Goal: Task Accomplishment & Management: Use online tool/utility

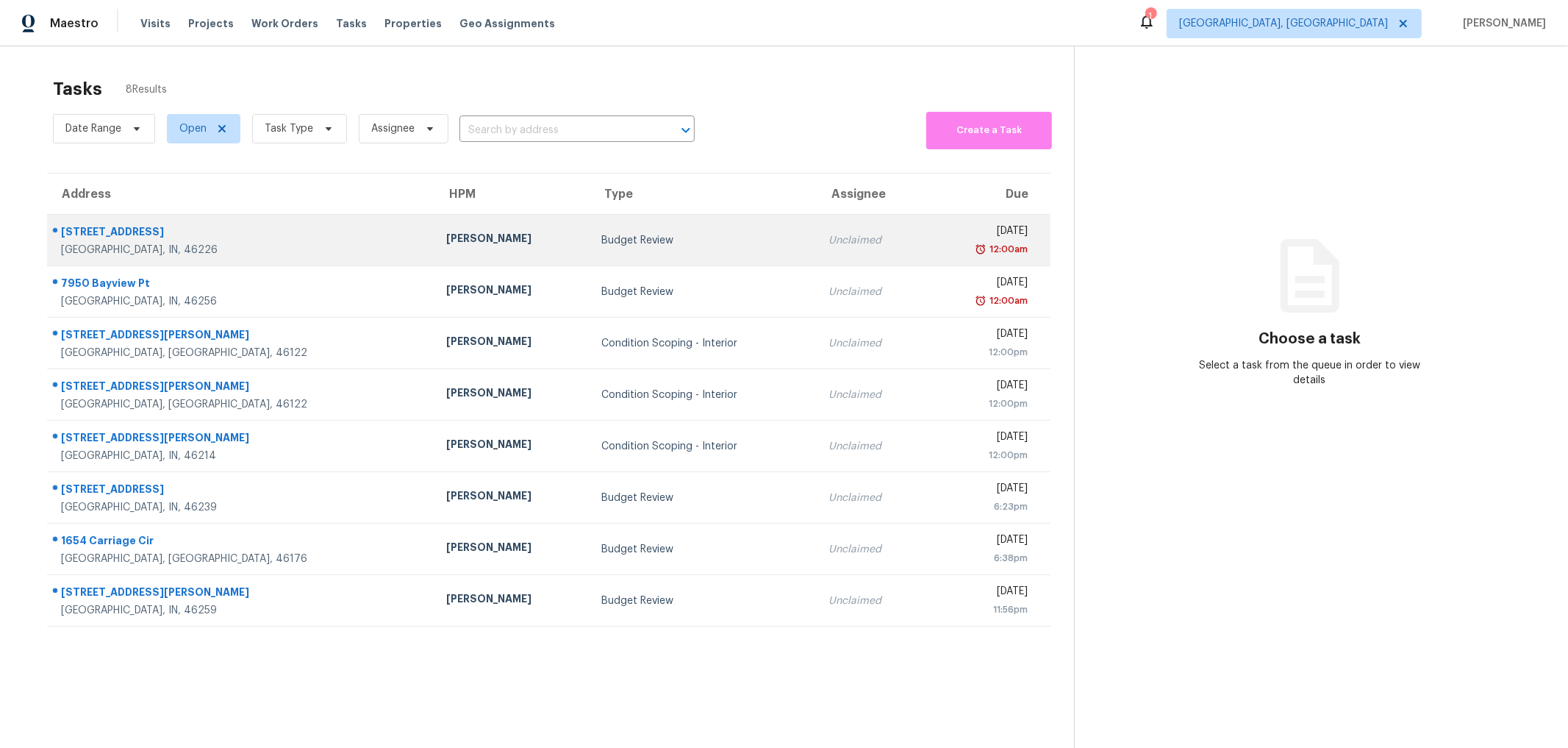
click at [123, 236] on div "3959 N Grant Ave" at bounding box center [241, 233] width 362 height 18
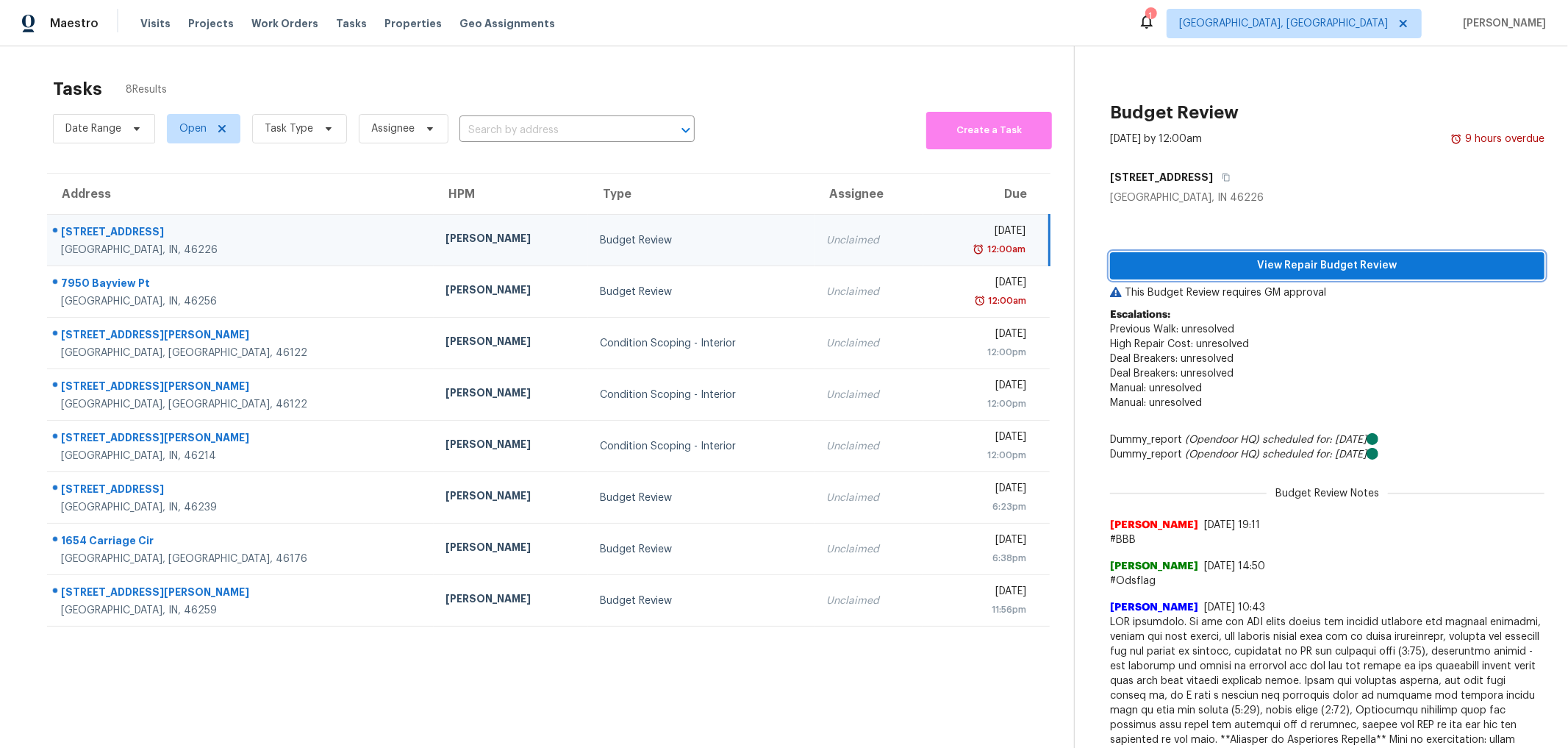
click at [1203, 255] on button "View Repair Budget Review" at bounding box center [1327, 265] width 434 height 27
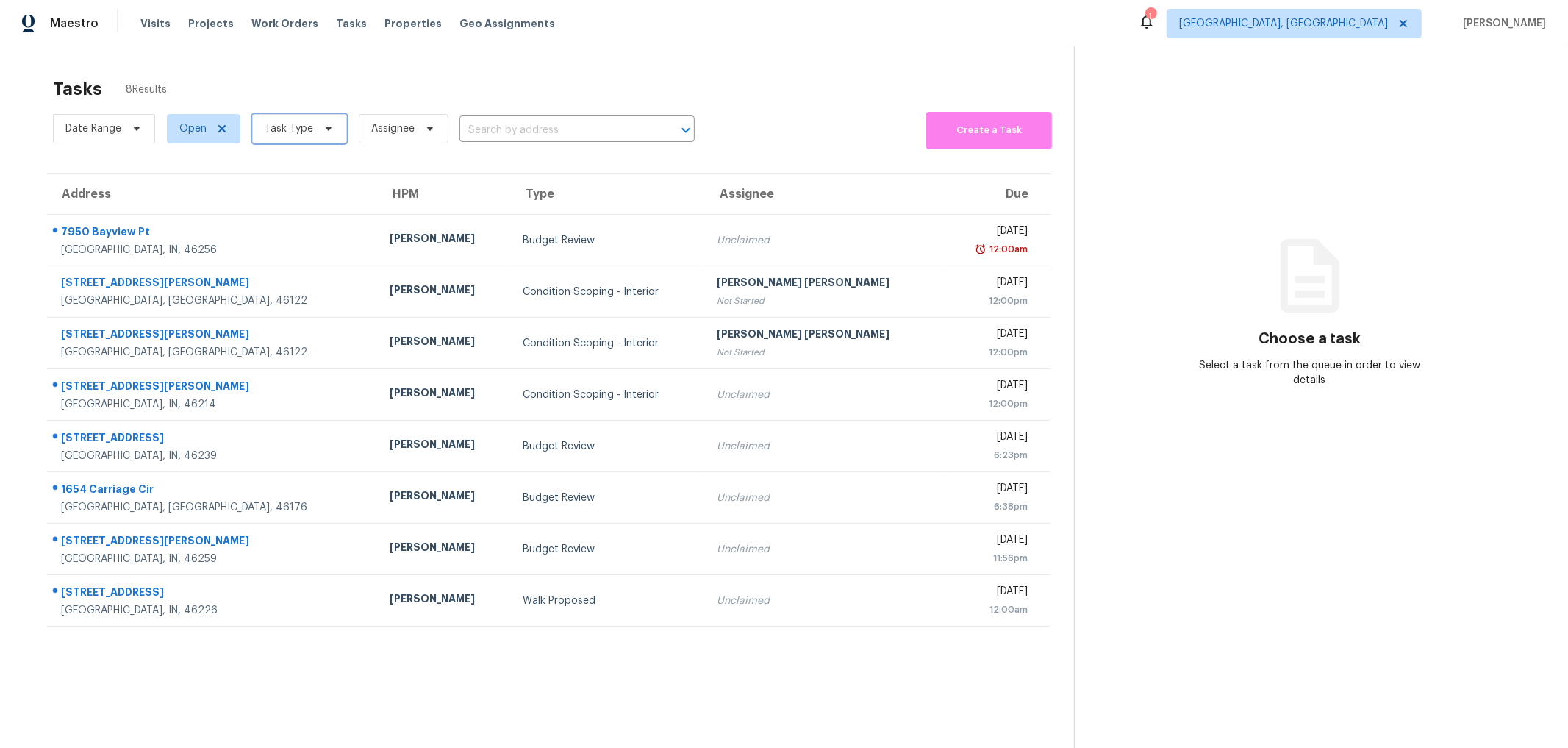
click at [287, 132] on span "Task Type" at bounding box center [289, 129] width 49 height 15
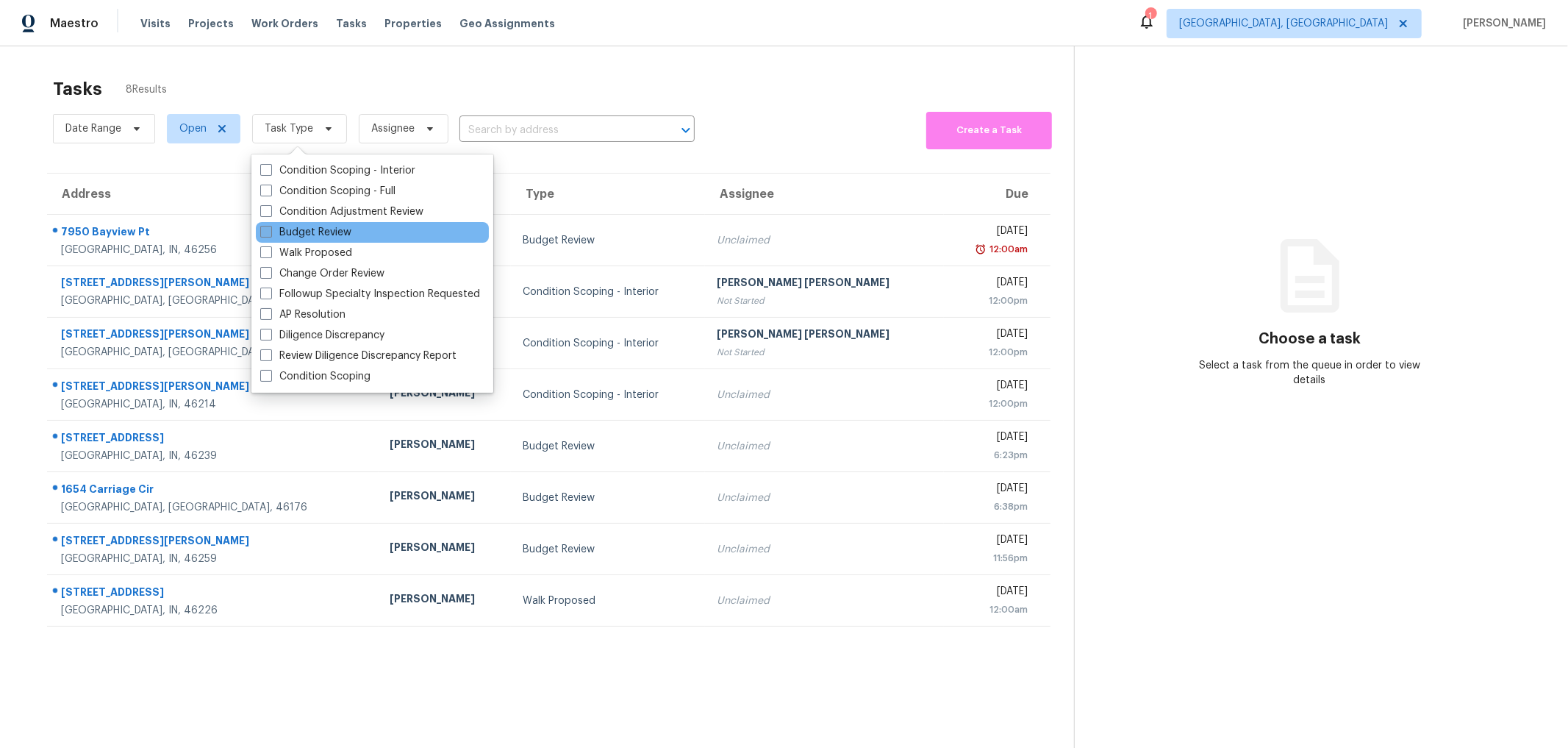
click at [285, 226] on label "Budget Review" at bounding box center [305, 232] width 91 height 15
click at [270, 226] on input "Budget Review" at bounding box center [265, 229] width 10 height 10
checkbox input "true"
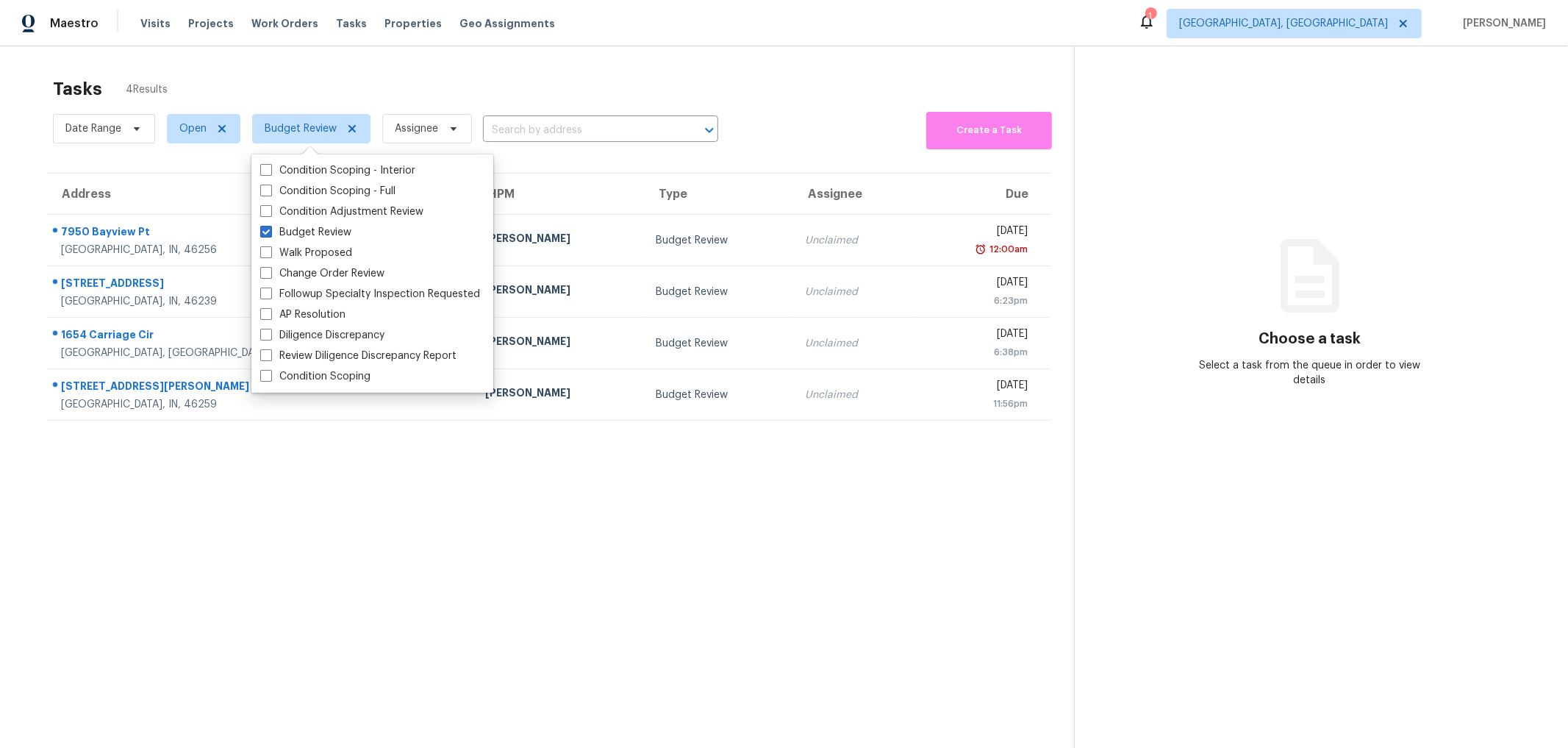
click at [731, 57] on div "Tasks 4 Results Date Range Open Budget Review Assignee ​ Create a Task Address …" at bounding box center [784, 420] width 1568 height 748
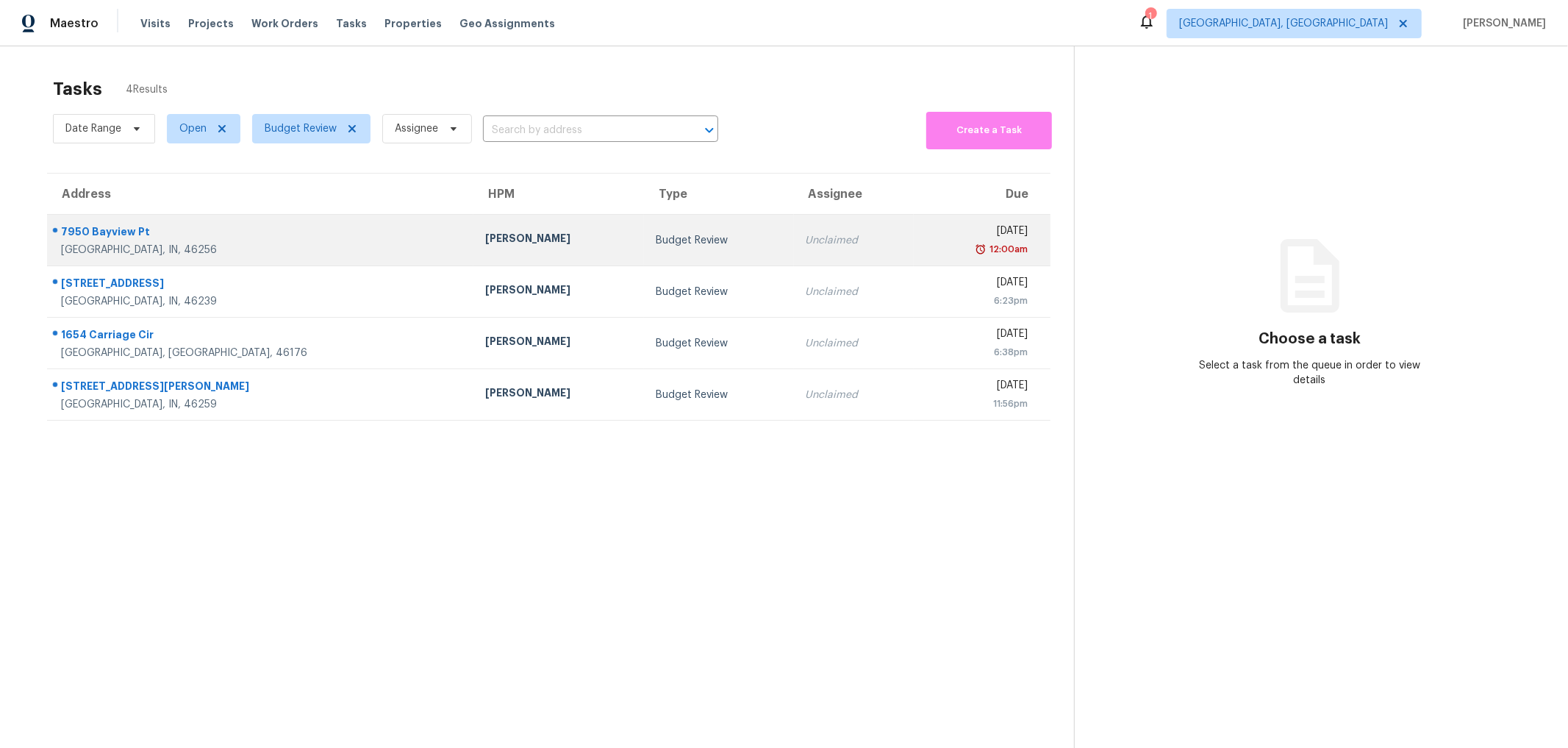
click at [99, 226] on div "7950 Bayview Pt" at bounding box center [261, 233] width 401 height 18
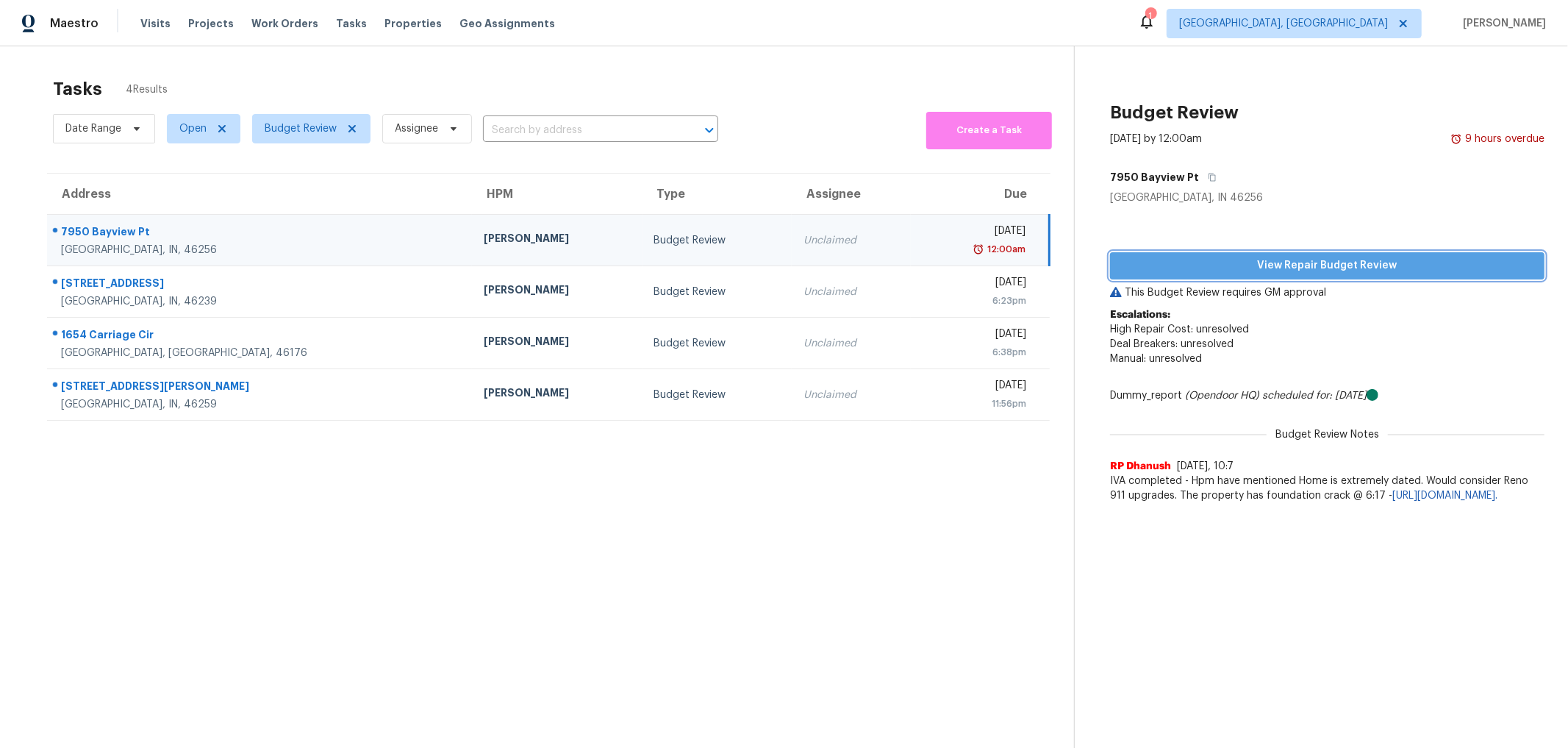
click at [1372, 267] on span "View Repair Budget Review" at bounding box center [1327, 265] width 411 height 18
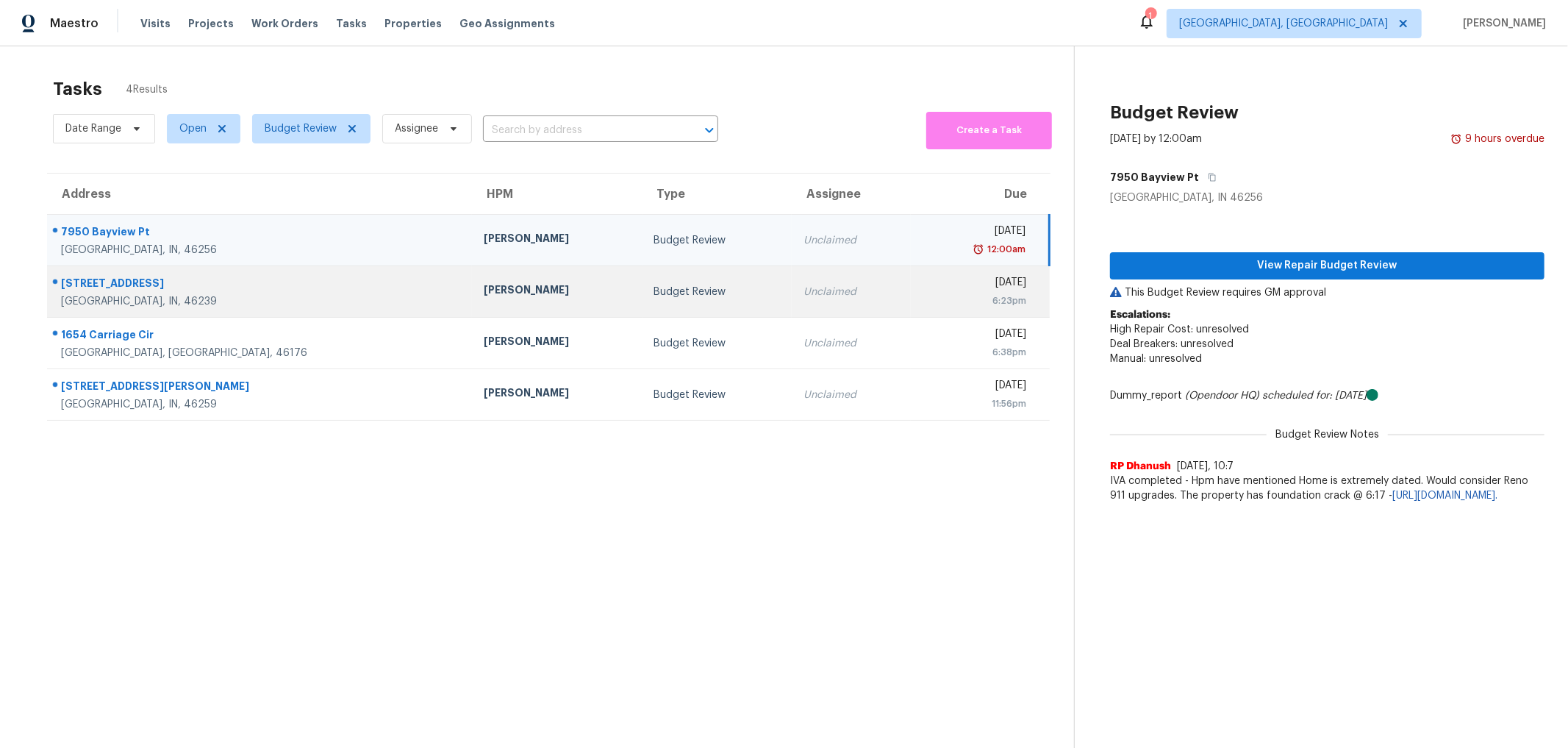
click at [138, 281] on div "3644 Whistlewood Ln" at bounding box center [260, 285] width 399 height 18
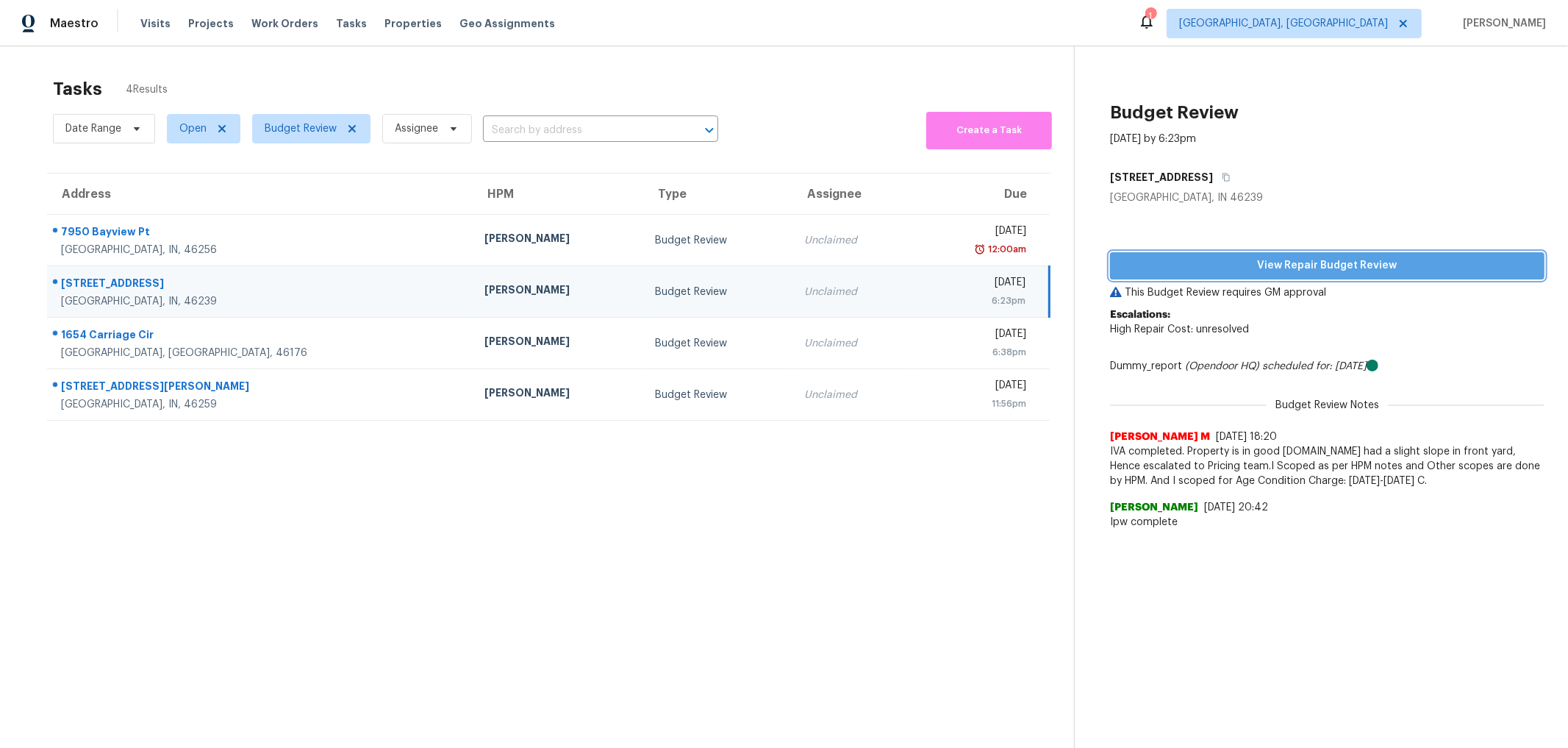
click at [1382, 273] on span "View Repair Budget Review" at bounding box center [1327, 265] width 411 height 18
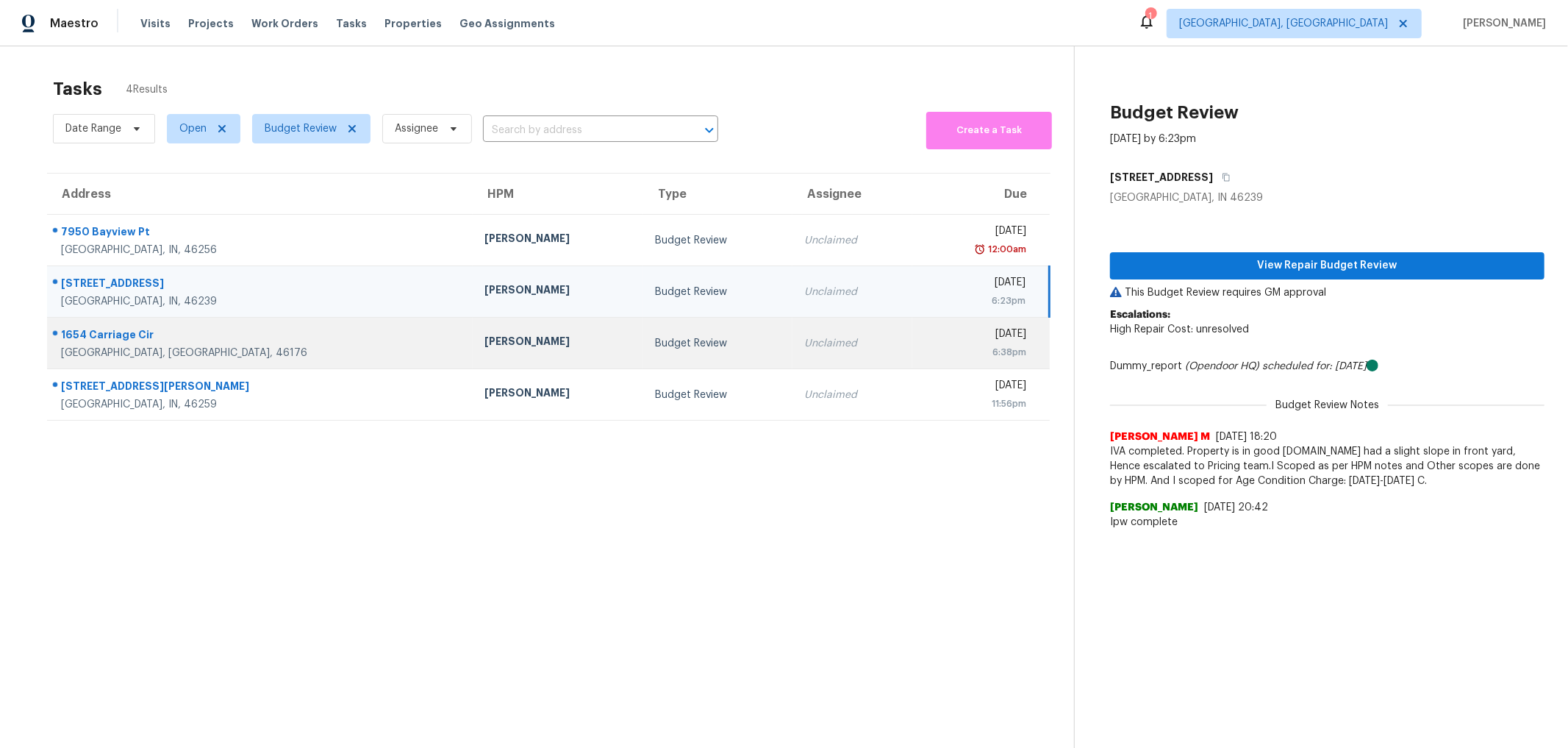
click at [105, 330] on div "1654 Carriage Cir" at bounding box center [261, 336] width 400 height 18
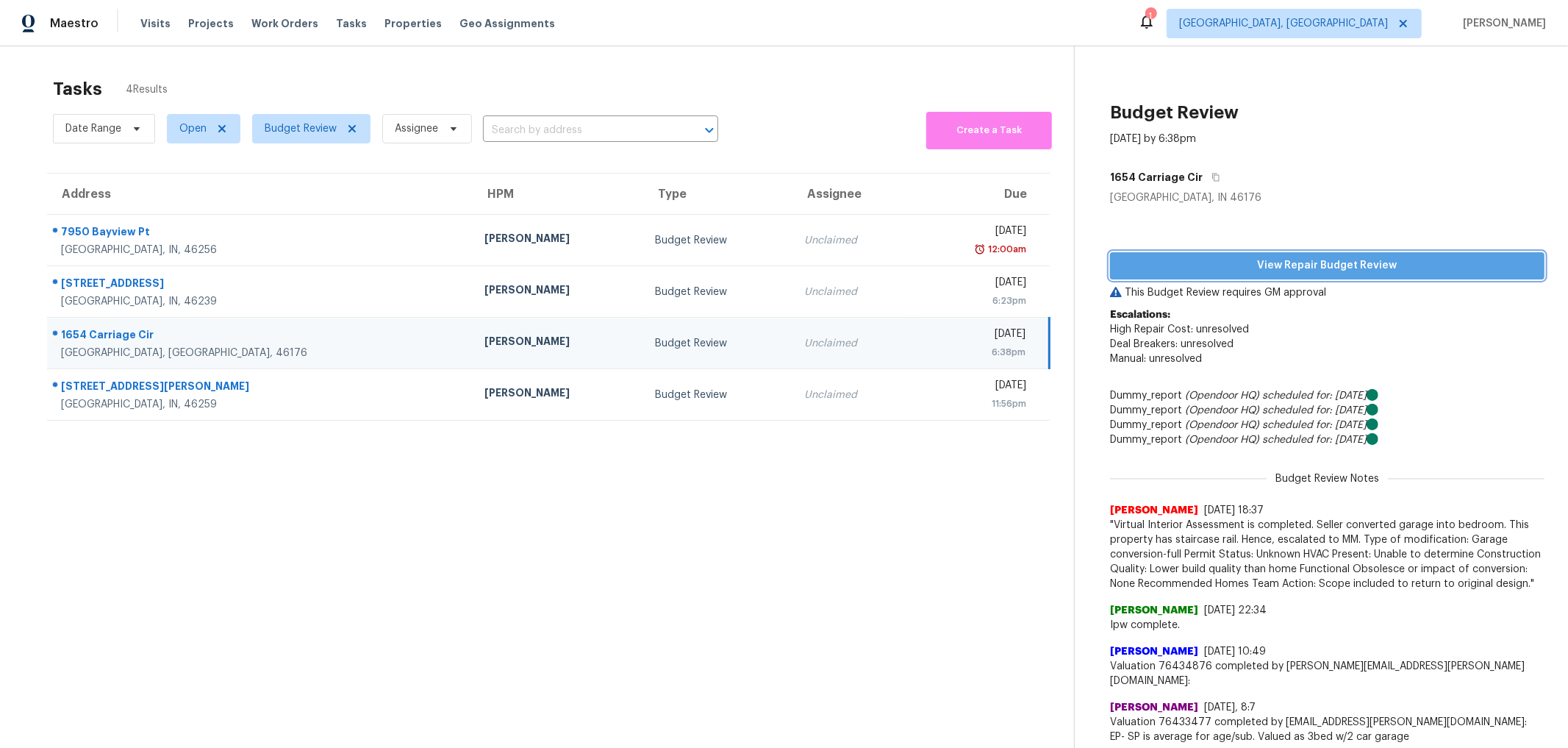
click at [1305, 266] on span "View Repair Budget Review" at bounding box center [1327, 265] width 411 height 18
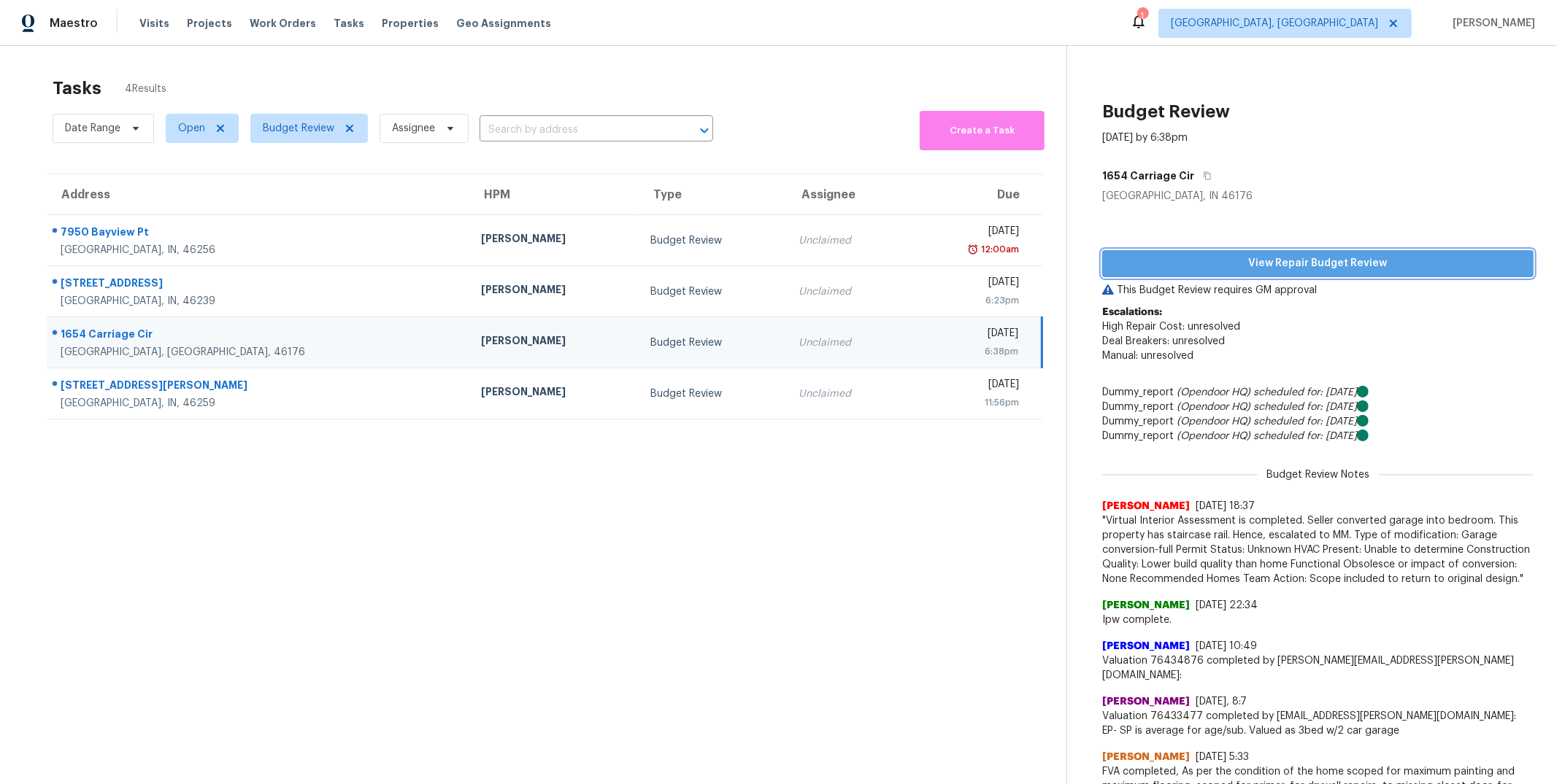
click at [1386, 263] on span "View Repair Budget Review" at bounding box center [1317, 263] width 408 height 18
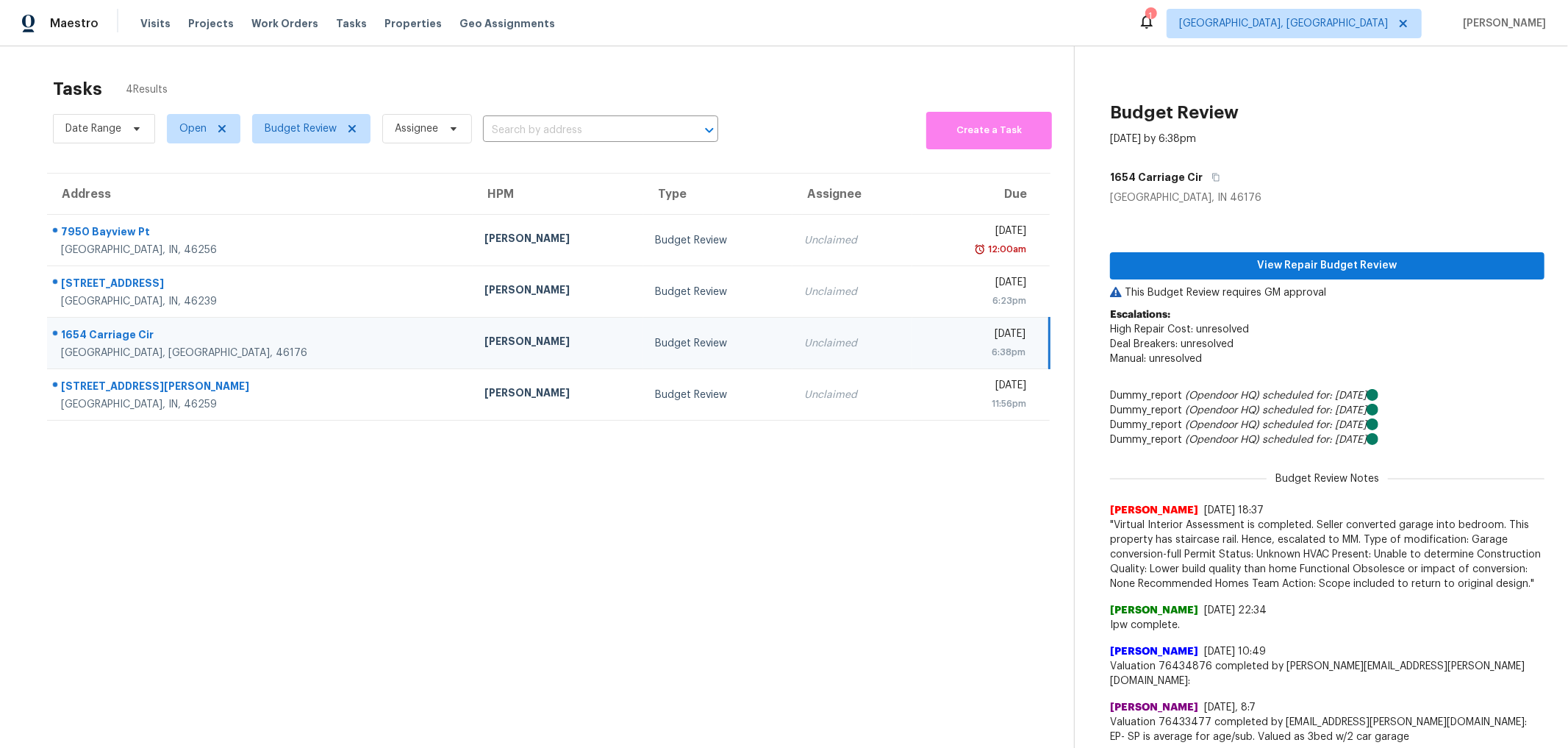
click at [104, 334] on div "1654 Carriage Cir" at bounding box center [261, 336] width 400 height 18
click at [1282, 270] on span "View Repair Budget Review" at bounding box center [1327, 265] width 411 height 18
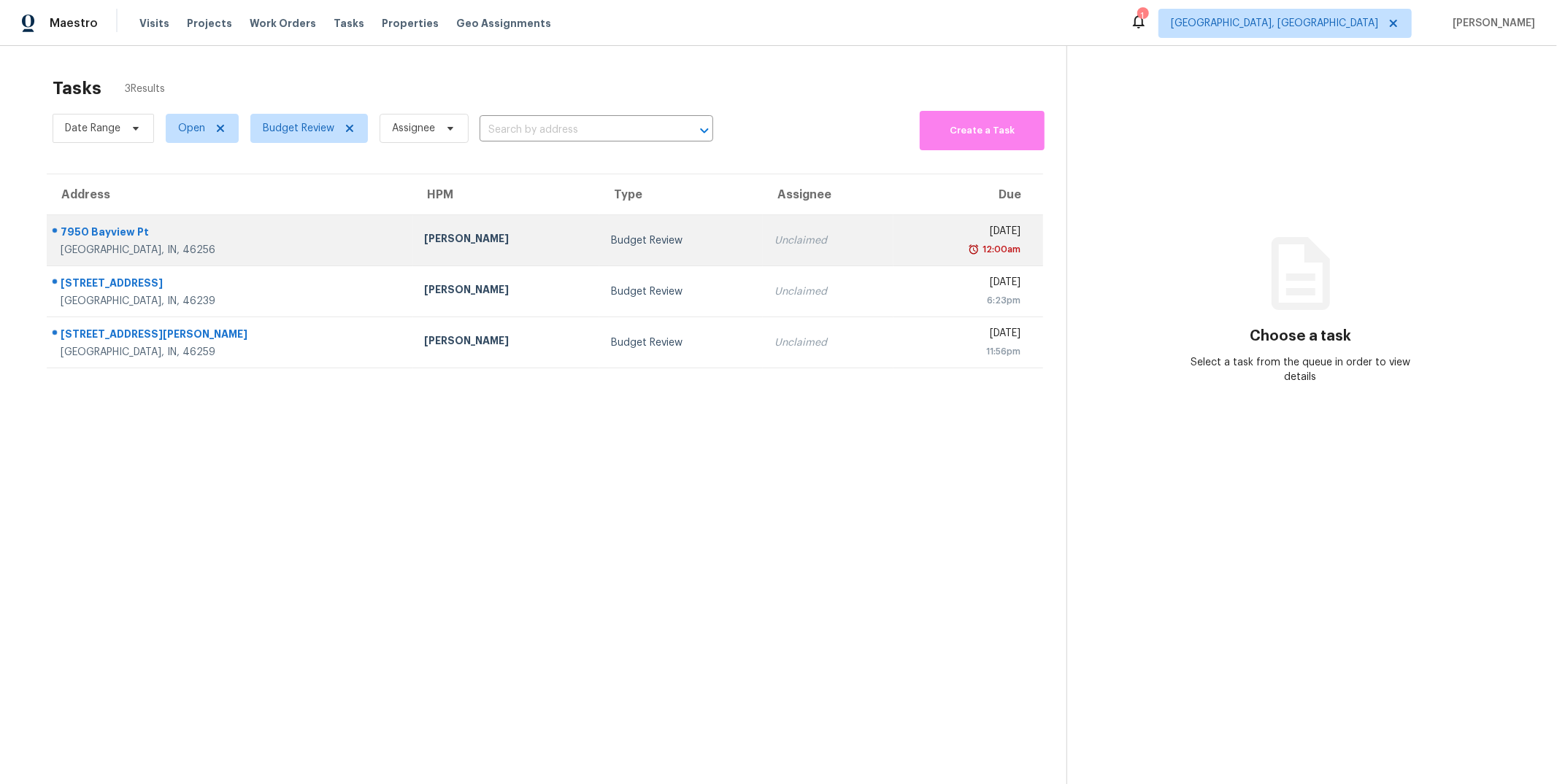
click at [110, 233] on div "7950 Bayview Pt" at bounding box center [231, 233] width 341 height 18
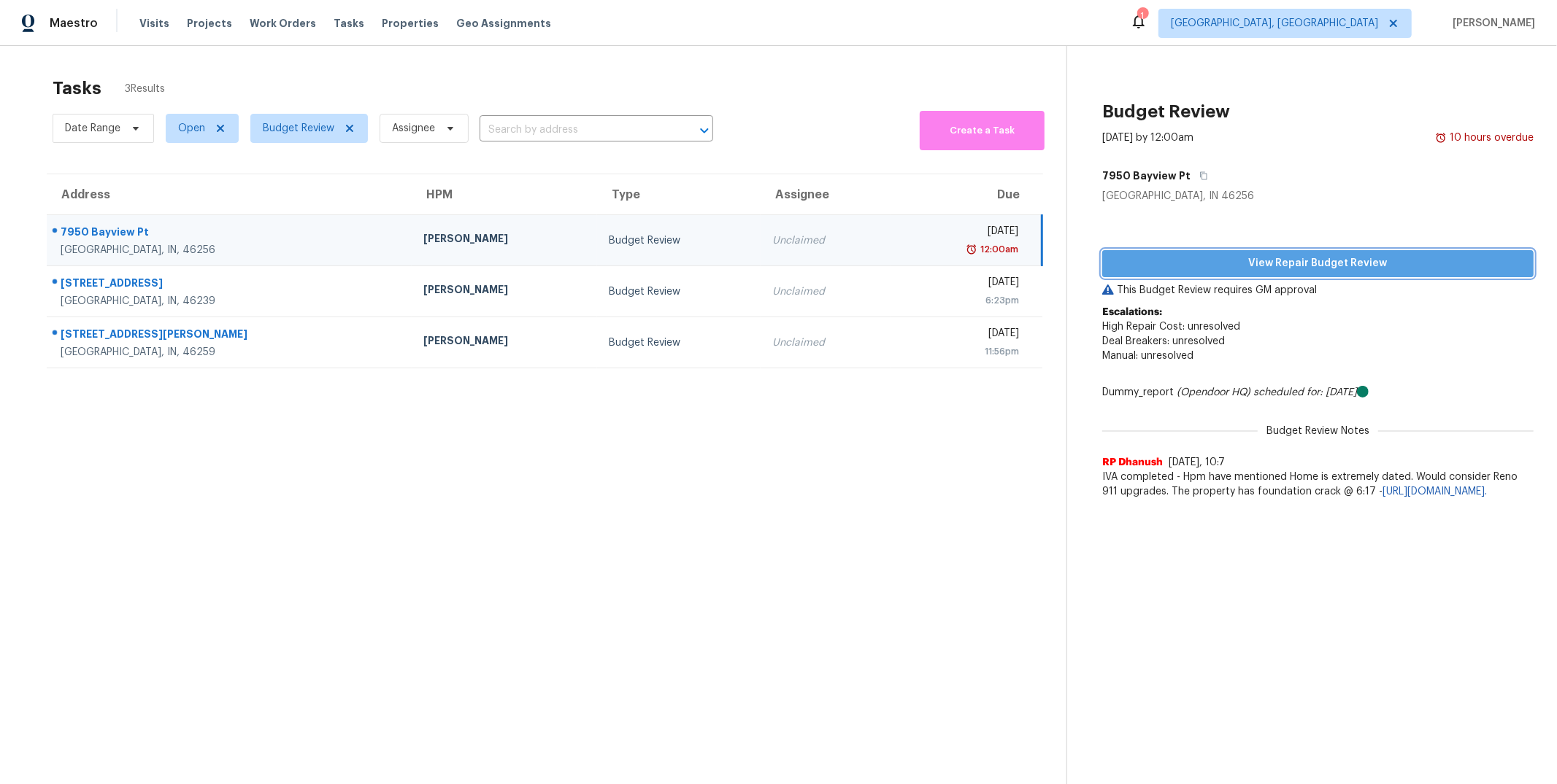
click at [1282, 257] on span "View Repair Budget Review" at bounding box center [1317, 263] width 408 height 18
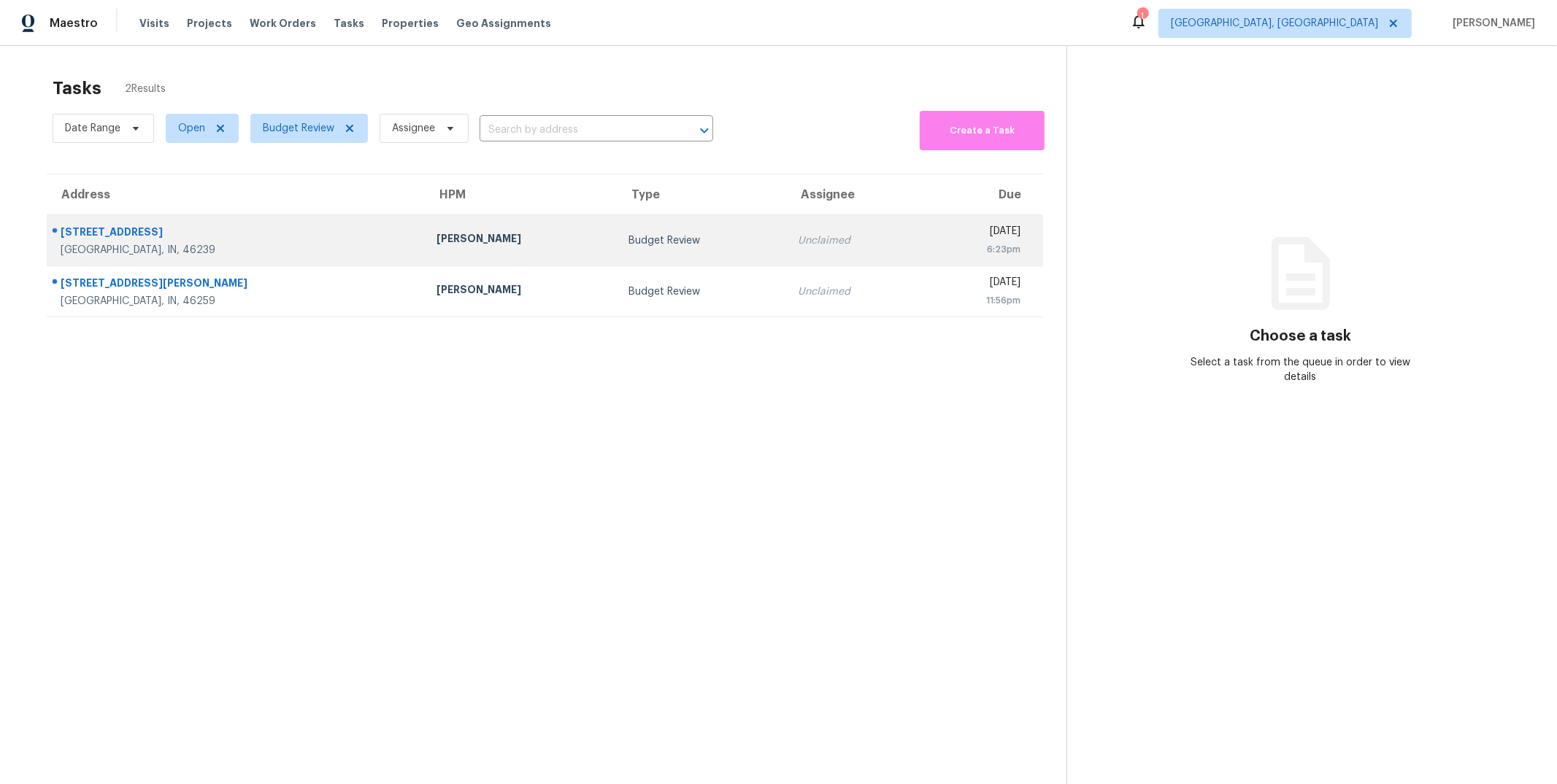
click at [105, 240] on div "[STREET_ADDRESS]" at bounding box center [237, 233] width 352 height 18
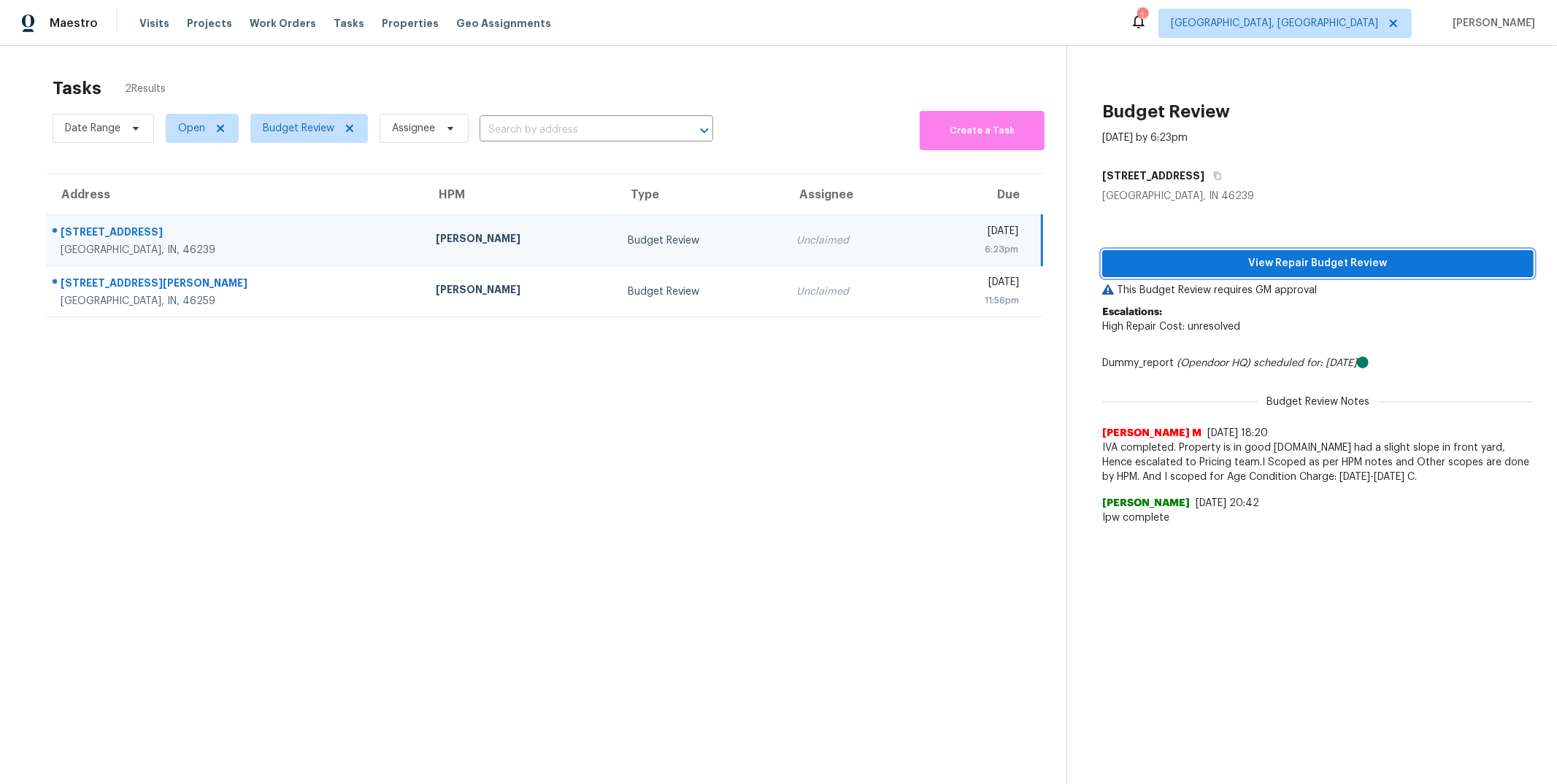
click at [1159, 254] on span "View Repair Budget Review" at bounding box center [1317, 263] width 408 height 18
click at [1323, 267] on span "View Repair Budget Review" at bounding box center [1317, 263] width 408 height 18
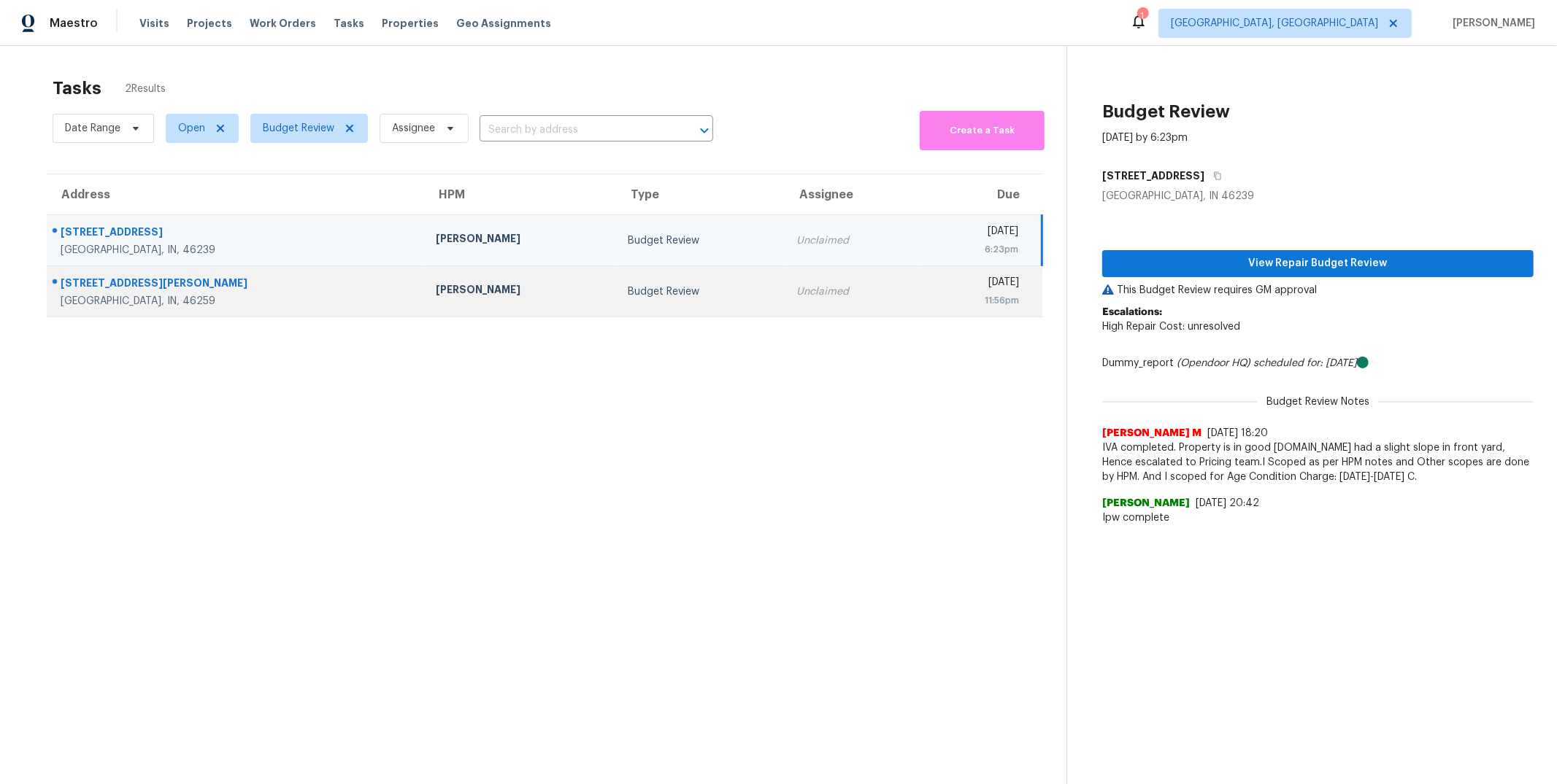
click at [81, 281] on div "[STREET_ADDRESS][PERSON_NAME]" at bounding box center [236, 285] width 352 height 18
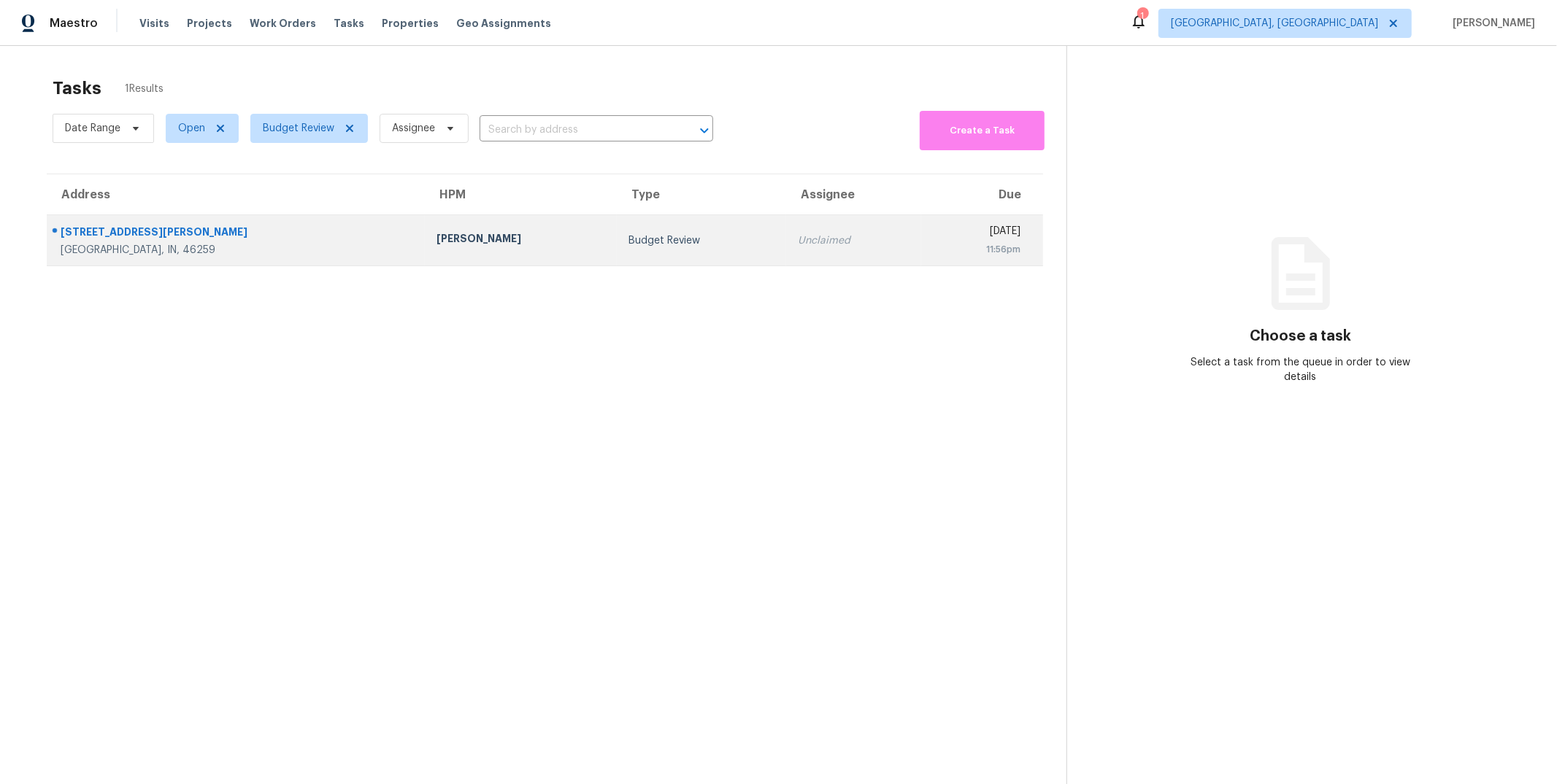
click at [136, 223] on div at bounding box center [231, 232] width 366 height 19
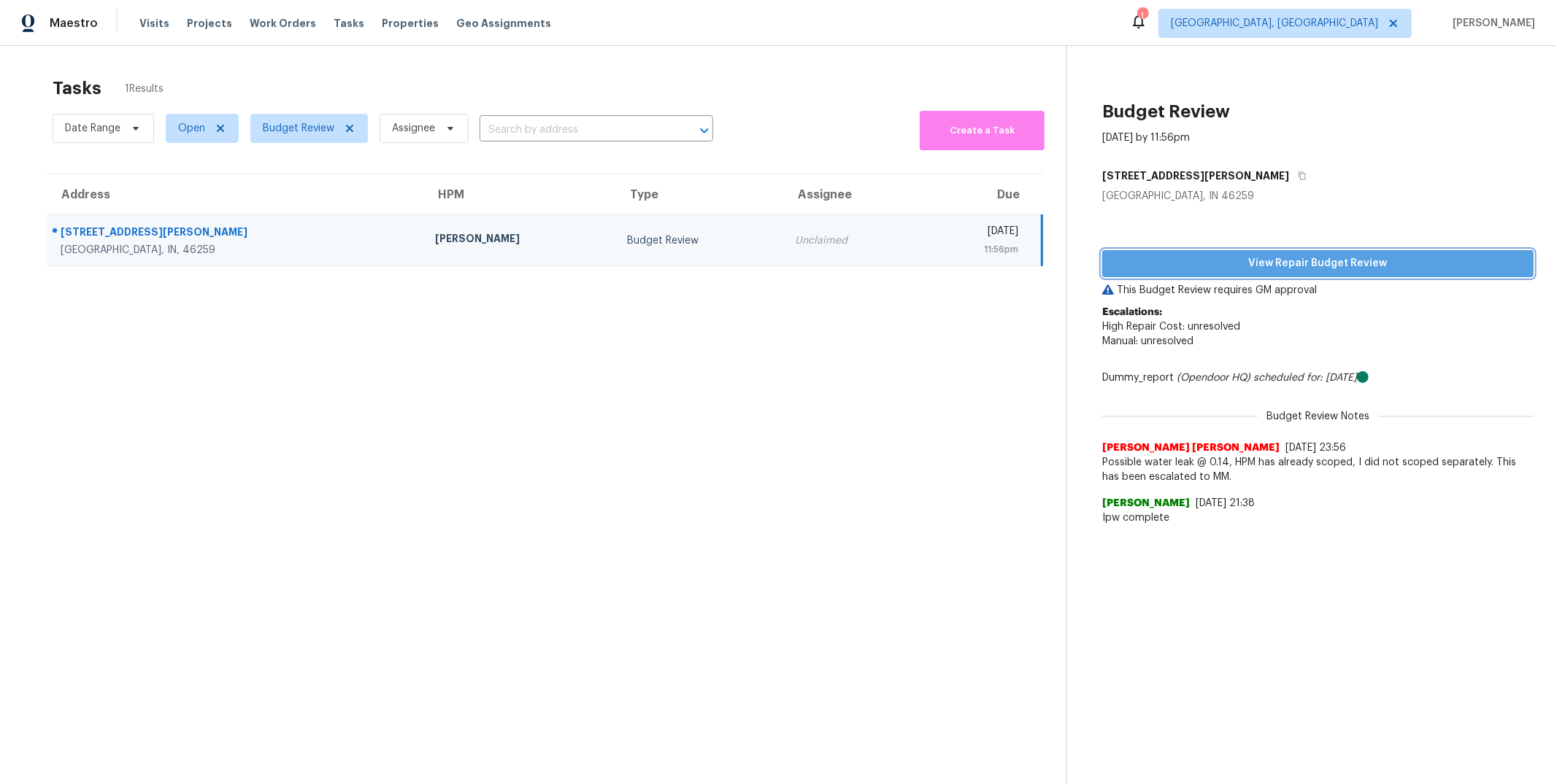
click at [1196, 254] on span "View Repair Budget Review" at bounding box center [1317, 263] width 408 height 18
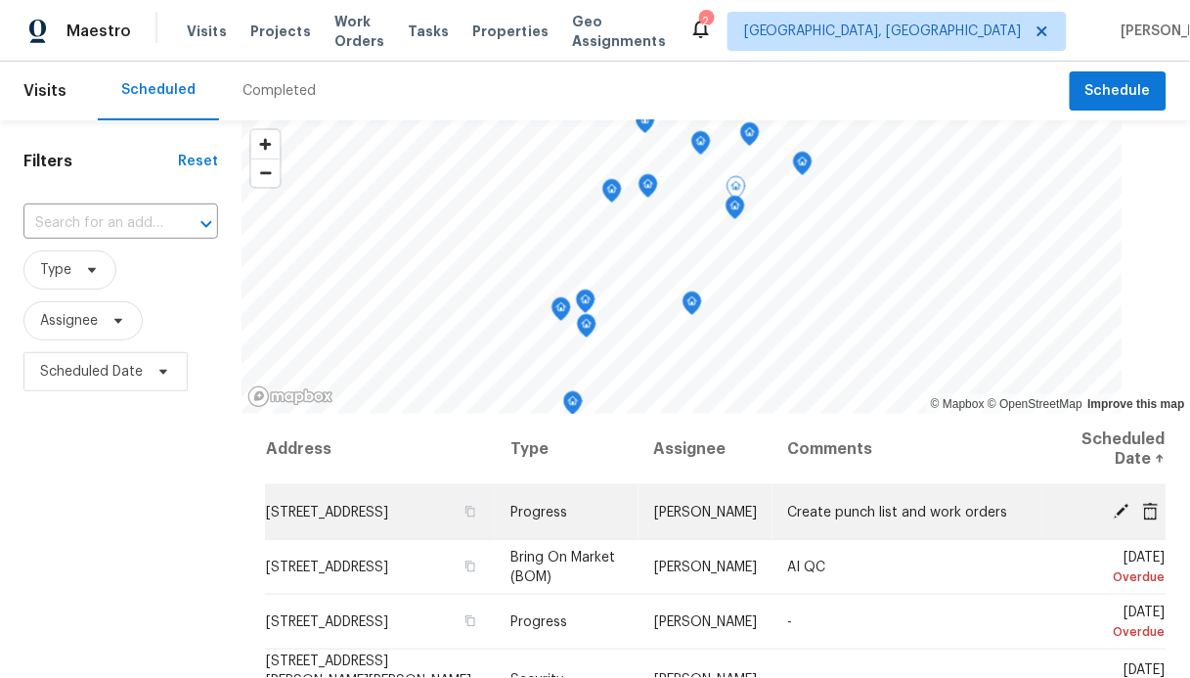
click at [369, 509] on td "[STREET_ADDRESS]" at bounding box center [380, 512] width 230 height 55
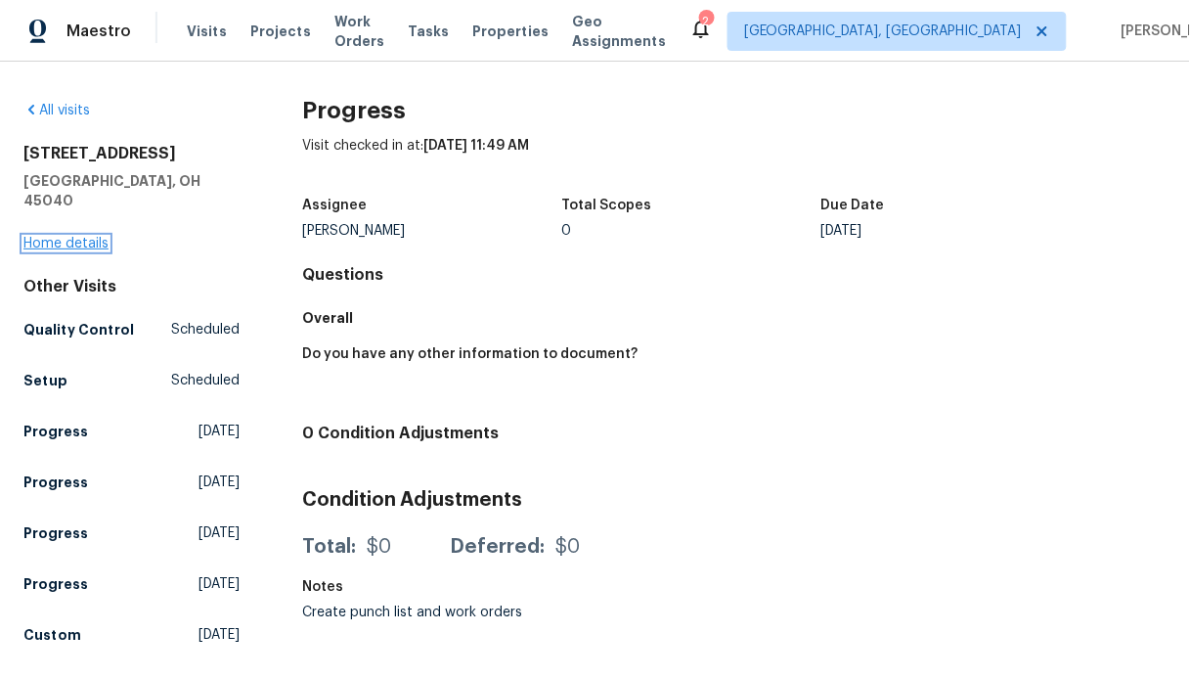
click at [61, 237] on link "Home details" at bounding box center [65, 244] width 85 height 14
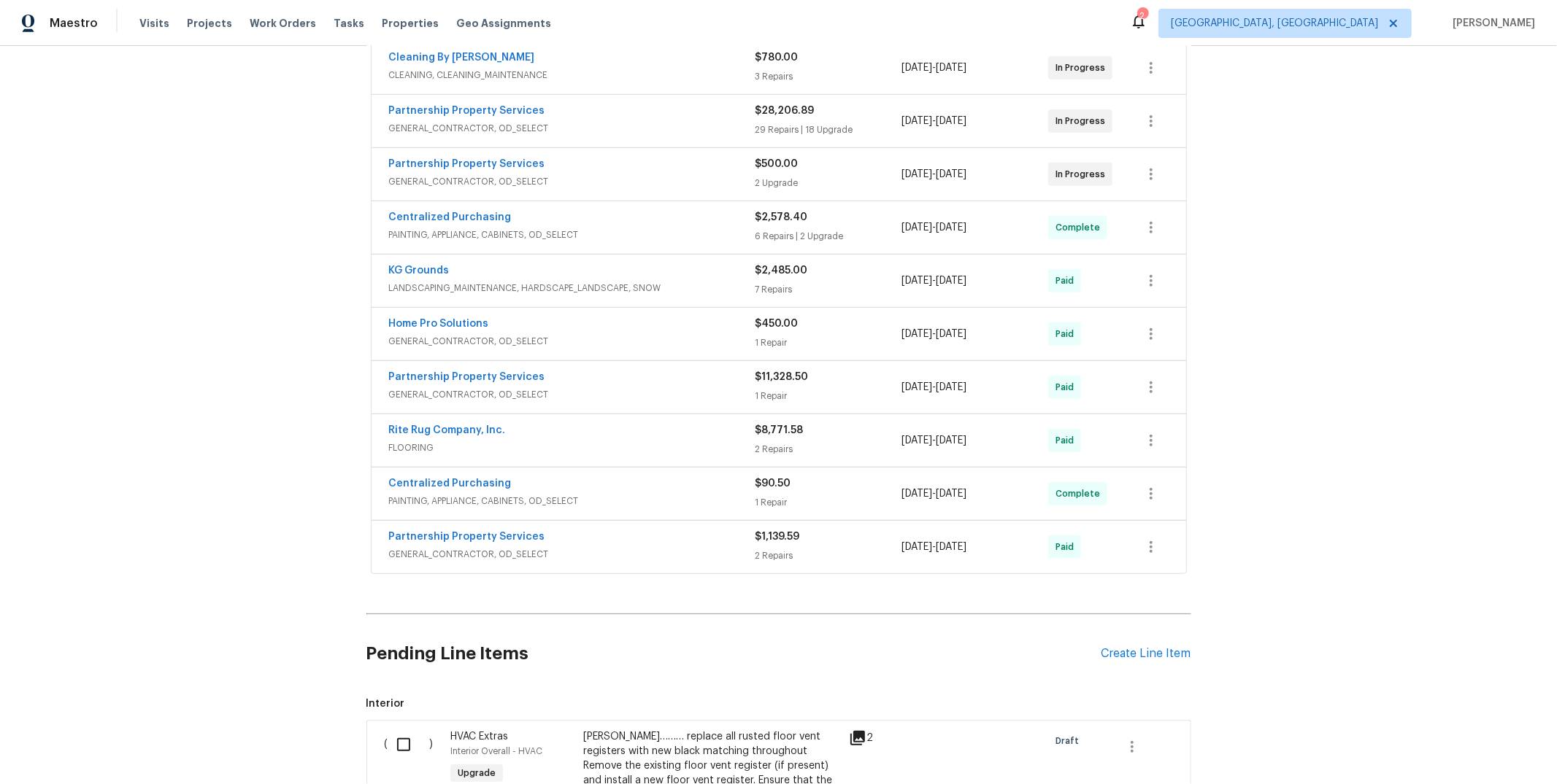
scroll to position [497, 0]
click at [540, 225] on div "Centralized Purchasing" at bounding box center [572, 219] width 366 height 17
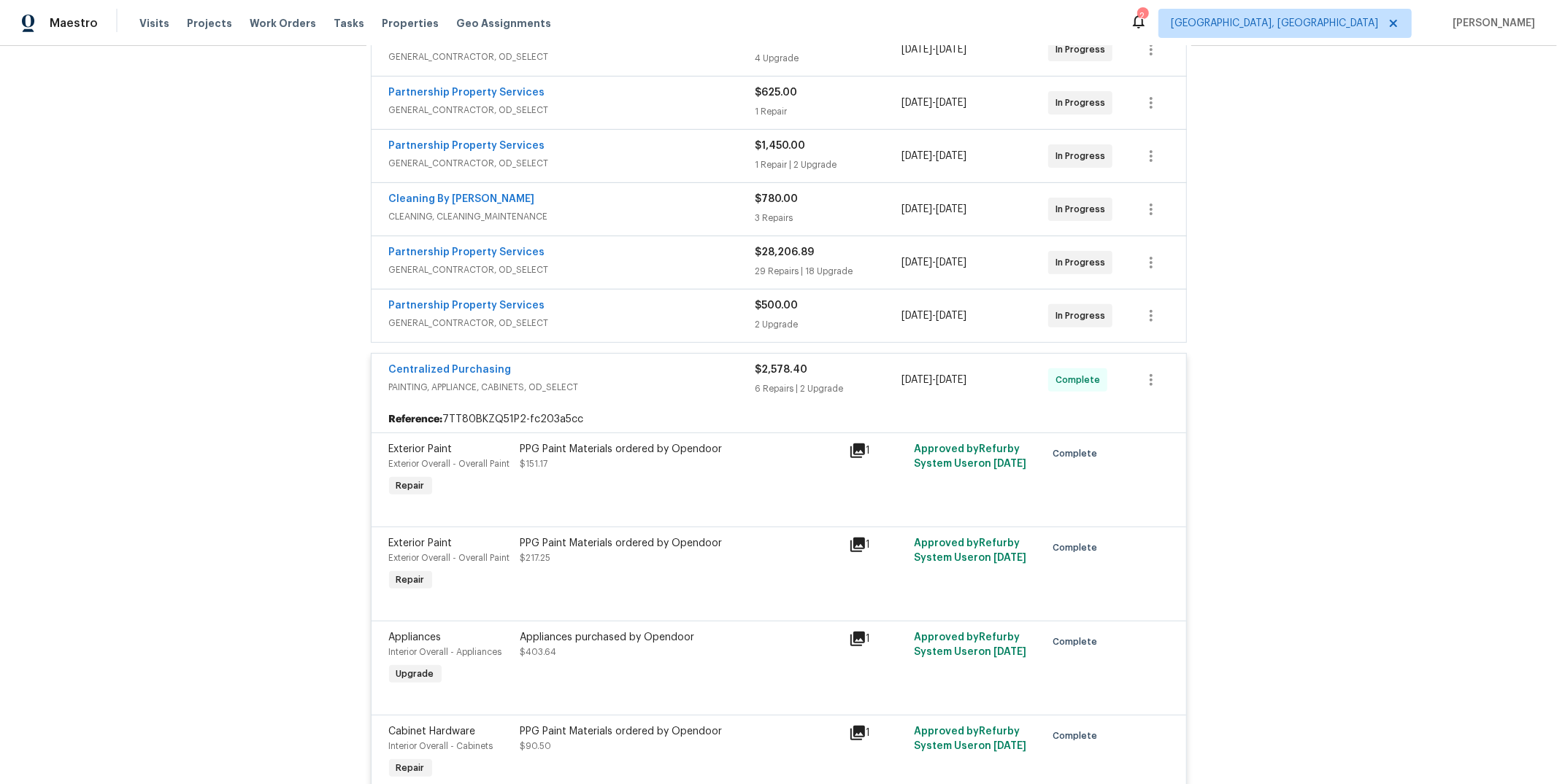
scroll to position [281, 0]
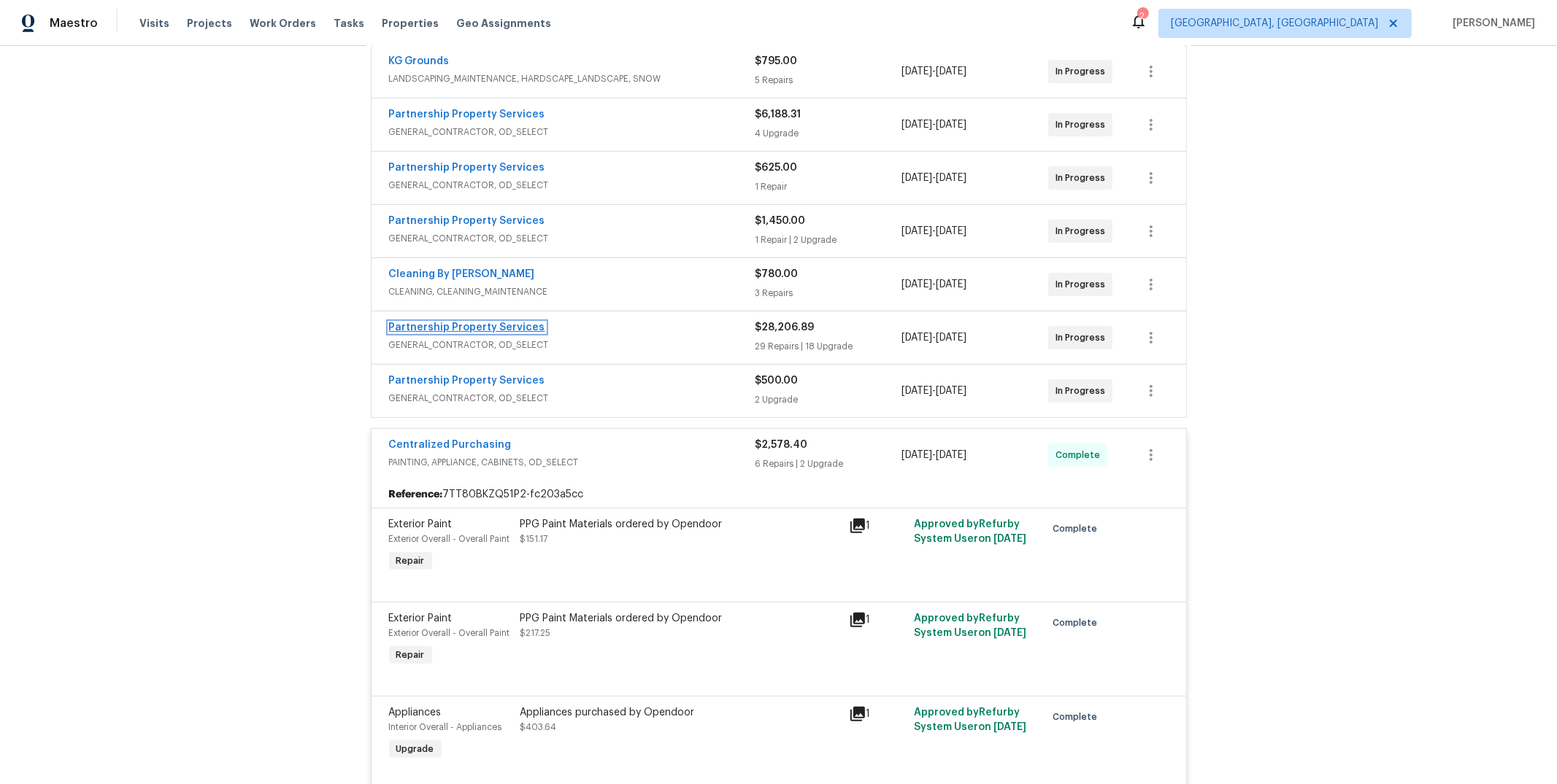
click at [493, 327] on link "Partnership Property Services" at bounding box center [467, 327] width 156 height 10
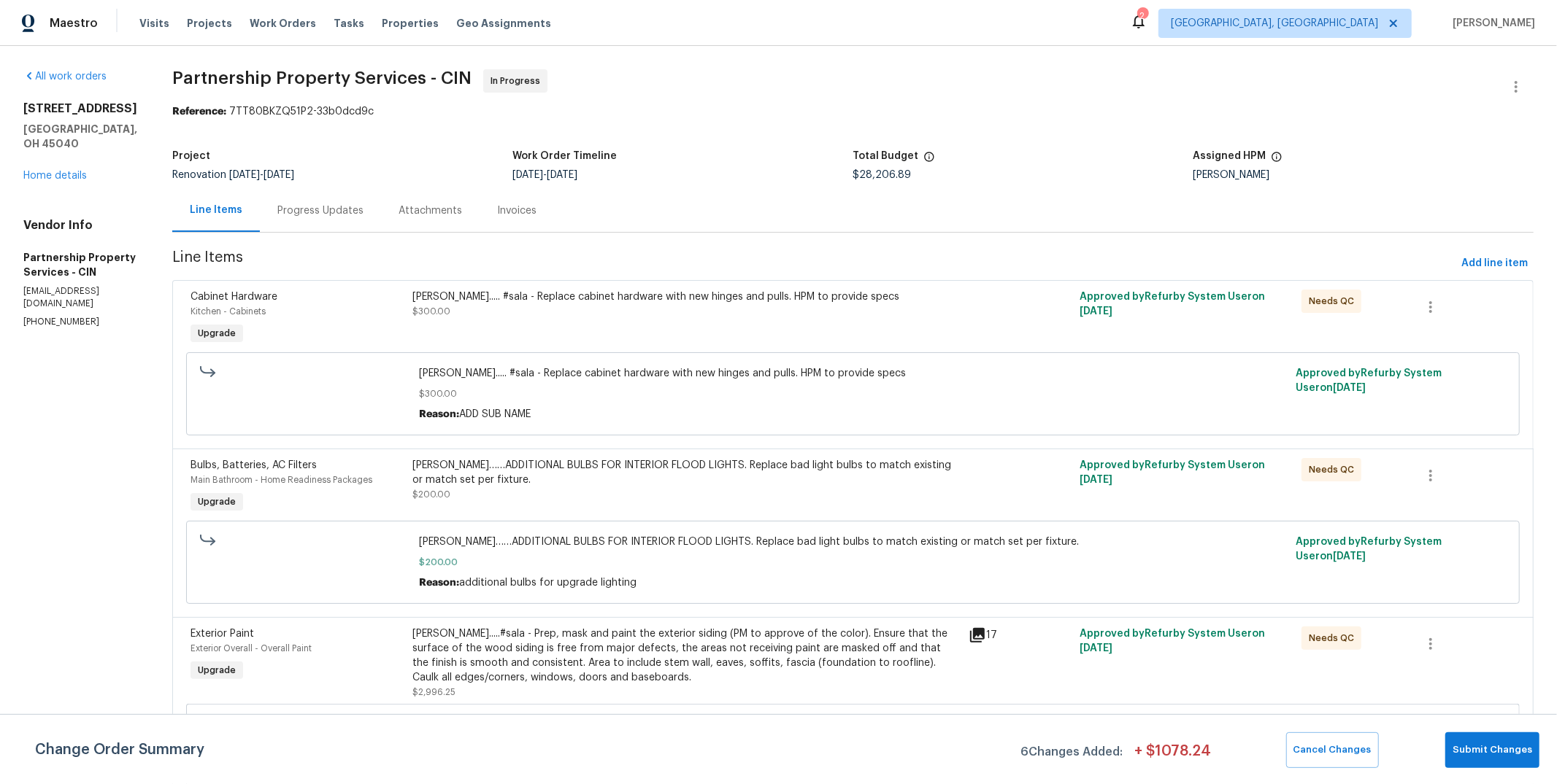
click at [742, 289] on div "[PERSON_NAME]..... #sala - Replace cabinet hardware with new hinges and pulls. …" at bounding box center [687, 297] width 547 height 15
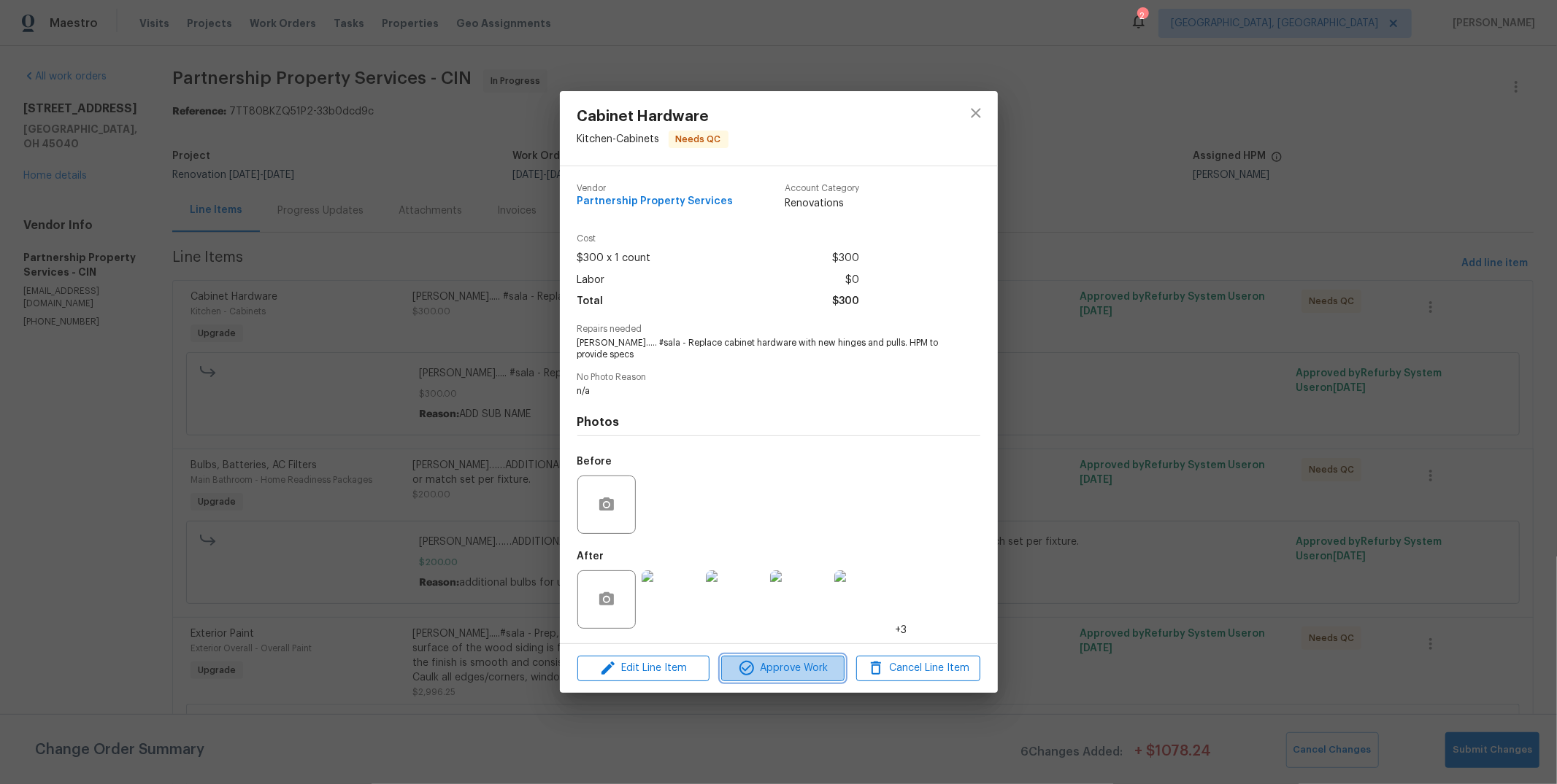
click at [777, 505] on span "Approve Work" at bounding box center [783, 668] width 115 height 18
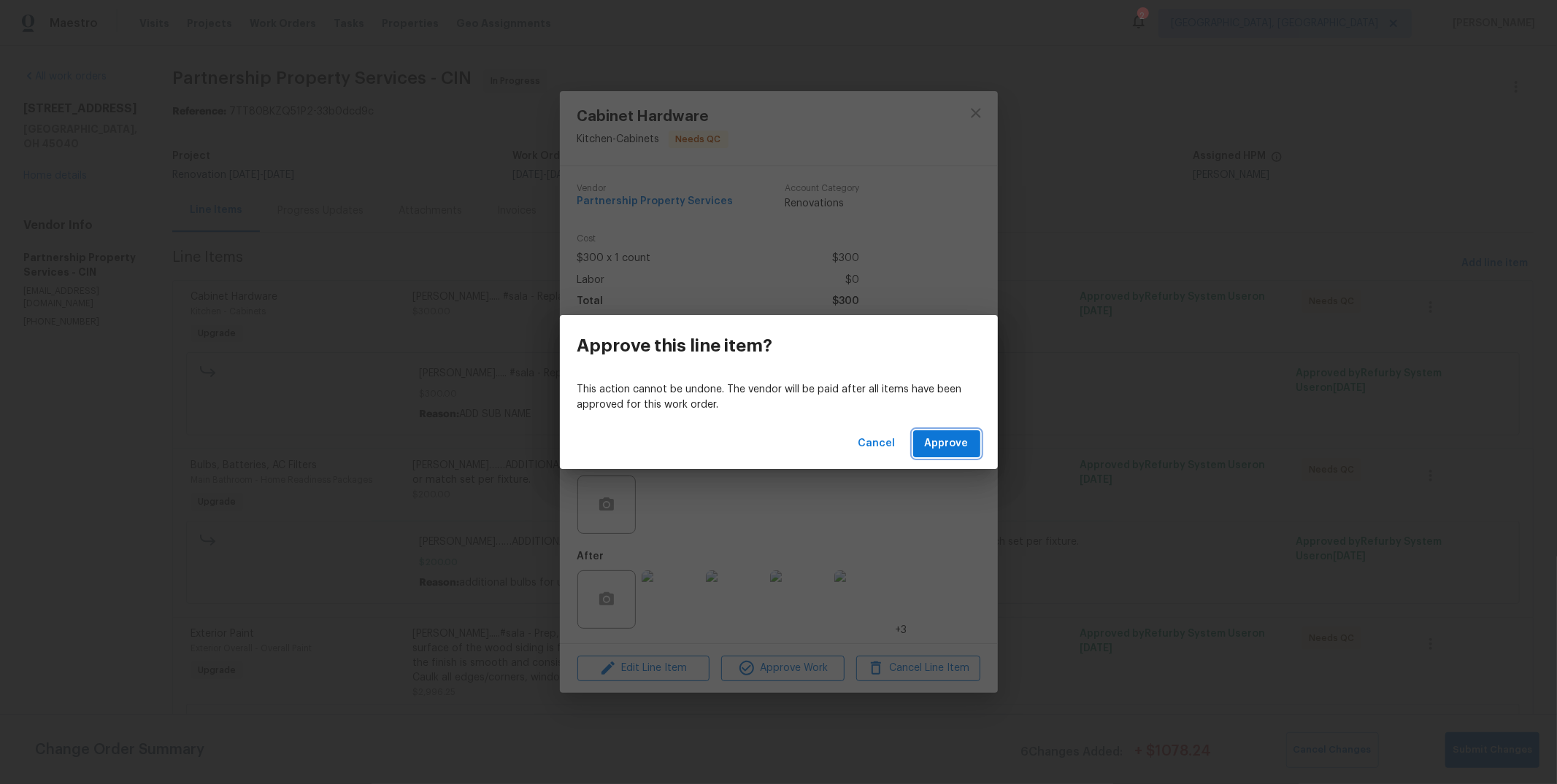
click at [887, 445] on span "Approve" at bounding box center [946, 444] width 44 height 18
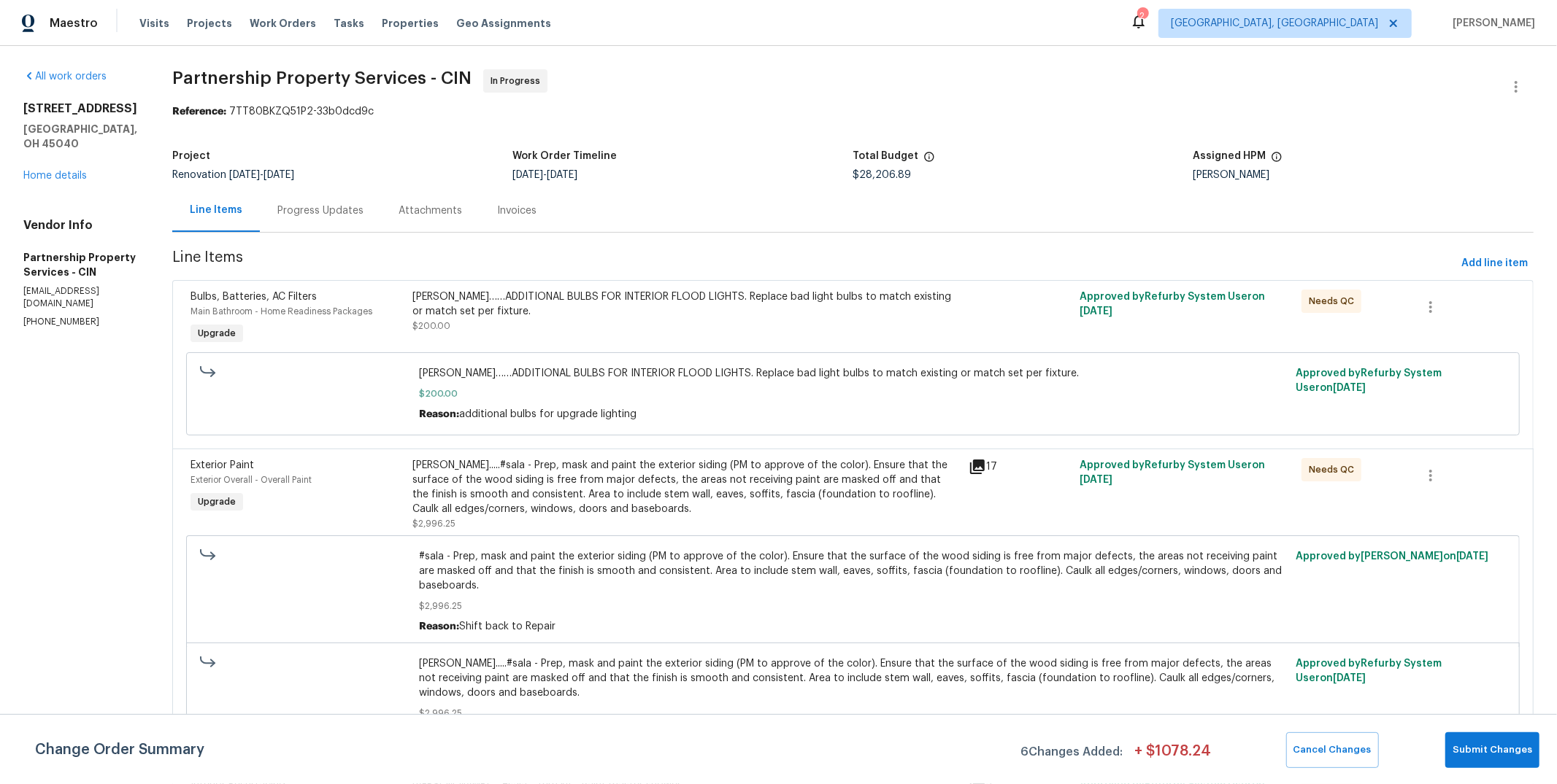
click at [72, 153] on div "5375 Wandering Way Mason, OH 45040 Home details" at bounding box center [80, 142] width 114 height 82
click at [72, 171] on link "Home details" at bounding box center [54, 176] width 63 height 10
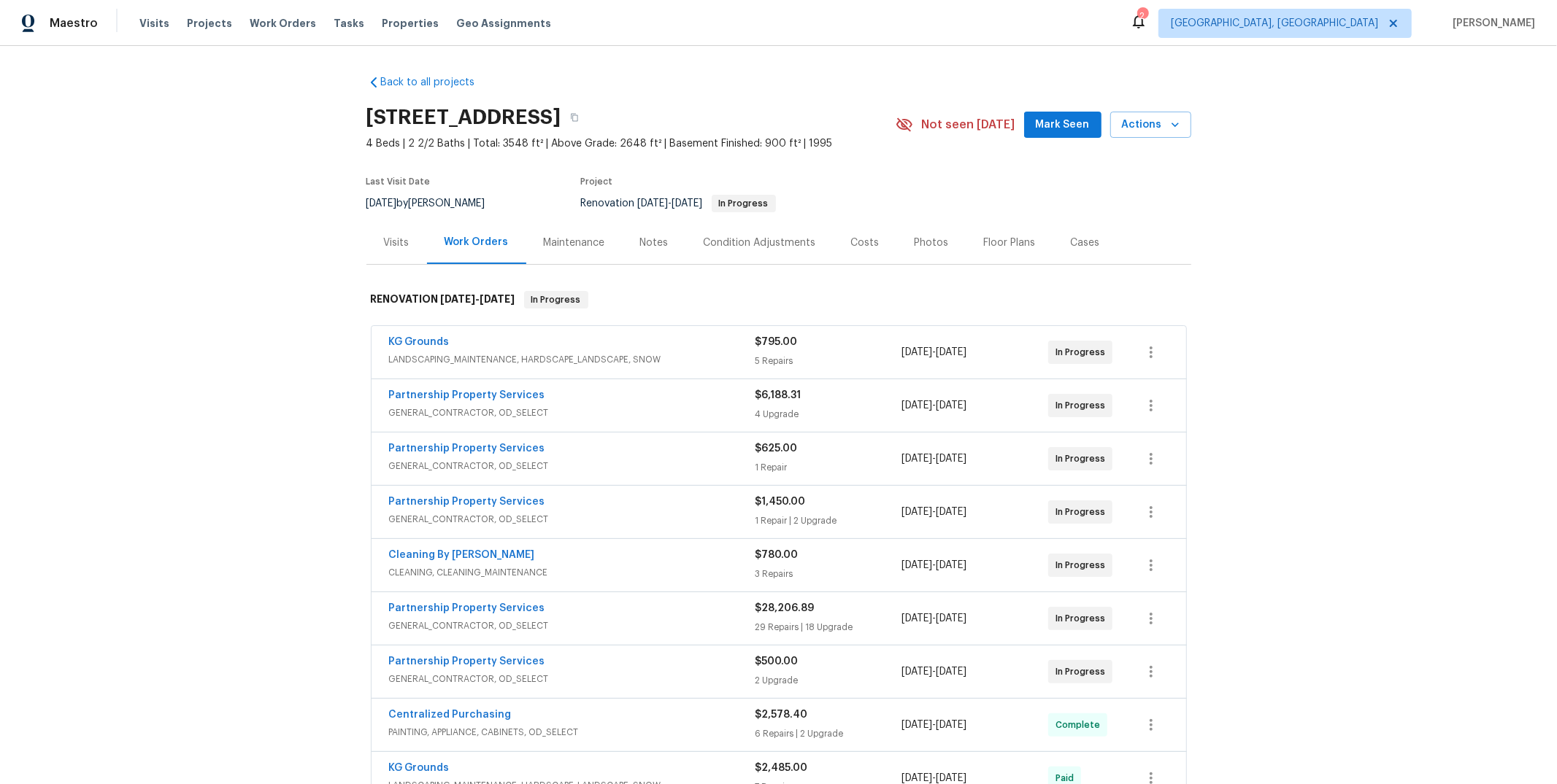
click at [512, 345] on div "KG Grounds" at bounding box center [572, 343] width 366 height 17
click at [497, 401] on span "Partnership Property Services" at bounding box center [467, 395] width 156 height 15
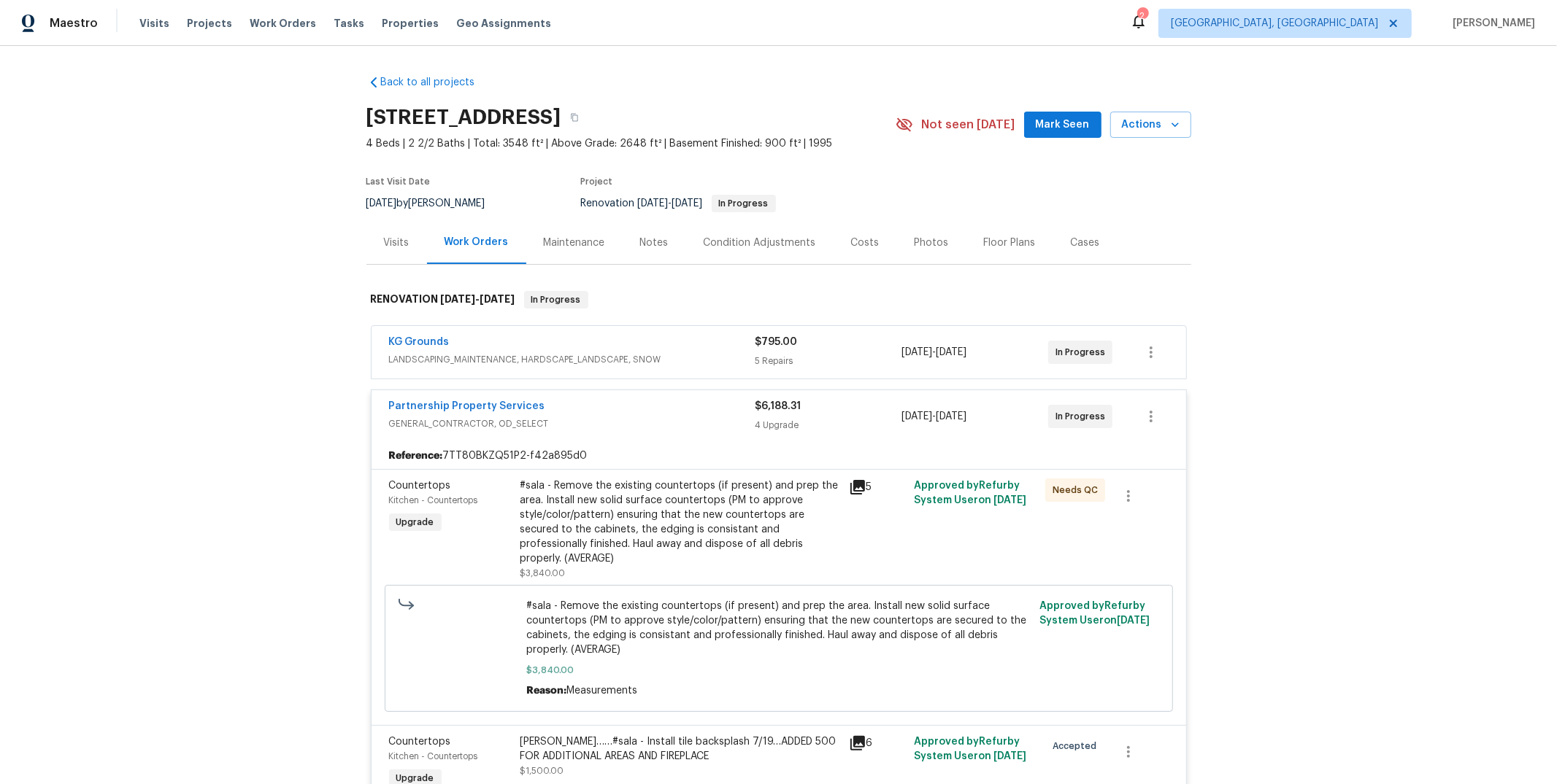
click at [655, 498] on div "#sala - Remove the existing countertops (if present) and prep the area. Install…" at bounding box center [680, 522] width 319 height 87
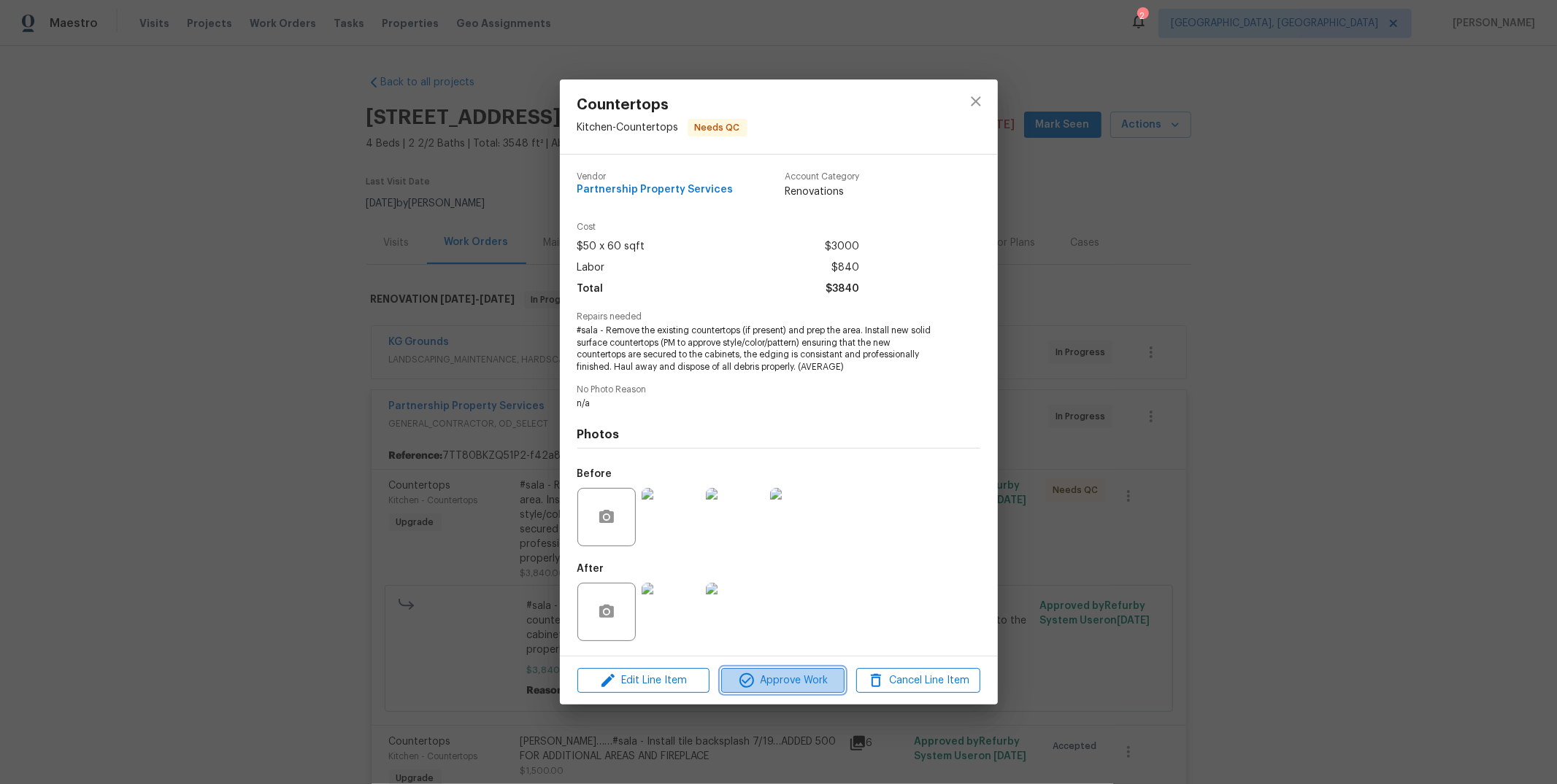
click at [780, 670] on button "Approve Work" at bounding box center [782, 681] width 123 height 25
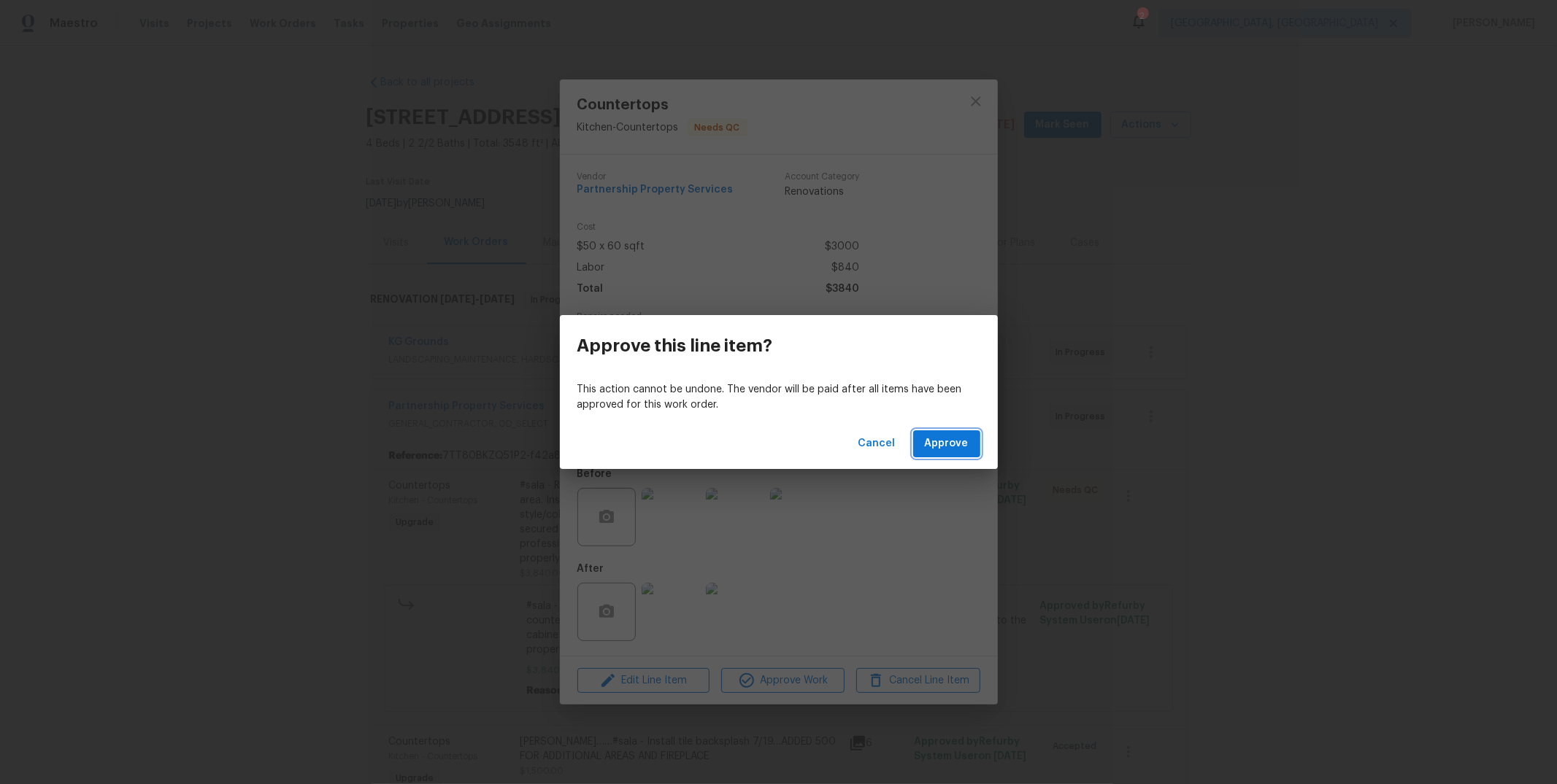
click at [949, 437] on span "Approve" at bounding box center [946, 444] width 44 height 18
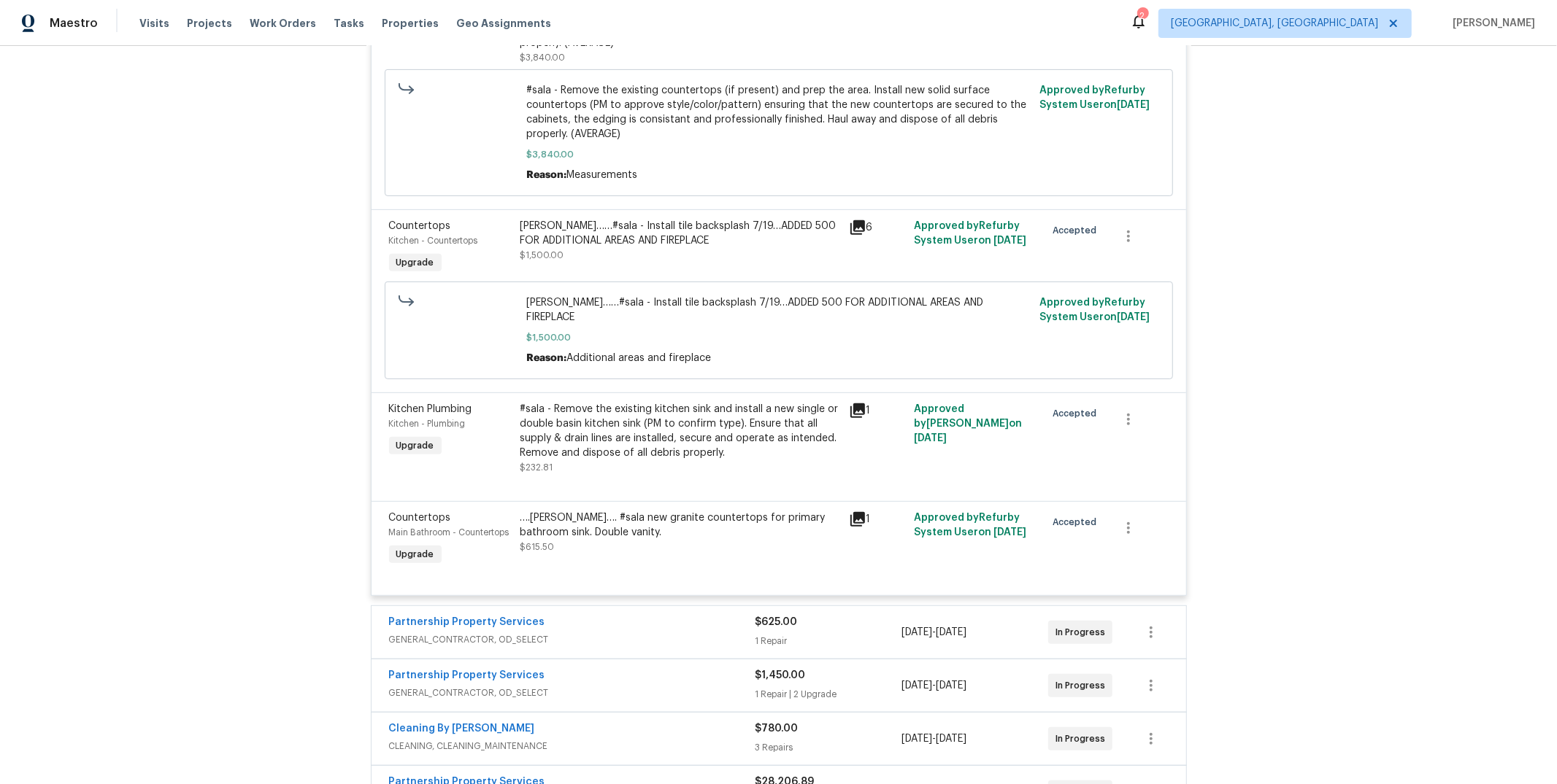
scroll to position [553, 0]
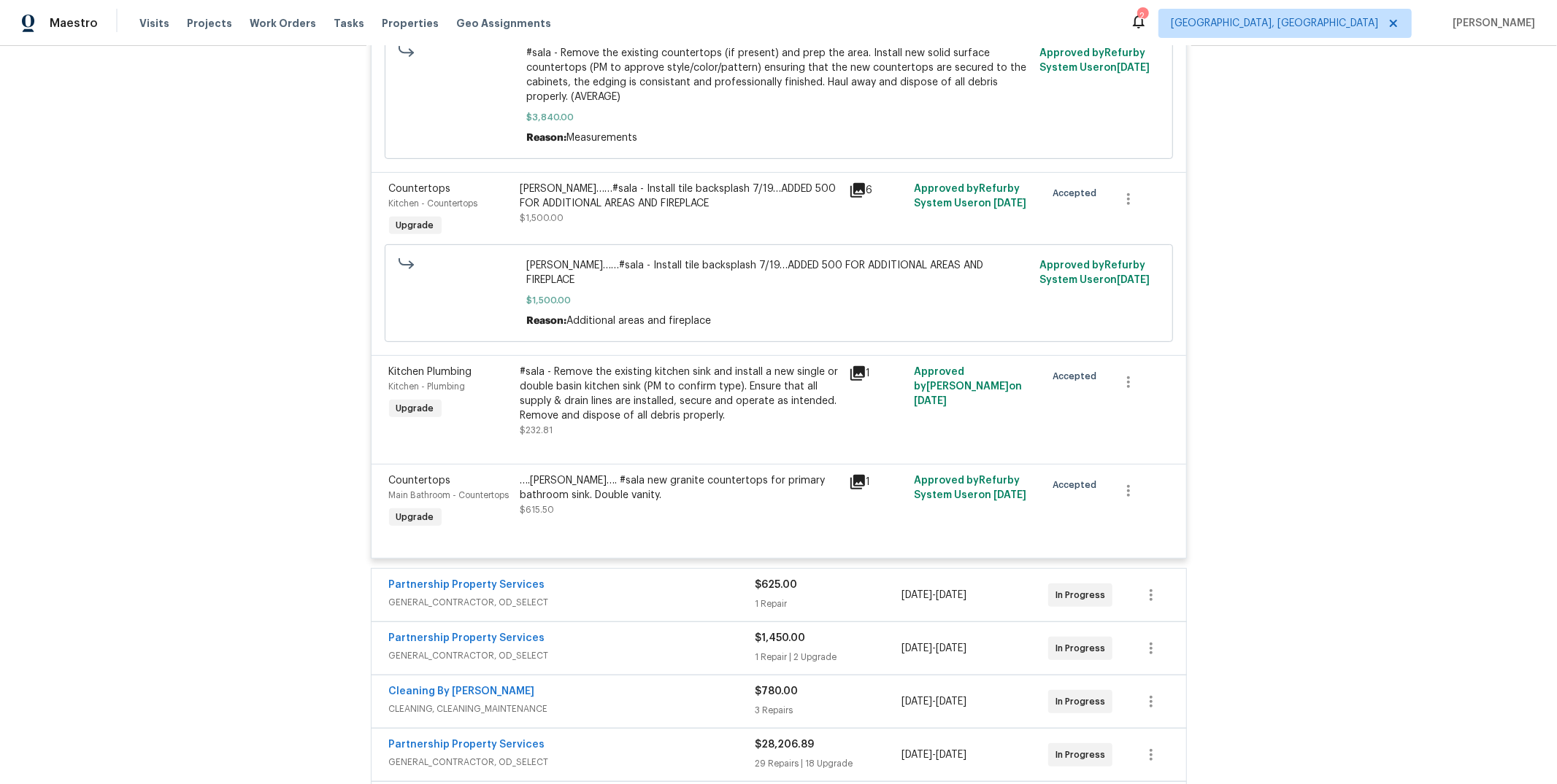
click at [653, 365] on div "#sala - Remove the existing kitchen sink and install a new single or double bas…" at bounding box center [680, 394] width 319 height 58
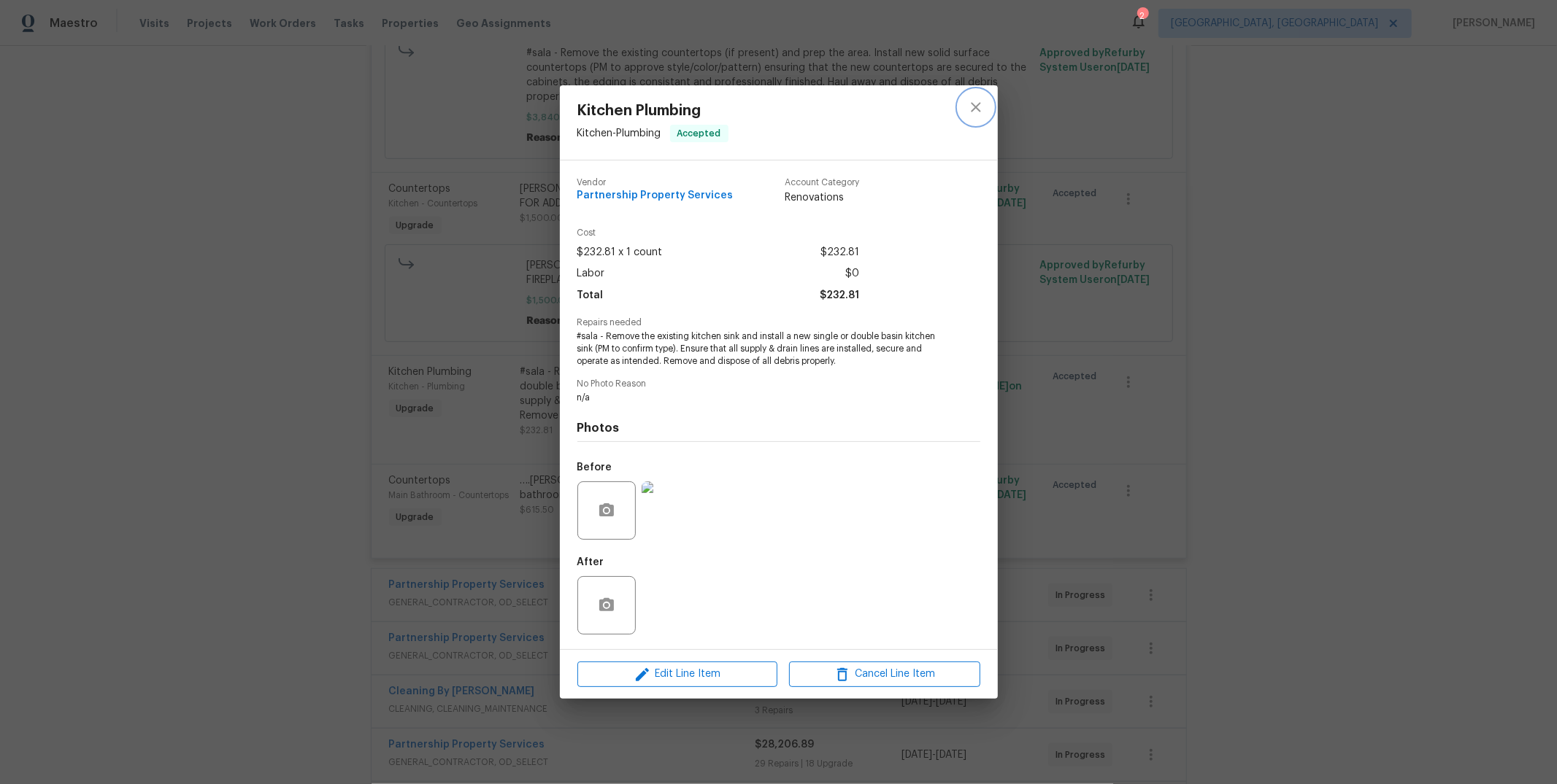
click at [965, 96] on button "close" at bounding box center [976, 107] width 35 height 35
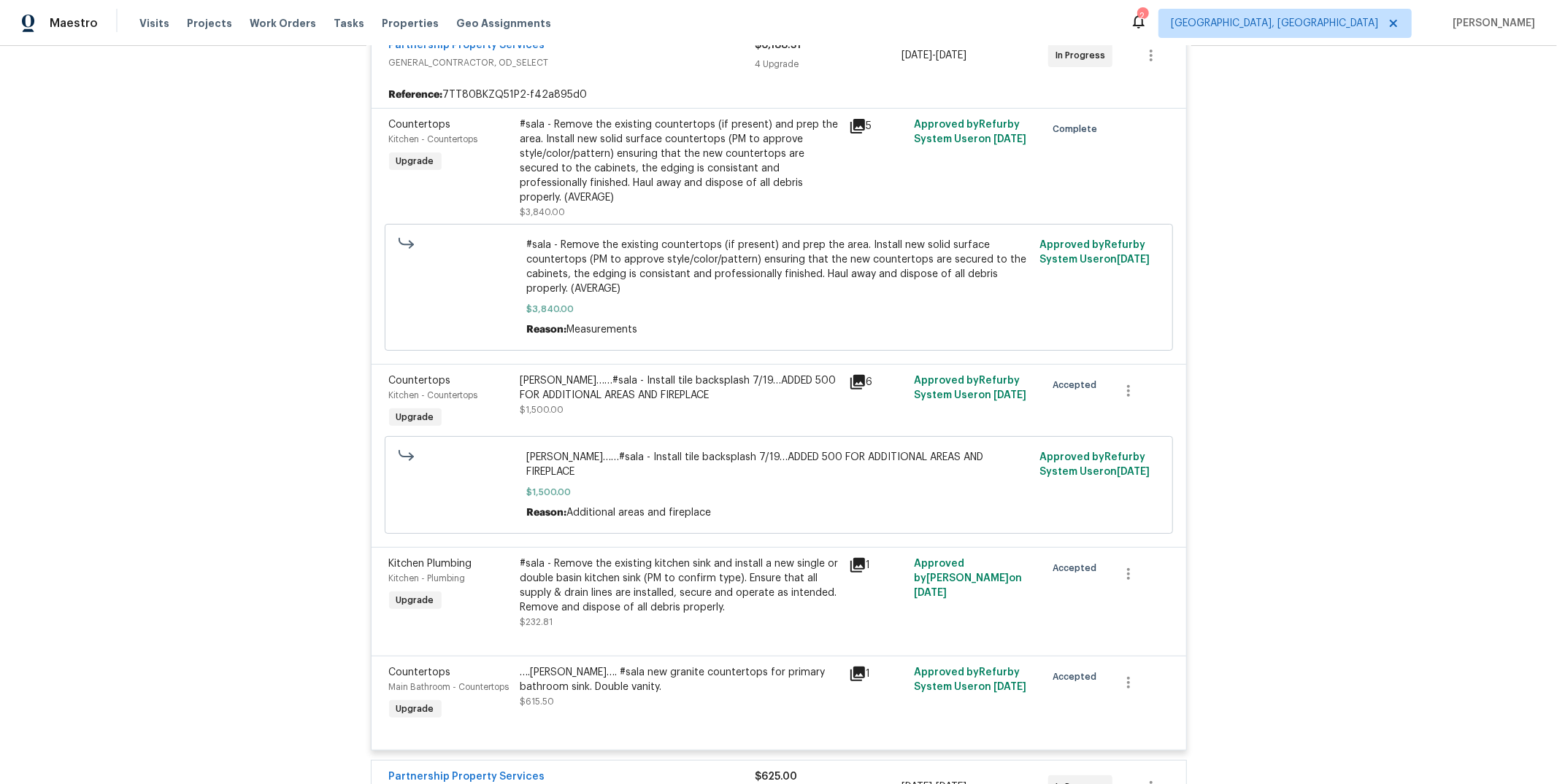
scroll to position [377, 0]
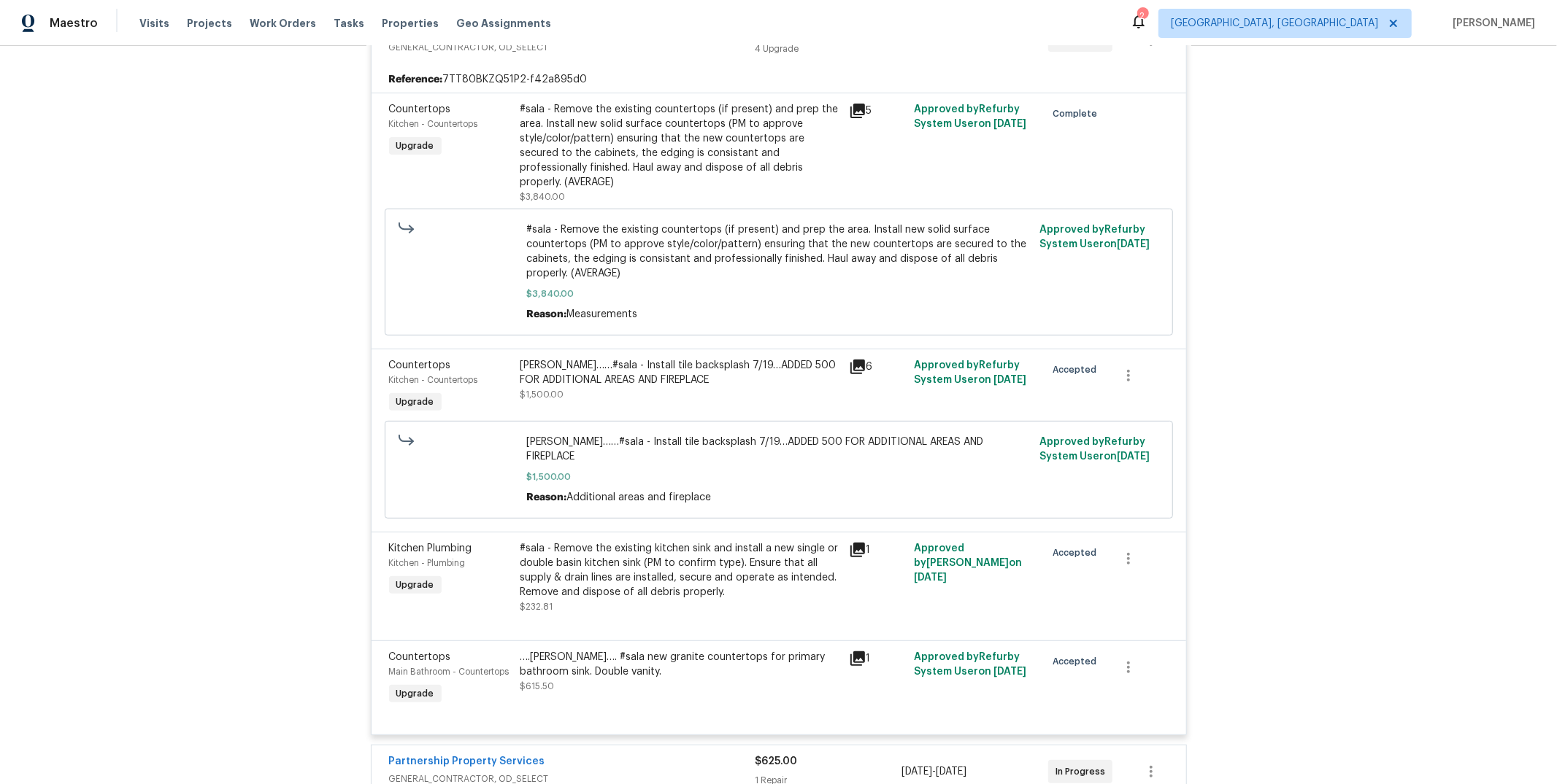
click at [664, 358] on div "[PERSON_NAME]……#sala - Install tile backsplash 7/19…ADDED 500 FOR ADDITIONAL AR…" at bounding box center [680, 372] width 319 height 29
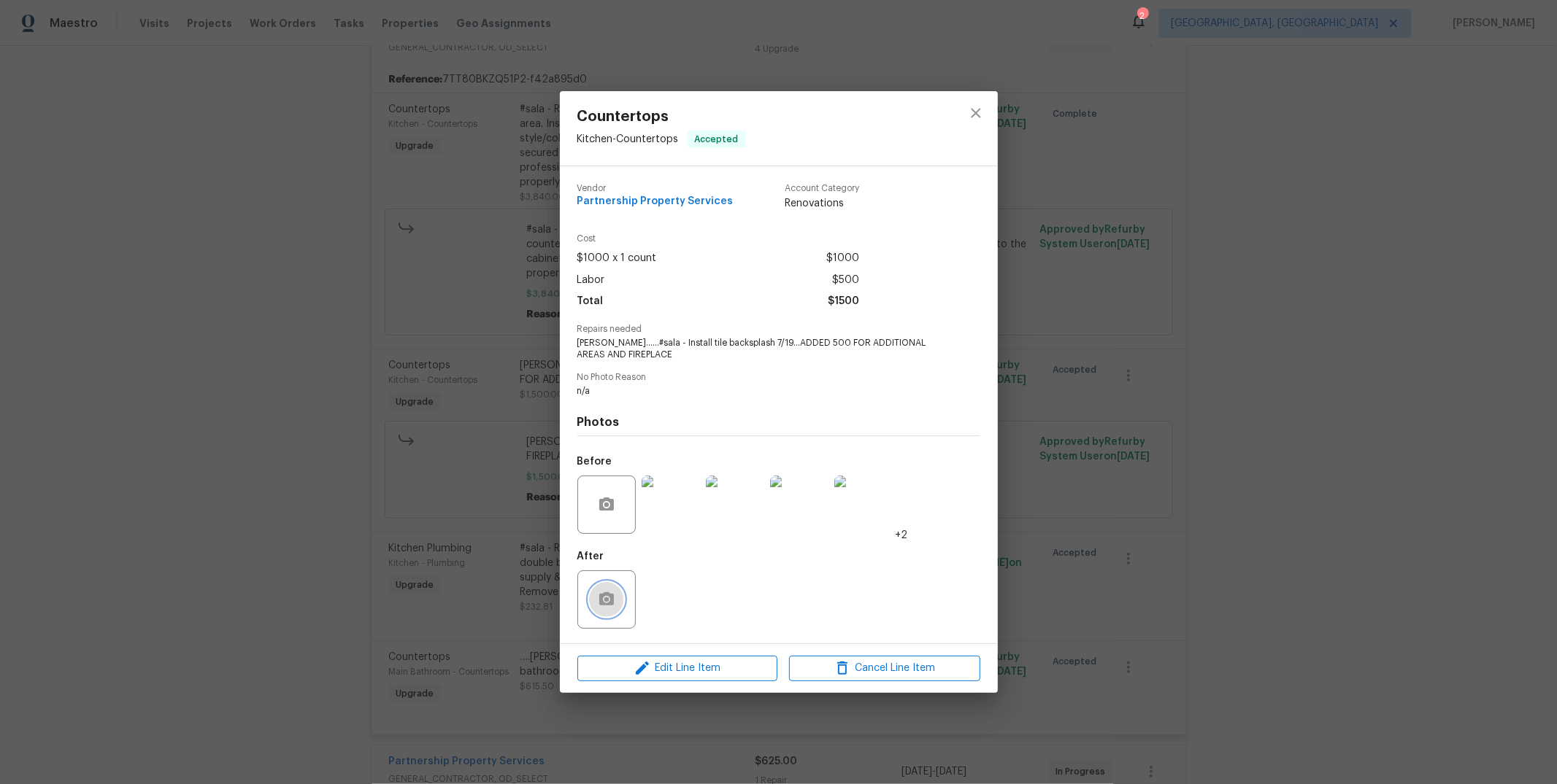
click at [612, 609] on button "button" at bounding box center [606, 599] width 35 height 35
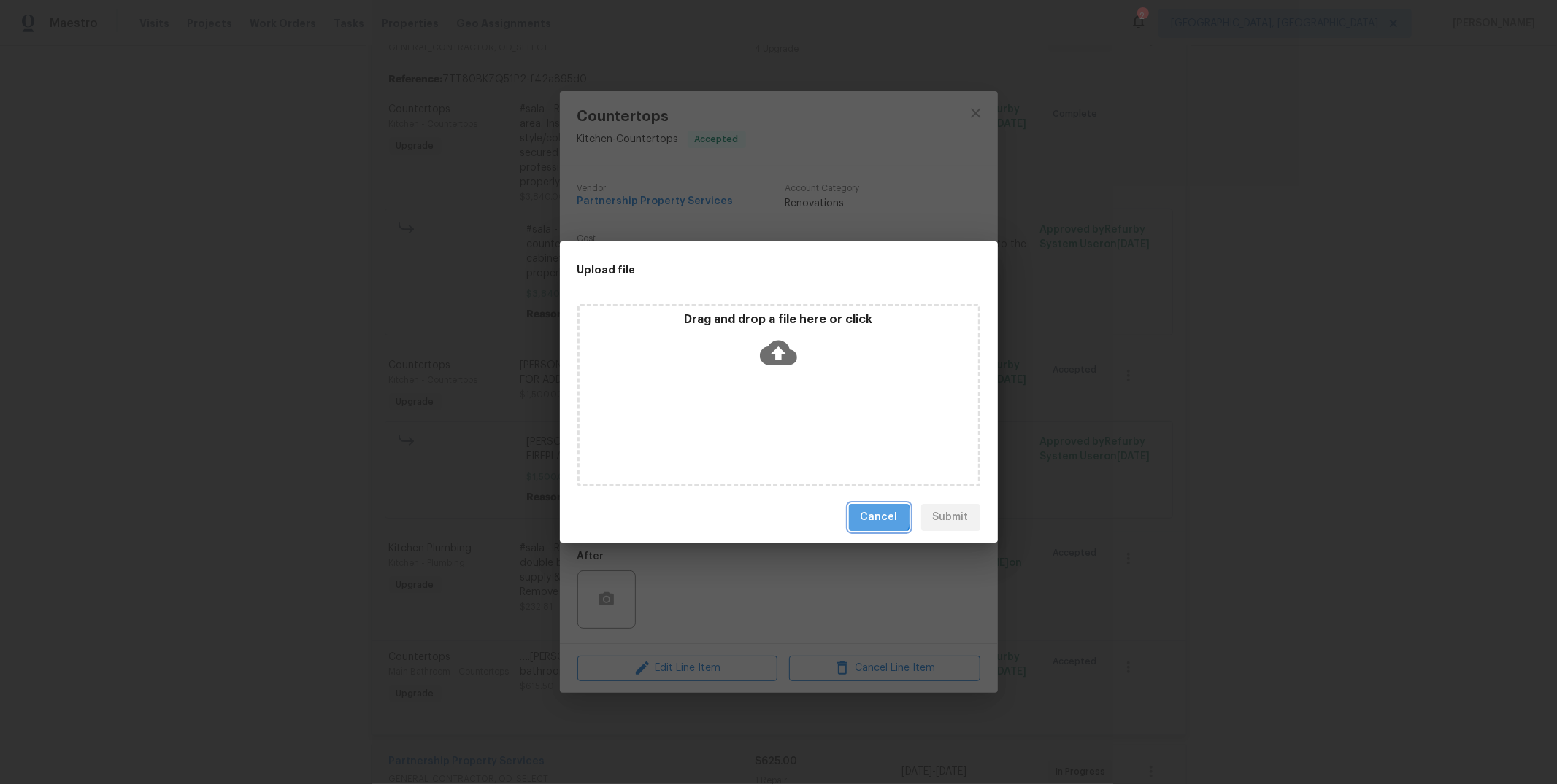
click at [877, 517] on span "Cancel" at bounding box center [879, 518] width 37 height 18
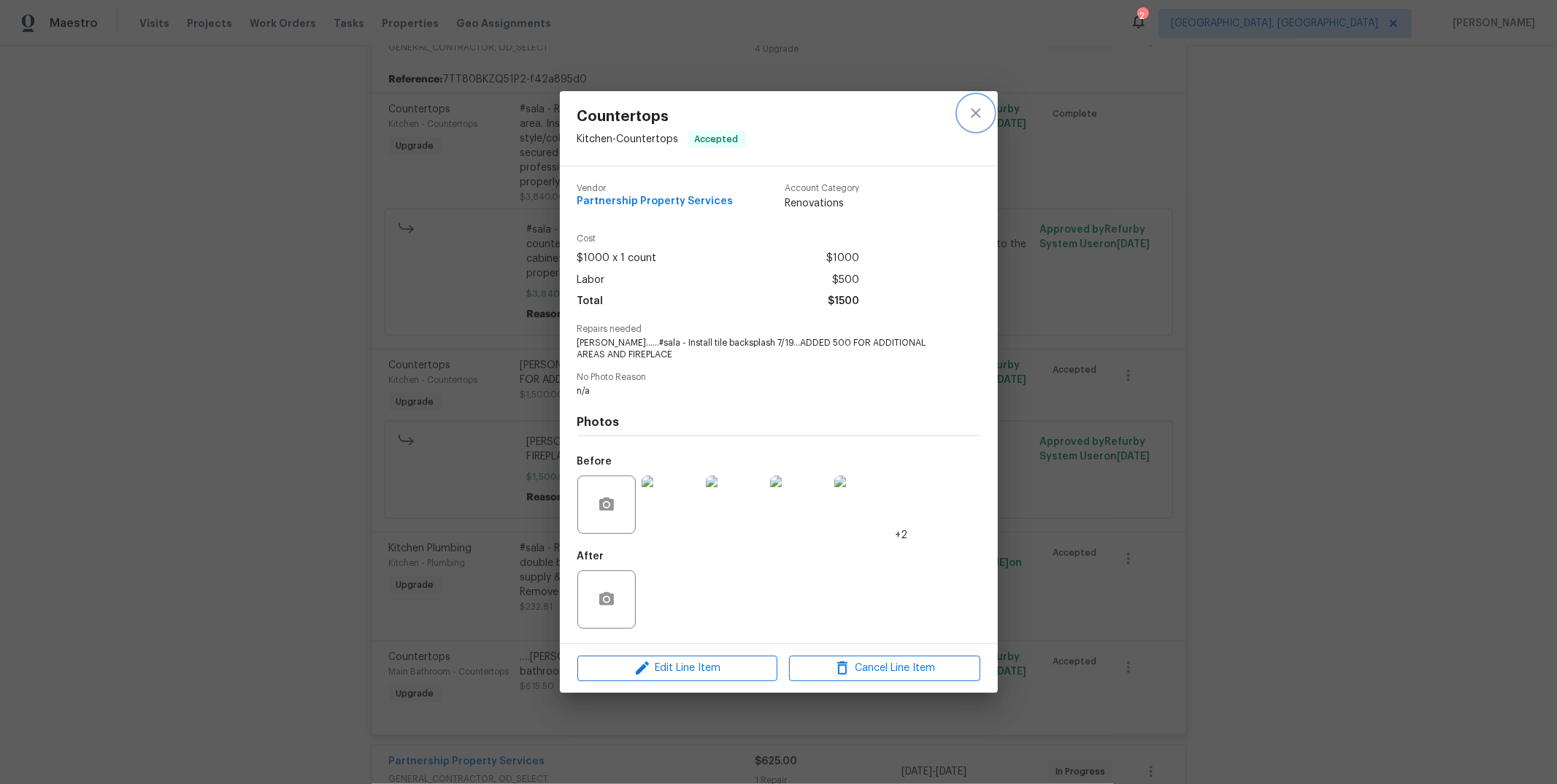
click at [972, 119] on icon "close" at bounding box center [976, 113] width 17 height 17
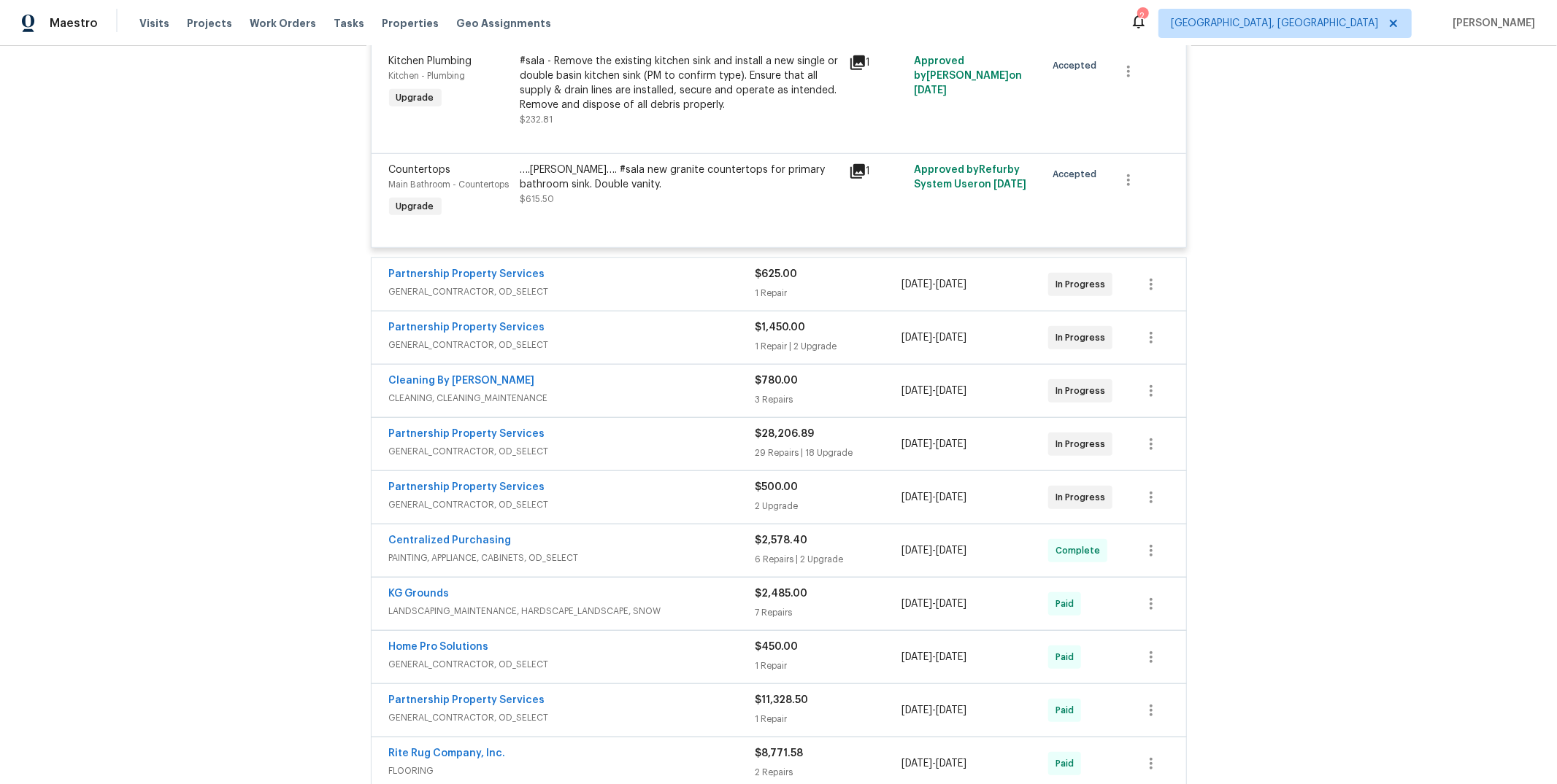
scroll to position [1006, 0]
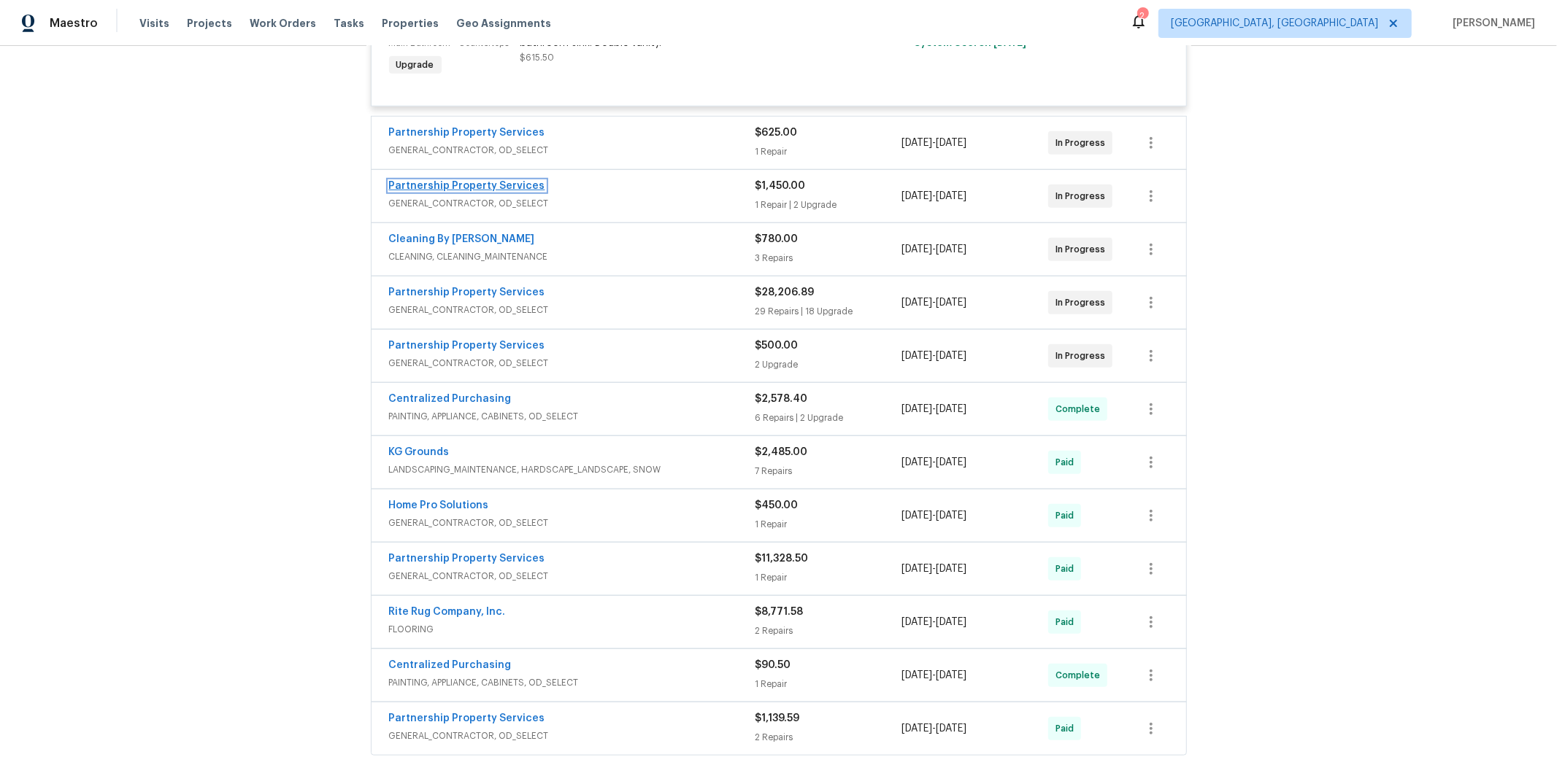
click at [515, 181] on link "Partnership Property Services" at bounding box center [467, 186] width 156 height 10
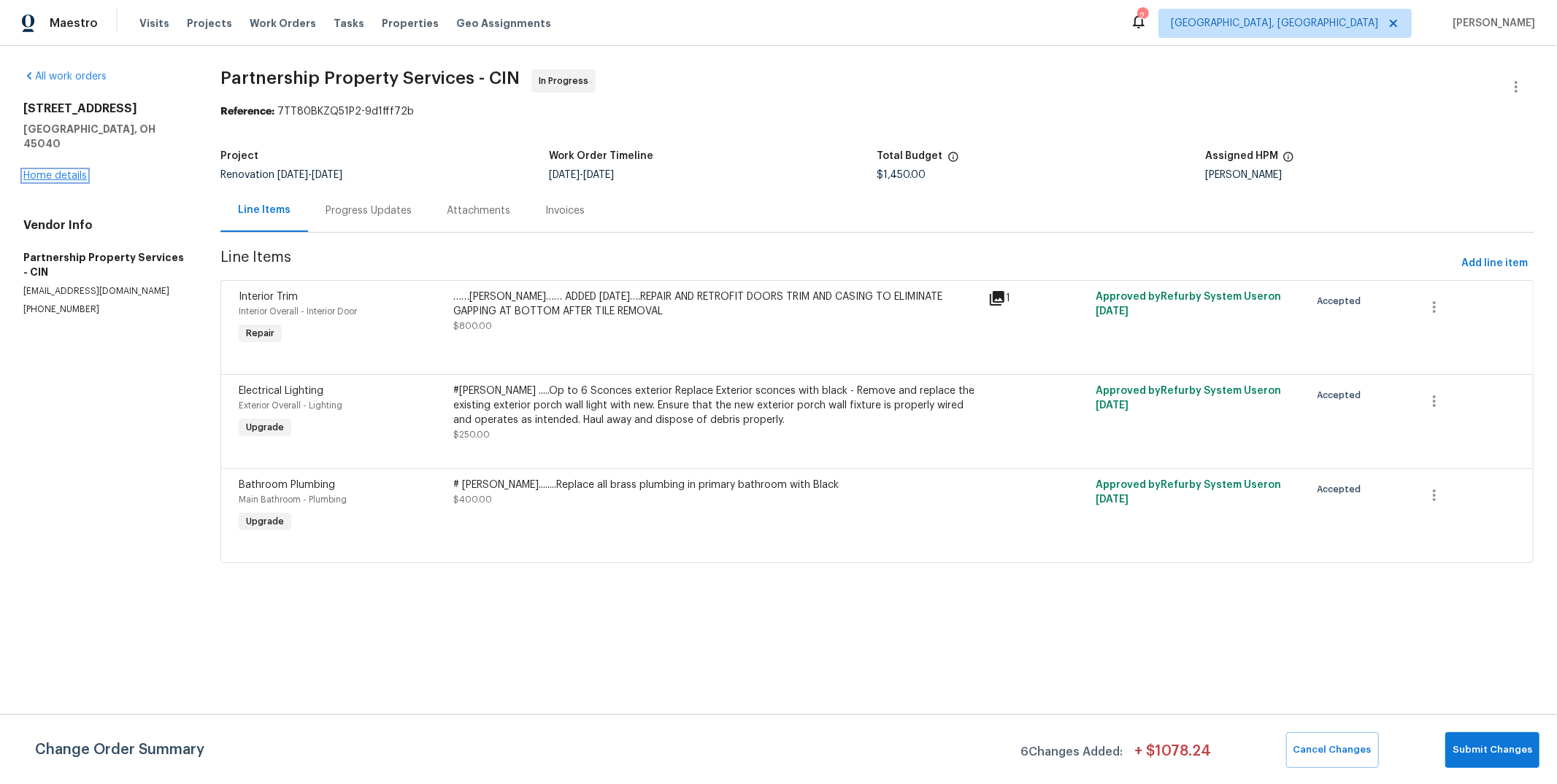
click at [66, 171] on link "Home details" at bounding box center [54, 176] width 63 height 10
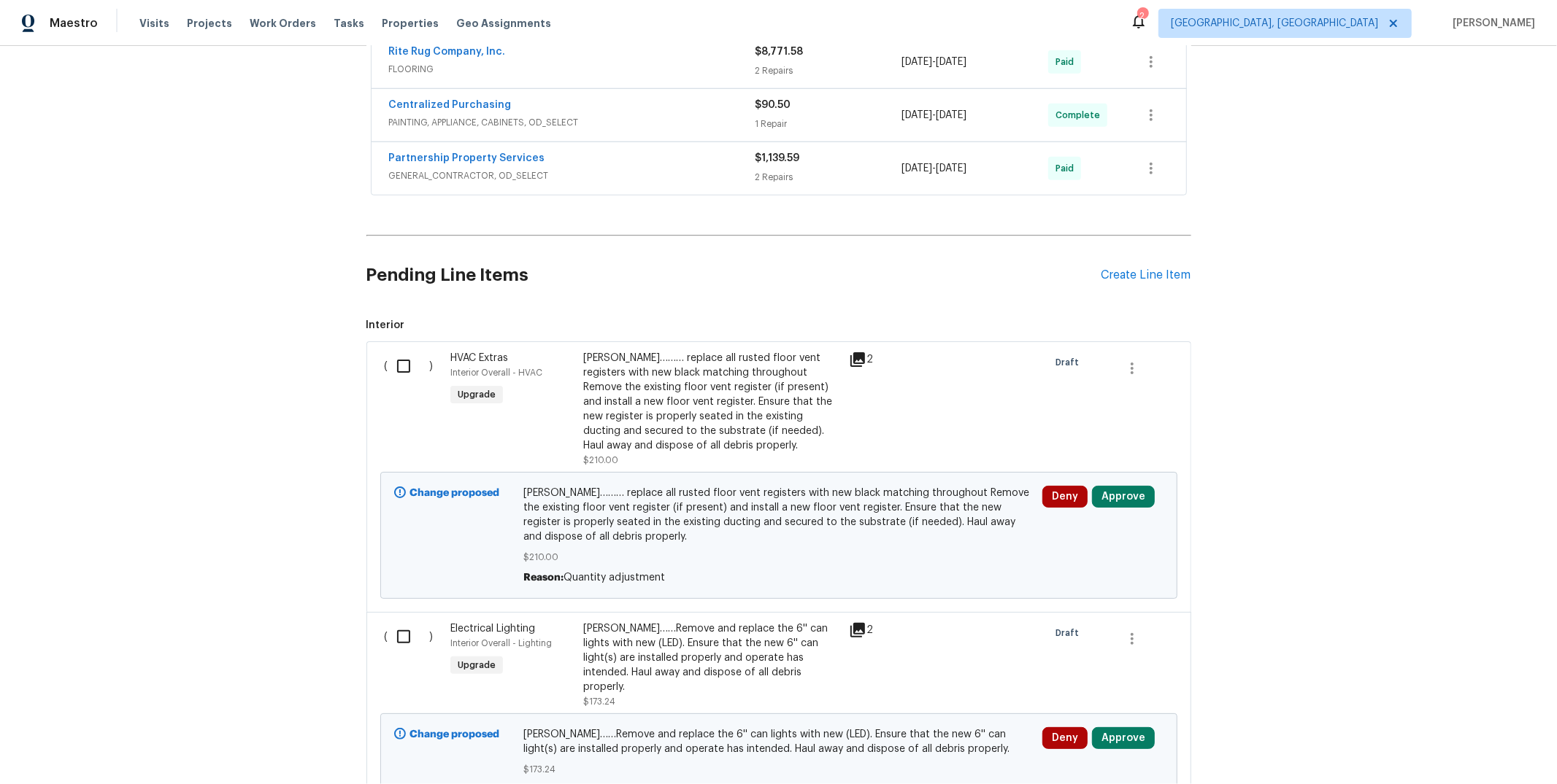
scroll to position [703, 0]
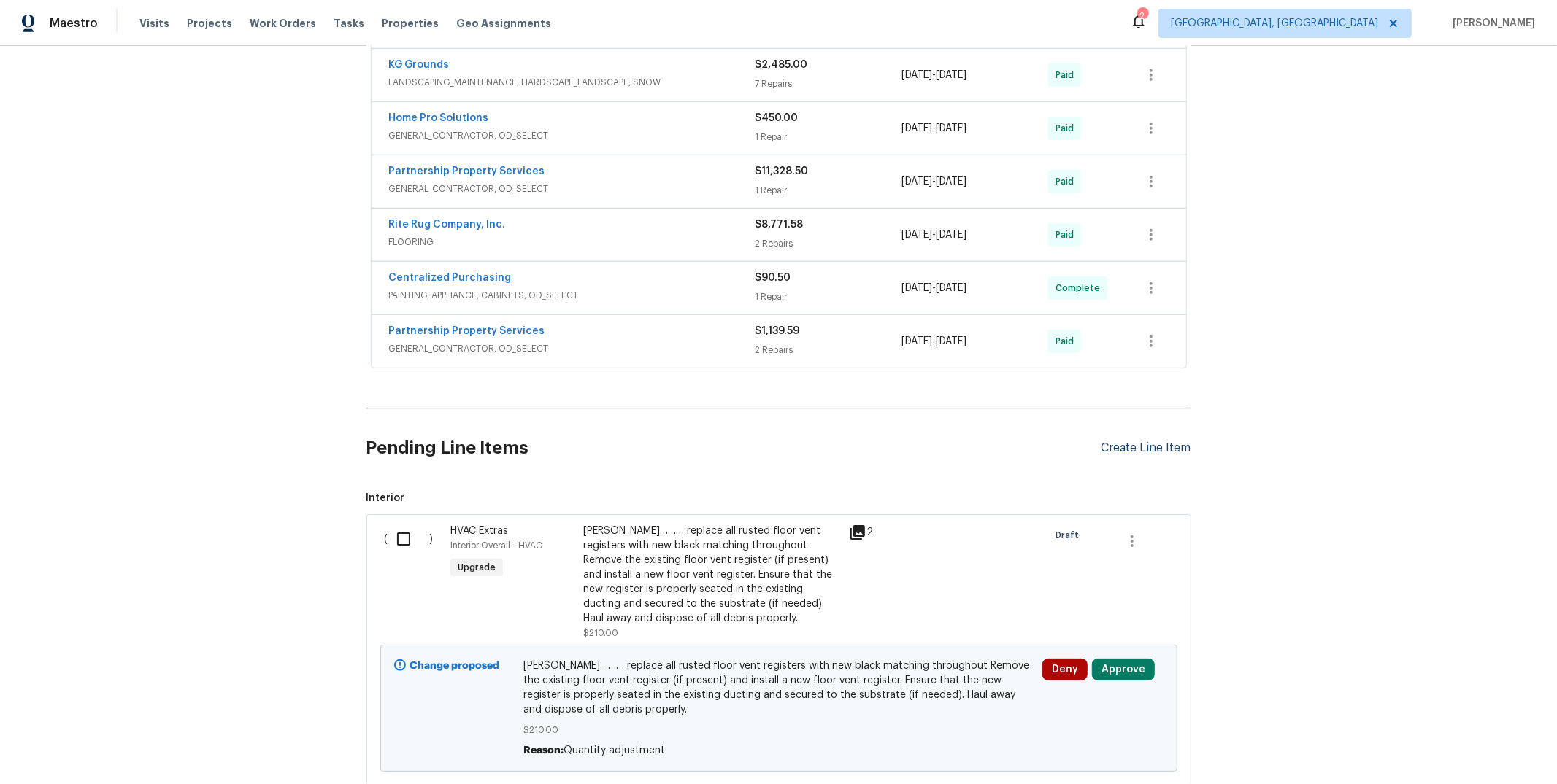
click at [1150, 447] on div "Create Line Item" at bounding box center [1146, 448] width 90 height 14
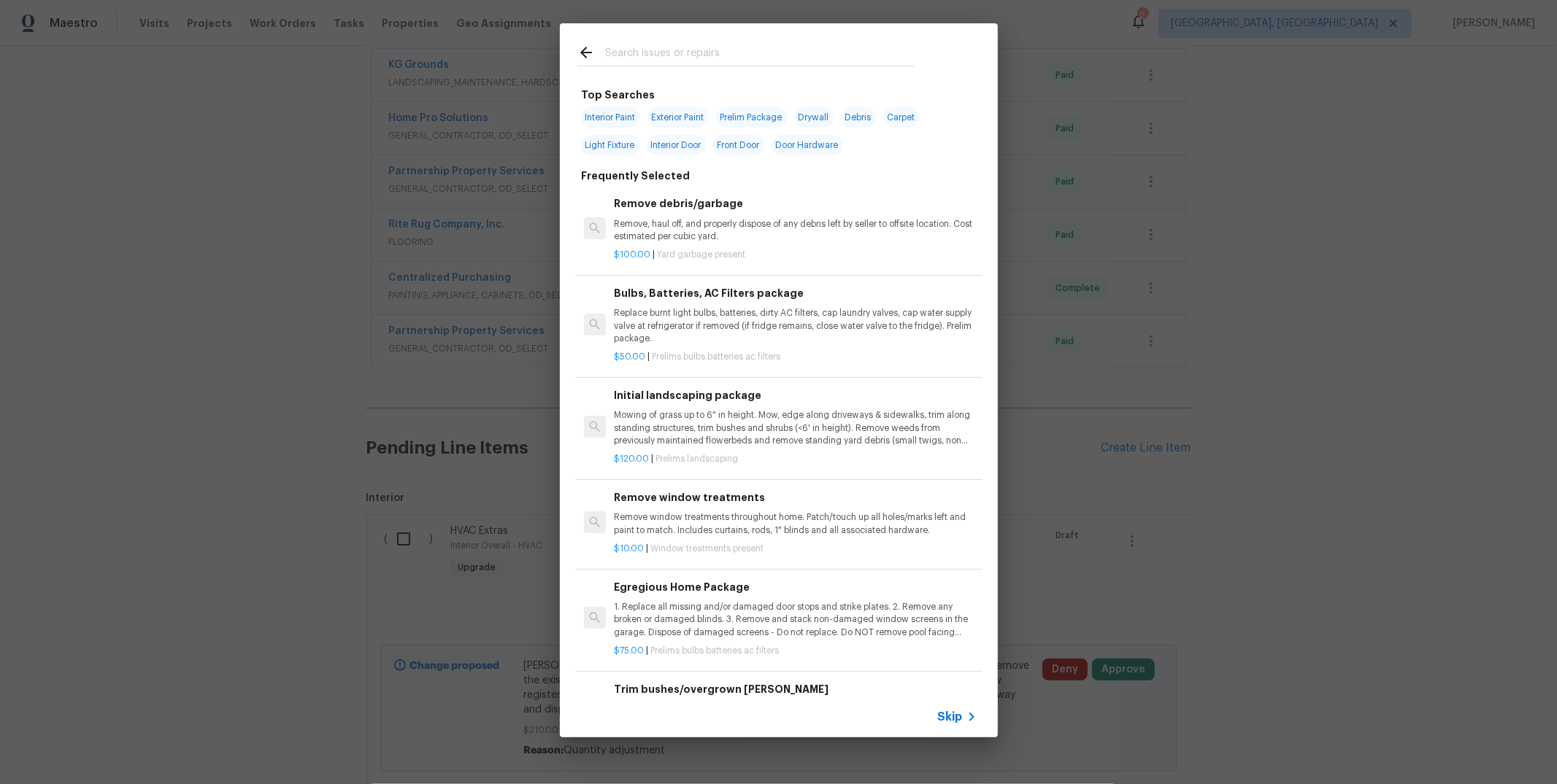
click at [652, 59] on input "text" at bounding box center [760, 54] width 310 height 22
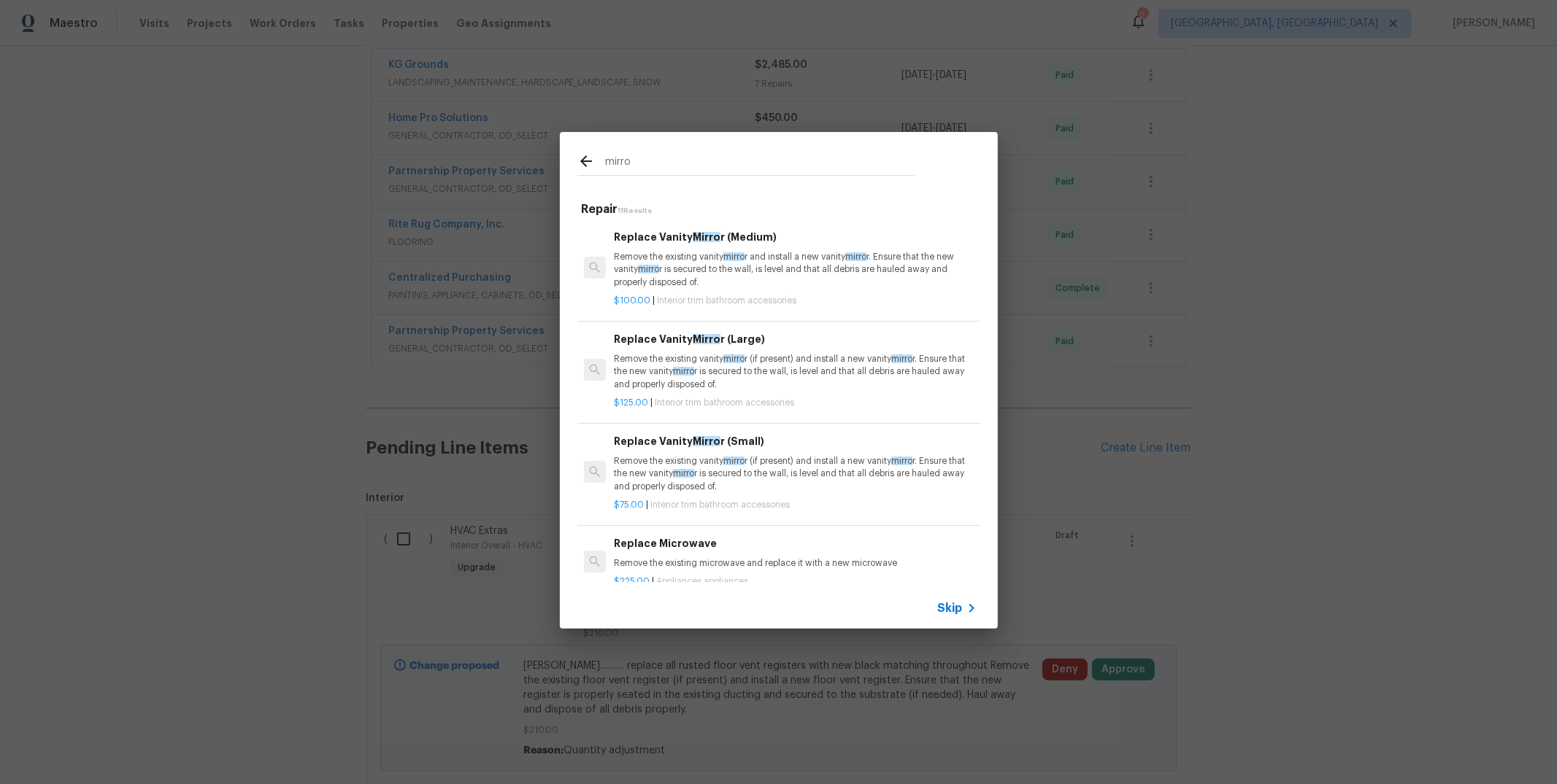
type input "mirro"
click at [670, 374] on p "Remove the existing vanity mirro r (if present) and install a new vanity [PERSO…" at bounding box center [795, 371] width 362 height 37
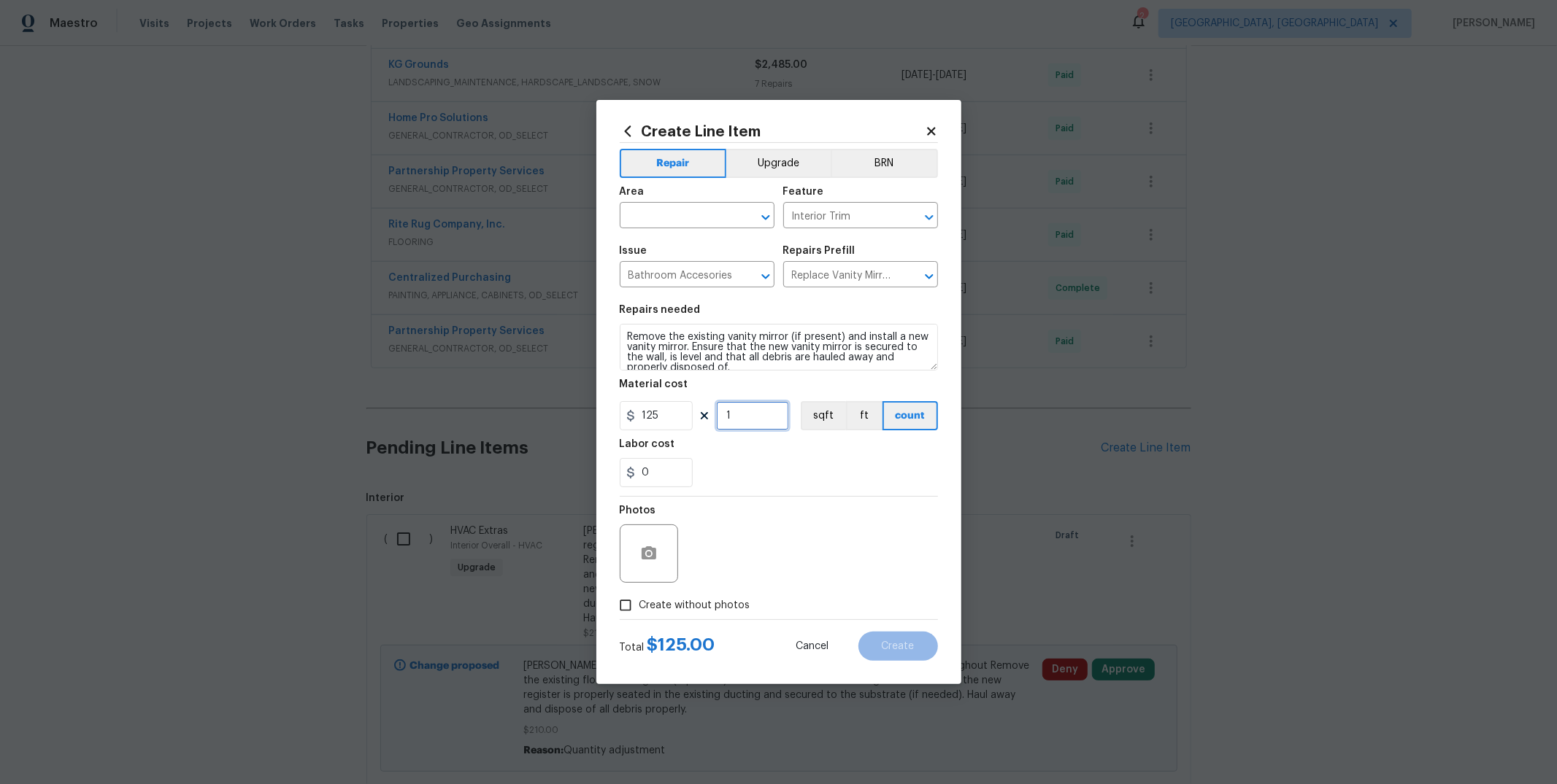
click at [757, 429] on input "1" at bounding box center [752, 415] width 73 height 29
type input "2"
click at [644, 475] on input "0" at bounding box center [656, 472] width 73 height 29
click at [654, 475] on input "0" at bounding box center [656, 472] width 73 height 29
type input "50"
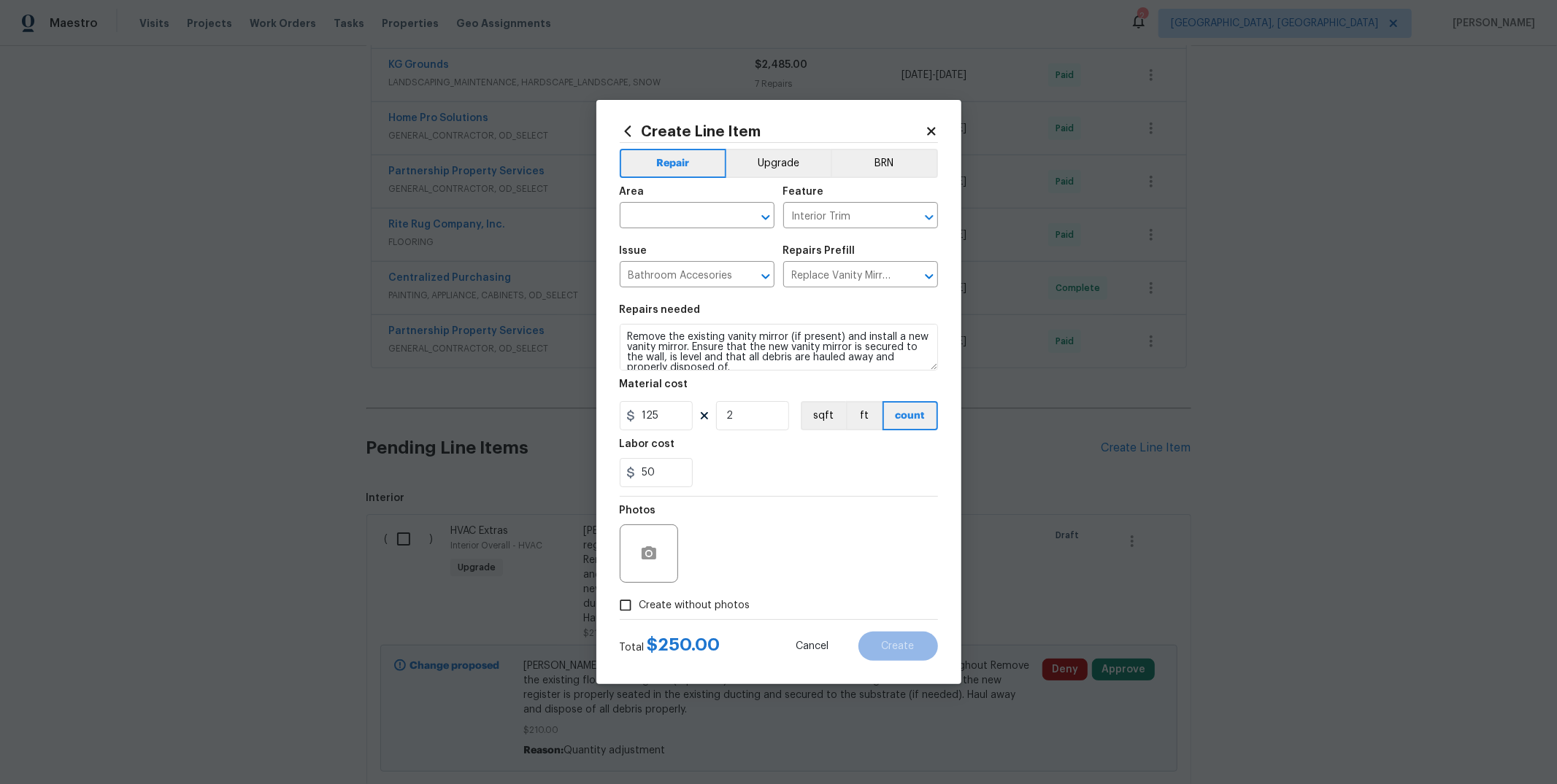
click at [779, 542] on div "Photos" at bounding box center [778, 544] width 318 height 95
drag, startPoint x: 679, startPoint y: 60, endPoint x: 757, endPoint y: 43, distance: 79.8
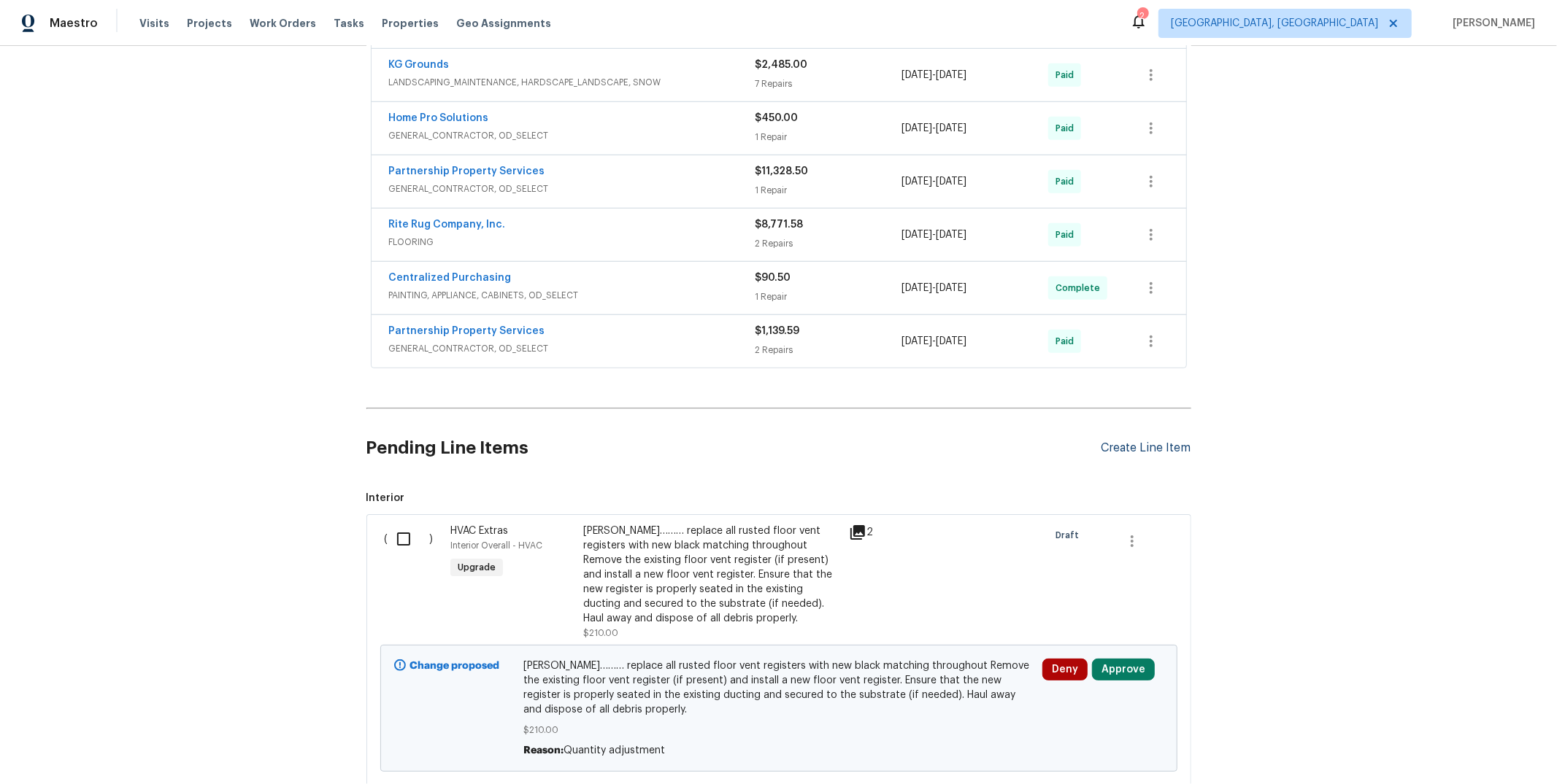
click at [1161, 443] on div "Create Line Item" at bounding box center [1146, 448] width 90 height 14
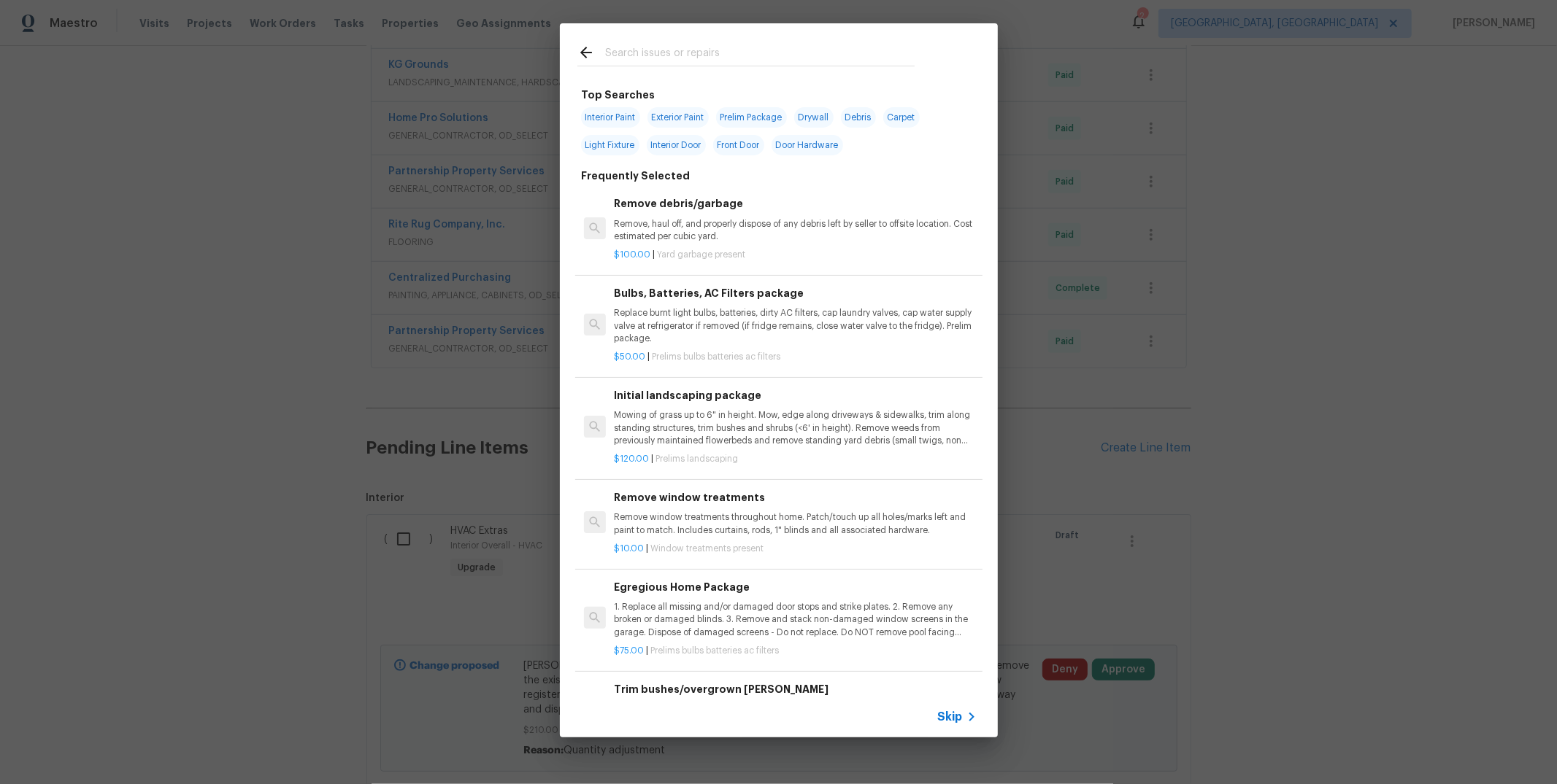
click at [678, 52] on input "text" at bounding box center [760, 54] width 310 height 22
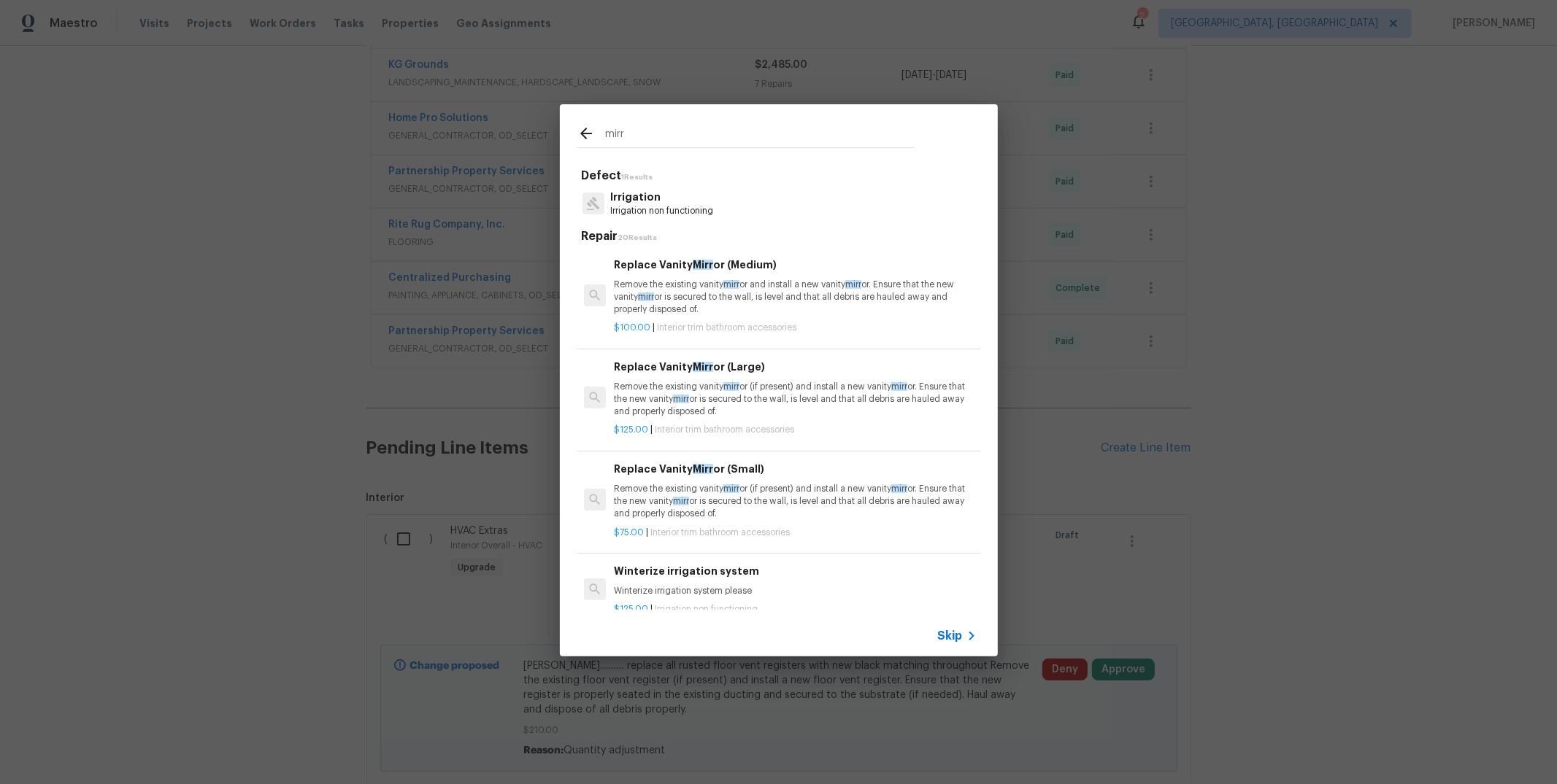
type input "mirr"
click at [744, 394] on p "Remove the existing vanity mirr or (if present) and install a new vanity mirr o…" at bounding box center [795, 400] width 362 height 37
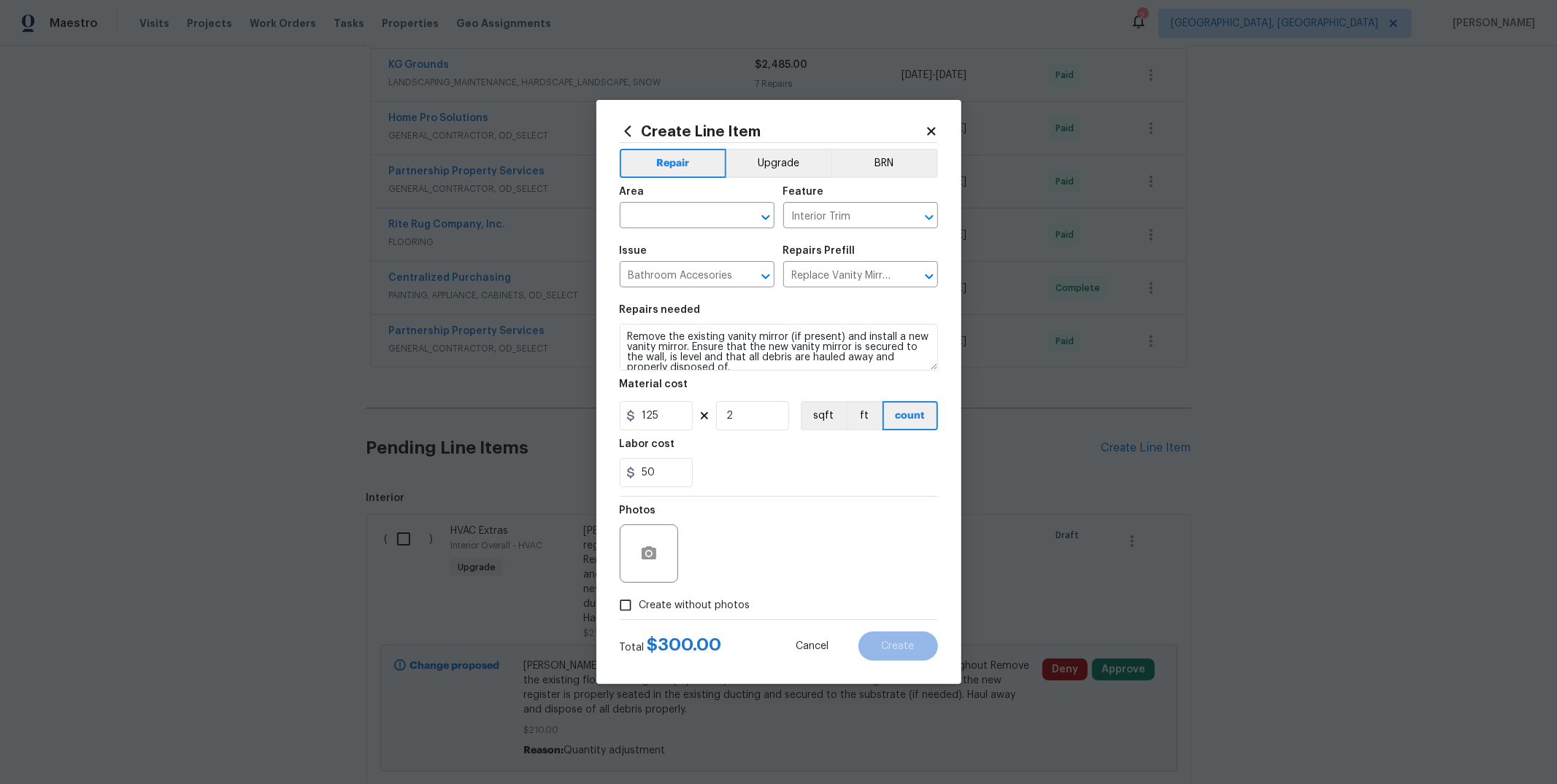
click at [631, 611] on input "Create without photos" at bounding box center [625, 605] width 28 height 28
checkbox input "true"
click at [769, 553] on textarea at bounding box center [814, 553] width 249 height 58
type textarea "to add"
click at [801, 487] on section "Repairs needed Remove the existing vanity mirror (if present) and install a new…" at bounding box center [778, 396] width 318 height 200
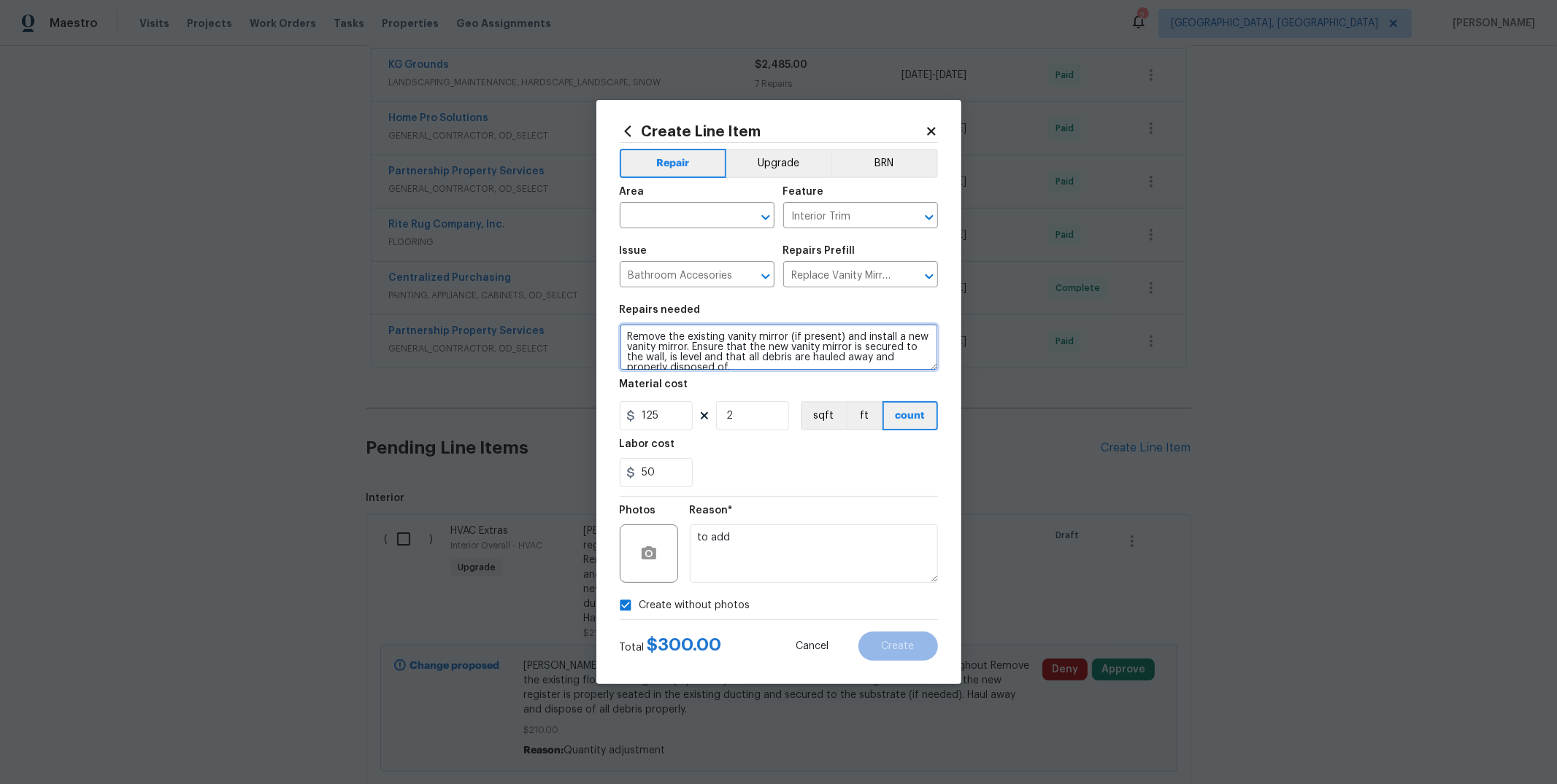
click at [628, 330] on textarea "Remove the existing vanity mirror (if present) and install a new vanity mirror.…" at bounding box center [778, 347] width 318 height 47
type textarea "[PERSON_NAME].......Remove the existing vanity mirror (if present) and install …"
click at [658, 219] on input "text" at bounding box center [676, 217] width 114 height 22
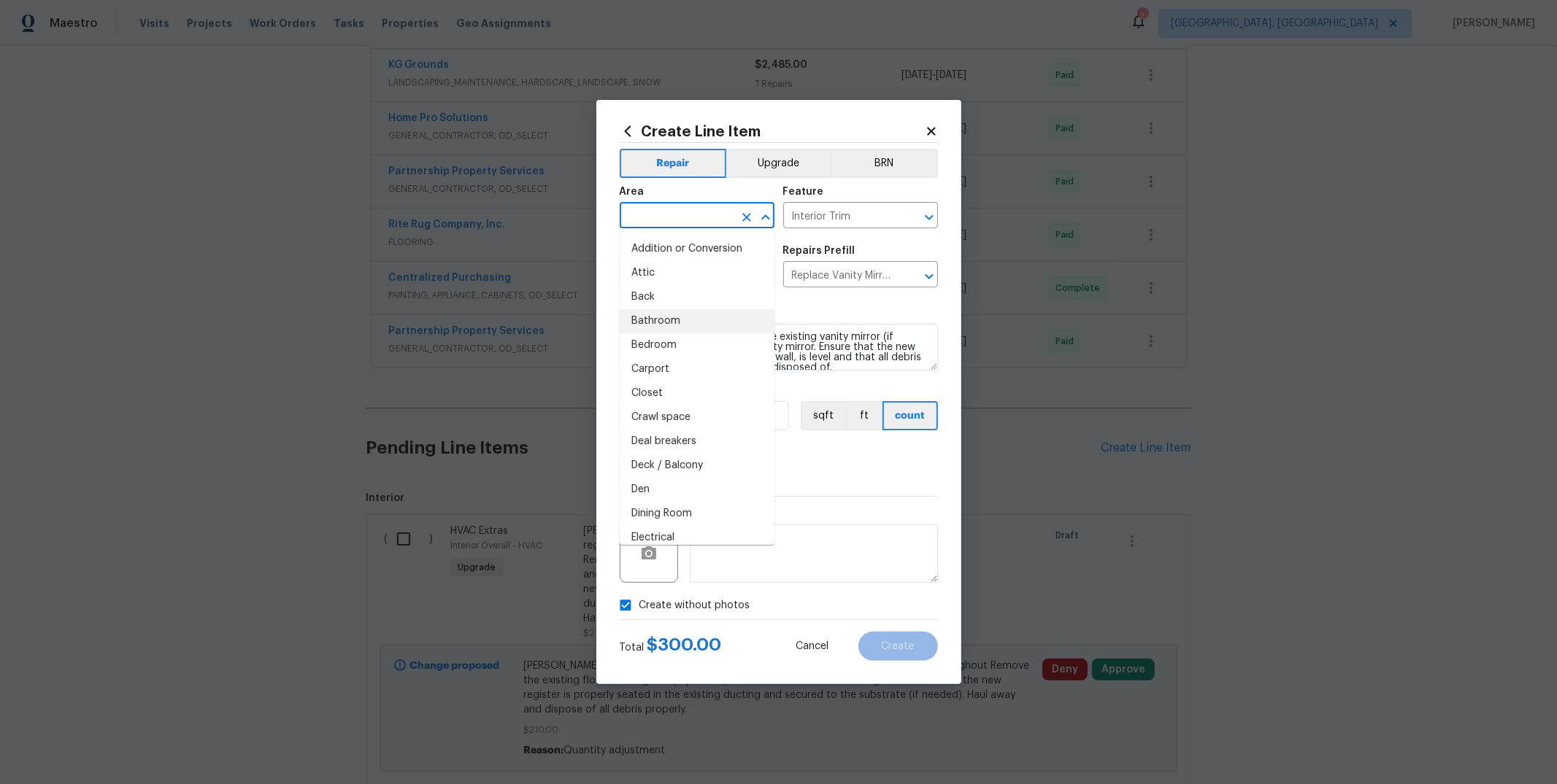
click at [671, 317] on li "Bathroom" at bounding box center [696, 322] width 155 height 24
type input "Bathroom"
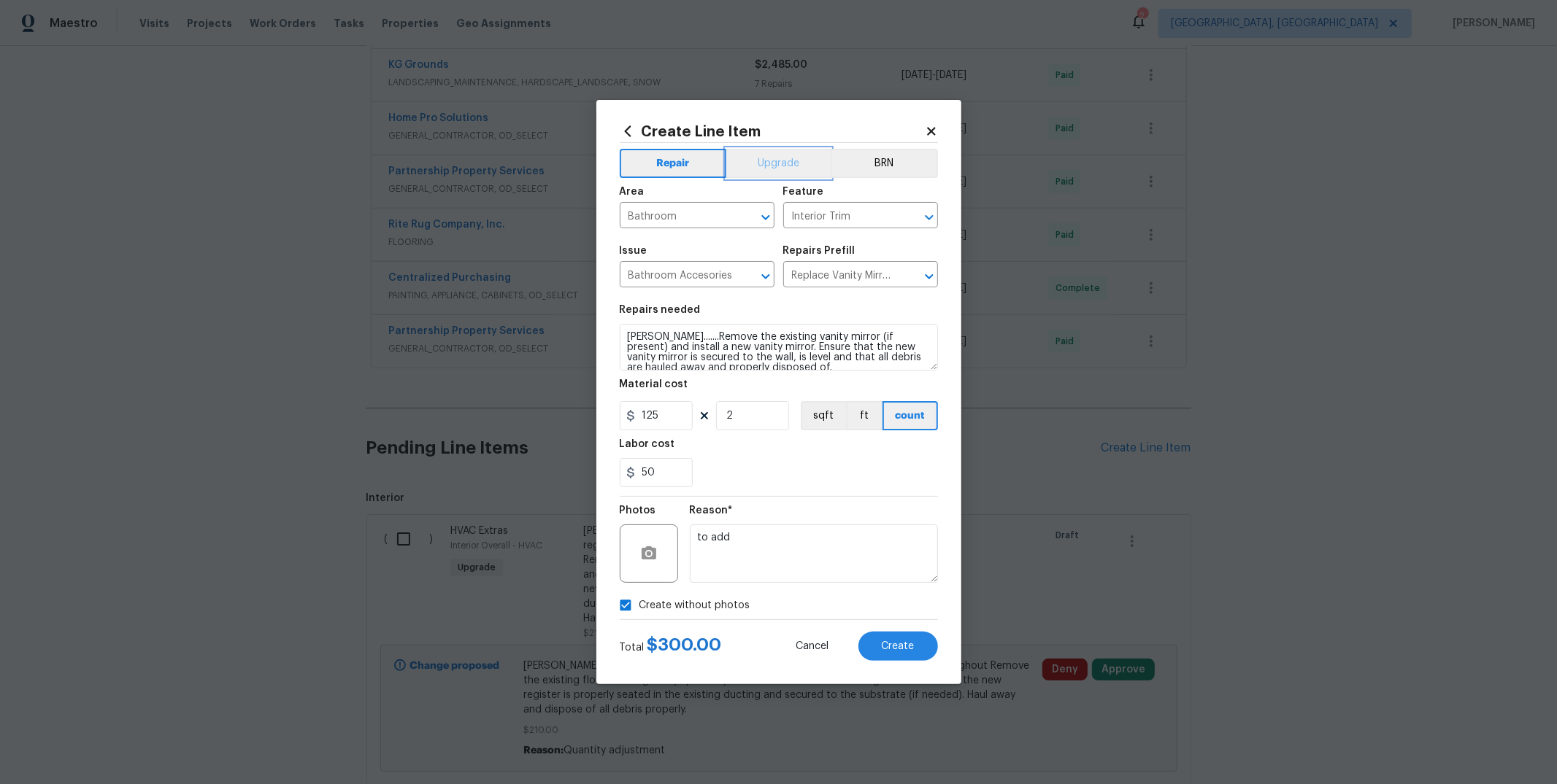
click at [775, 171] on button "Upgrade" at bounding box center [778, 163] width 104 height 29
click at [870, 656] on button "Create" at bounding box center [898, 646] width 80 height 29
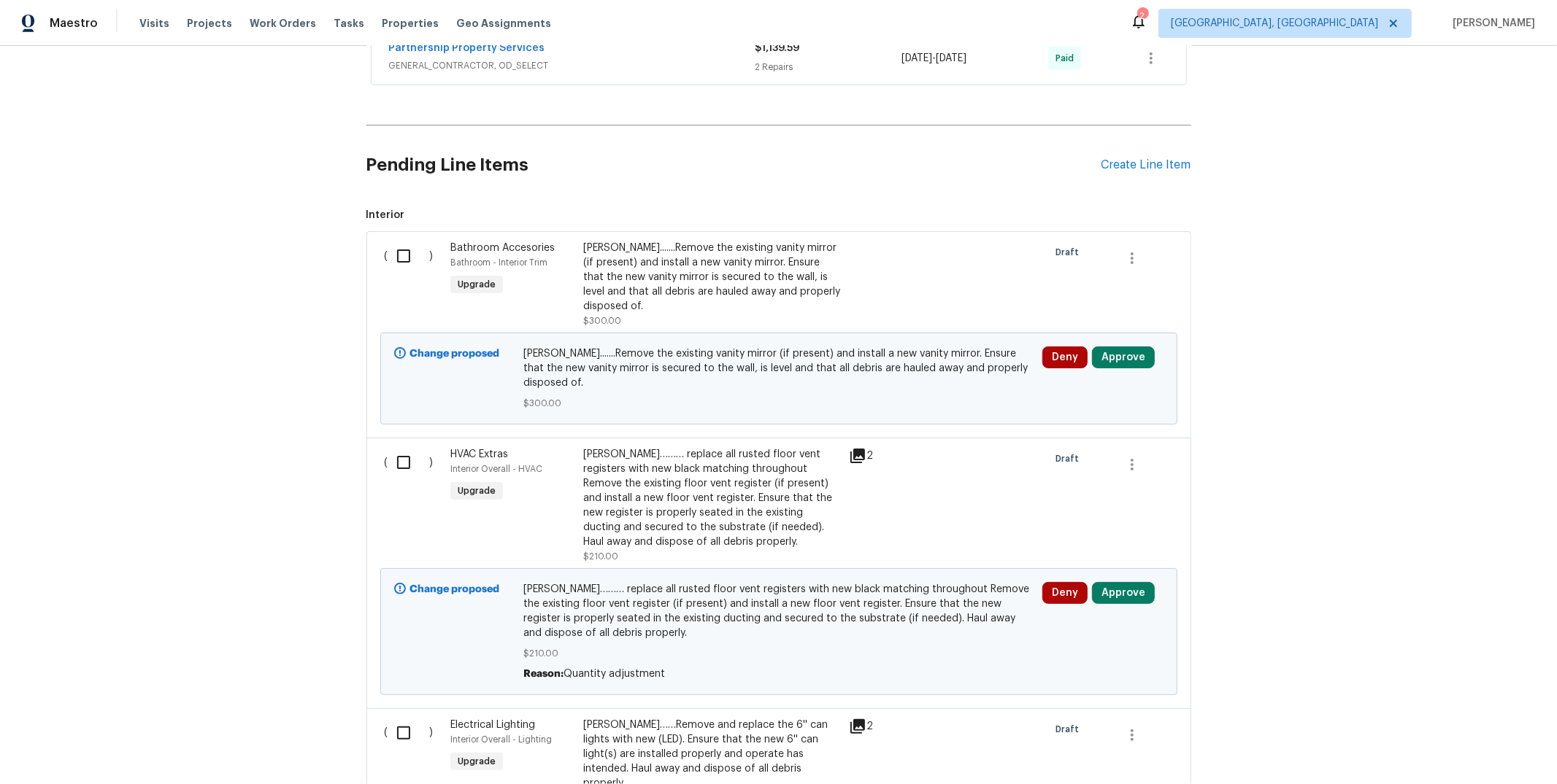
scroll to position [992, 0]
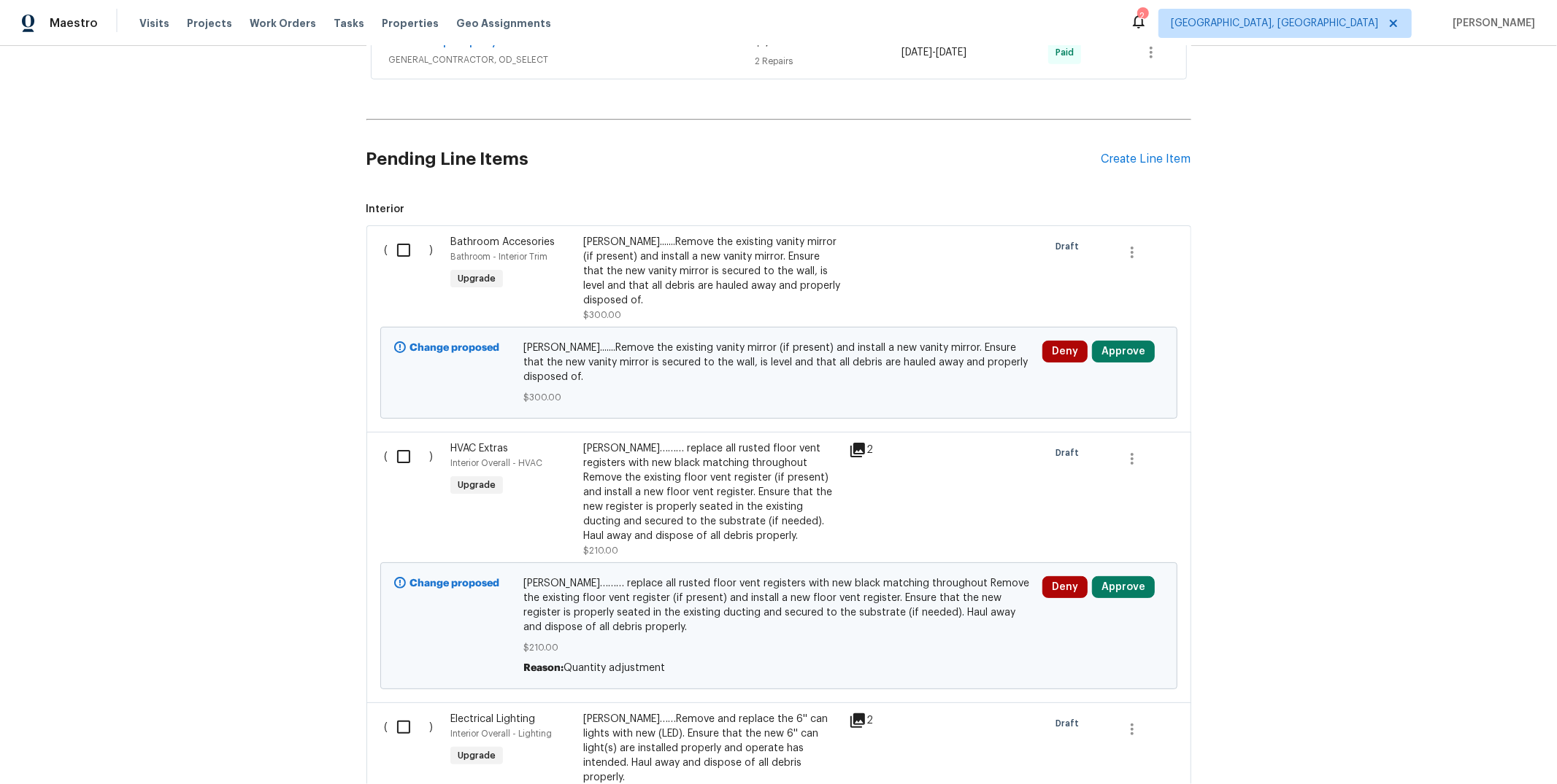
click at [702, 504] on div "[PERSON_NAME]……… replace all rusted floor vent registers with new black matchin…" at bounding box center [711, 492] width 257 height 102
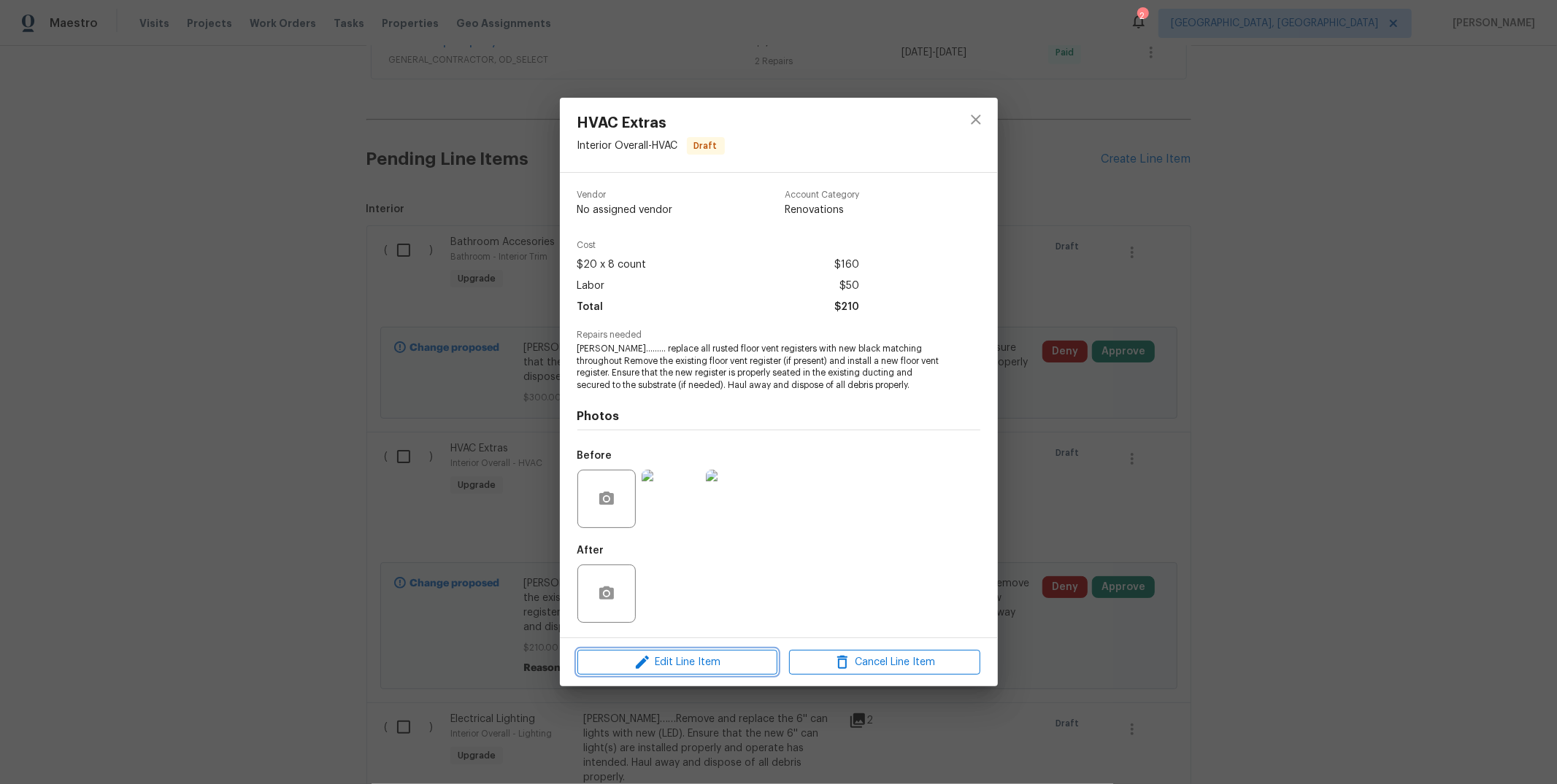
click at [684, 670] on span "Edit Line Item" at bounding box center [677, 662] width 191 height 18
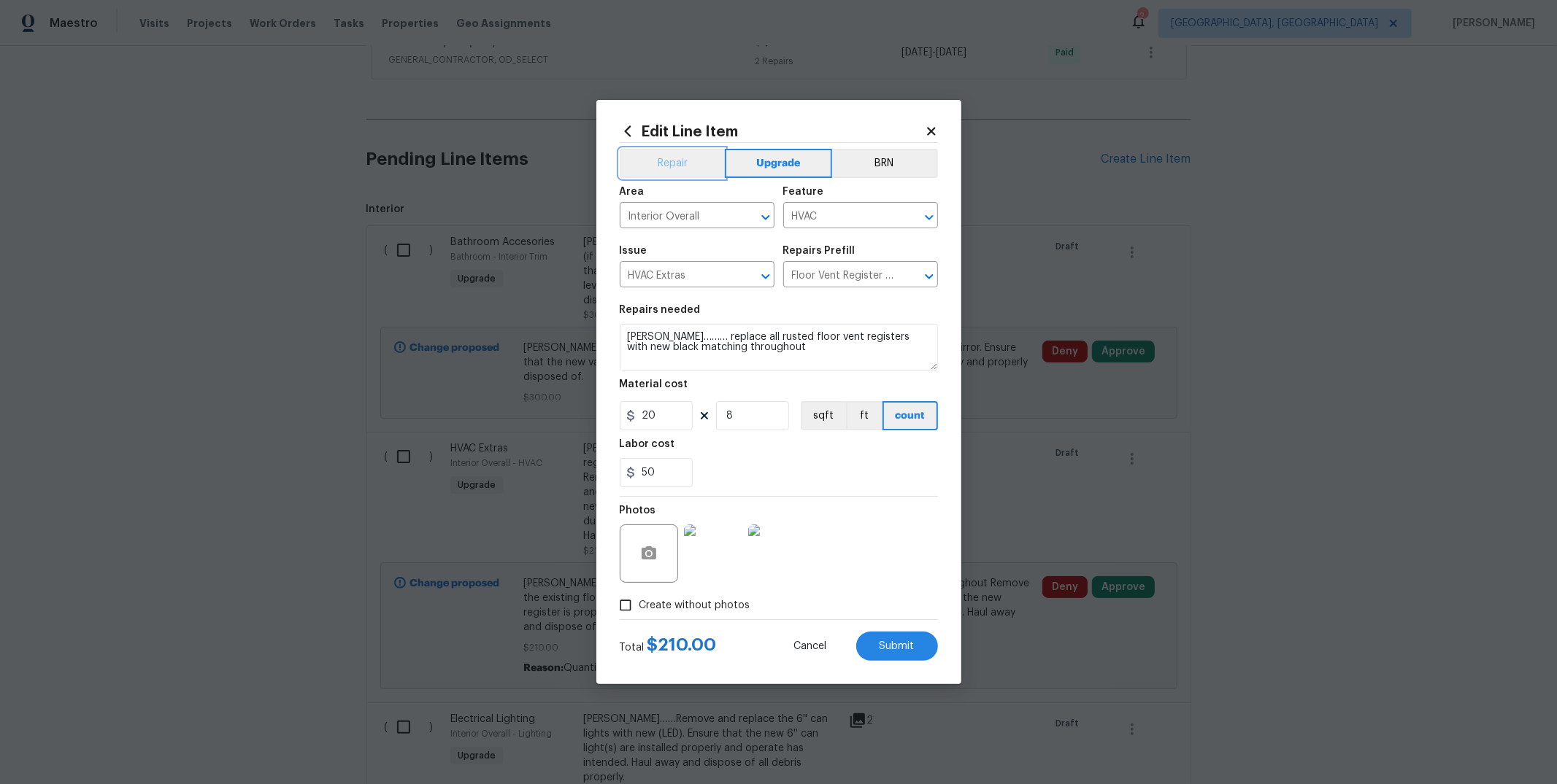
click at [695, 166] on button "Repair" at bounding box center [673, 163] width 106 height 29
click at [898, 642] on span "Submit" at bounding box center [897, 647] width 35 height 11
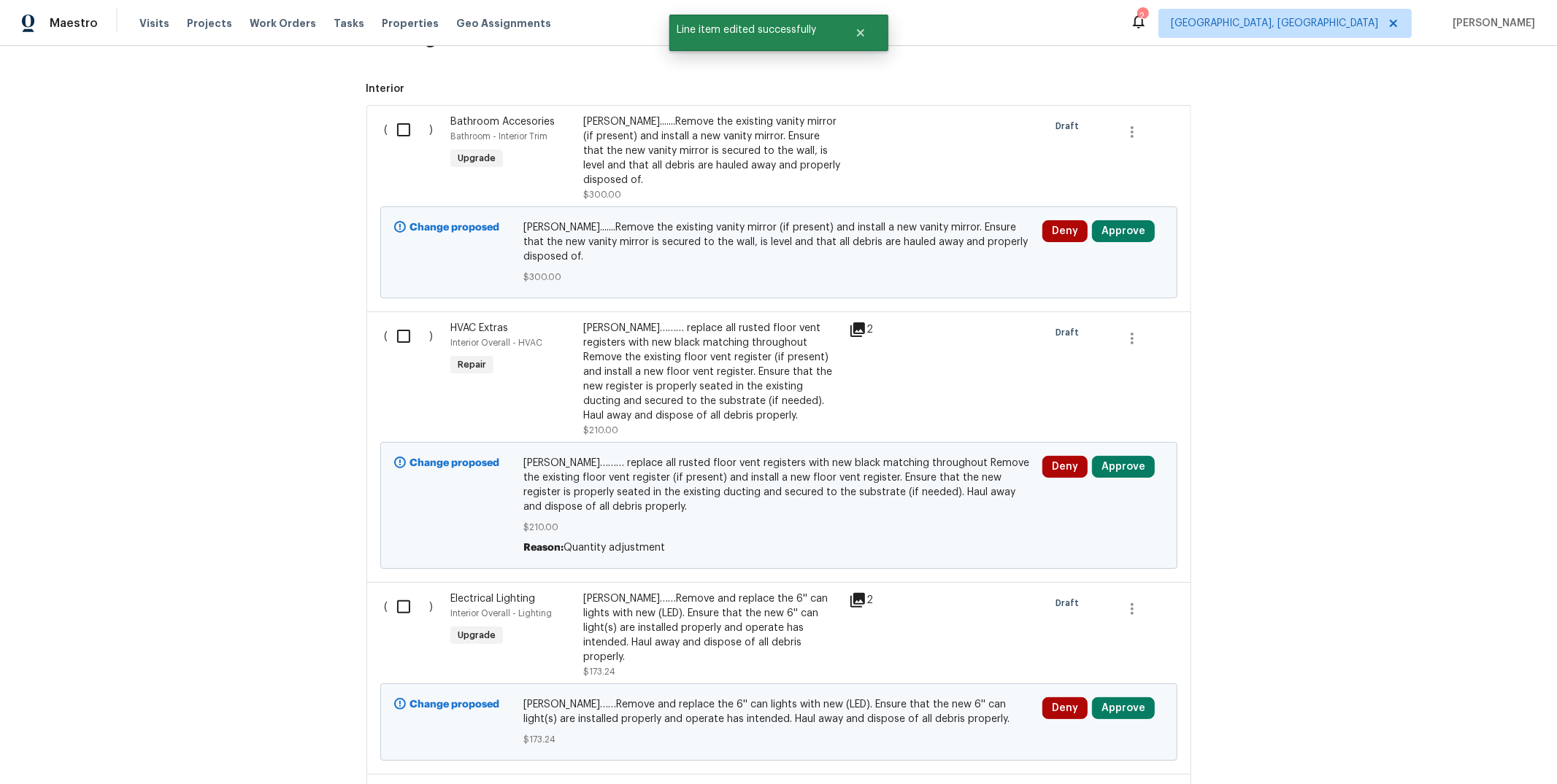
scroll to position [1164, 0]
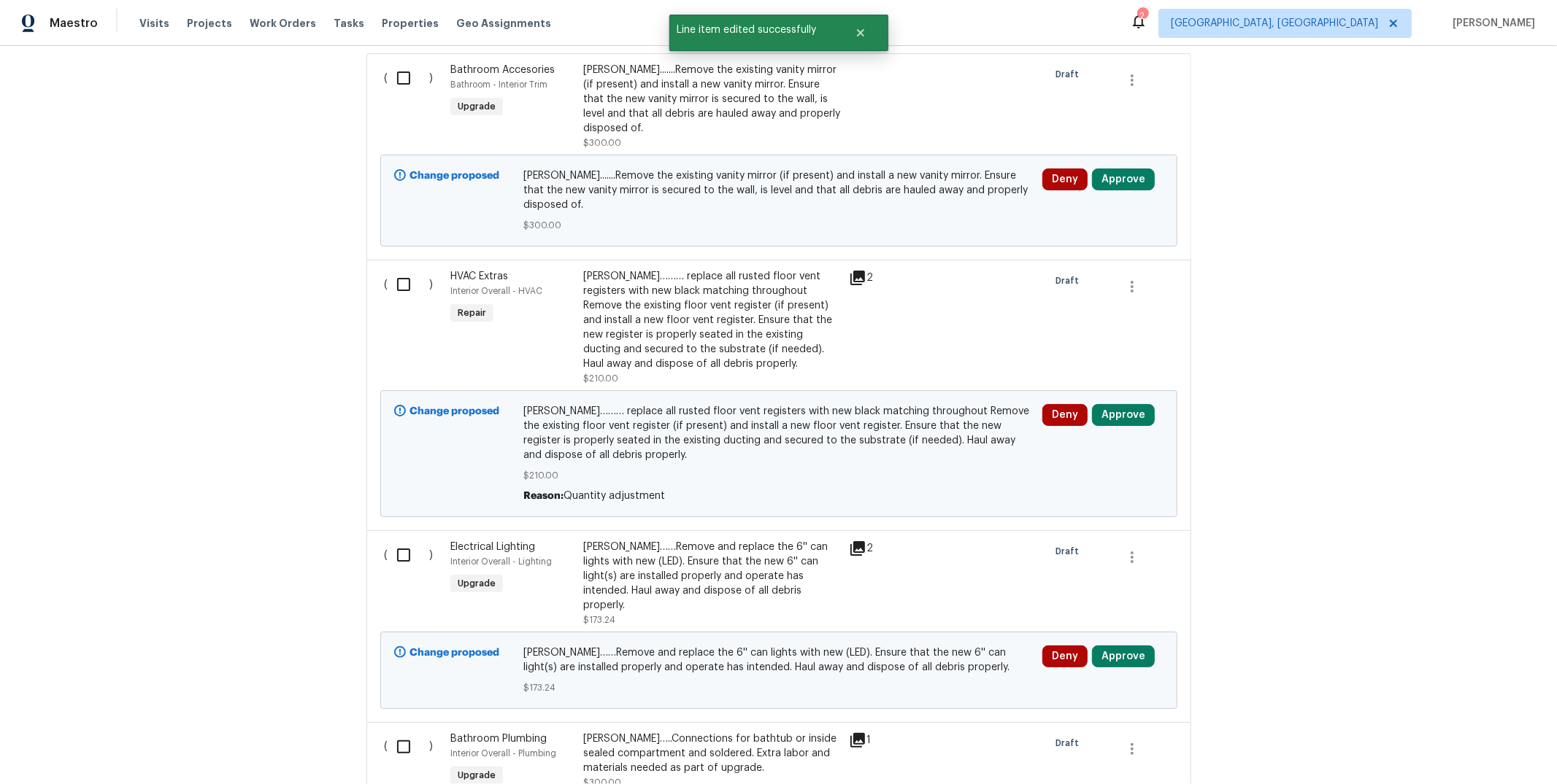
click at [746, 589] on div "[PERSON_NAME]……Remove and replace the 6'' can lights with new (LED). Ensure tha…" at bounding box center [711, 577] width 257 height 73
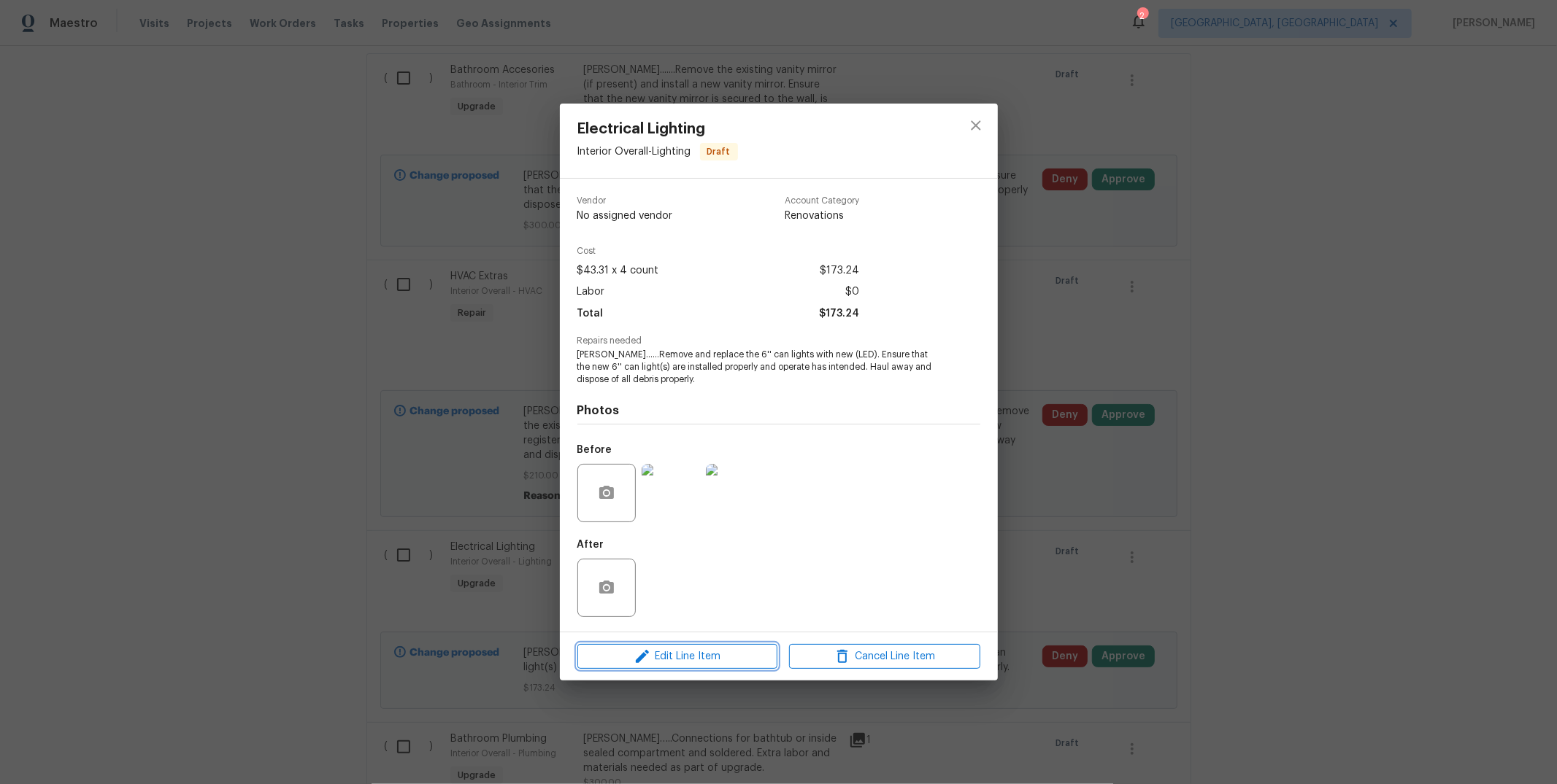
click at [655, 663] on span "Edit Line Item" at bounding box center [677, 656] width 191 height 18
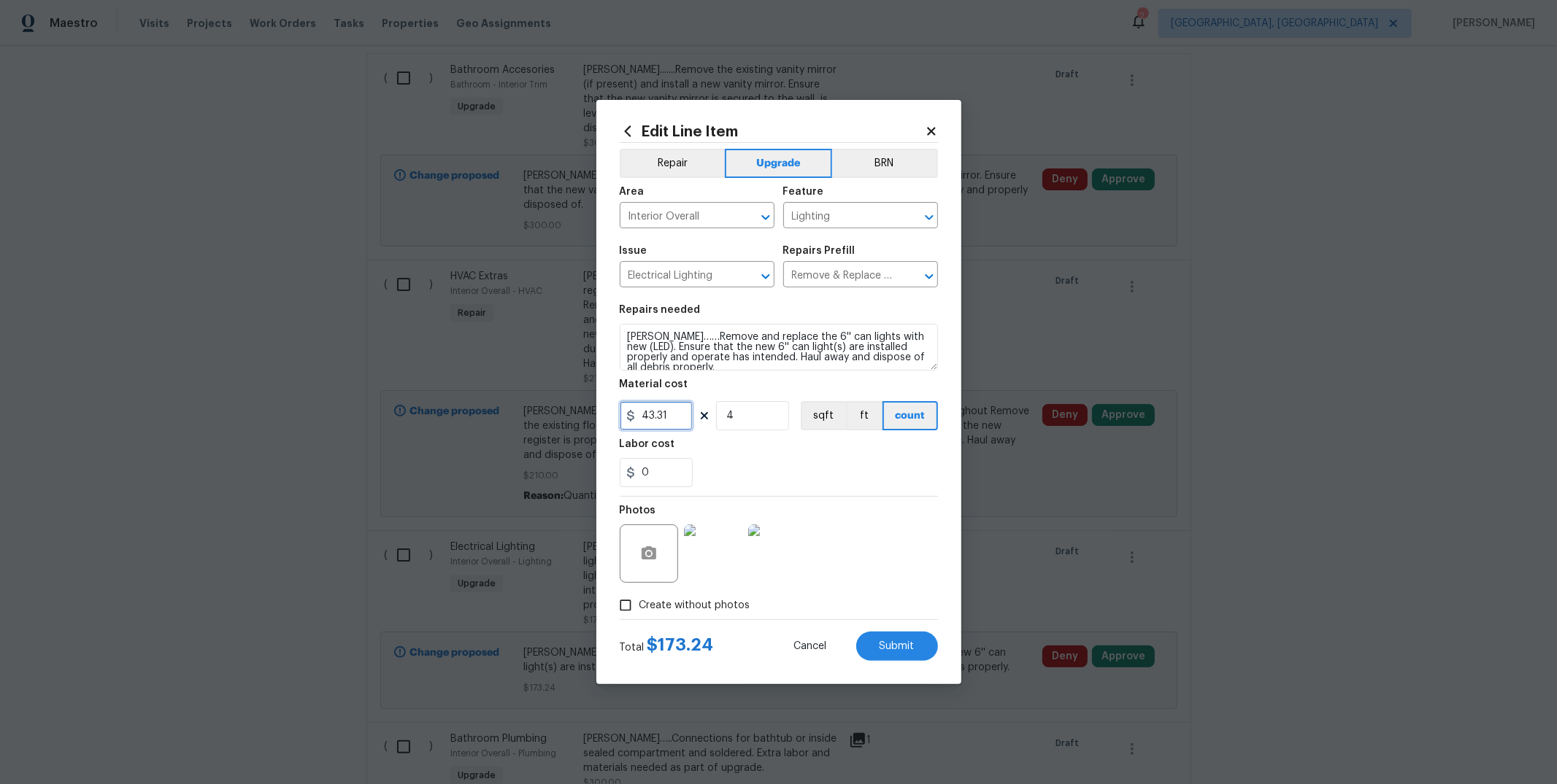
click at [678, 412] on input "43.31" at bounding box center [656, 415] width 73 height 29
type input "50"
click at [934, 474] on div "0" at bounding box center [778, 472] width 318 height 29
click at [890, 665] on div "Edit Line Item Repair Upgrade BRN Area Interior Overall ​ Feature Lighting ​ Is…" at bounding box center [778, 392] width 365 height 584
click at [890, 658] on button "Submit" at bounding box center [897, 646] width 82 height 29
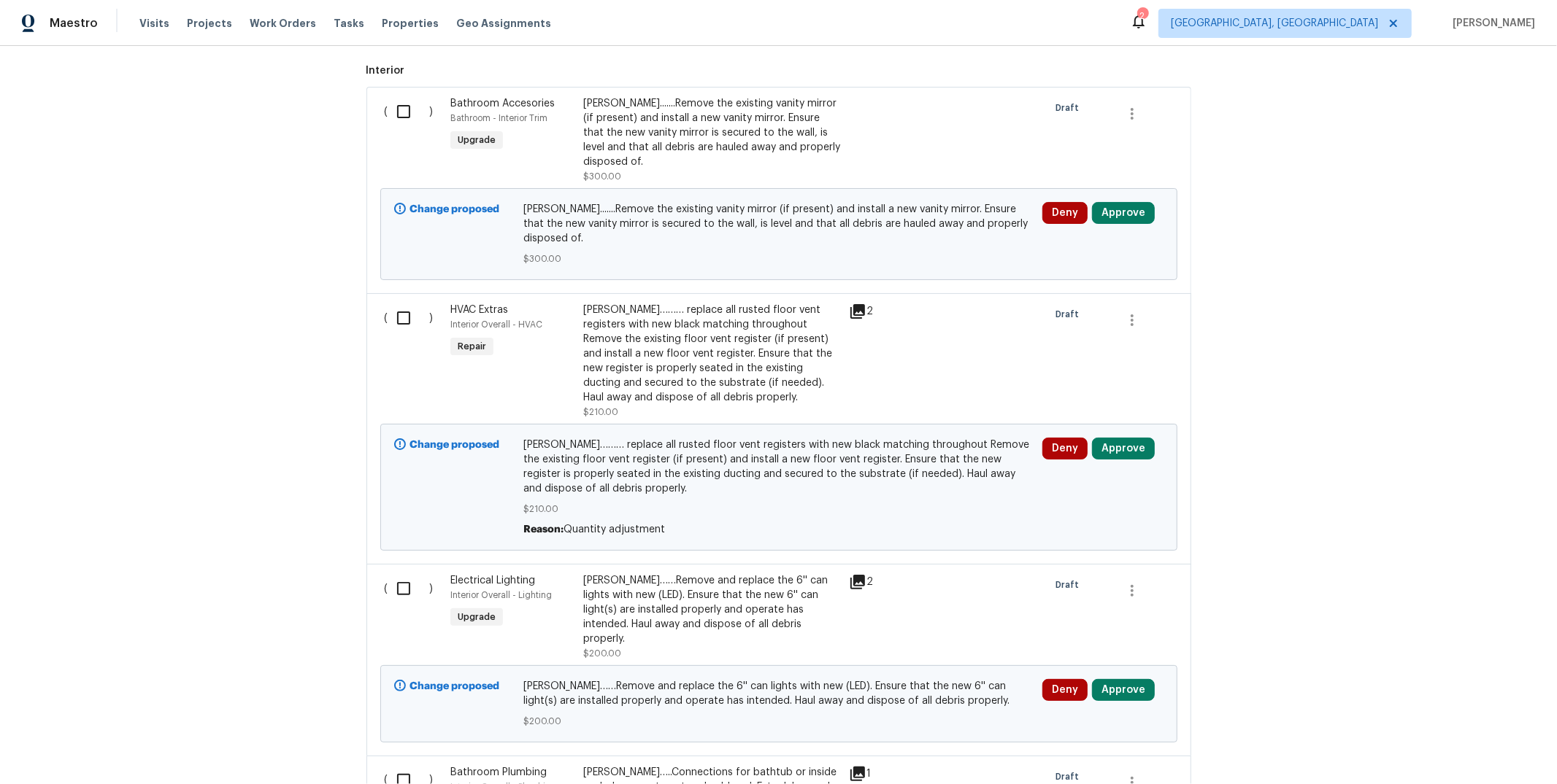
scroll to position [925, 0]
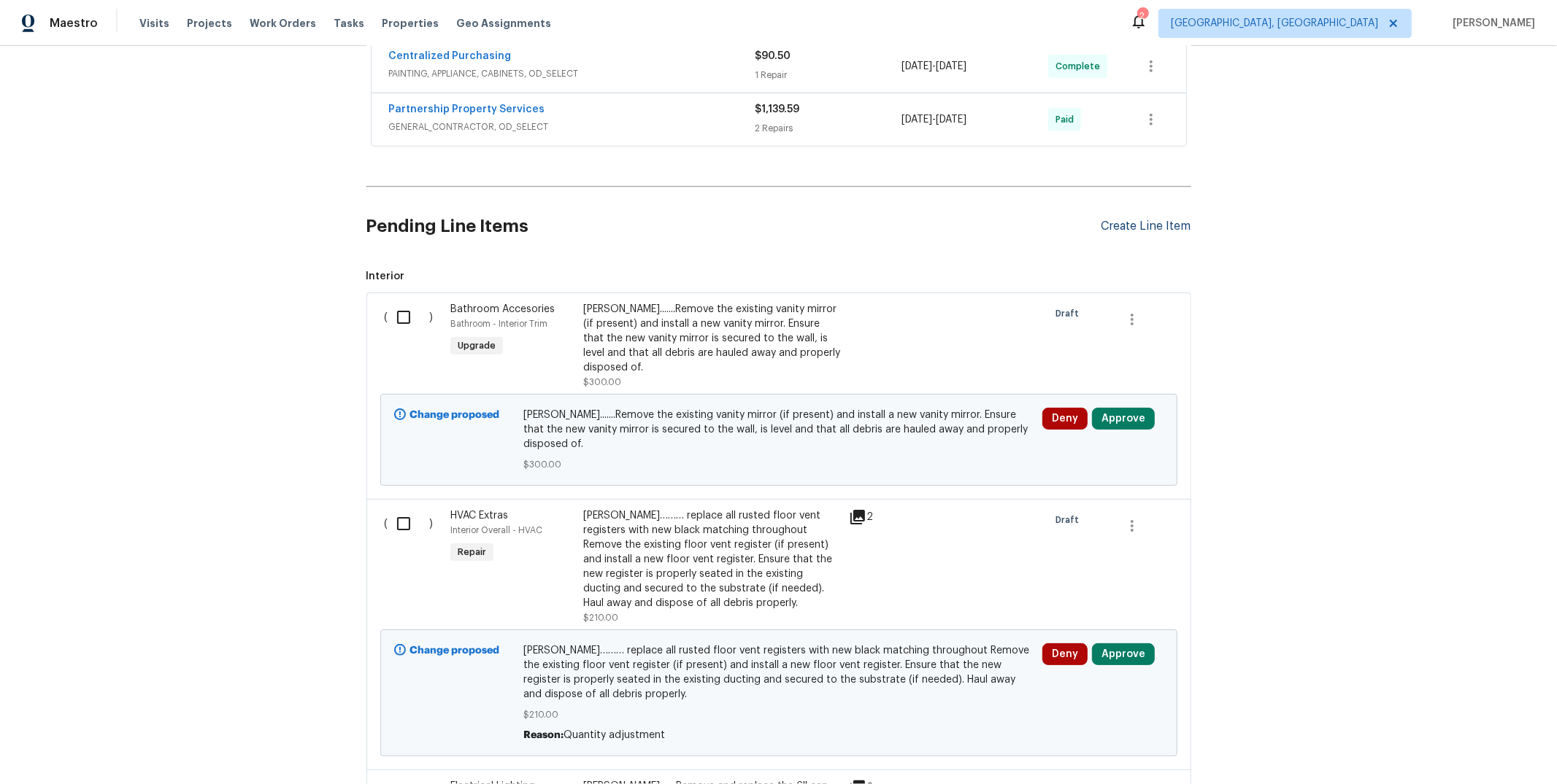
click at [1129, 233] on div "Create Line Item" at bounding box center [1146, 226] width 90 height 14
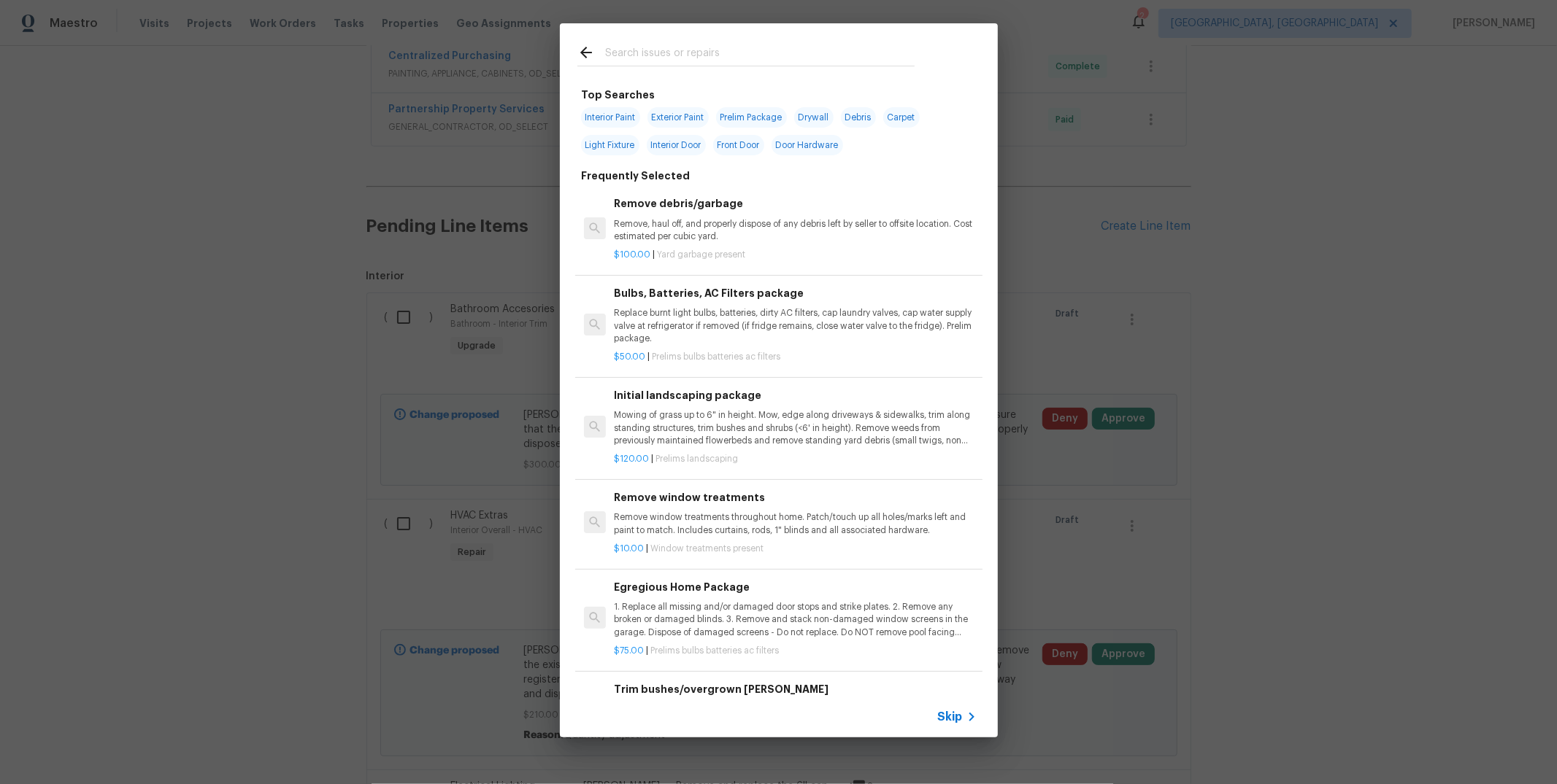
click at [801, 47] on input "text" at bounding box center [760, 54] width 310 height 22
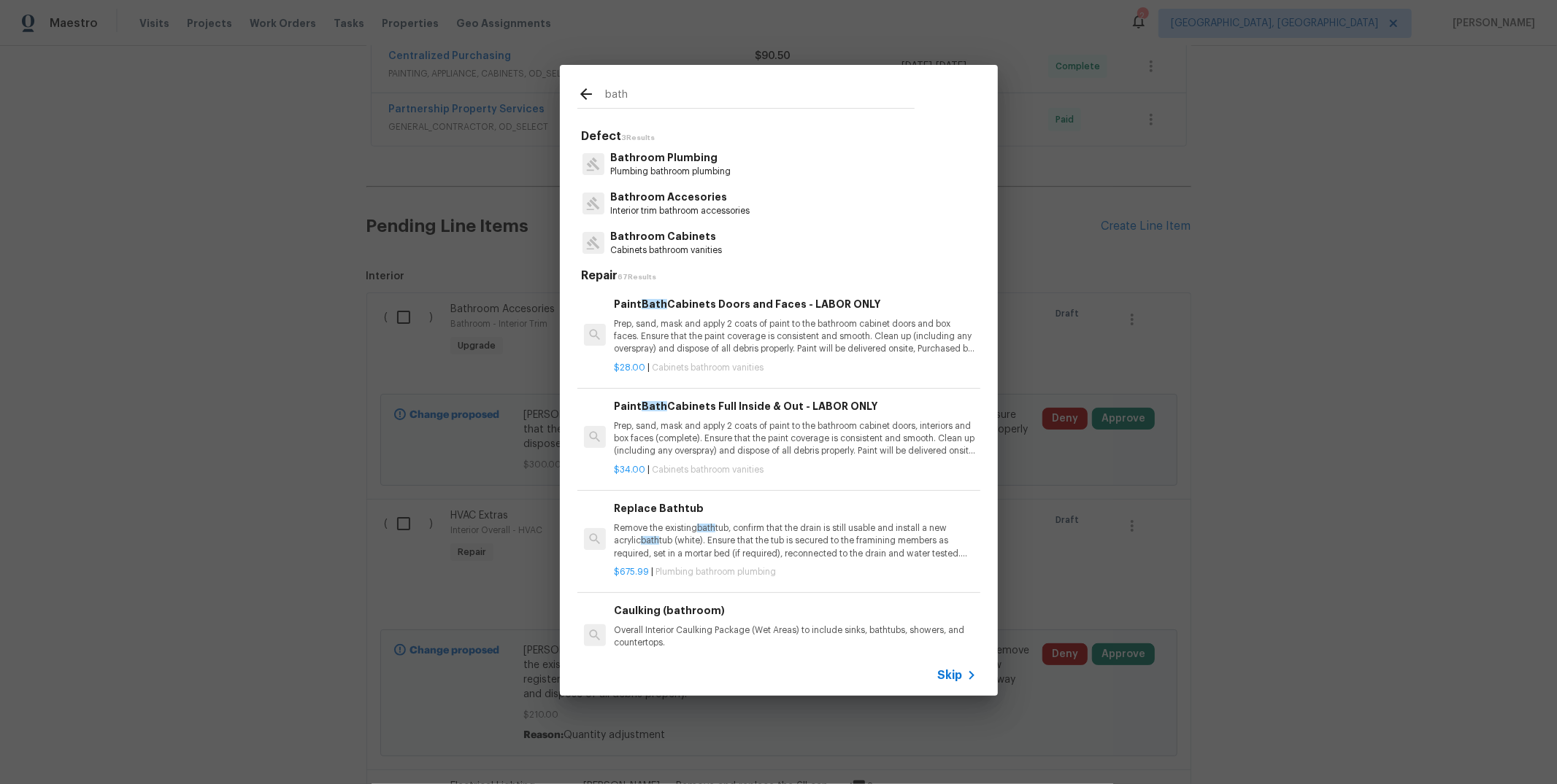
type input "bath"
click at [613, 203] on p "Bathroom Accesories" at bounding box center [680, 197] width 140 height 16
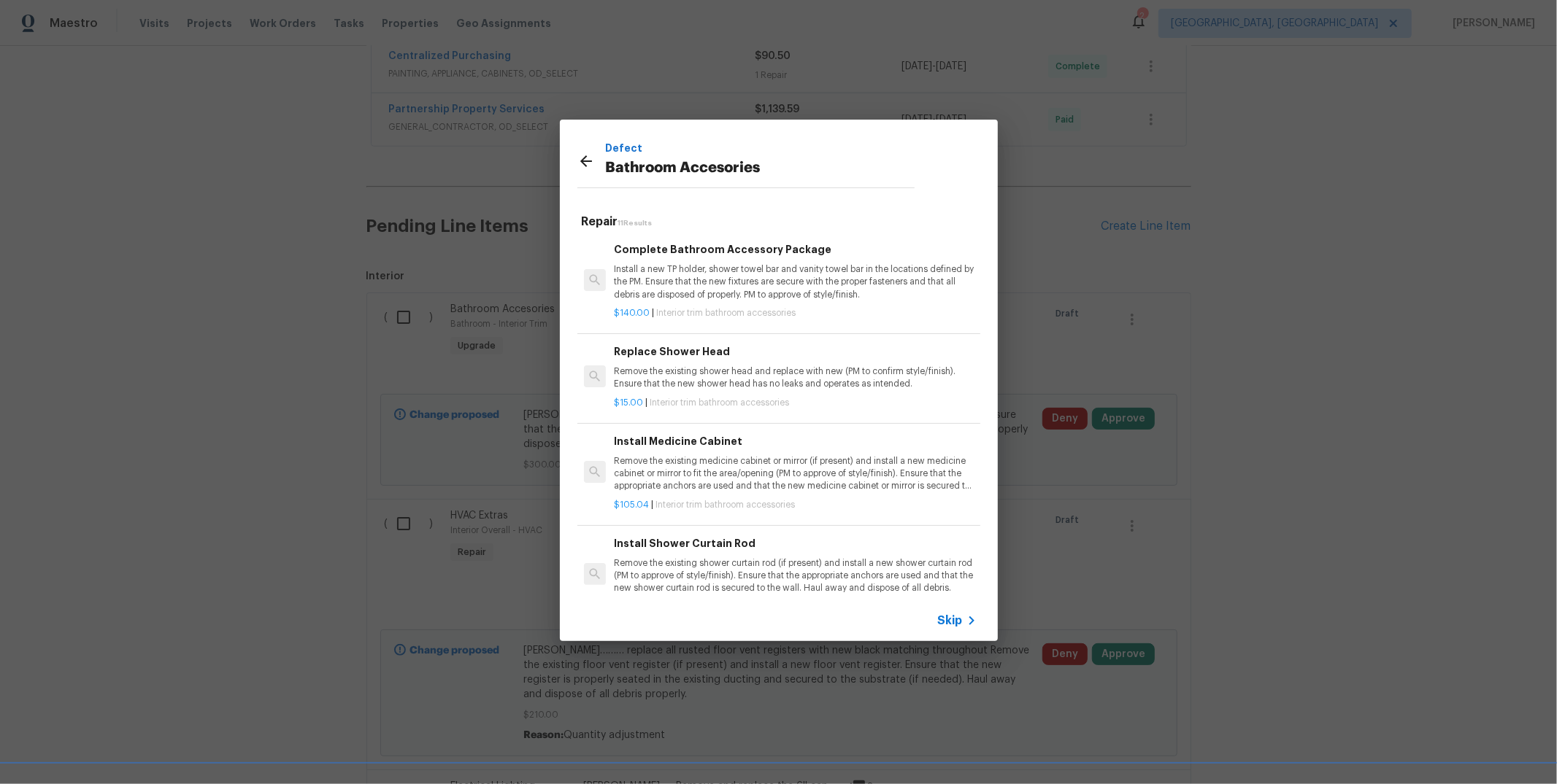
click at [711, 272] on p "Install a new TP holder, shower towel bar and vanity towel bar in the locations…" at bounding box center [795, 282] width 362 height 37
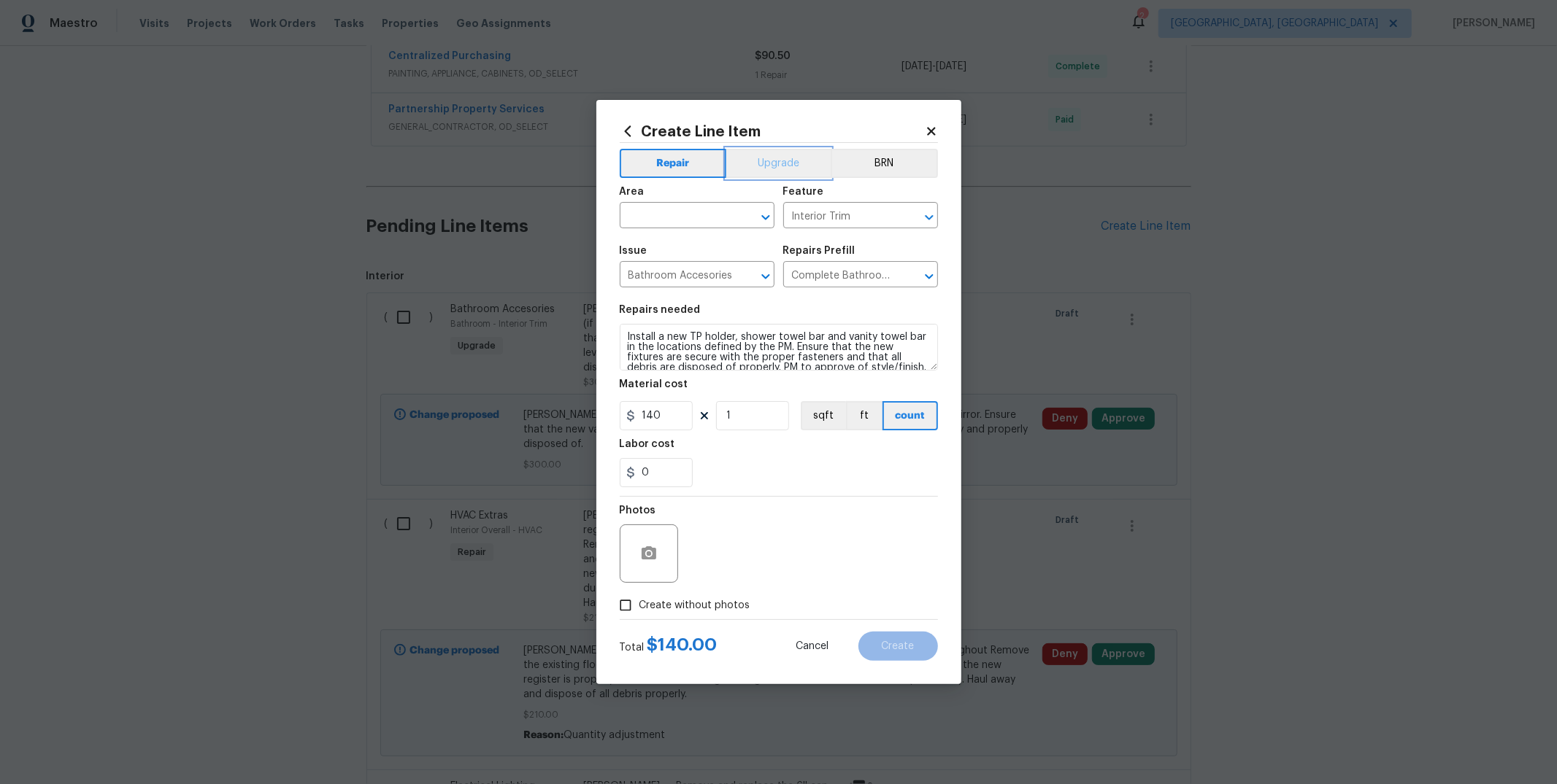
click at [796, 157] on button "Upgrade" at bounding box center [778, 163] width 104 height 29
click at [754, 225] on div at bounding box center [755, 217] width 38 height 20
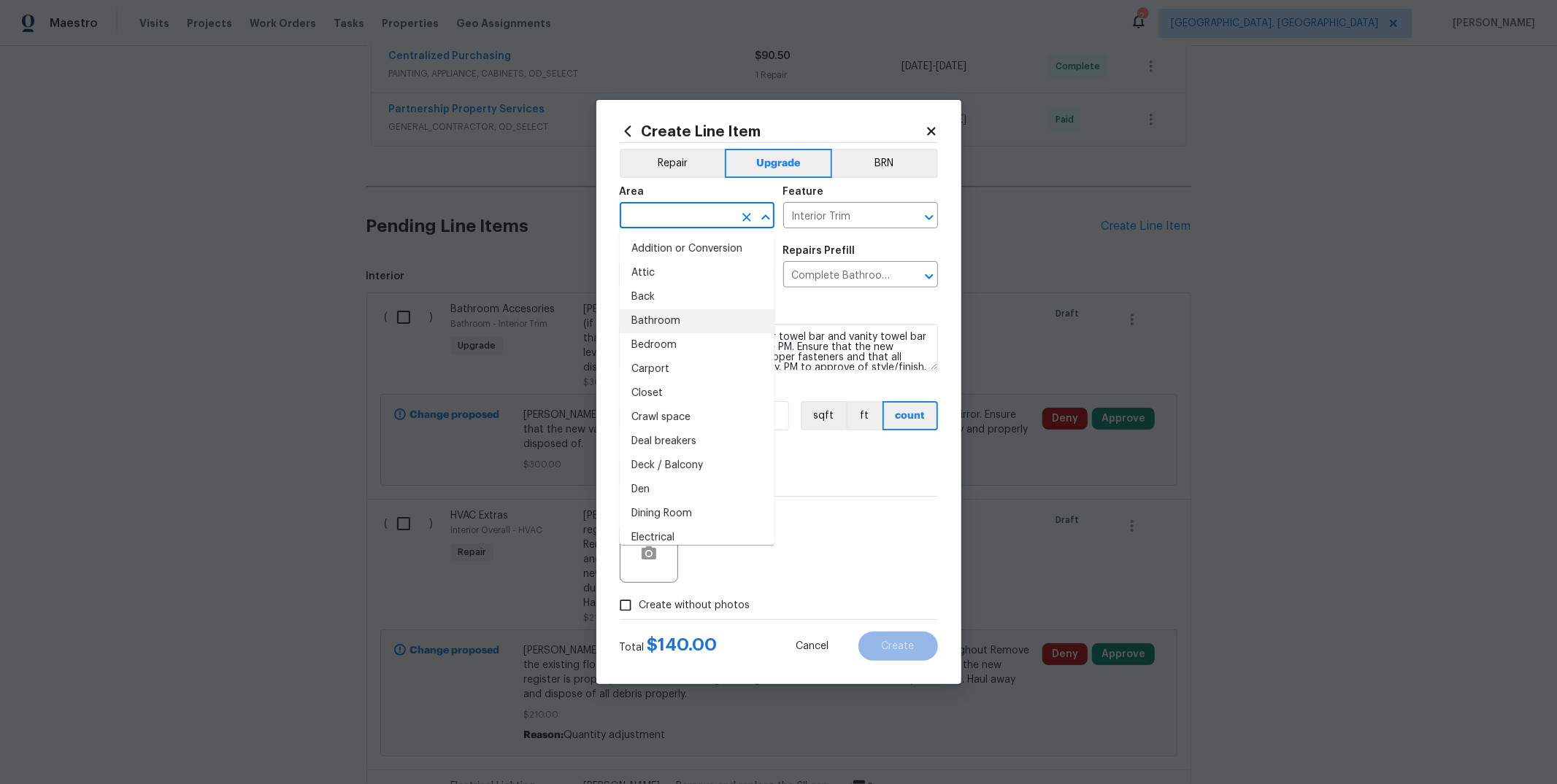
click at [708, 326] on li "Bathroom" at bounding box center [696, 322] width 155 height 24
type input "Bathroom"
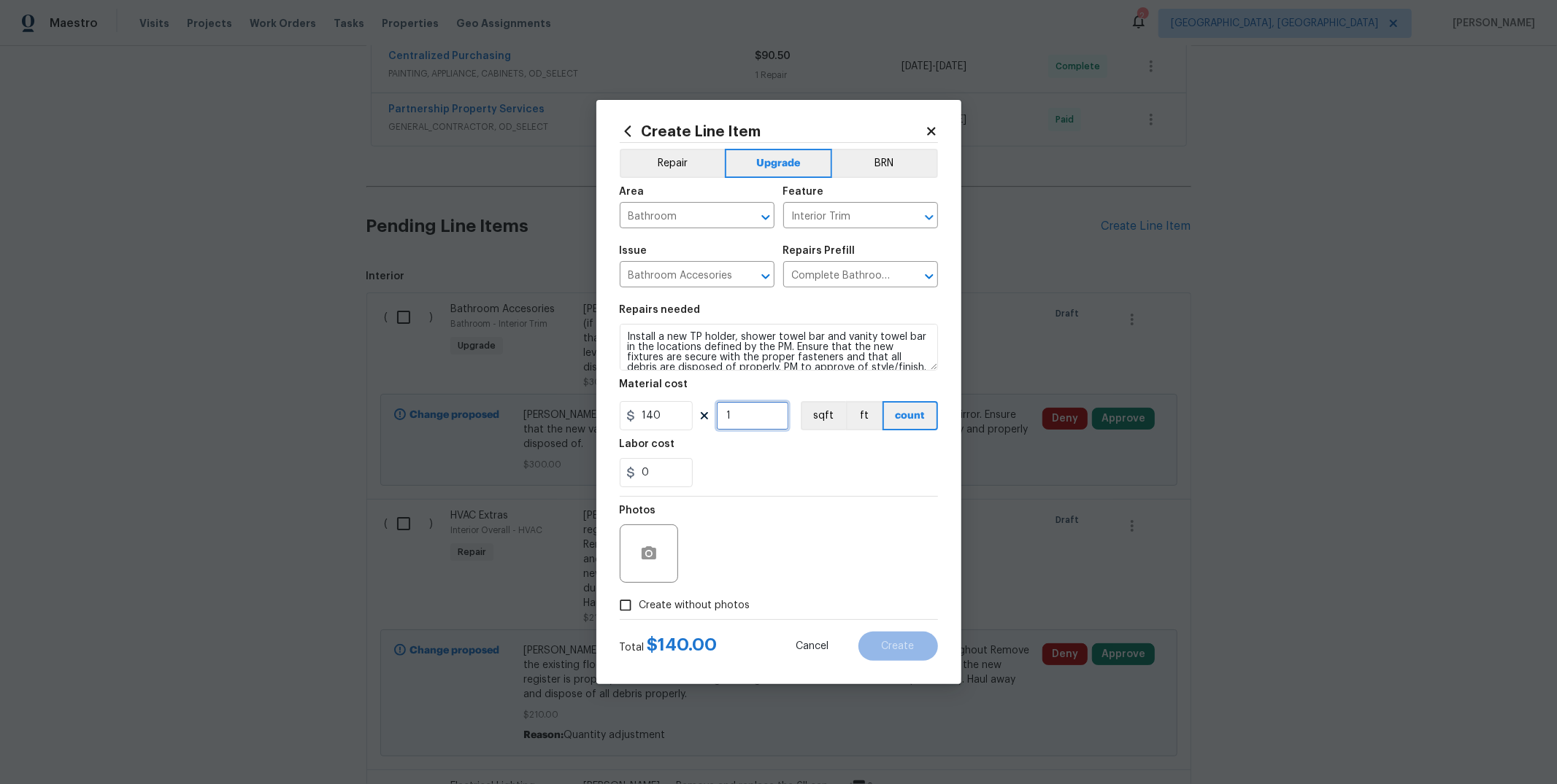
click at [770, 421] on input "1" at bounding box center [752, 415] width 73 height 29
type input "3"
click at [628, 333] on textarea "Install a new TP holder, shower towel bar and vanity towel bar in the locations…" at bounding box center [778, 347] width 318 height 47
type textarea "3 Bathrooms - Install a new TP holder, shower towel bar and vanity towel bar in…"
click at [630, 613] on input "Create without photos" at bounding box center [625, 605] width 28 height 28
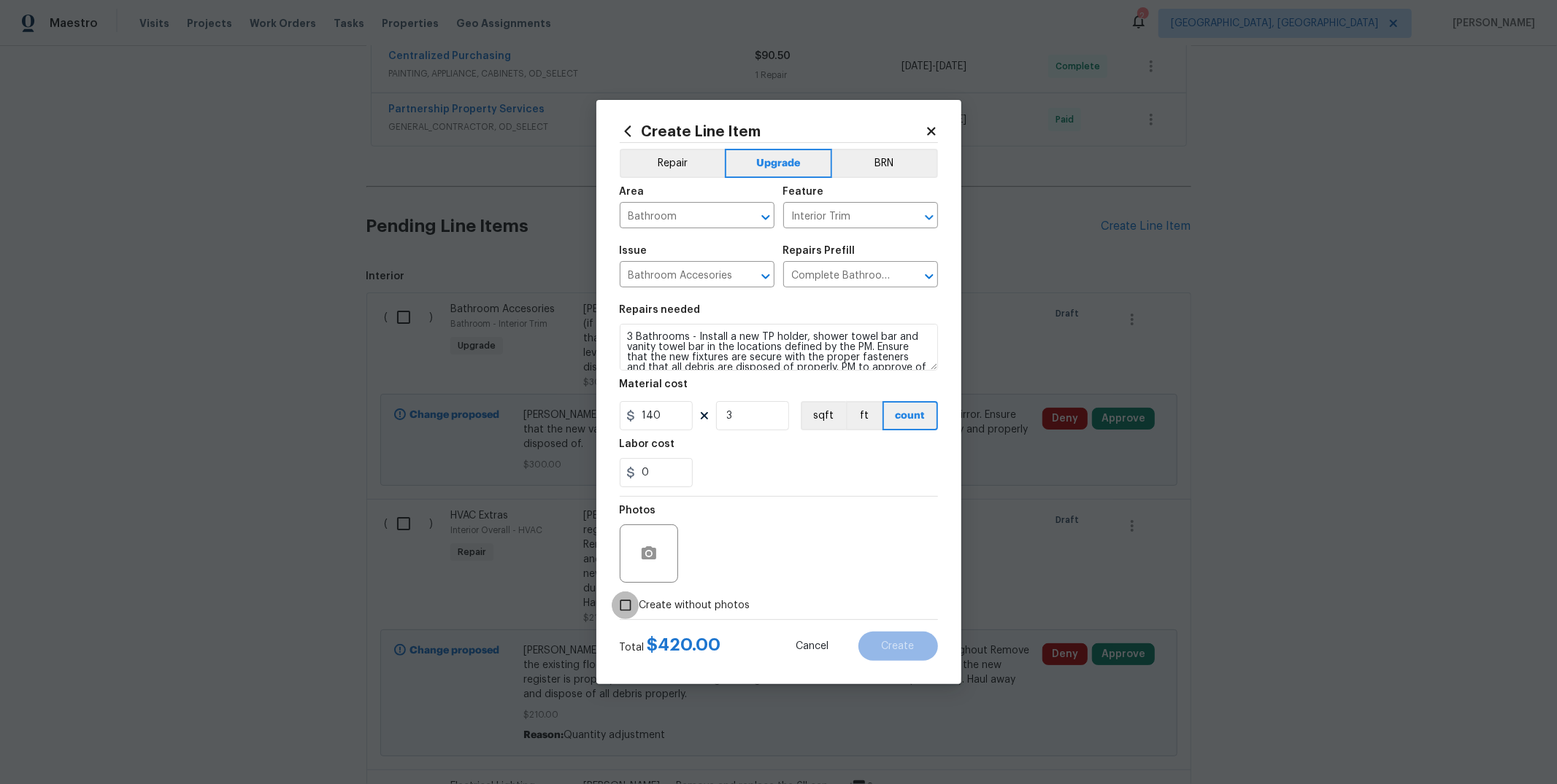
checkbox input "true"
click at [744, 551] on textarea at bounding box center [814, 553] width 249 height 58
type textarea "to add"
click at [882, 650] on span "Create" at bounding box center [898, 647] width 33 height 11
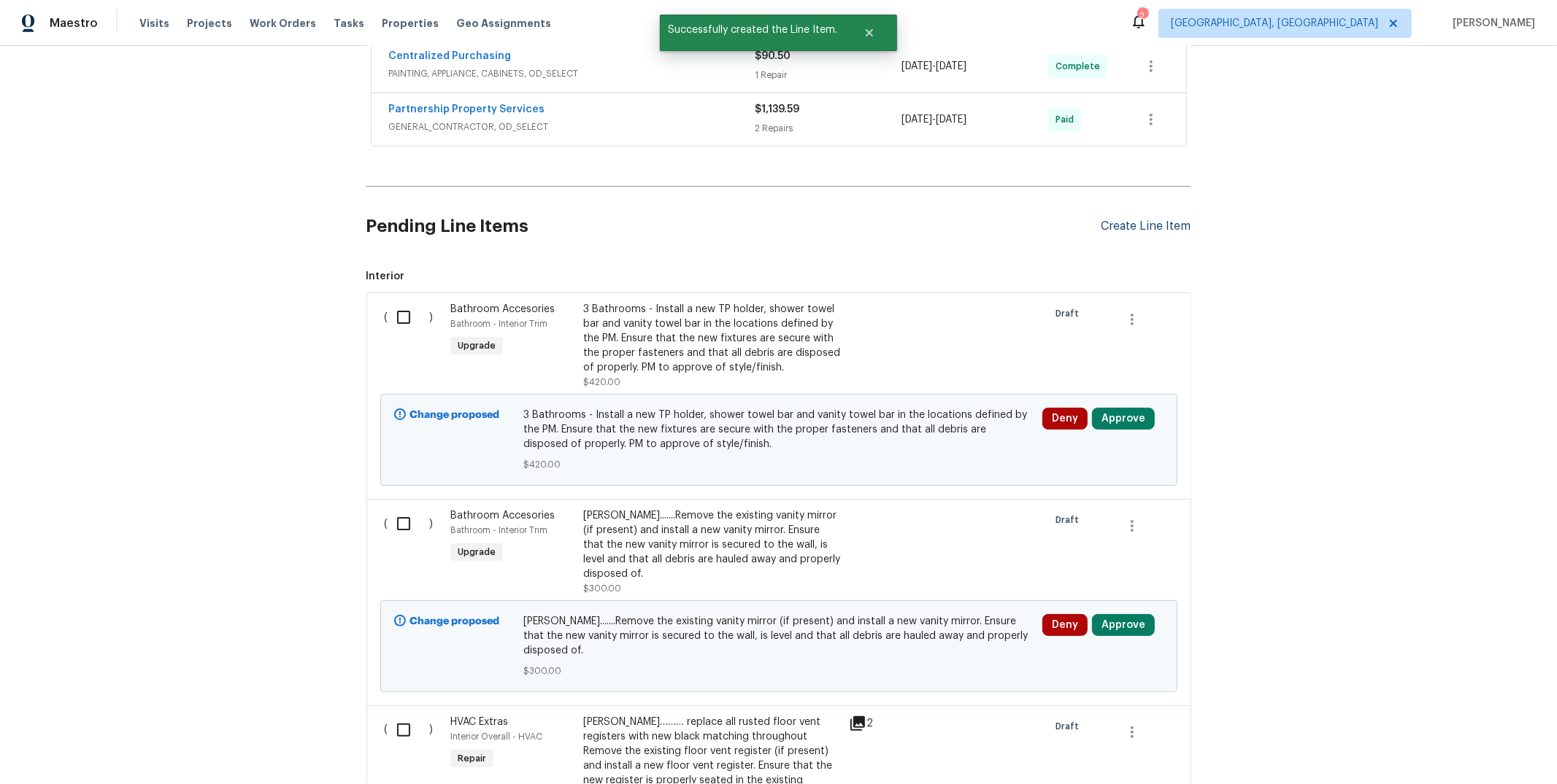
click at [1150, 222] on div "Create Line Item" at bounding box center [1146, 226] width 90 height 14
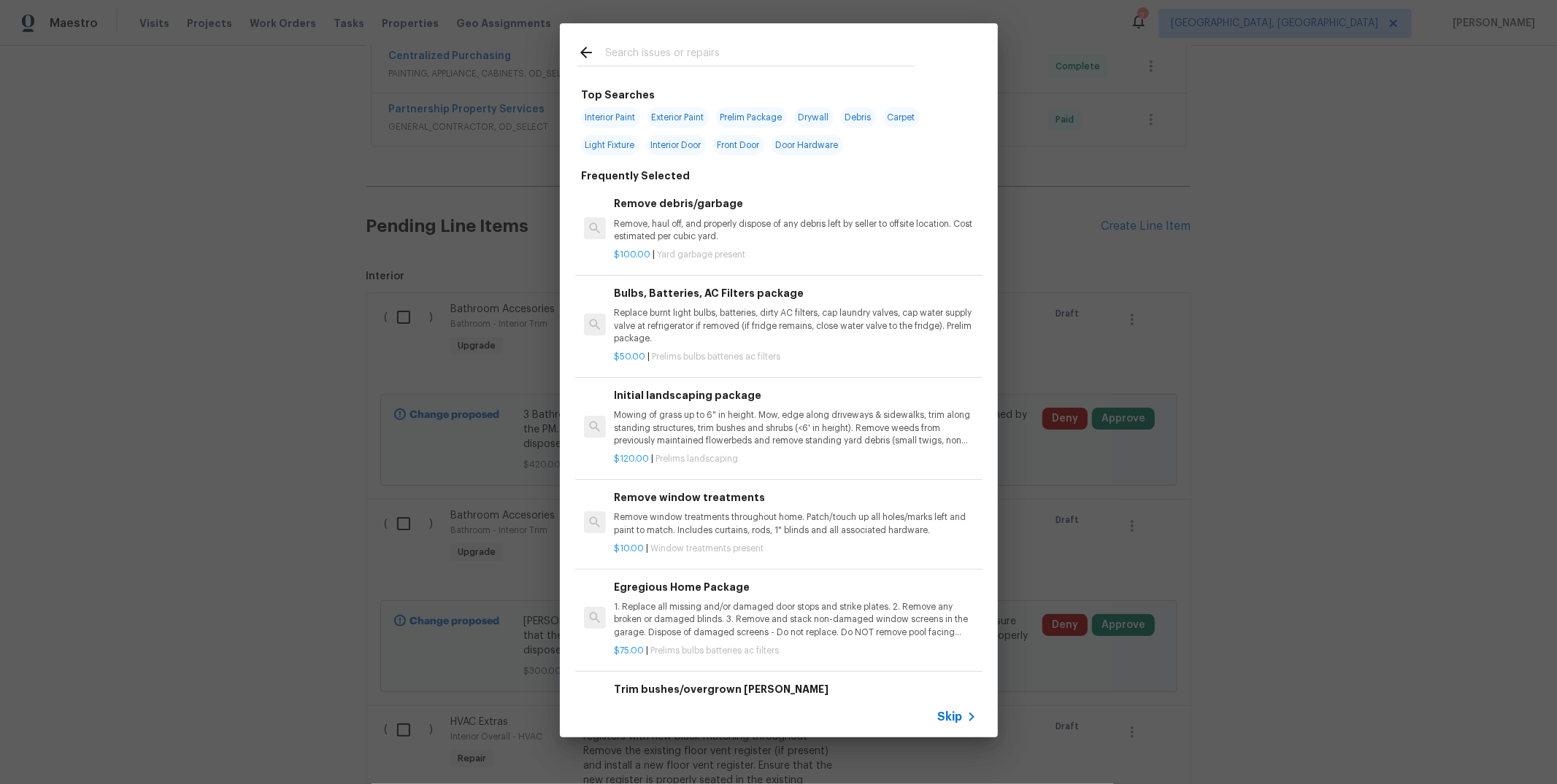
click at [1272, 254] on div "Top Searches Interior Paint Exterior Paint Prelim Package Drywall Debris Carpet…" at bounding box center [778, 380] width 1557 height 761
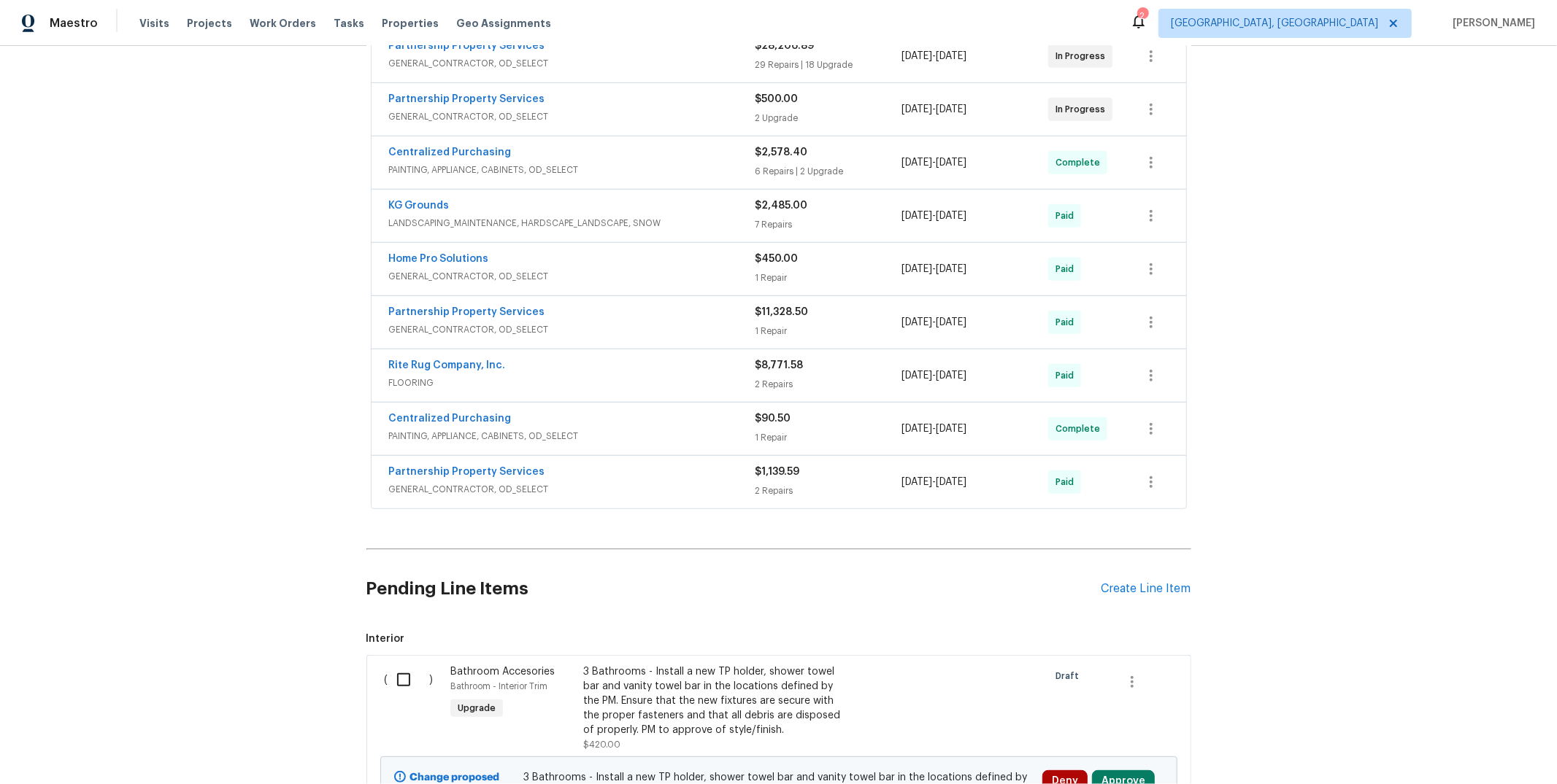
scroll to position [480, 0]
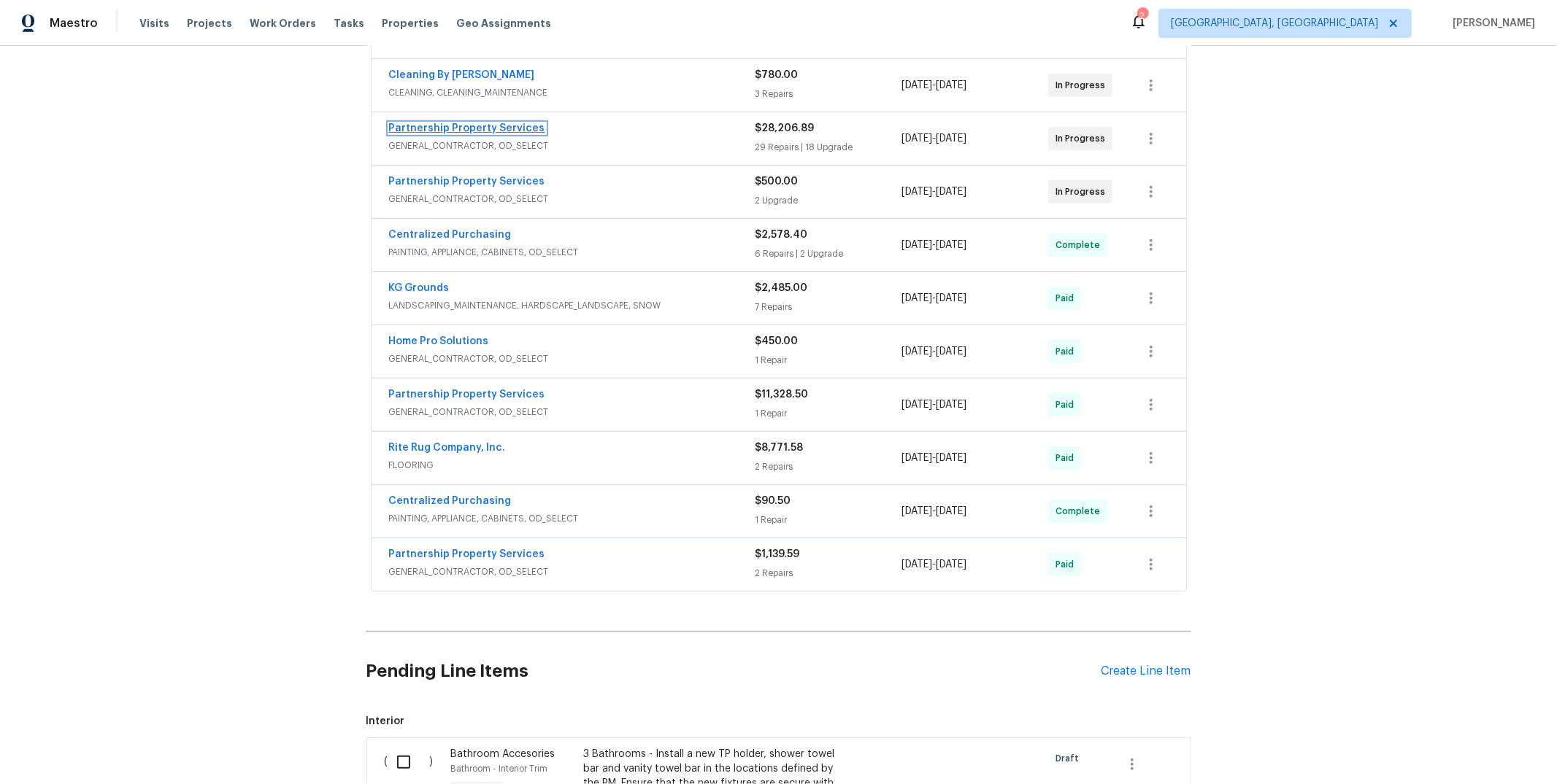
click at [436, 127] on link "Partnership Property Services" at bounding box center [467, 128] width 156 height 10
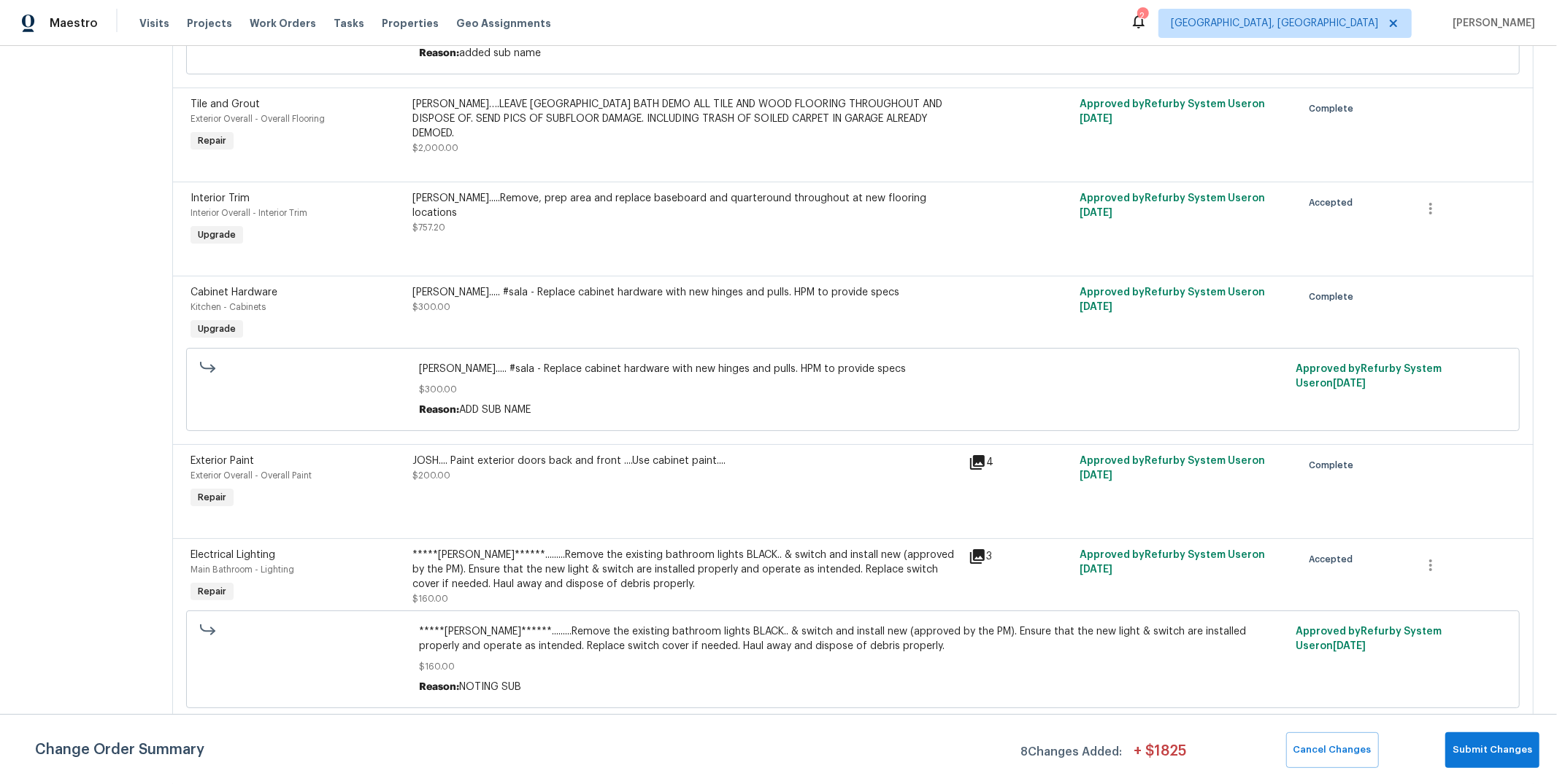
scroll to position [1454, 0]
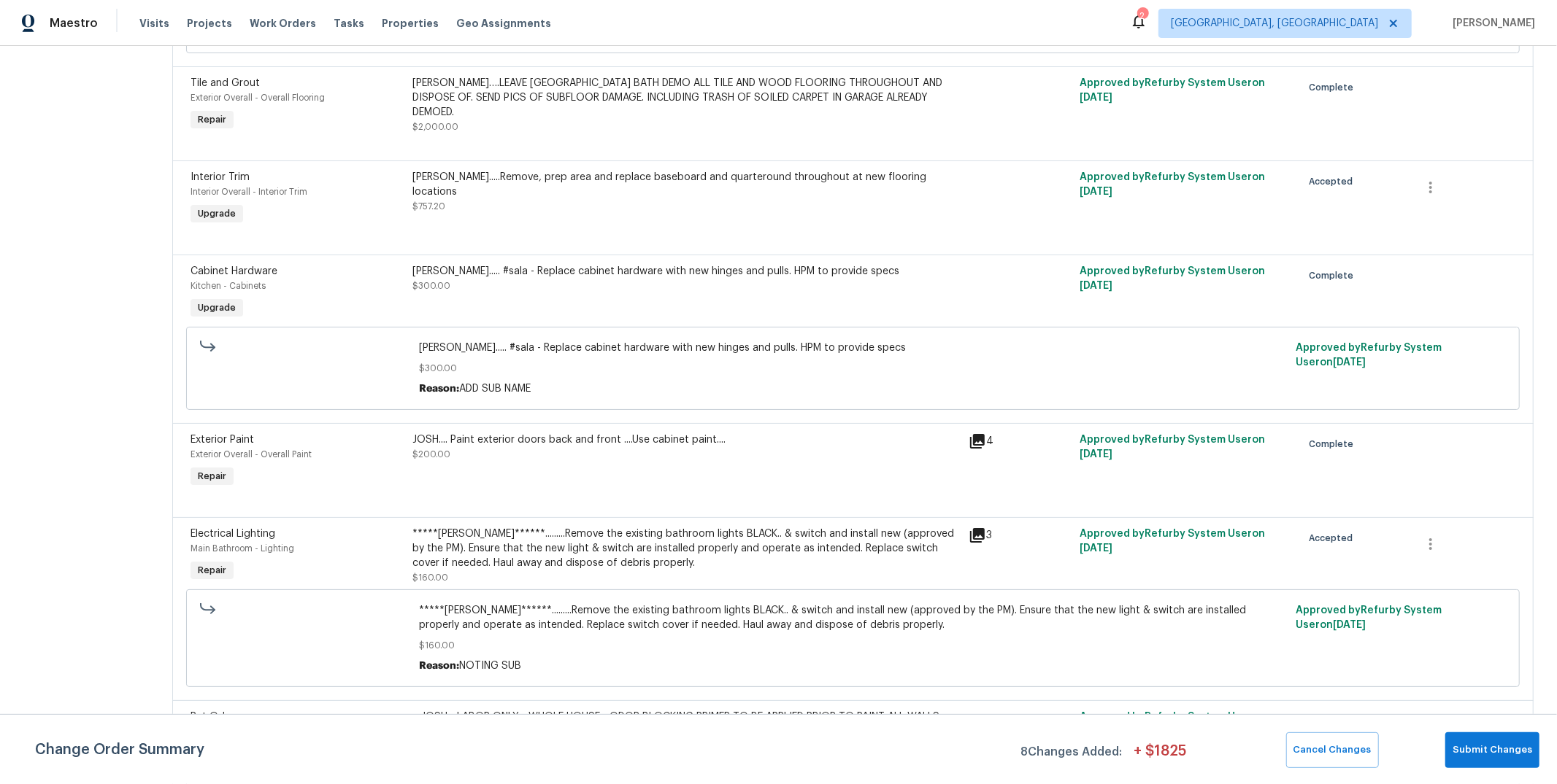
click at [620, 562] on div "*****[PERSON_NAME]******.........Remove the existing bathroom lights BLACK.. & …" at bounding box center [687, 548] width 547 height 44
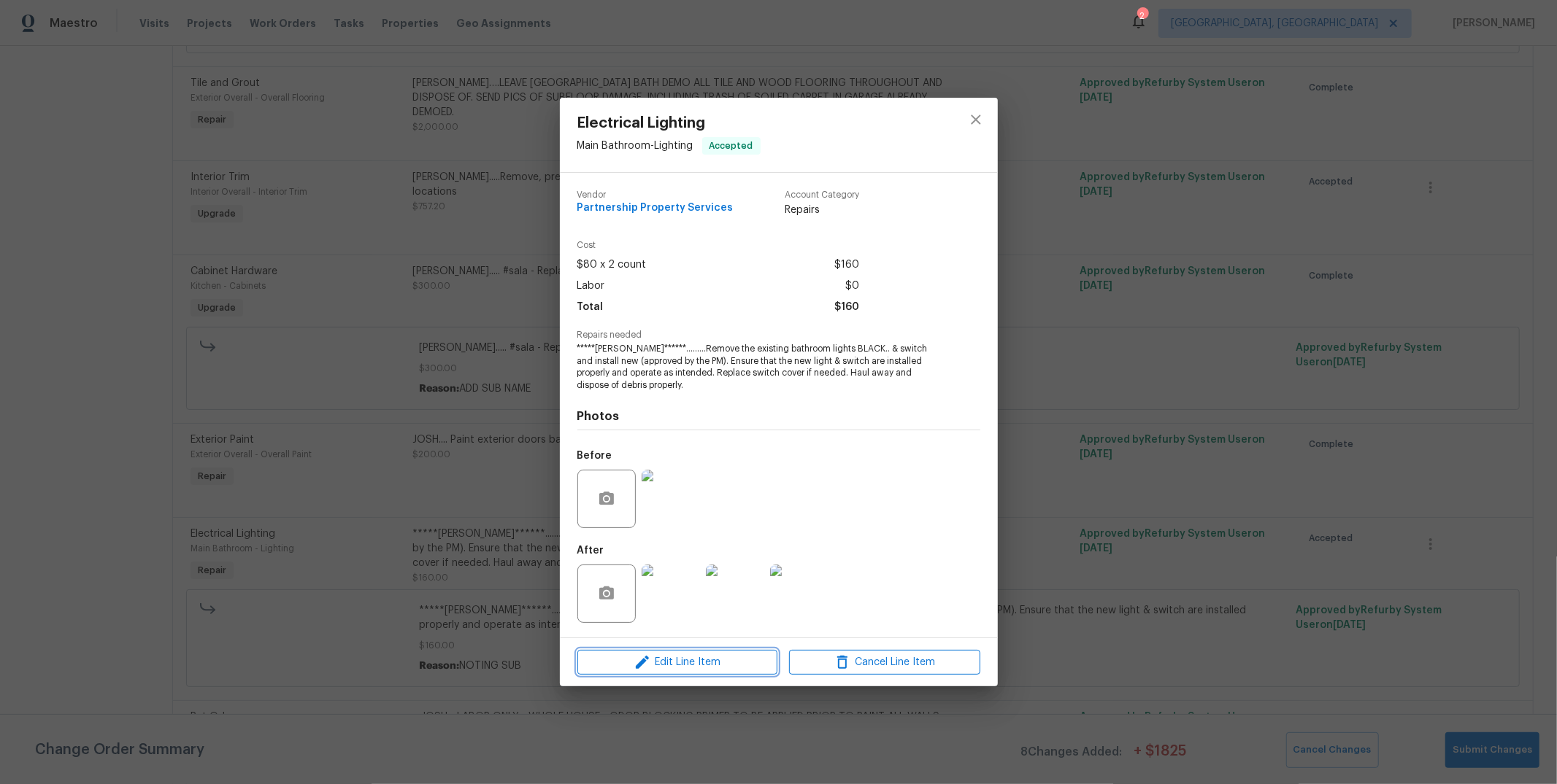
click at [657, 654] on span "Edit Line Item" at bounding box center [677, 662] width 191 height 18
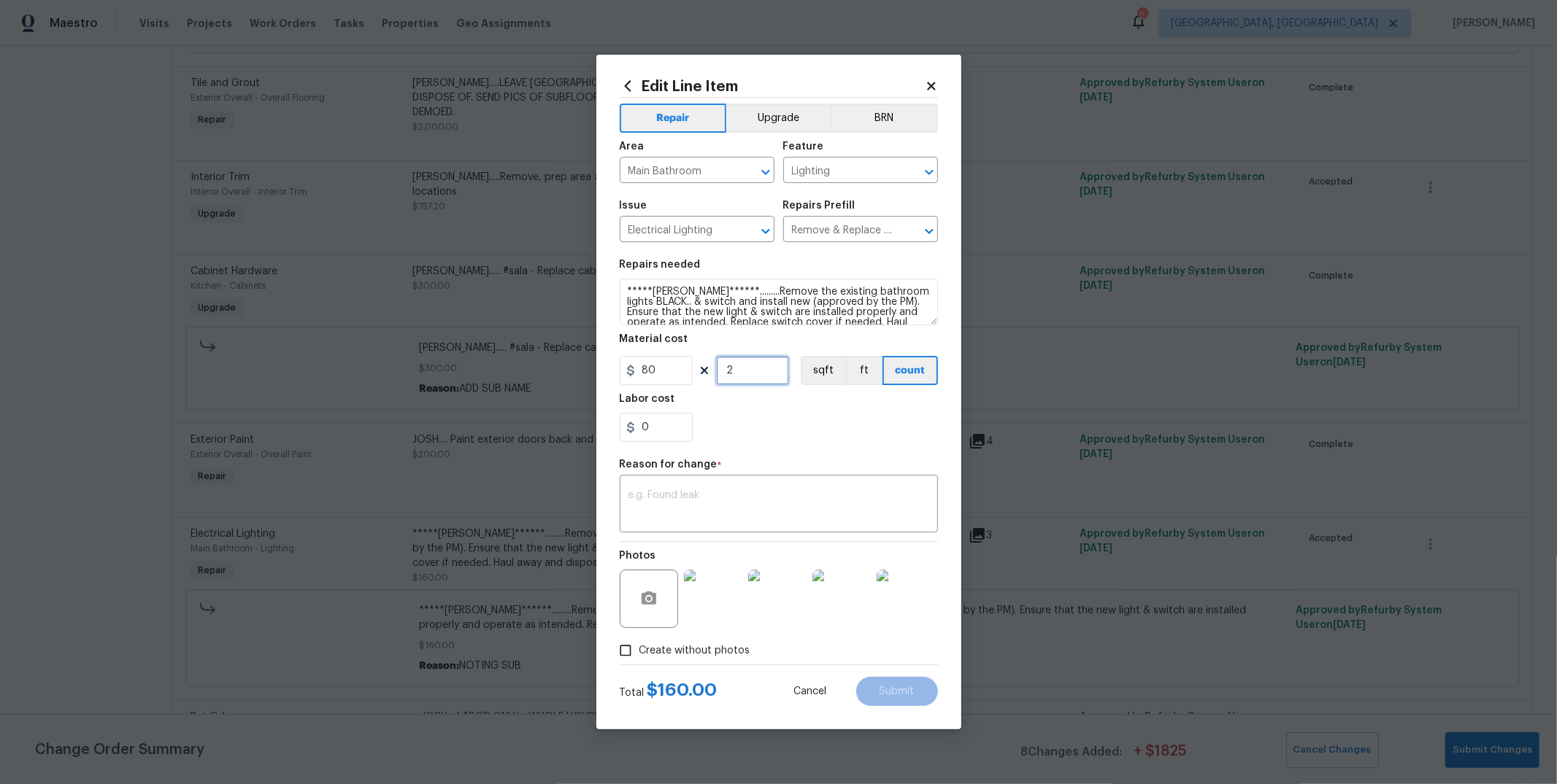
click at [741, 379] on input "2" at bounding box center [752, 370] width 73 height 29
click at [666, 418] on input "0" at bounding box center [656, 427] width 73 height 29
type input "50"
click at [718, 498] on textarea at bounding box center [778, 505] width 301 height 31
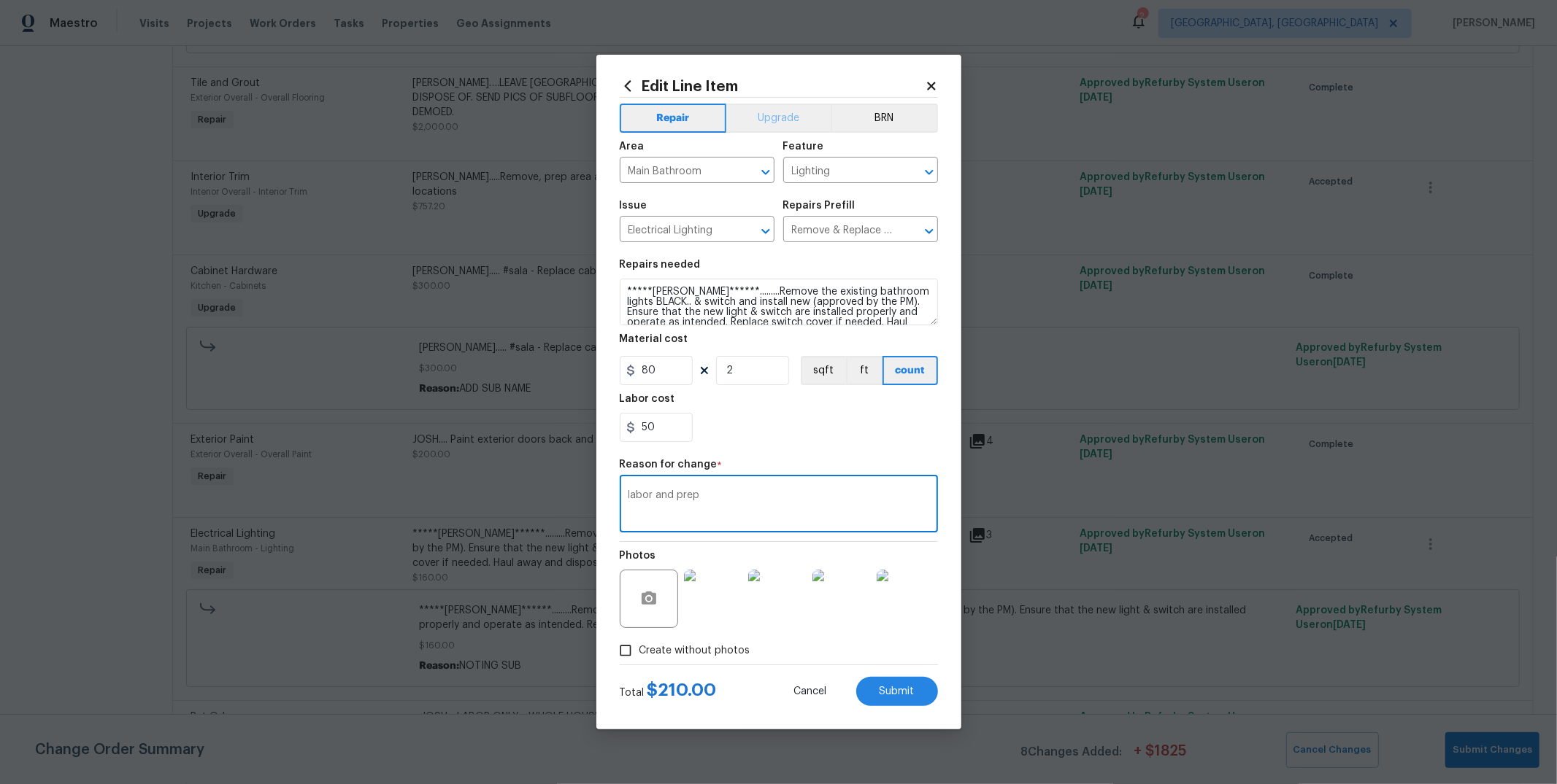
type textarea "labor and prep"
click at [768, 110] on button "Upgrade" at bounding box center [778, 118] width 104 height 29
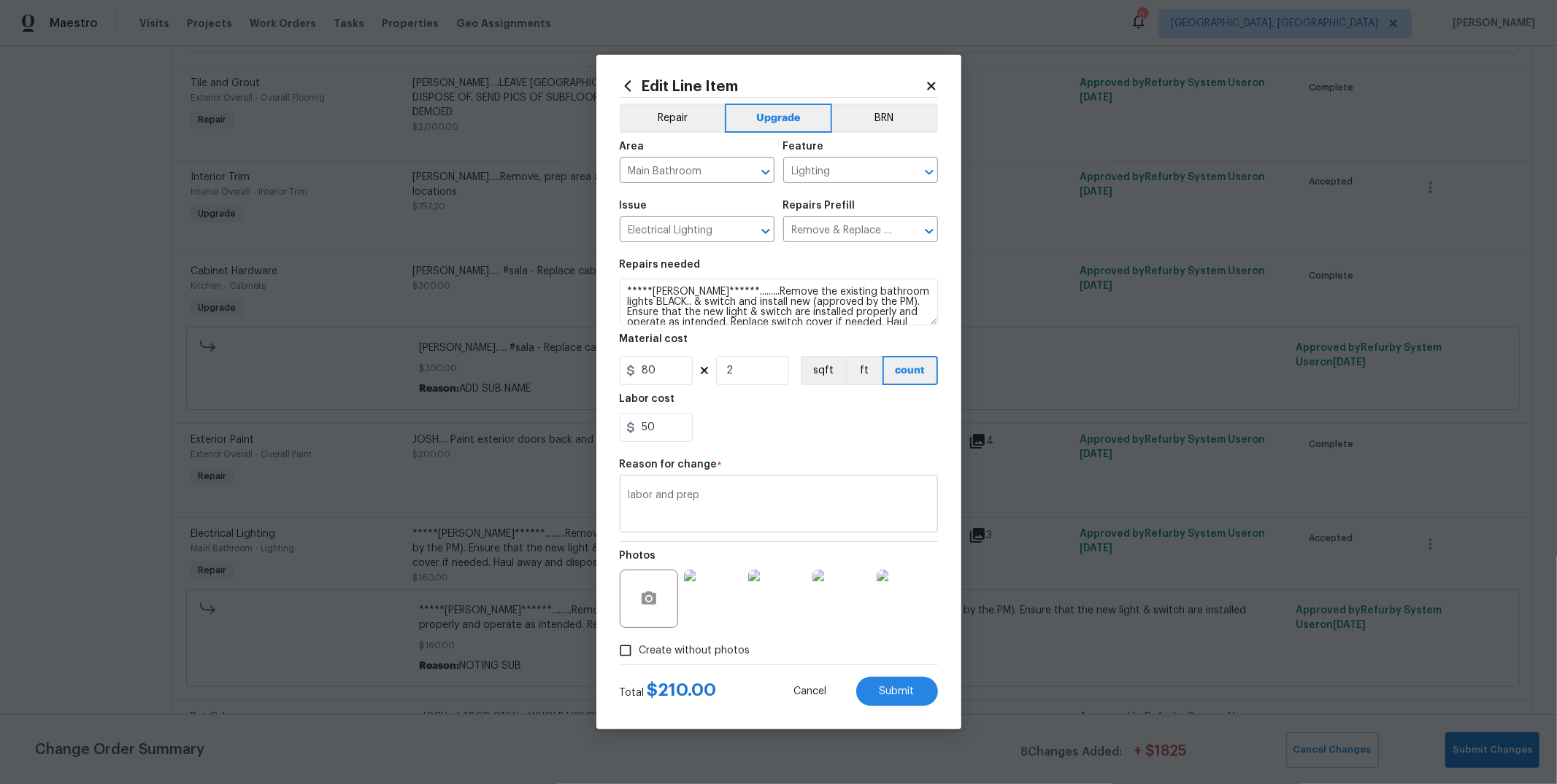
click at [761, 528] on div "labor and prep x ​" at bounding box center [778, 506] width 318 height 54
click at [710, 480] on div "labor and prep x ​" at bounding box center [778, 506] width 318 height 54
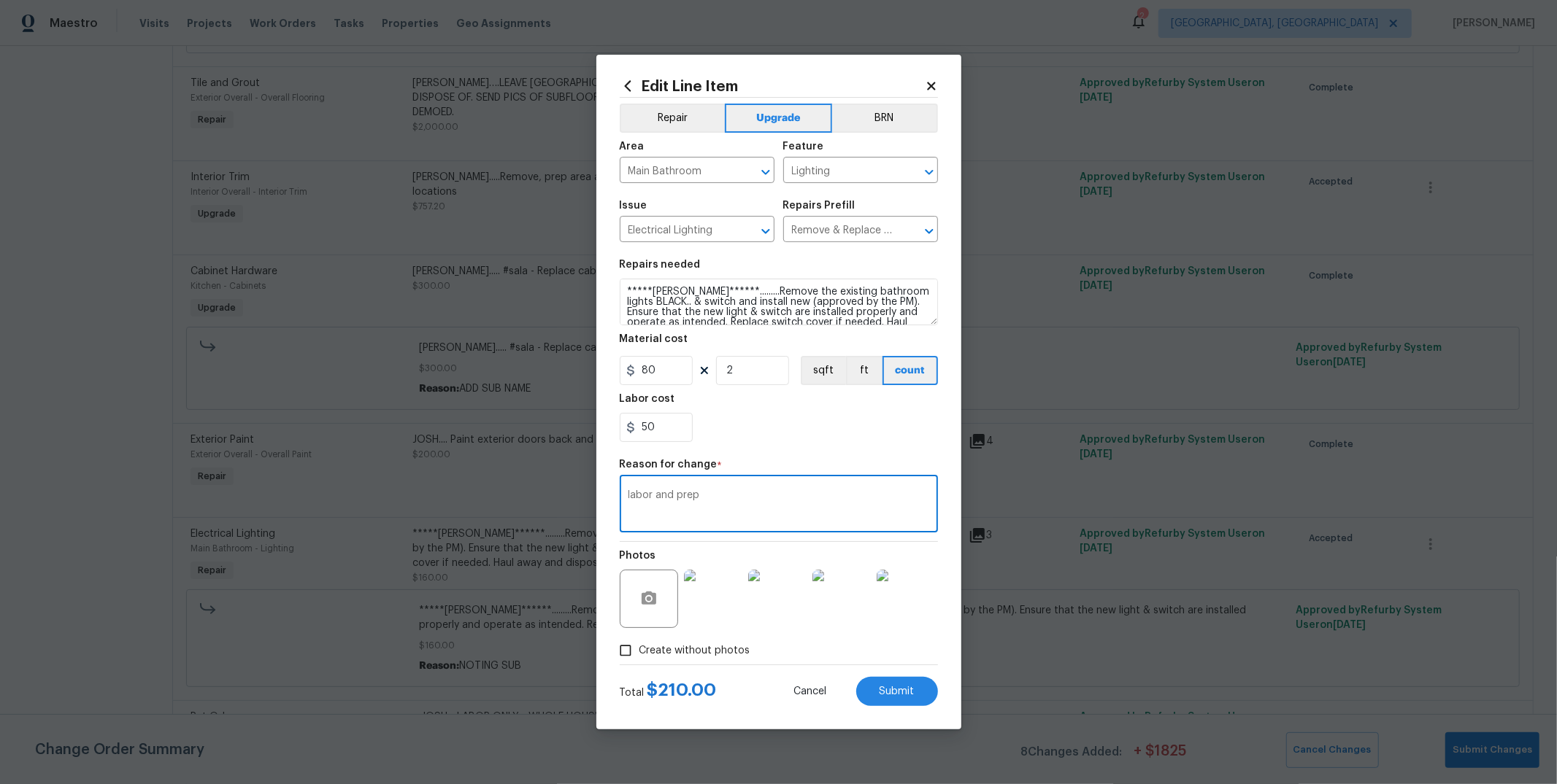
click at [707, 498] on textarea "labor and prep" at bounding box center [778, 505] width 301 height 31
type textarea "upgrade"
click at [920, 698] on button "Submit" at bounding box center [897, 692] width 82 height 29
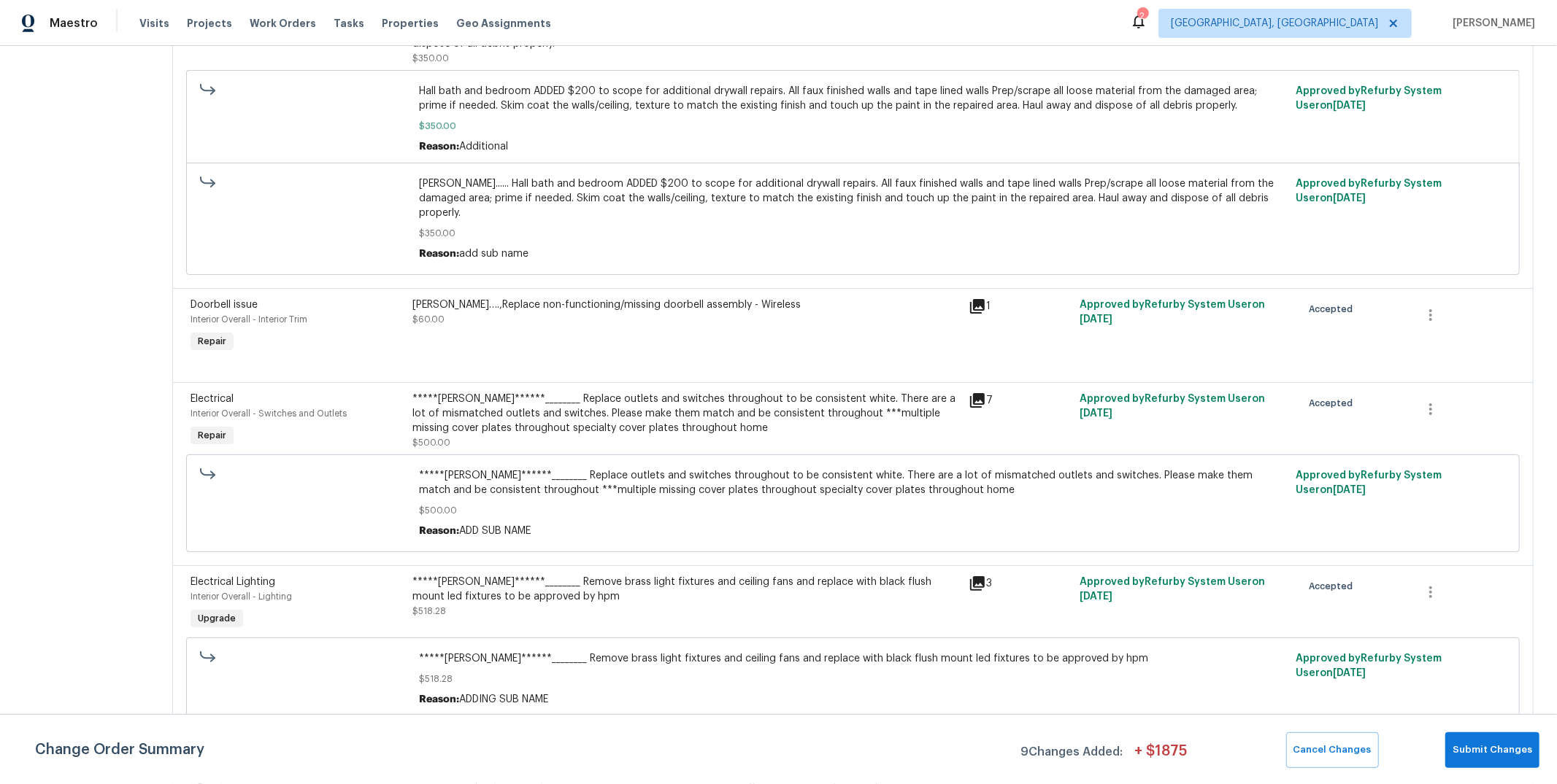
scroll to position [3009, 0]
click at [767, 434] on div "*****[PERSON_NAME]******________ Replace outlets and switches throughout to be …" at bounding box center [687, 412] width 547 height 44
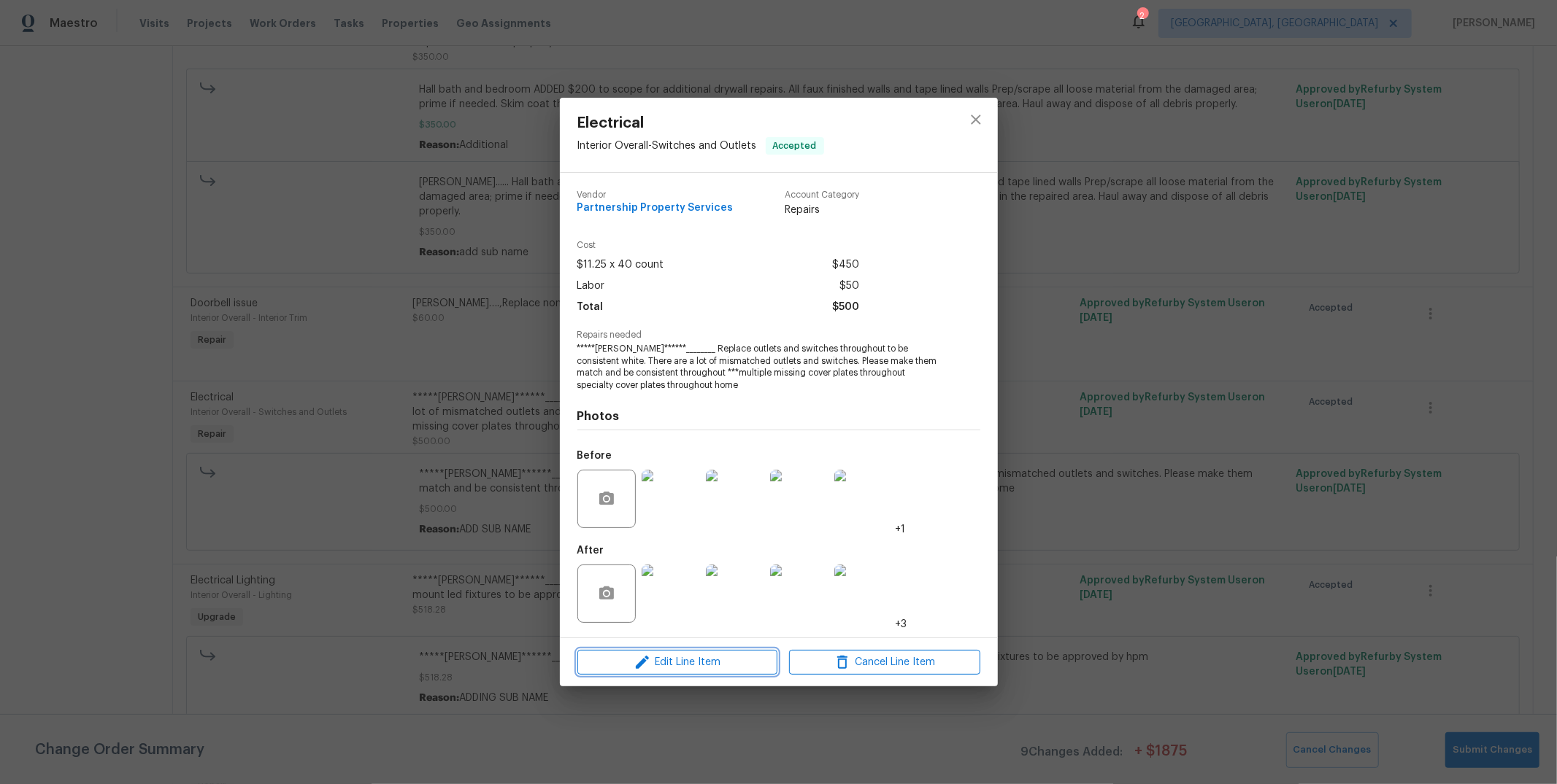
click at [693, 659] on span "Edit Line Item" at bounding box center [677, 662] width 191 height 18
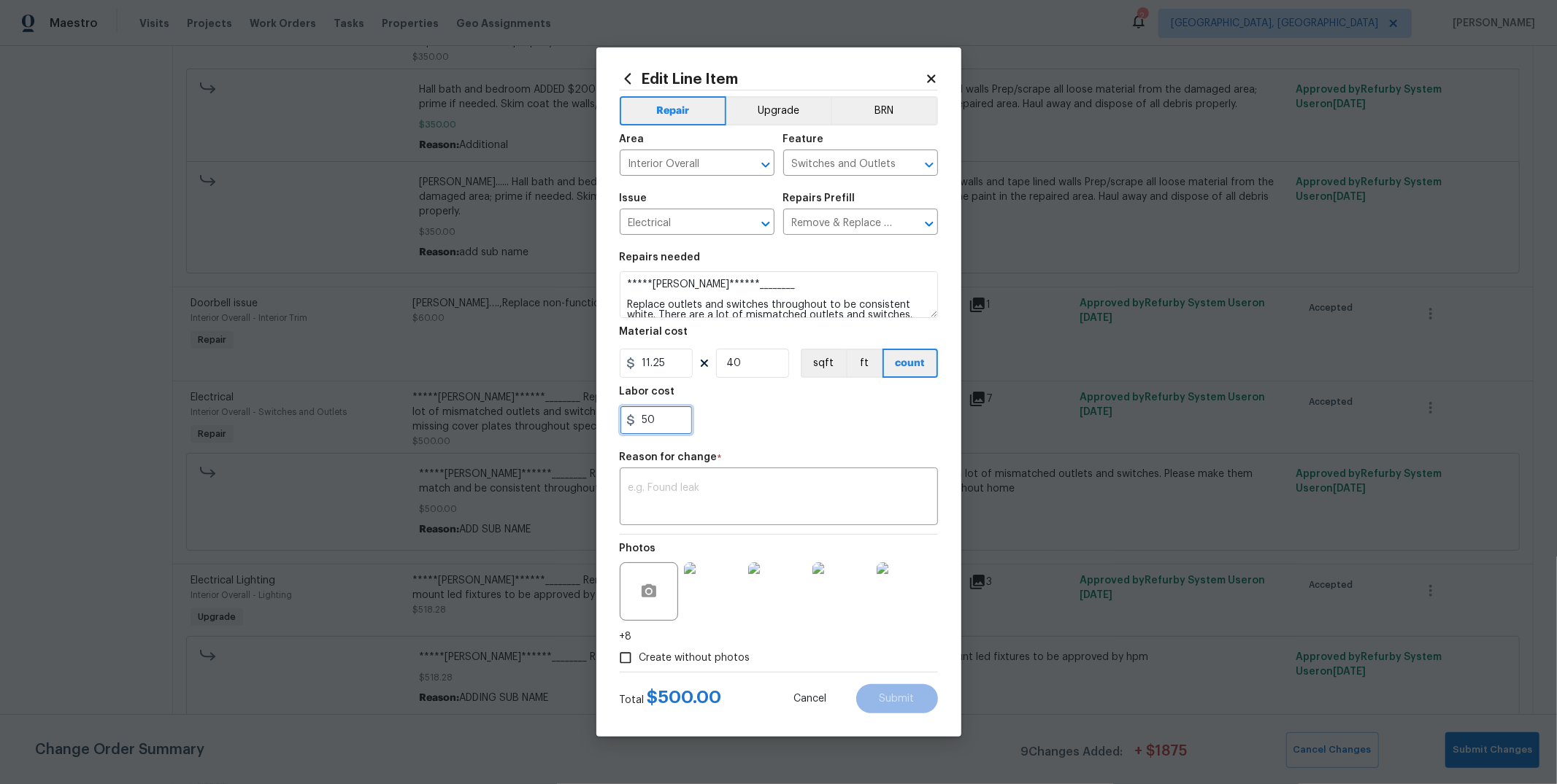
click at [680, 419] on input "50" at bounding box center [656, 420] width 73 height 29
click at [935, 78] on icon at bounding box center [932, 79] width 13 height 13
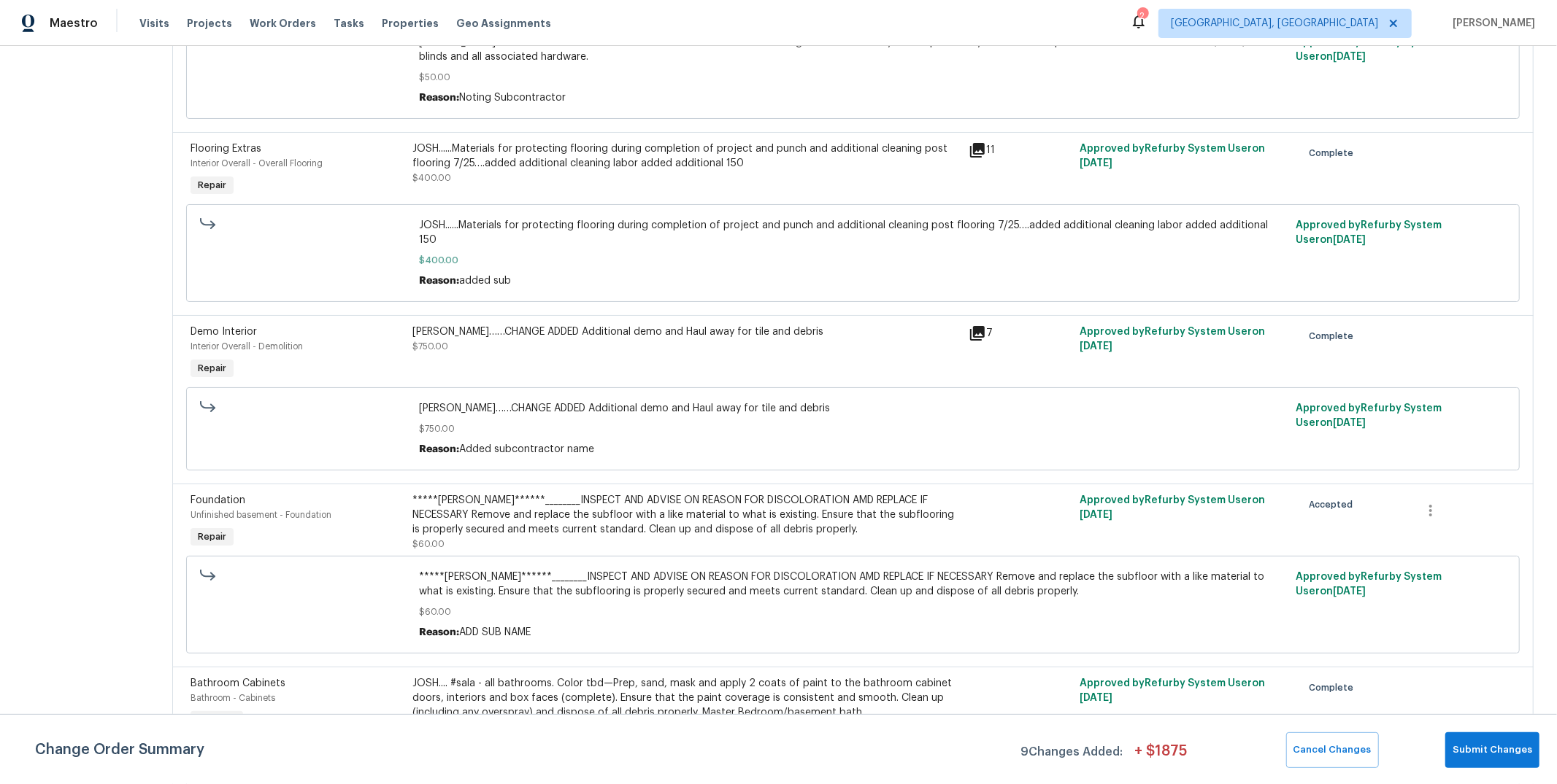
scroll to position [5505, 0]
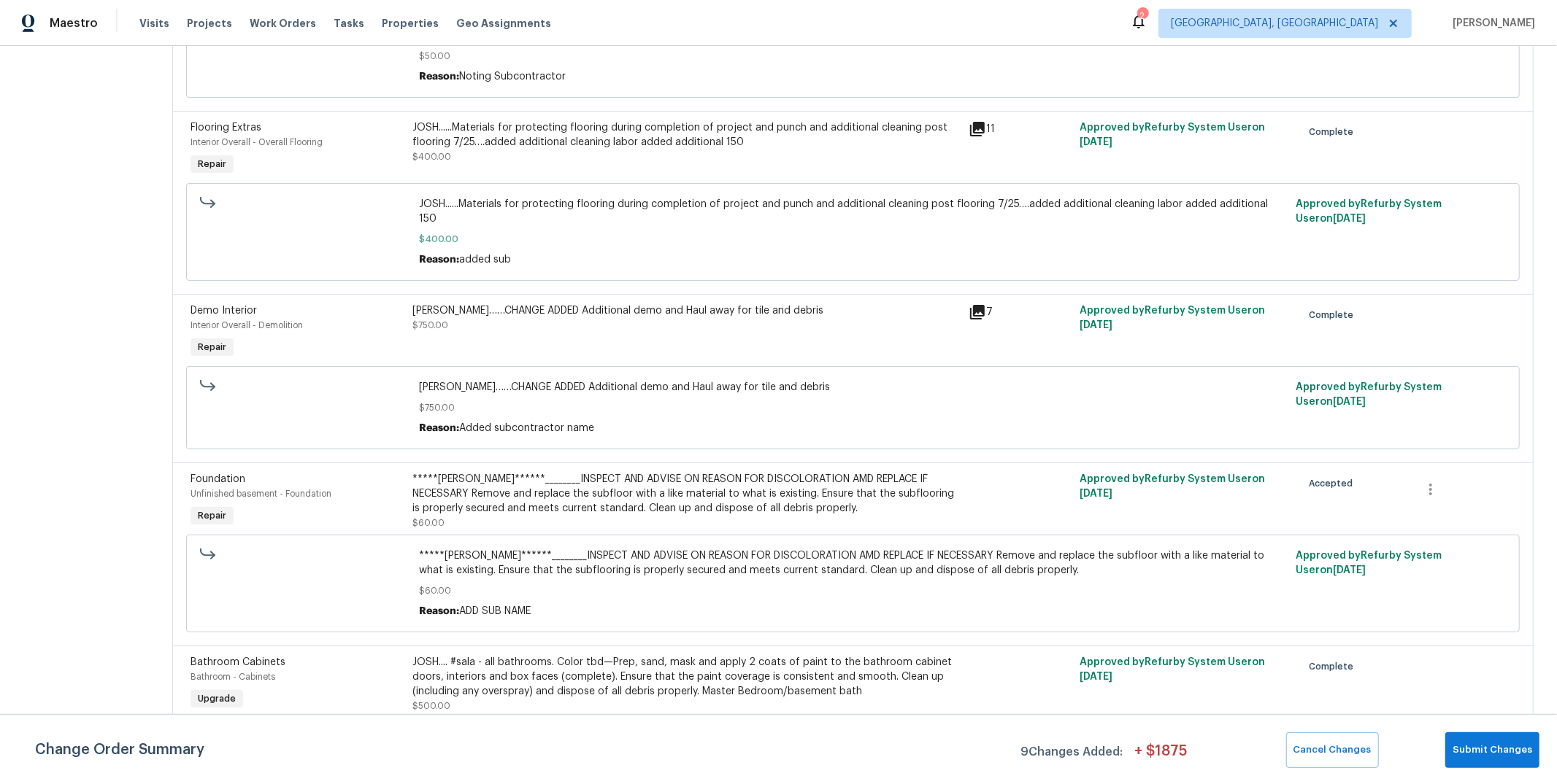
click at [870, 515] on div "*****[PERSON_NAME]******________INSPECT AND ADVISE ON REASON FOR DISCOLORATION …" at bounding box center [687, 494] width 547 height 44
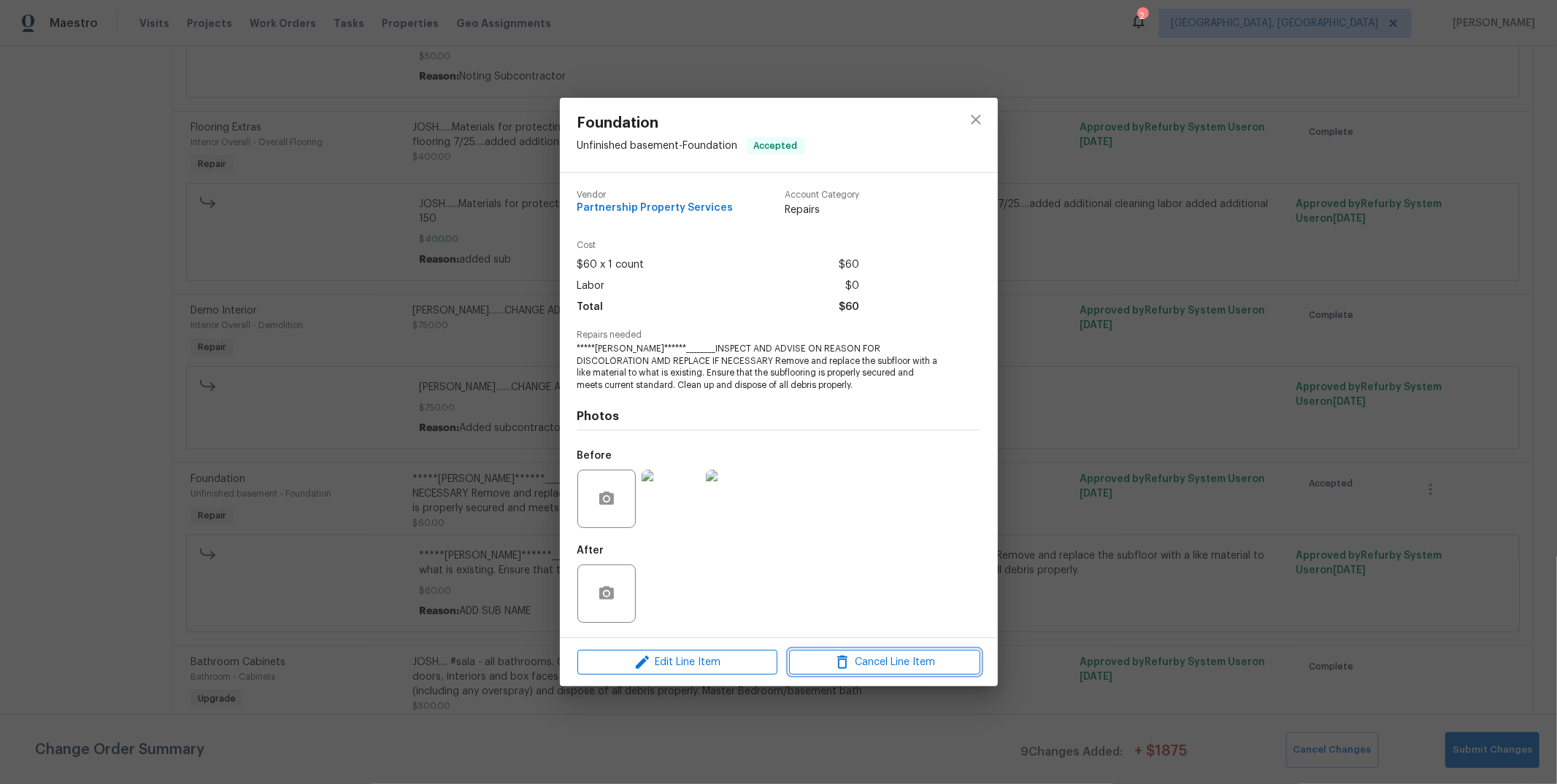
click at [864, 662] on span "Cancel Line Item" at bounding box center [884, 662] width 183 height 18
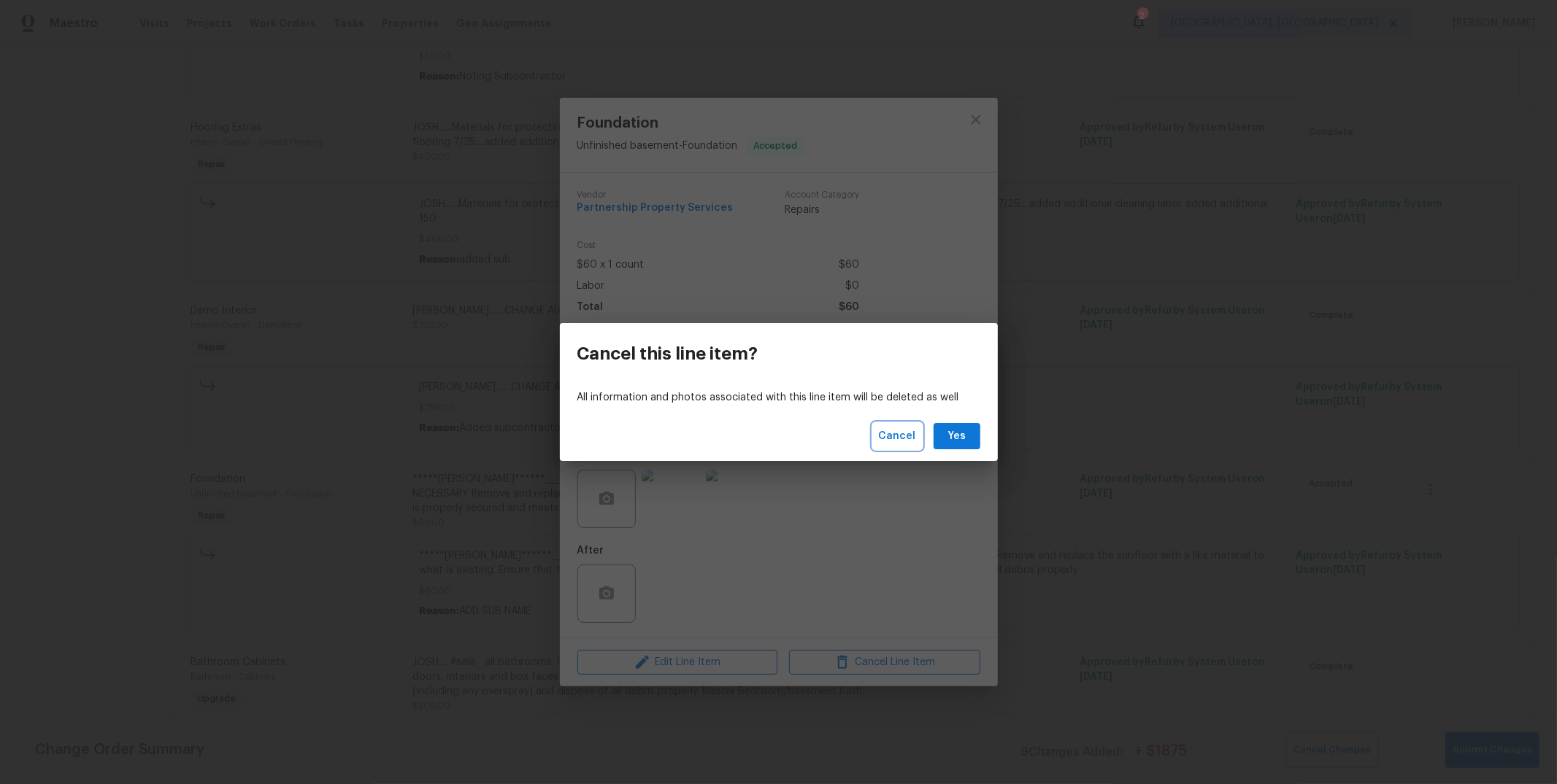
click at [902, 439] on span "Cancel" at bounding box center [898, 436] width 37 height 18
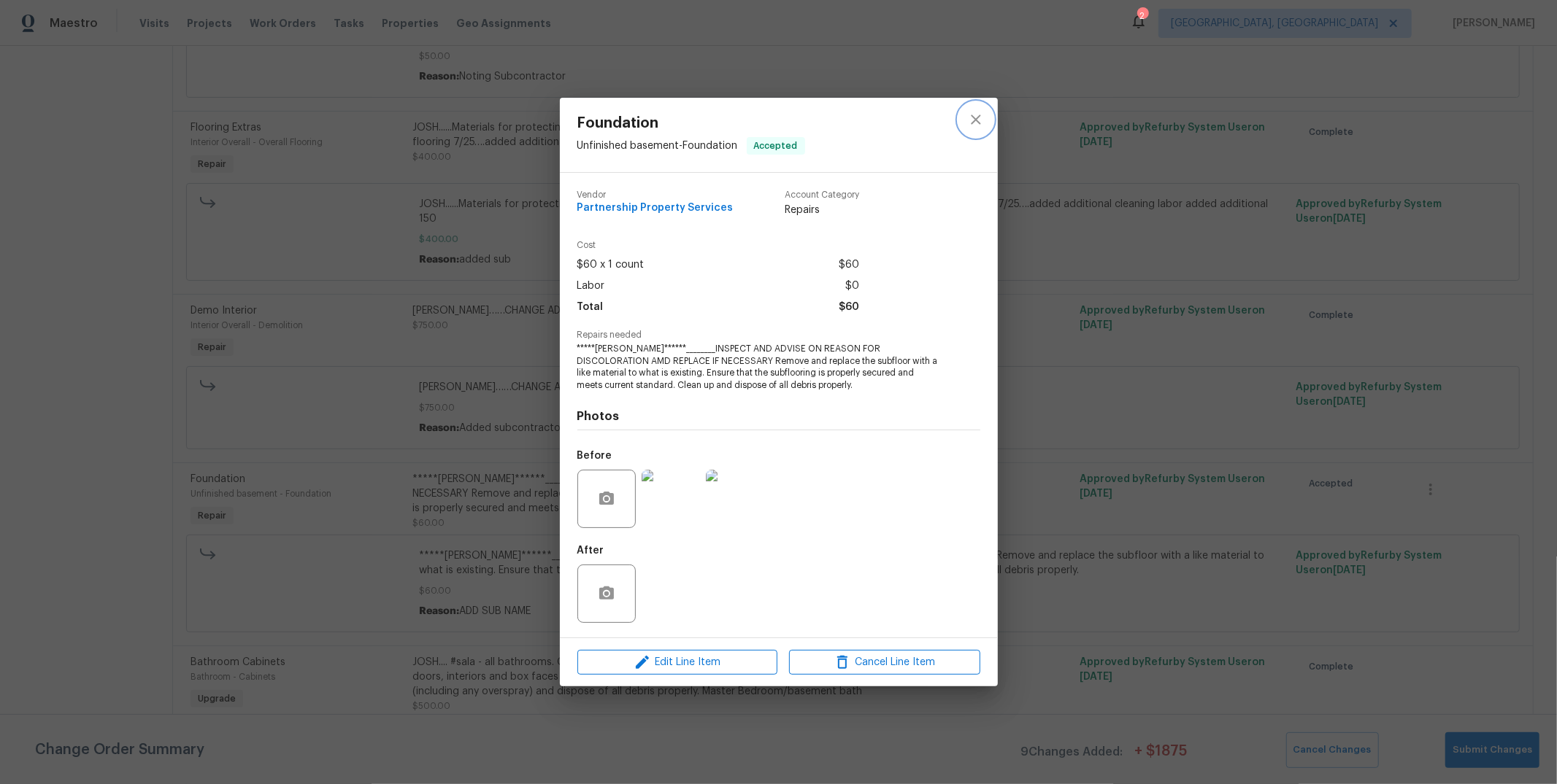
click at [979, 118] on icon "close" at bounding box center [976, 119] width 17 height 17
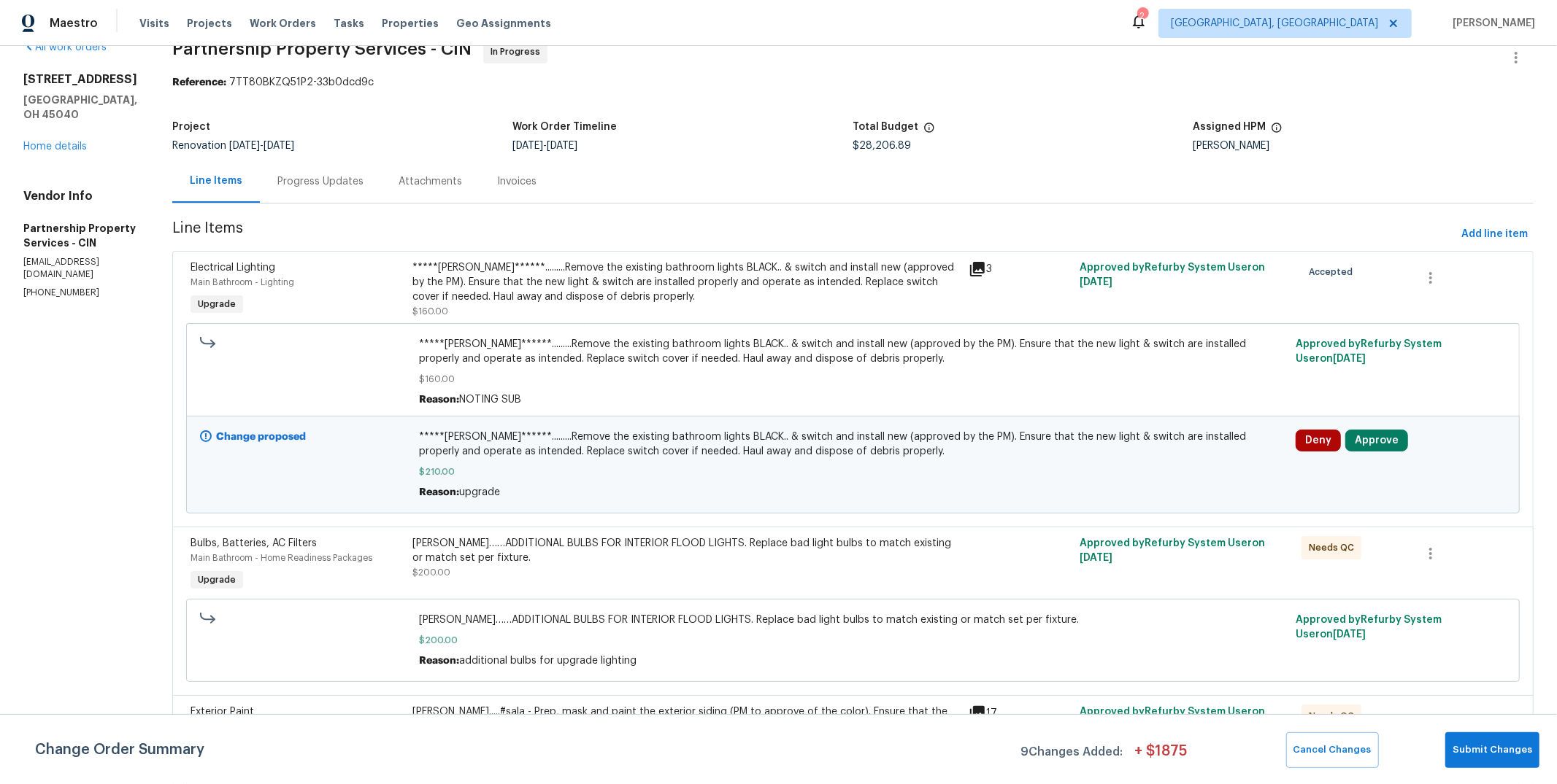
scroll to position [0, 0]
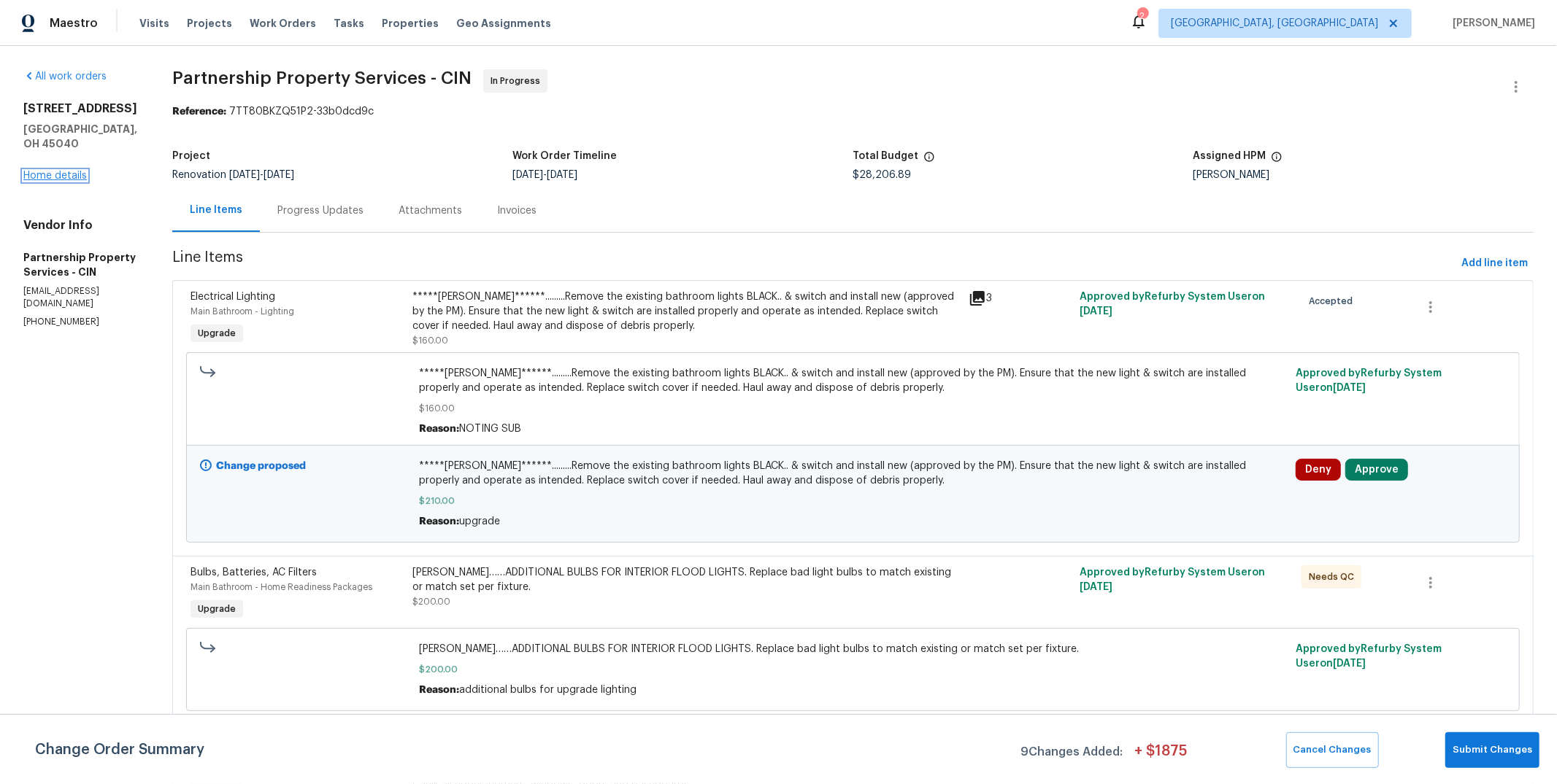
click at [57, 171] on link "Home details" at bounding box center [54, 176] width 63 height 10
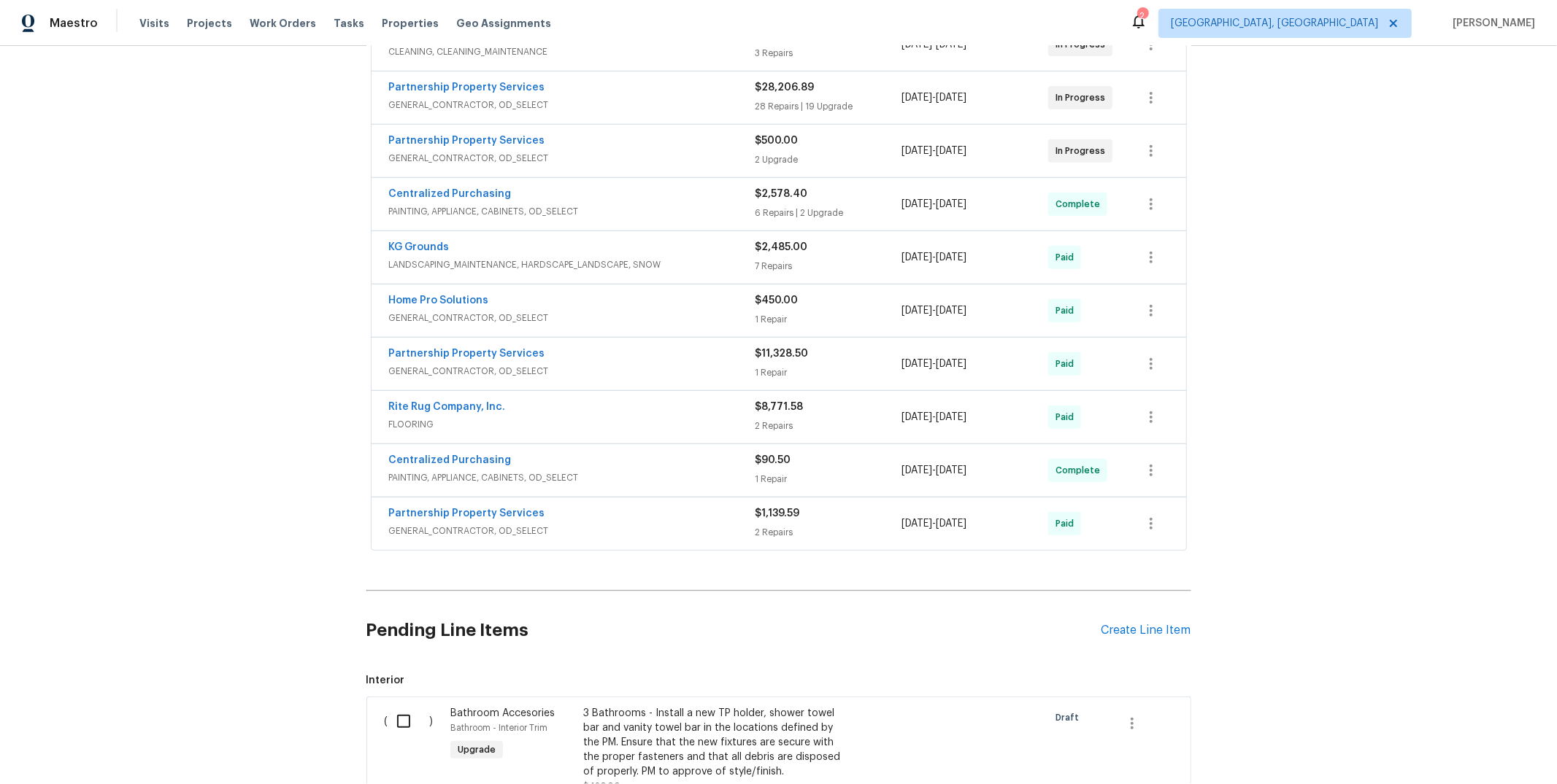
scroll to position [615, 0]
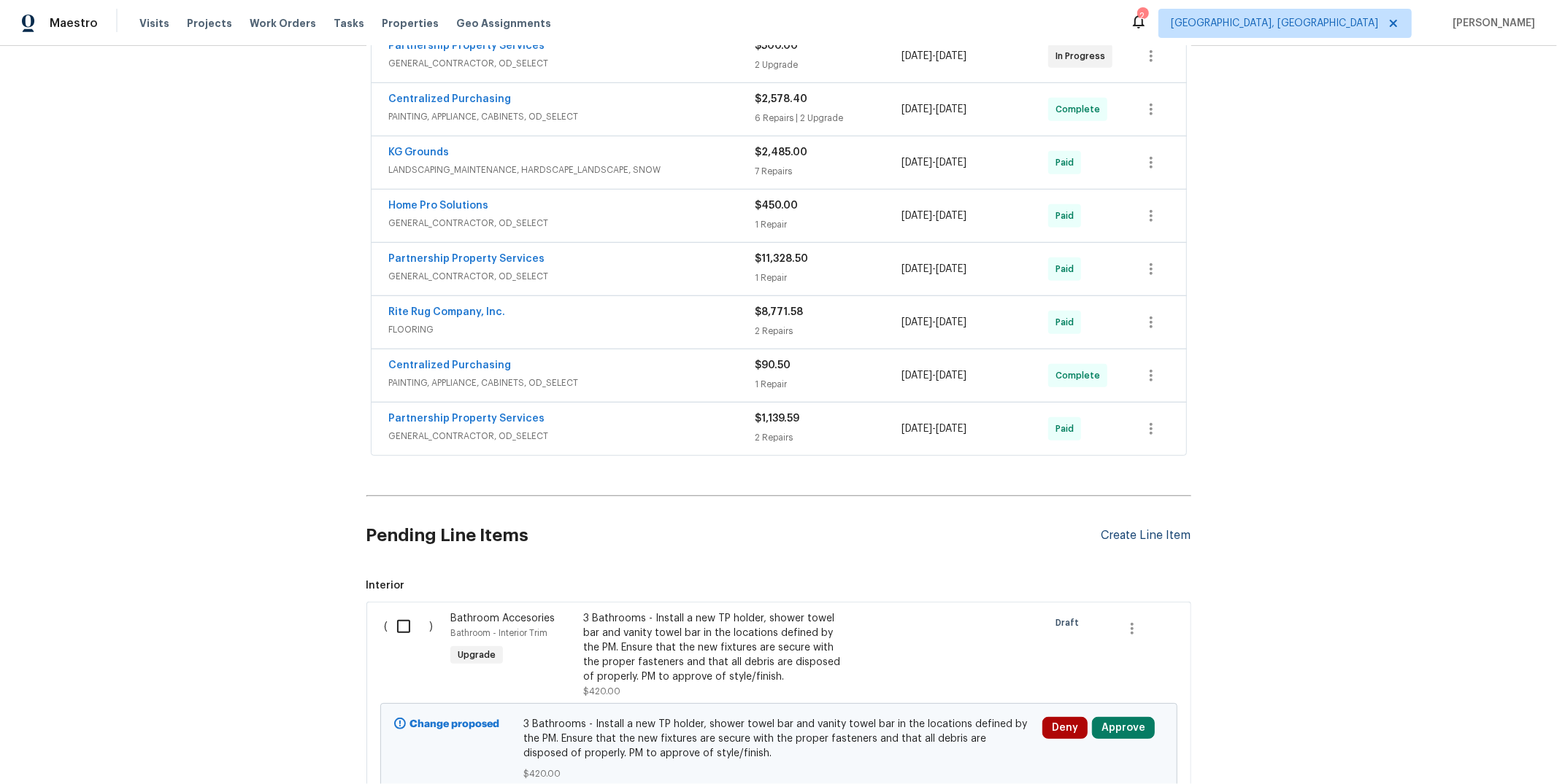
click at [1163, 537] on div "Create Line Item" at bounding box center [1146, 536] width 90 height 14
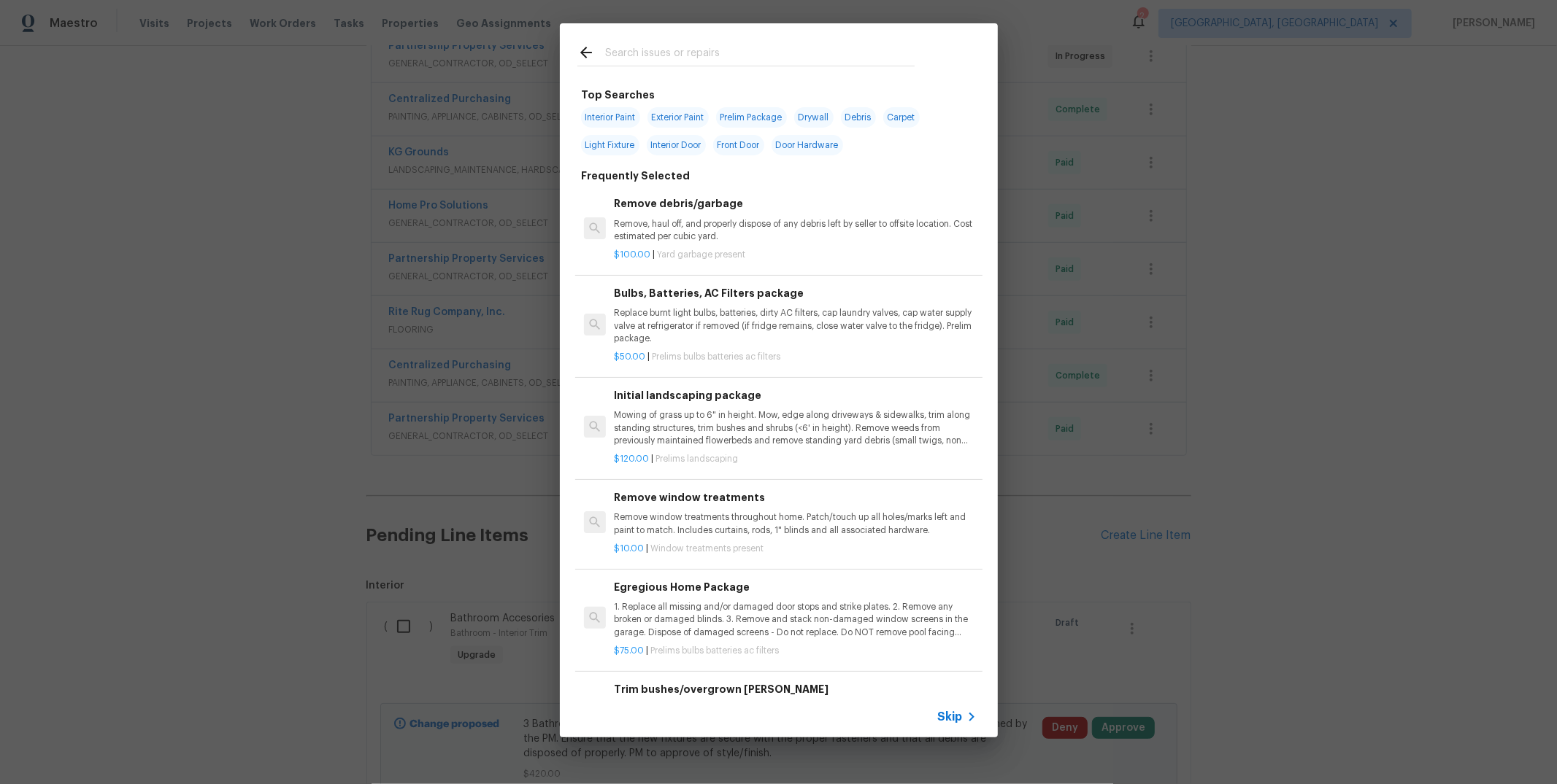
click at [1363, 574] on div "Top Searches Interior Paint Exterior Paint Prelim Package Drywall Debris Carpet…" at bounding box center [778, 380] width 1557 height 761
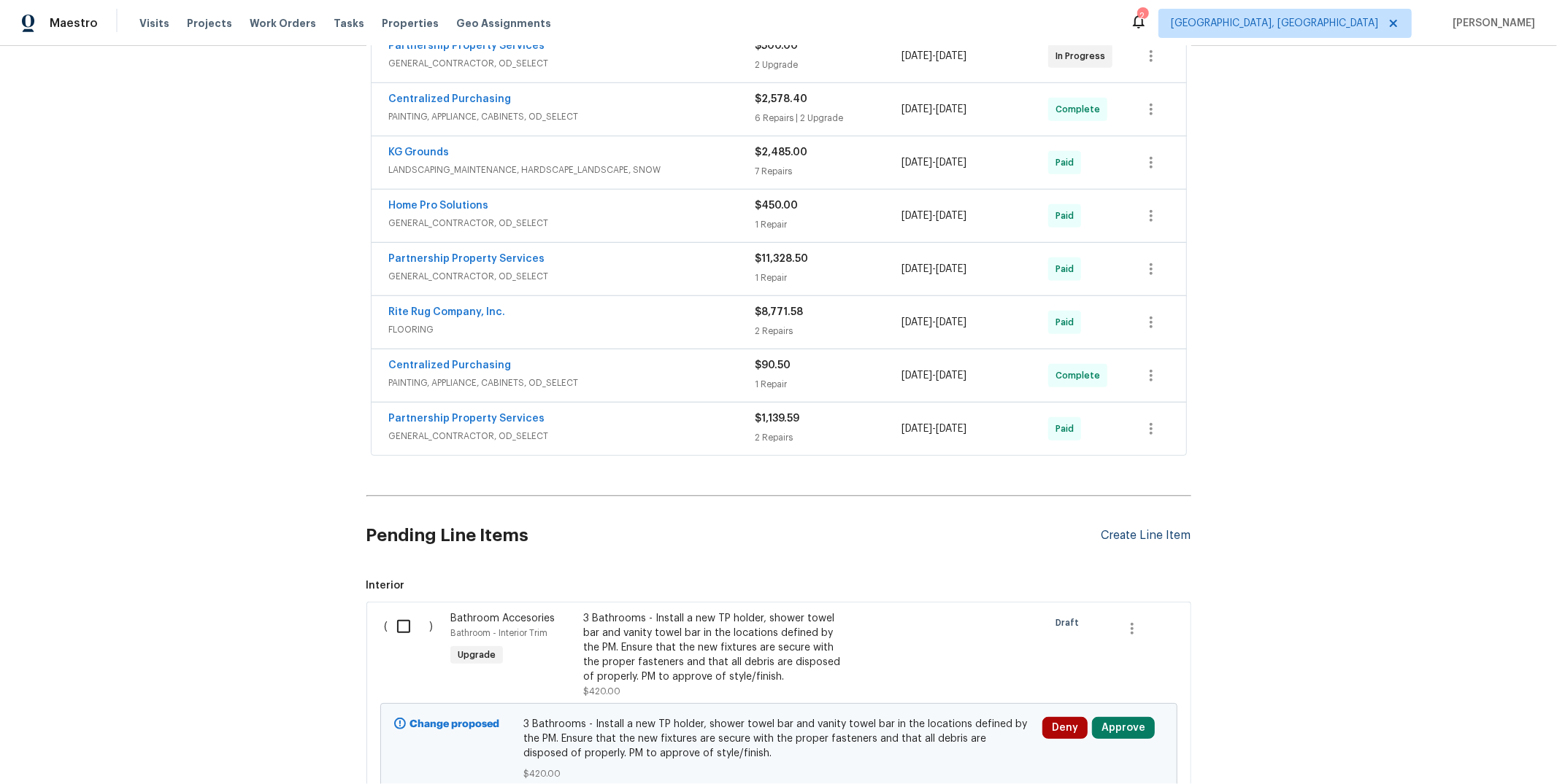
click at [1155, 531] on div "Create Line Item" at bounding box center [1146, 536] width 90 height 14
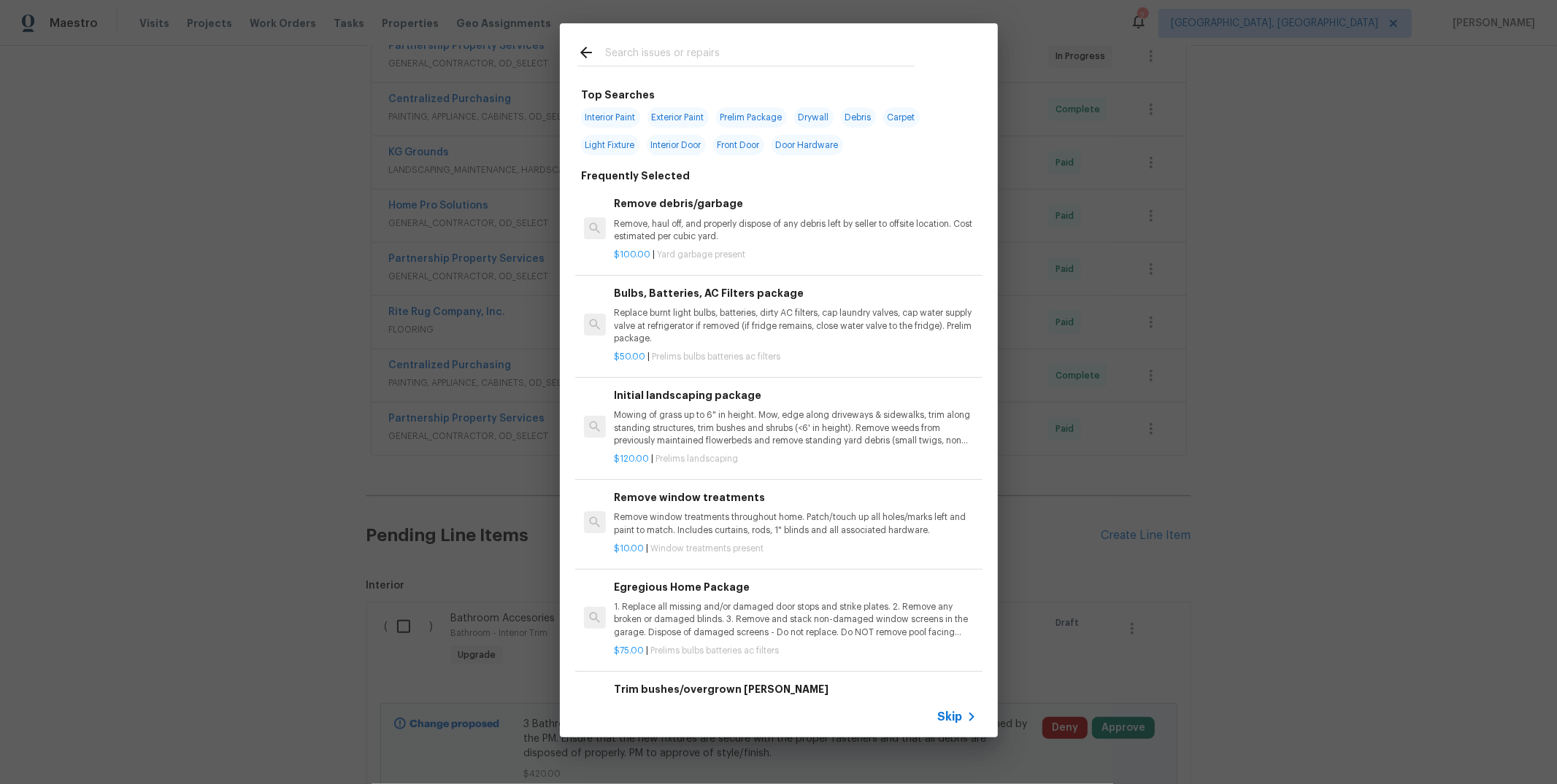
click at [748, 48] on input "text" at bounding box center [760, 54] width 310 height 22
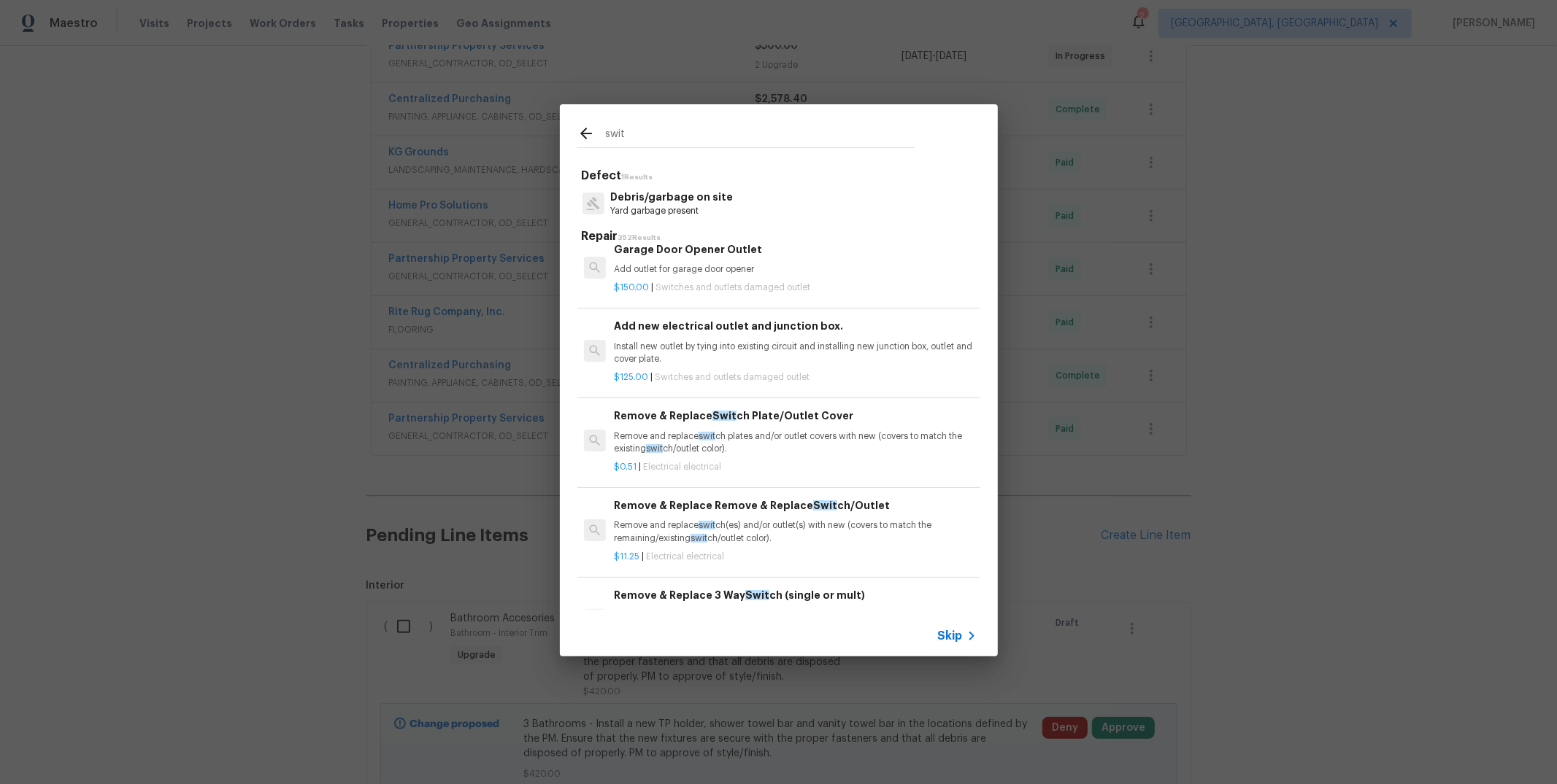
scroll to position [16, 0]
type input "swit"
click at [787, 527] on p "Remove and replace swit ch(es) and/or outlet(s) with new (covers to match the r…" at bounding box center [795, 530] width 362 height 25
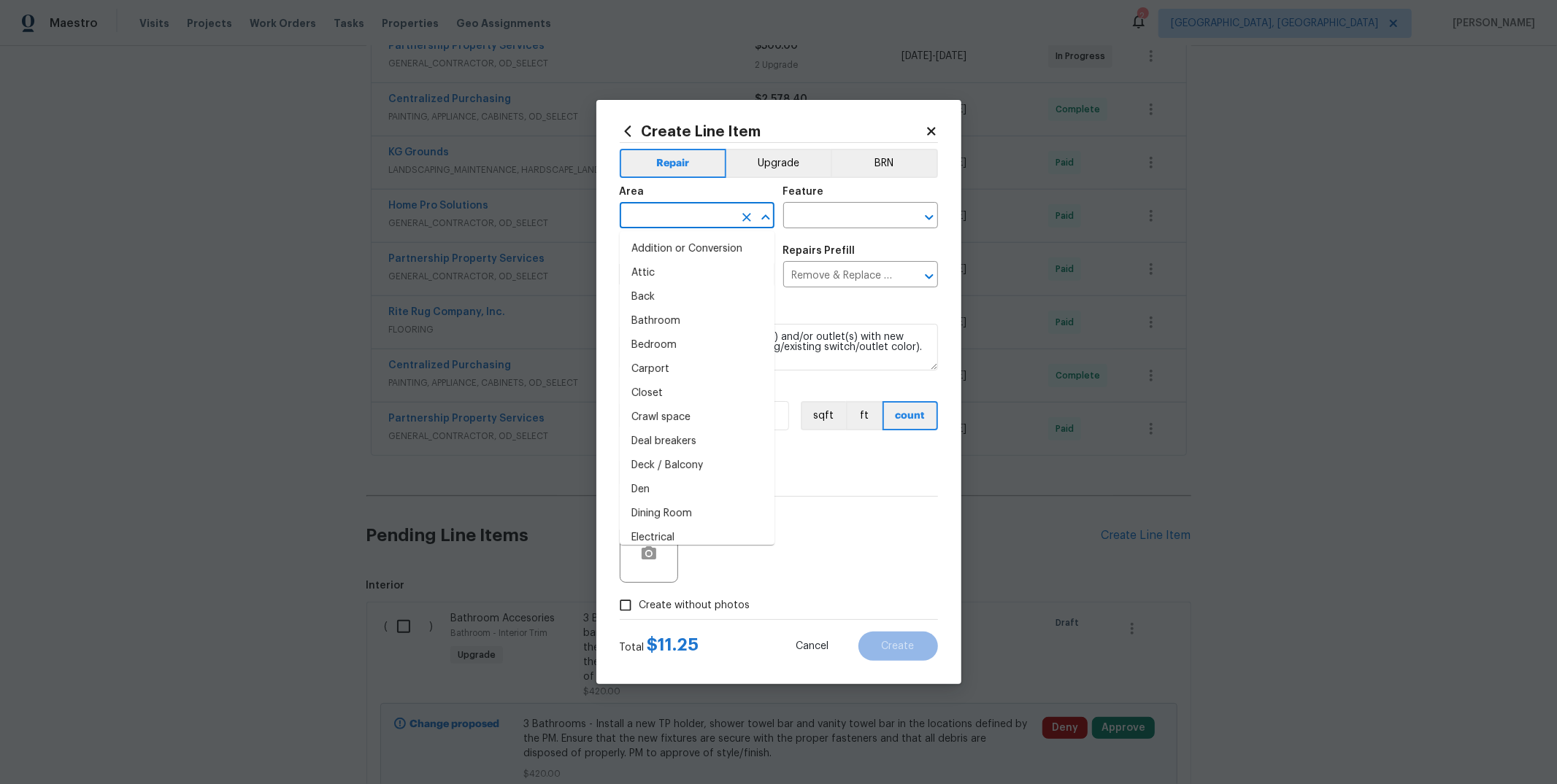
click at [673, 216] on input "text" at bounding box center [676, 217] width 114 height 22
click at [693, 498] on li "Interior Overall" at bounding box center [696, 490] width 155 height 24
type input "Interior Overall"
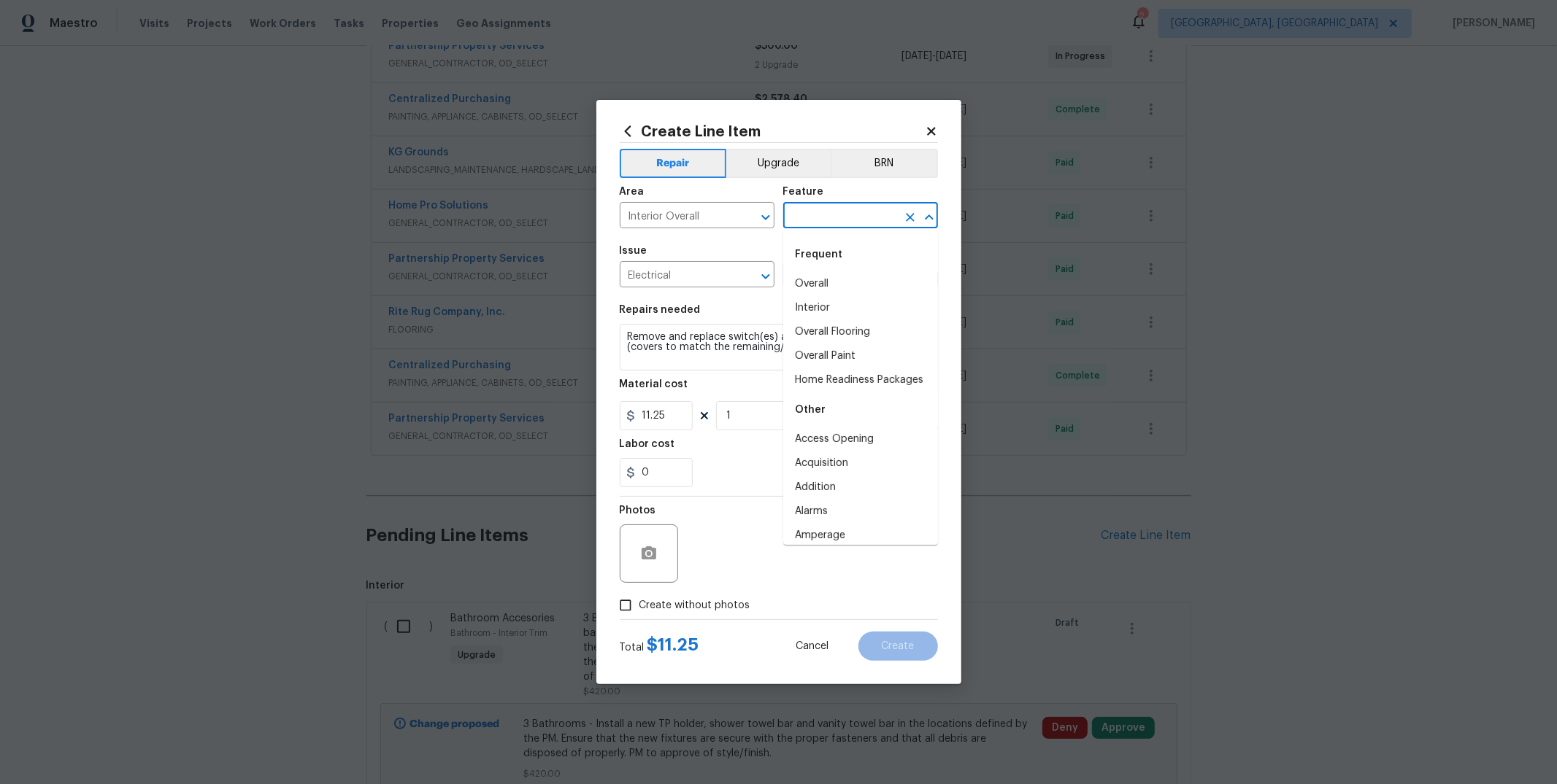
click at [811, 218] on input "text" at bounding box center [840, 217] width 114 height 22
type input "e"
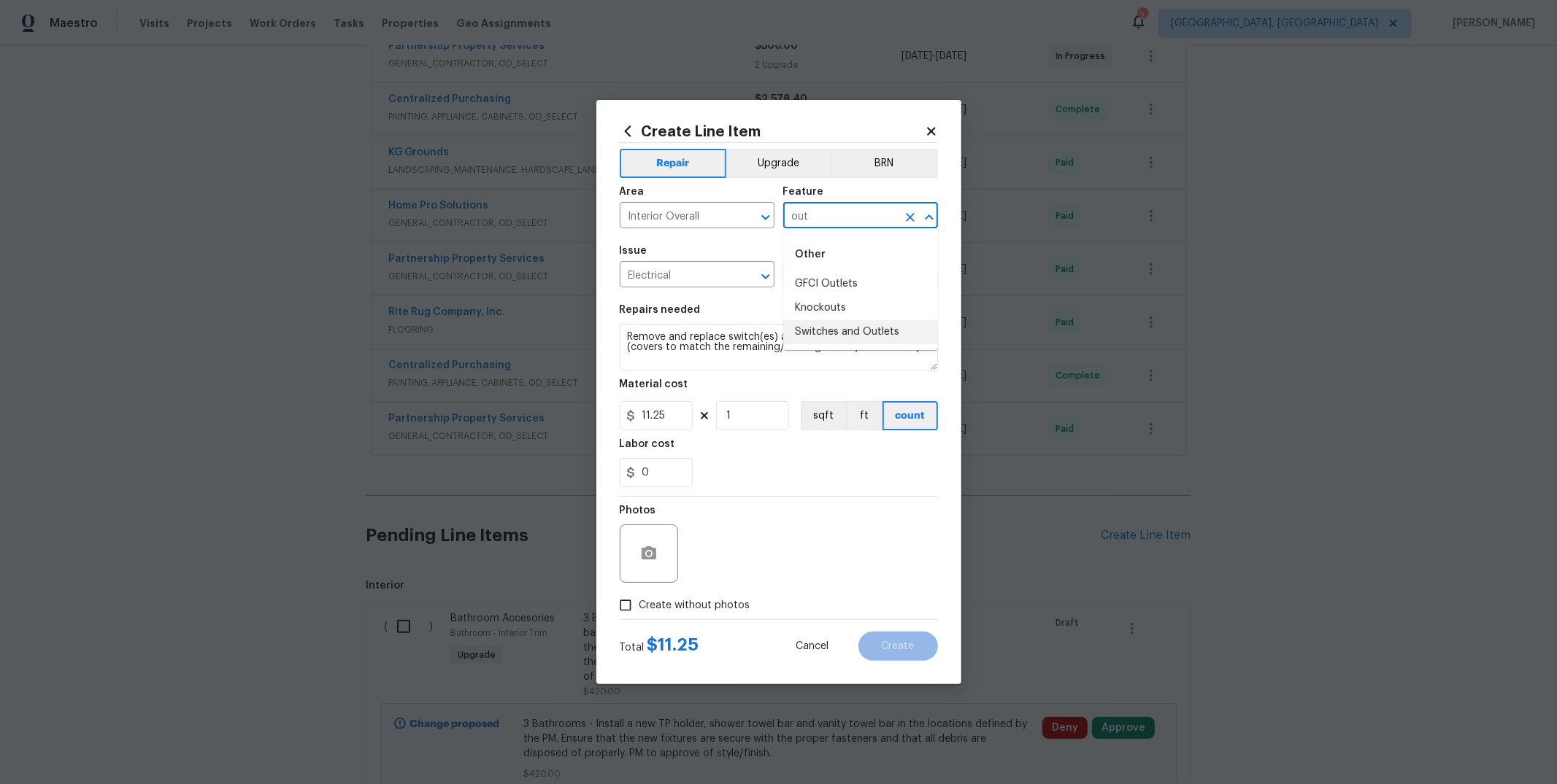
click at [890, 328] on li "Switches and Outlets" at bounding box center [860, 332] width 155 height 24
type input "Switches and Outlets"
click at [758, 148] on div "Repair Upgrade BRN Area Interior Overall ​ Feature Switches and Outlets ​ Issue…" at bounding box center [778, 381] width 318 height 477
click at [751, 417] on input "1" at bounding box center [752, 415] width 73 height 29
type input "70"
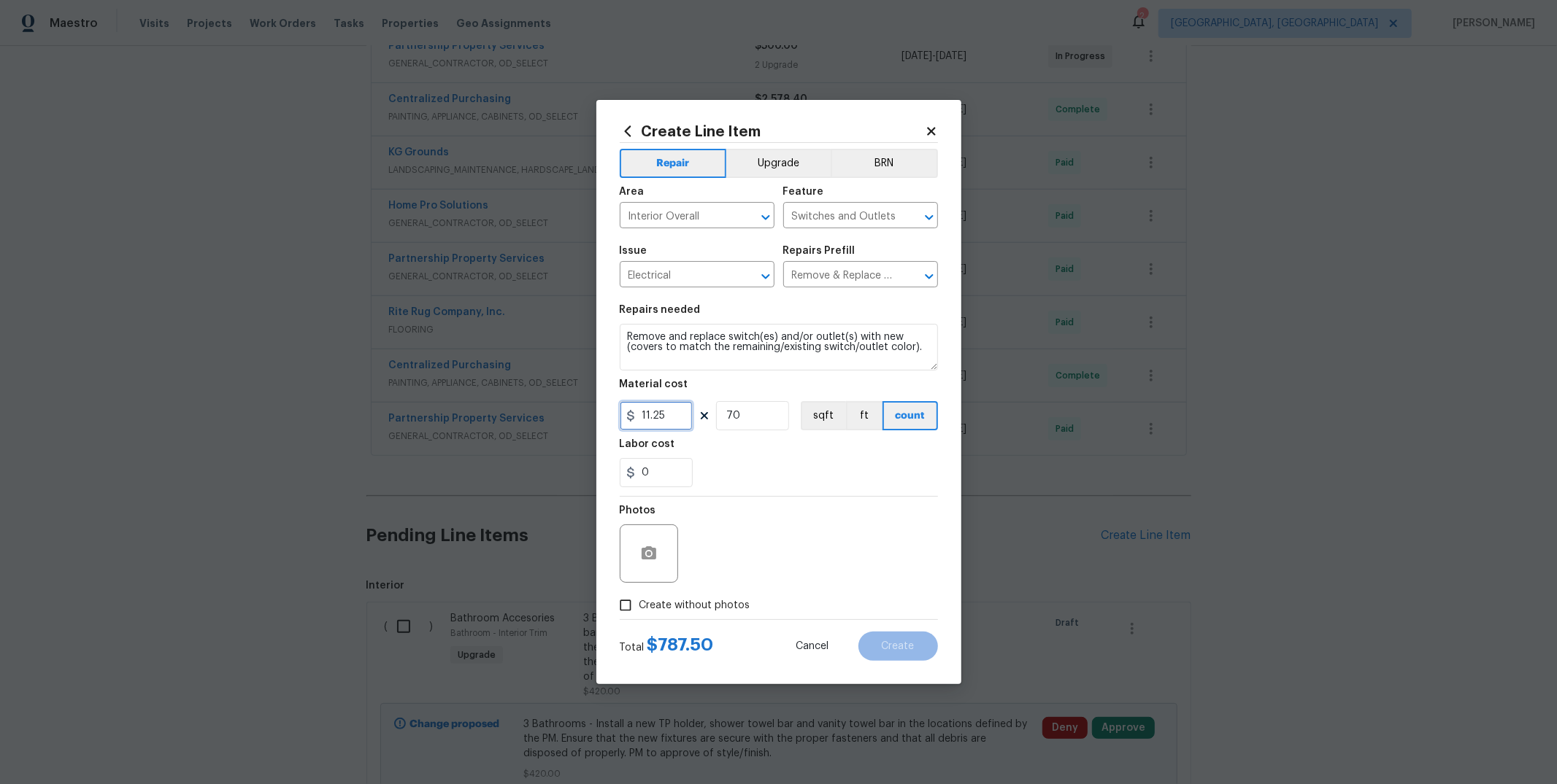
click at [664, 414] on input "11.25" at bounding box center [656, 415] width 73 height 29
type input "9"
click at [776, 492] on section "Repairs needed Remove and replace switch(es) and/or outlet(s) with new (covers …" at bounding box center [778, 396] width 318 height 200
click at [778, 165] on button "Upgrade" at bounding box center [778, 163] width 104 height 29
click at [619, 592] on input "Create without photos" at bounding box center [625, 605] width 28 height 28
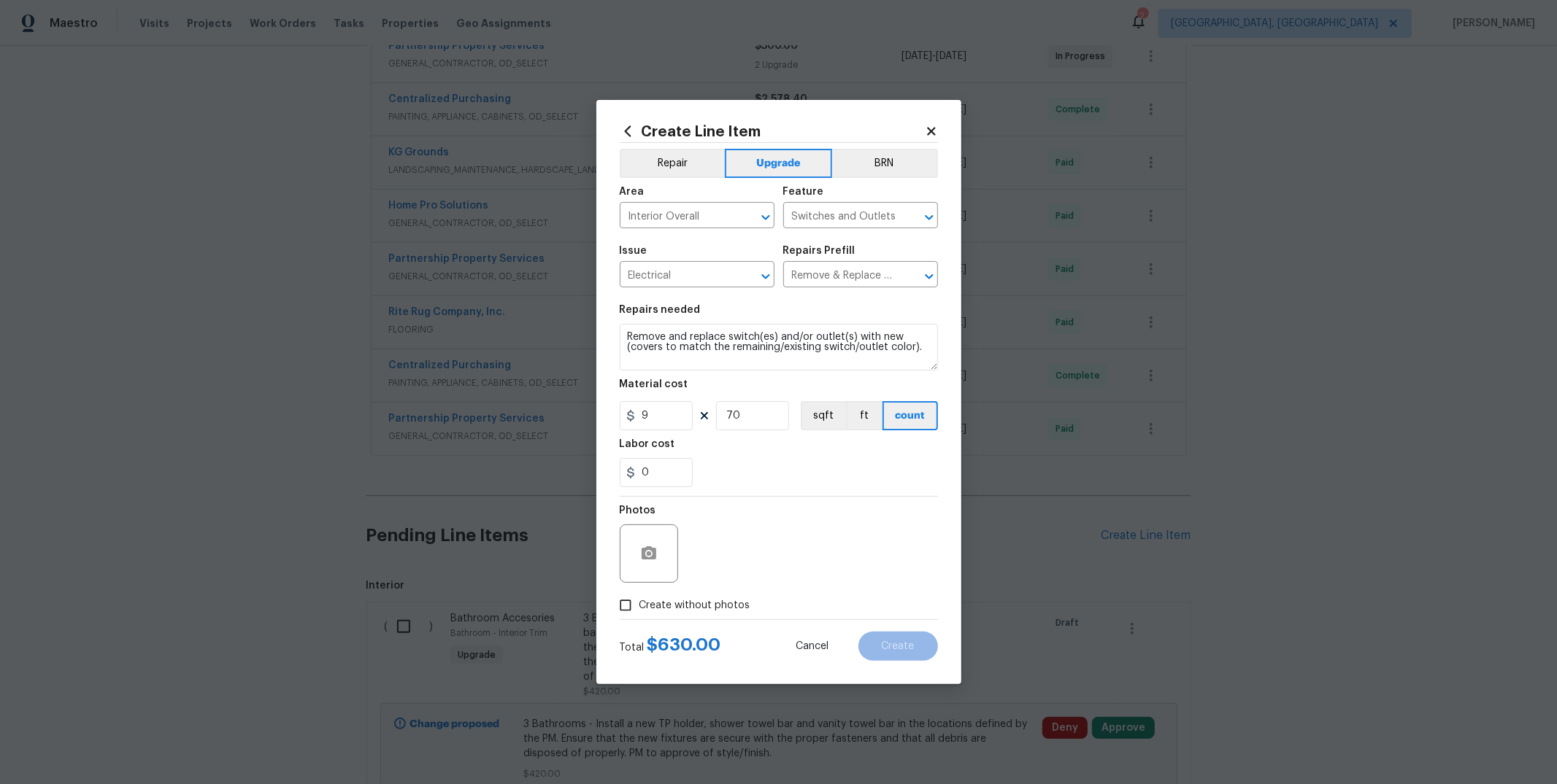
checkbox input "true"
click at [895, 539] on textarea at bounding box center [814, 553] width 249 height 58
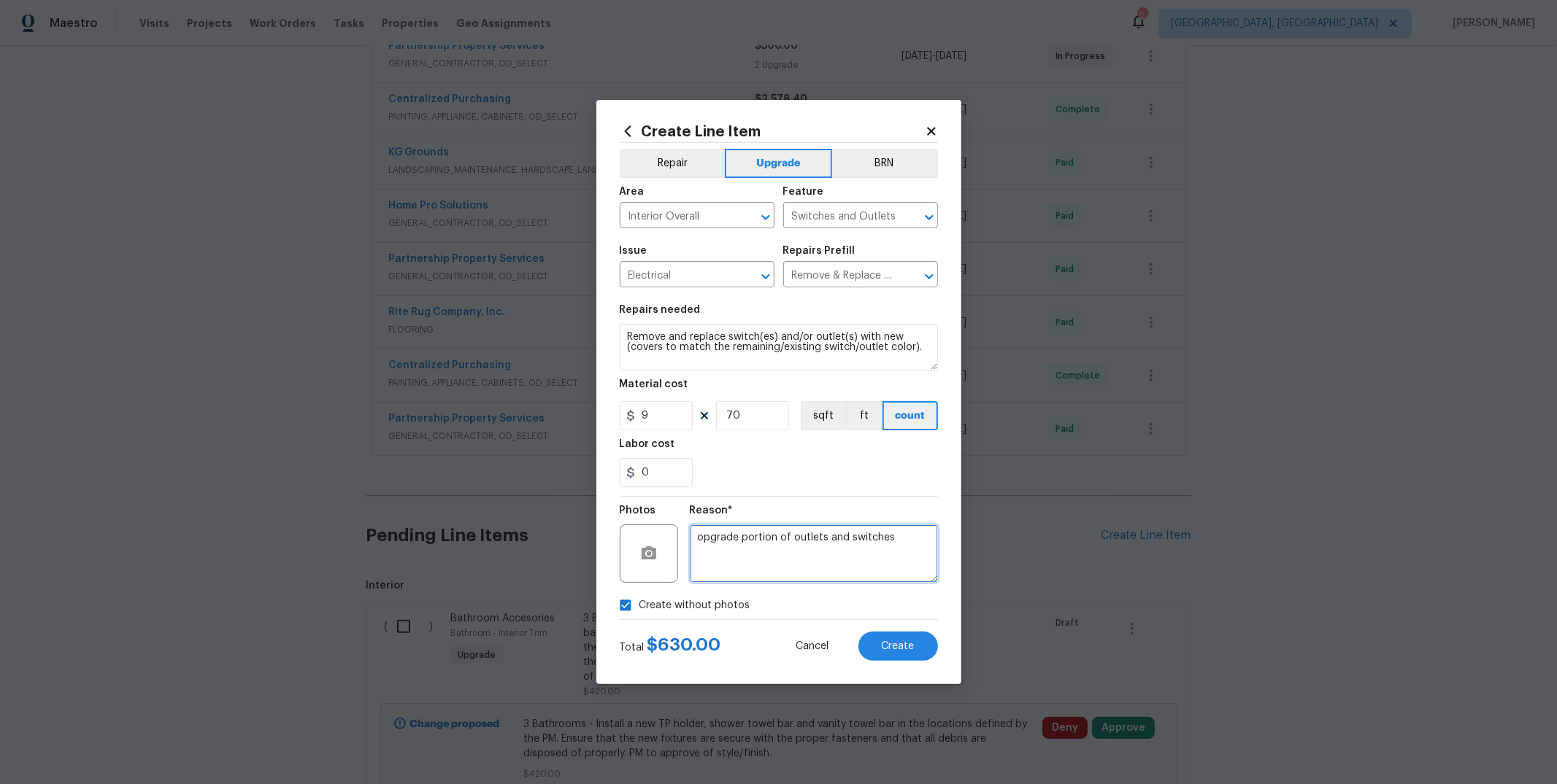
click at [707, 539] on textarea "opgrade portion of outlets and switches" at bounding box center [814, 553] width 249 height 58
type textarea "upgrade portion of outlets and switches"
click at [870, 653] on button "Create" at bounding box center [898, 646] width 80 height 29
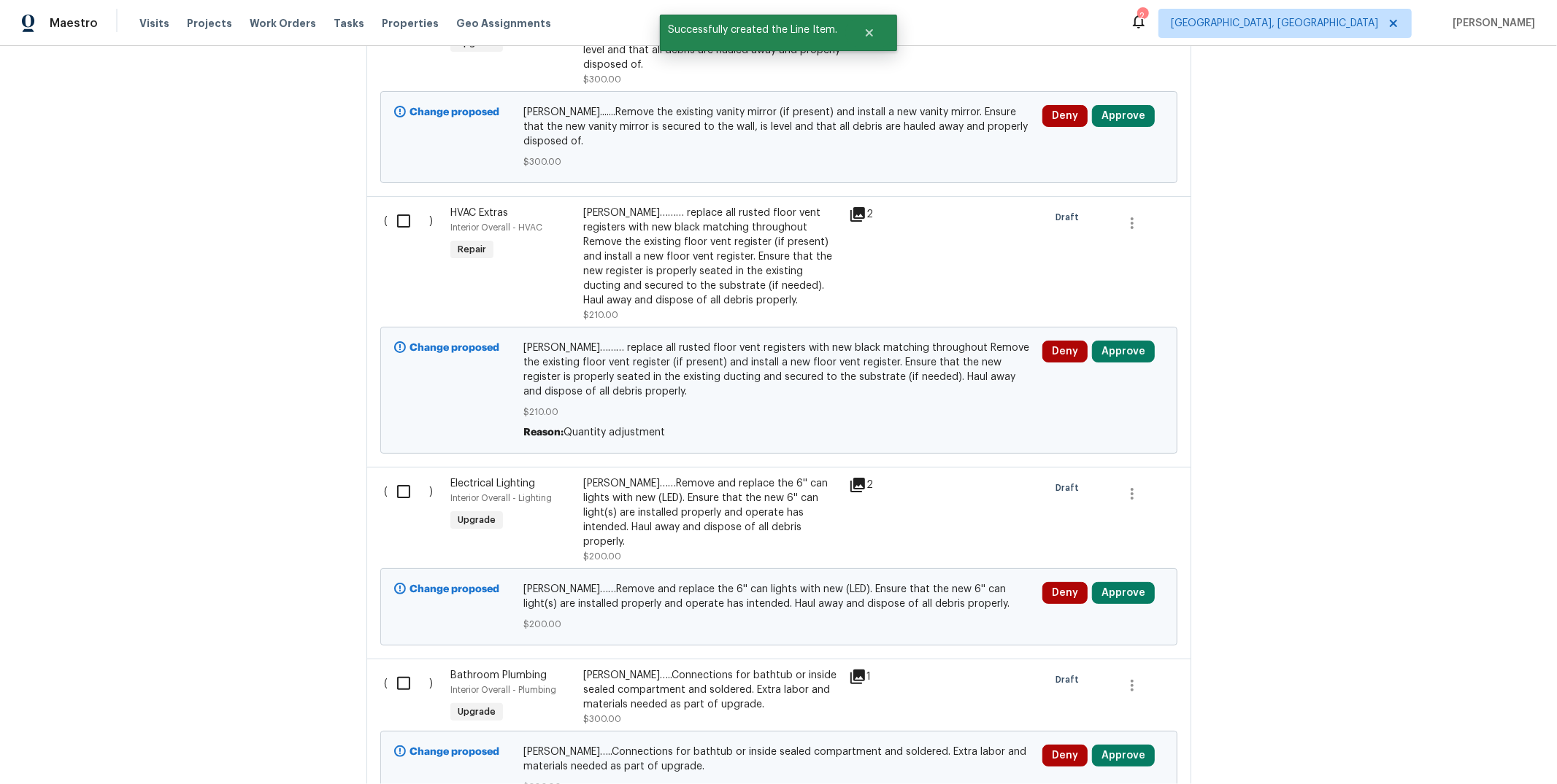
scroll to position [1775, 0]
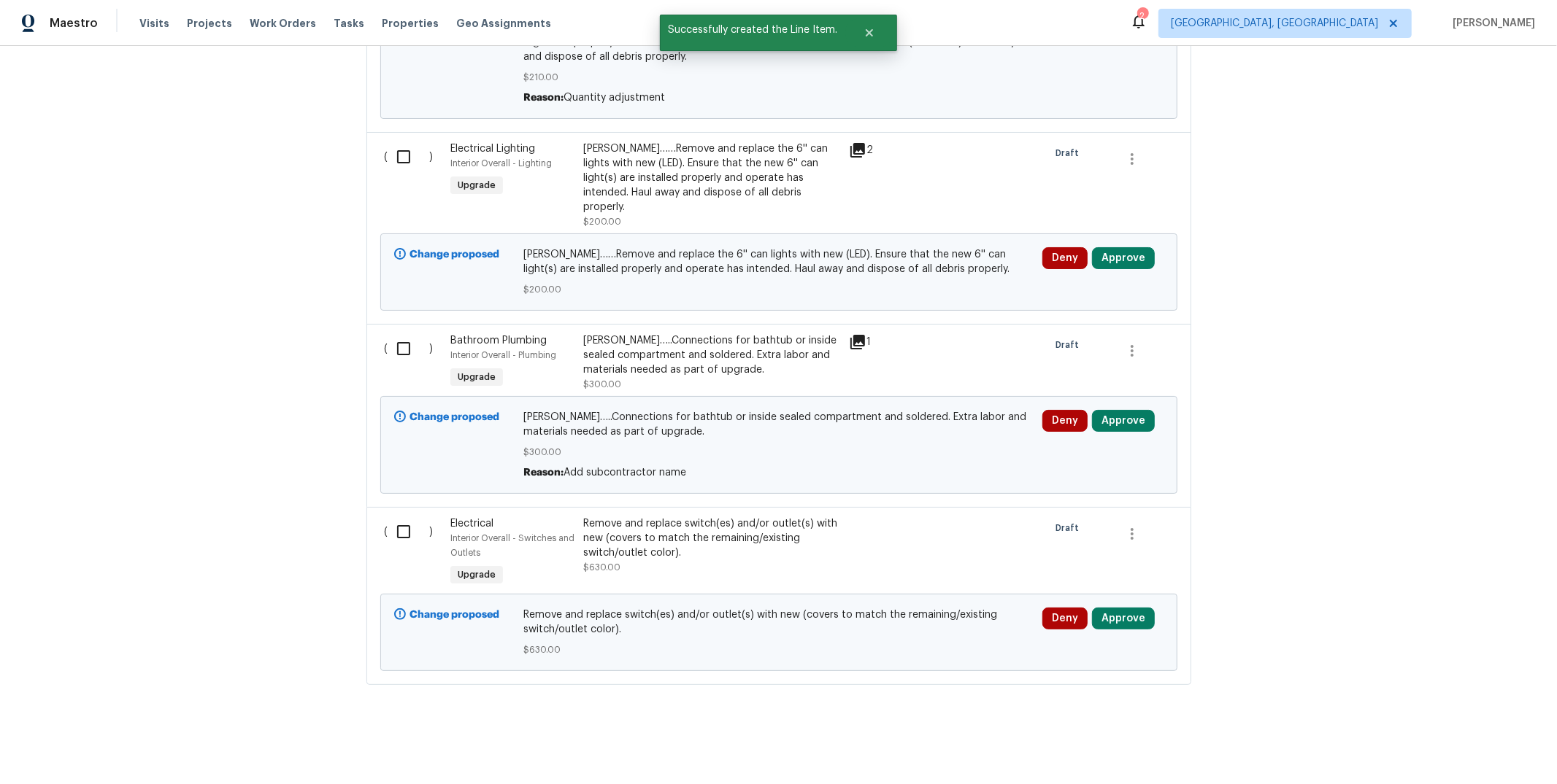
click at [664, 526] on div "Remove and replace switch(es) and/or outlet(s) with new (covers to match the re…" at bounding box center [711, 538] width 257 height 44
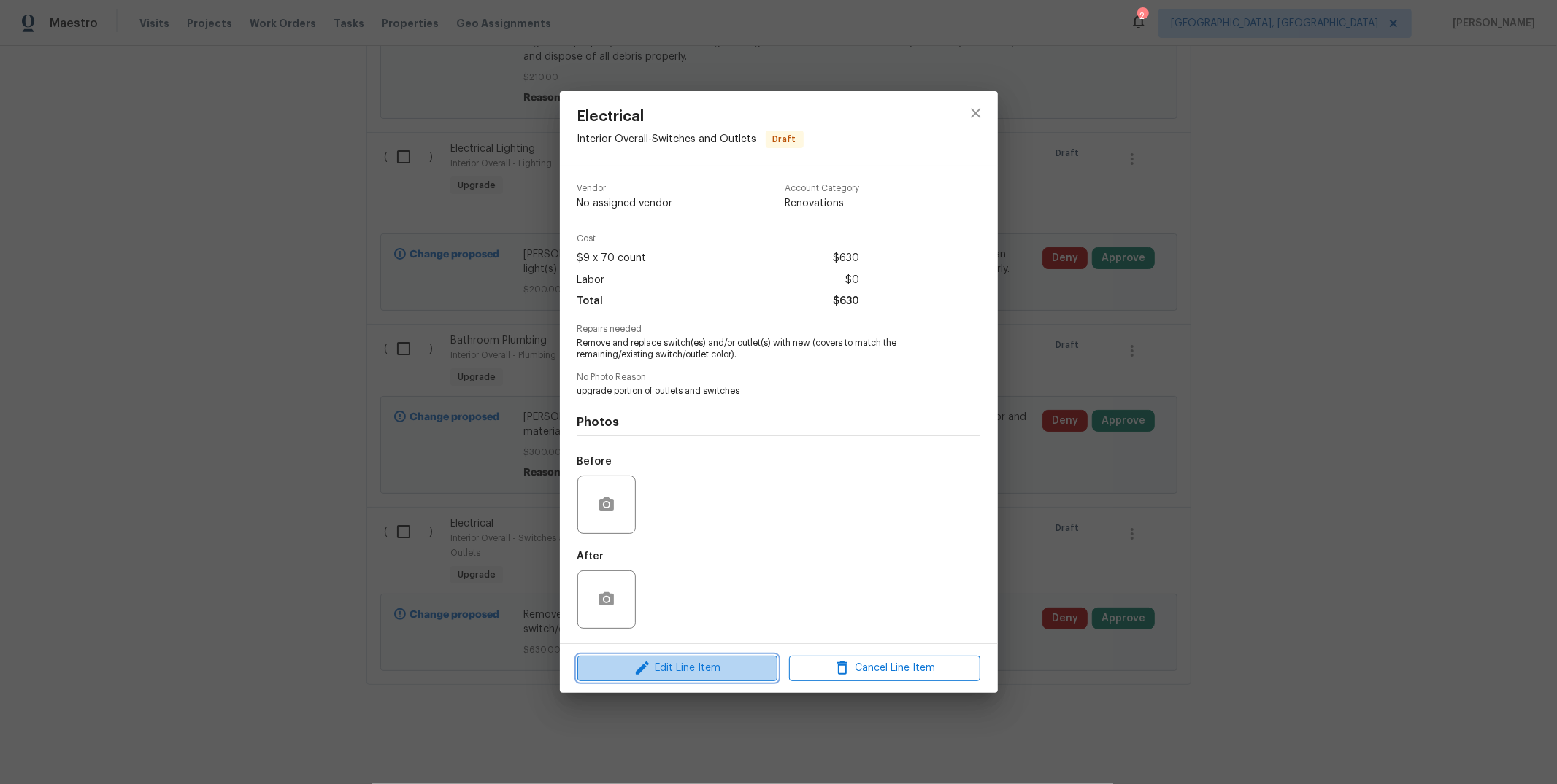
click at [673, 656] on button "Edit Line Item" at bounding box center [678, 668] width 200 height 25
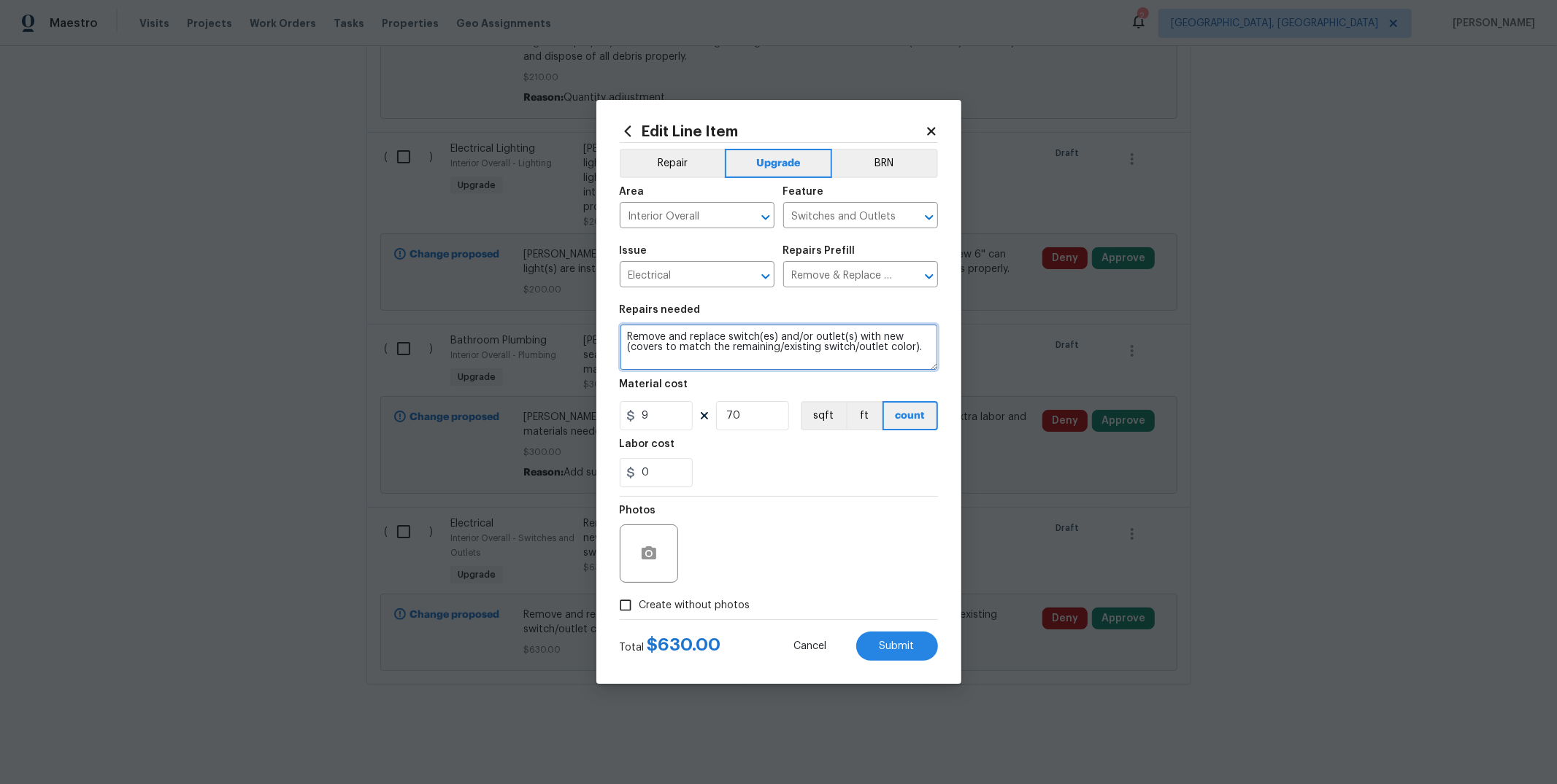
click at [623, 338] on textarea "Remove and replace switch(es) and/or outlet(s) with new (covers to match the re…" at bounding box center [778, 347] width 318 height 47
type textarea "[PERSON_NAME].....Remove and replace switch(es) and/or outlet(s) with new (cove…"
click at [902, 645] on span "Submit" at bounding box center [897, 647] width 35 height 11
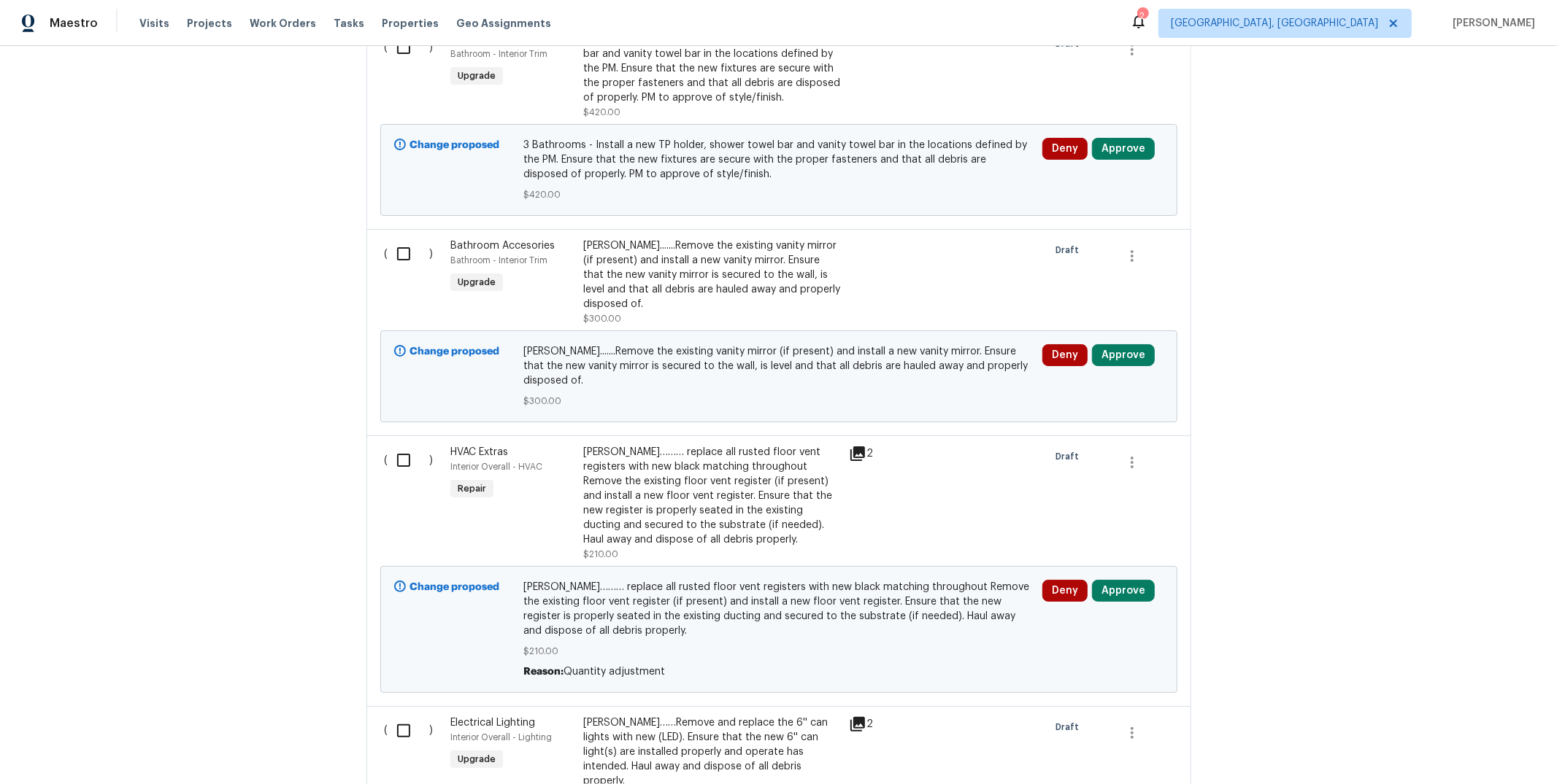
scroll to position [1059, 0]
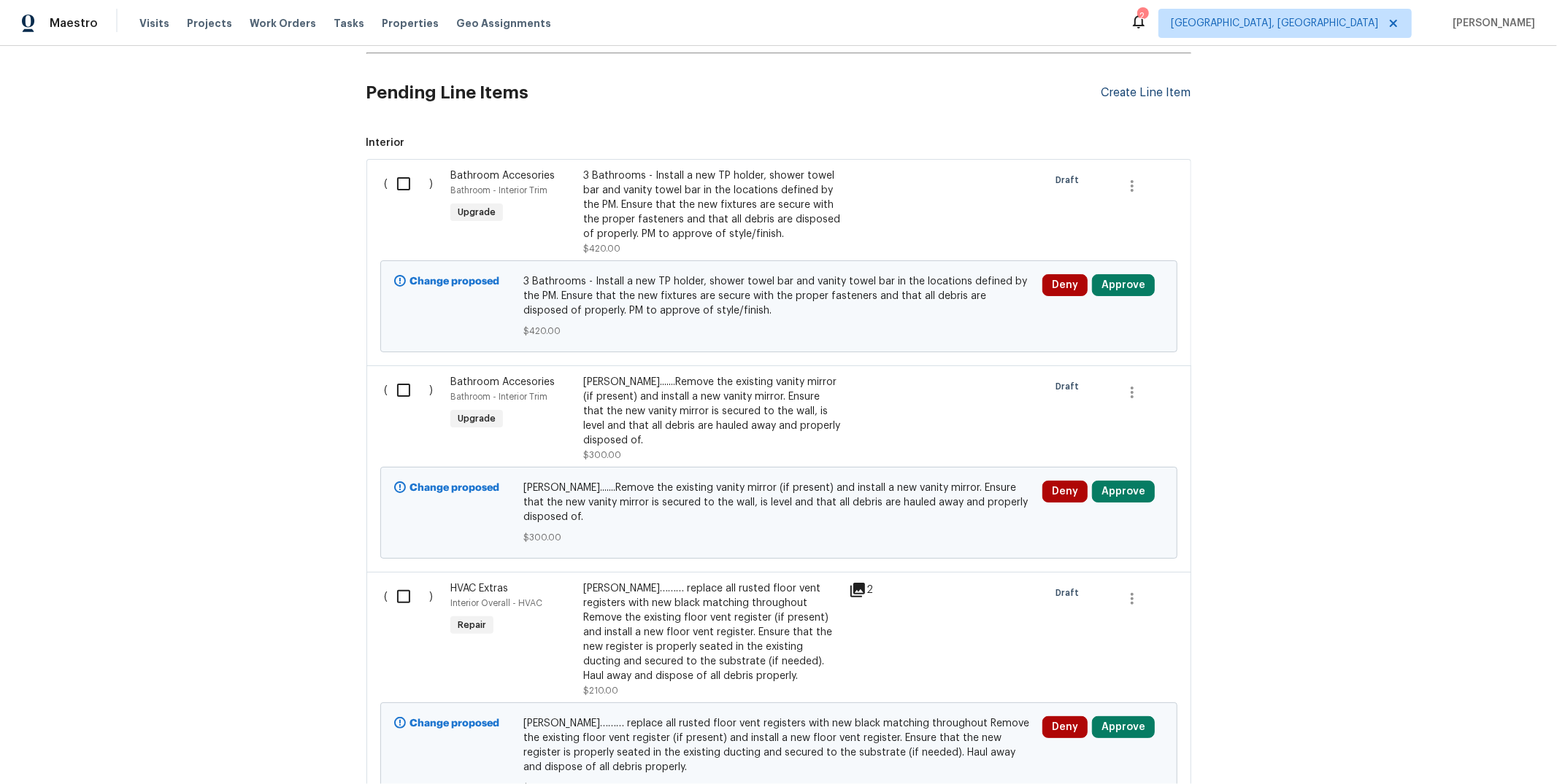
click at [1132, 95] on div "Create Line Item" at bounding box center [1146, 92] width 90 height 14
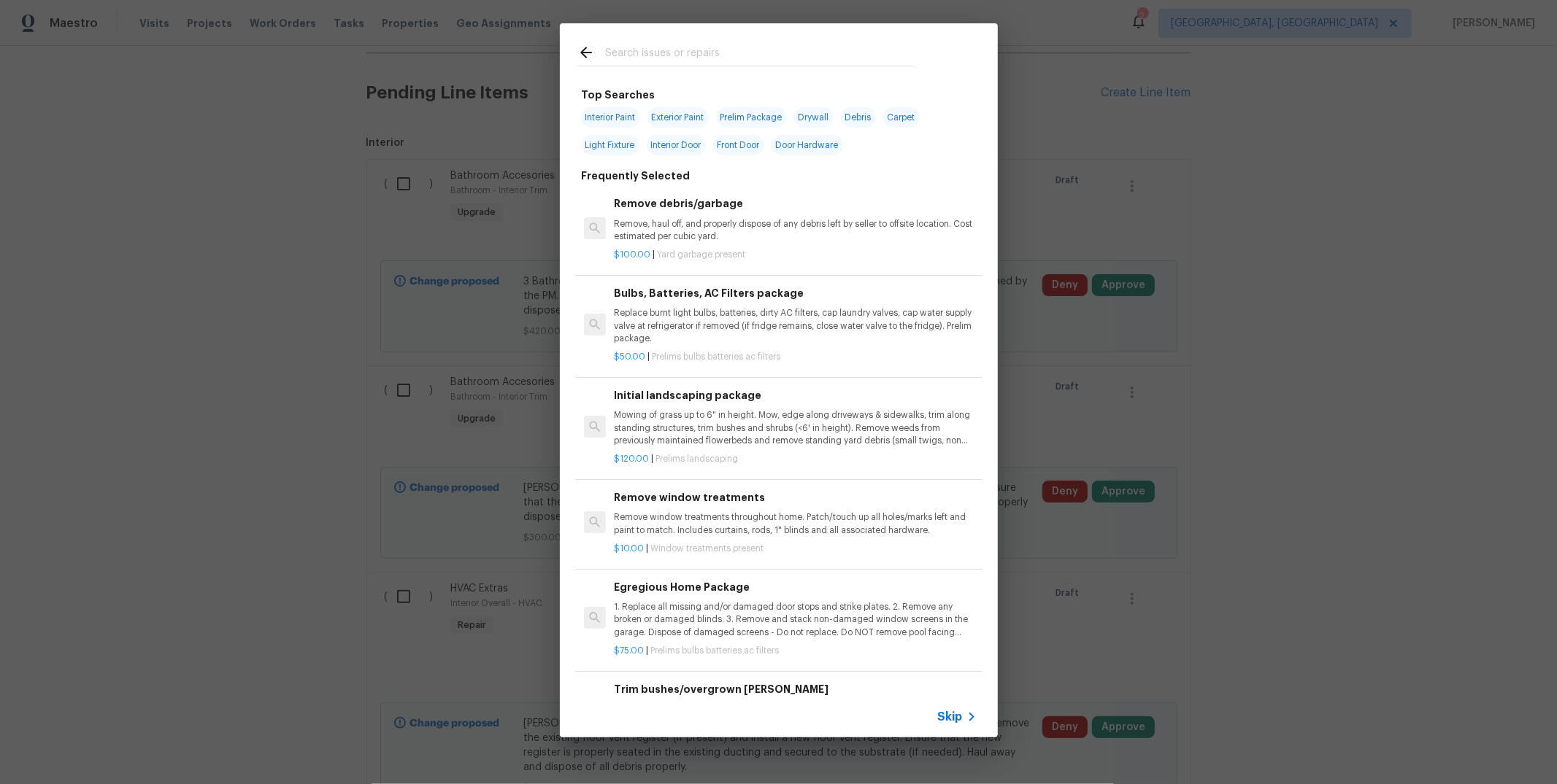
click at [737, 48] on input "text" at bounding box center [760, 54] width 310 height 22
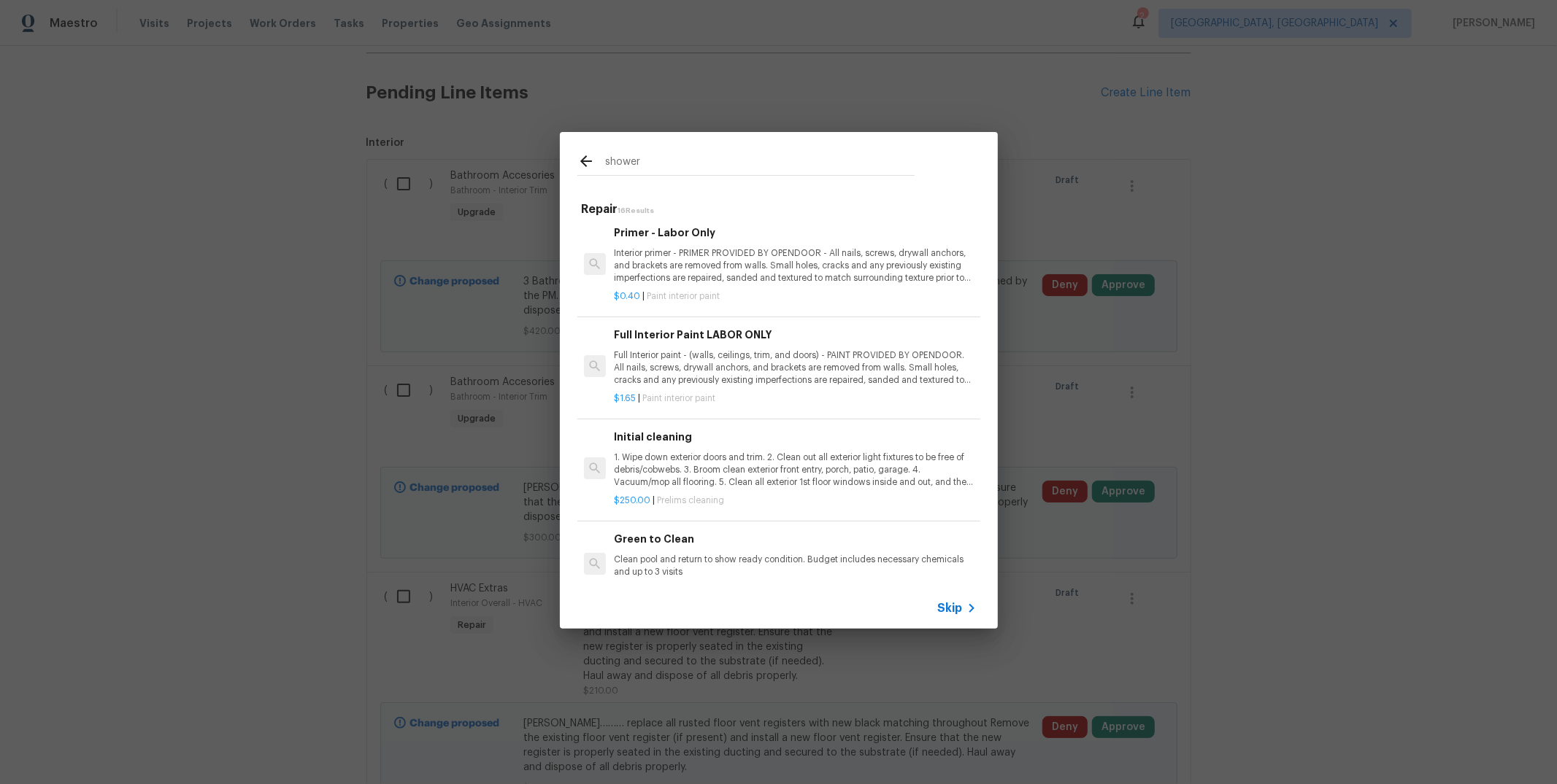
scroll to position [1197, 0]
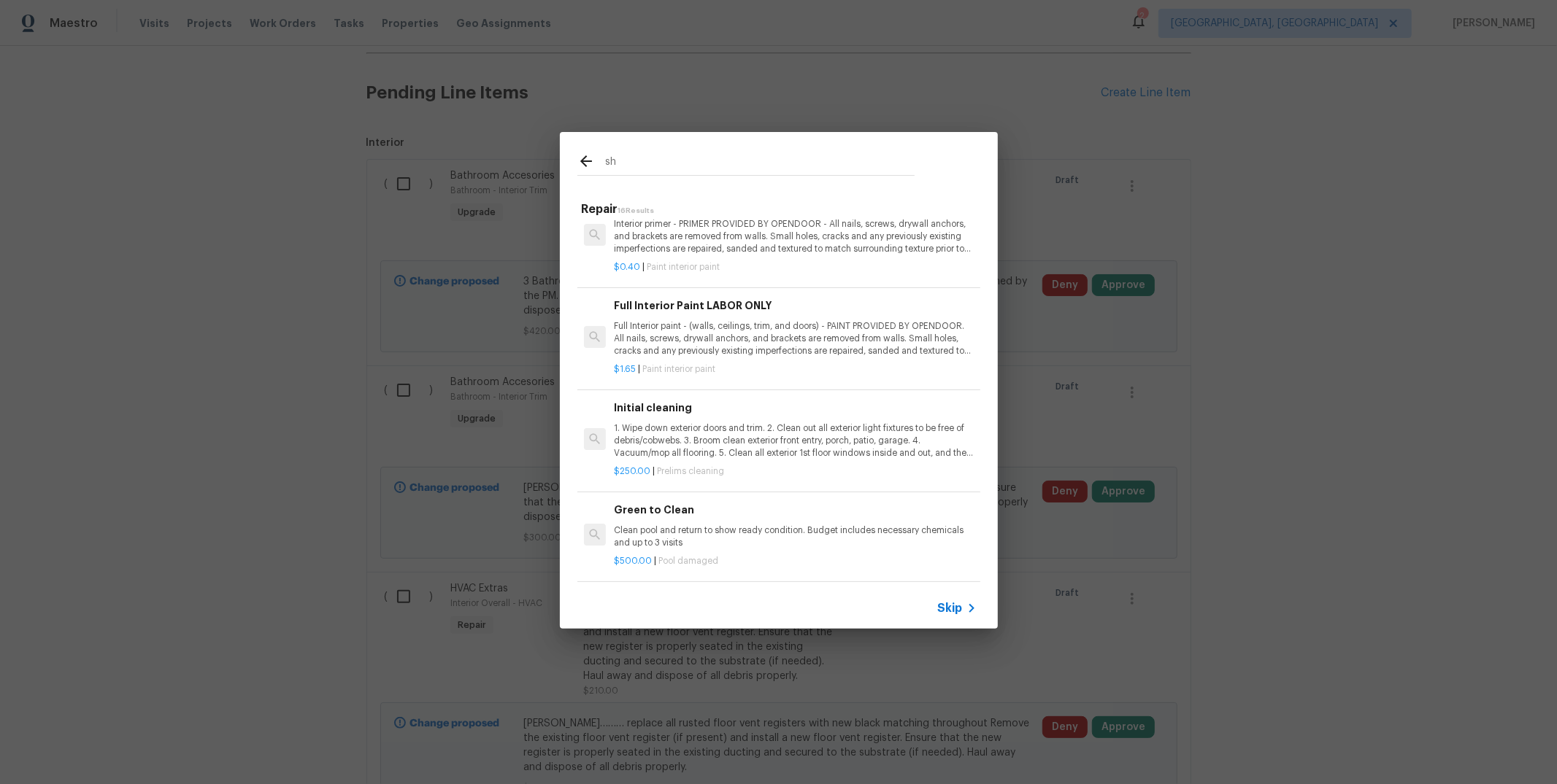
type input "s"
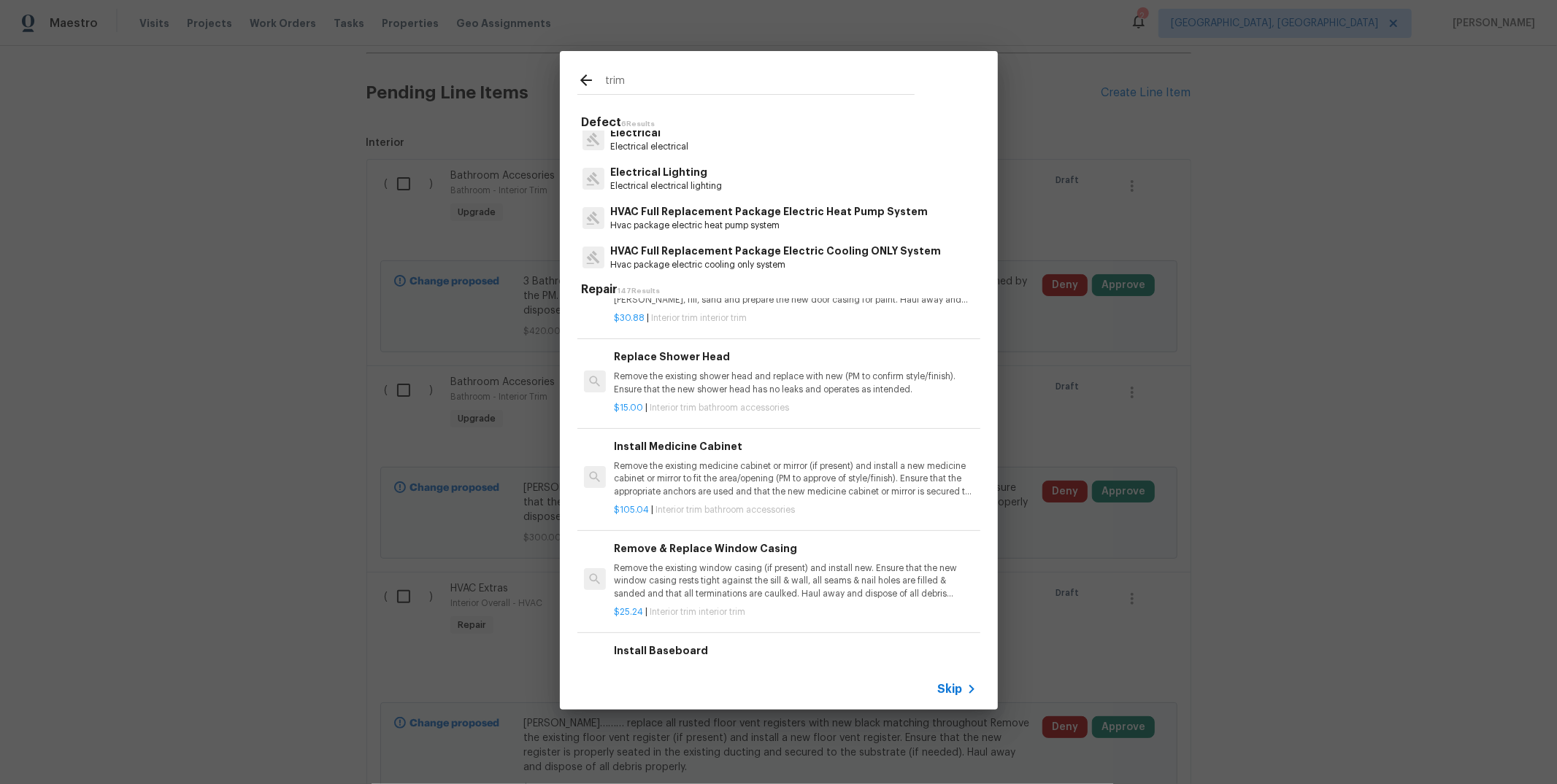
scroll to position [327, 0]
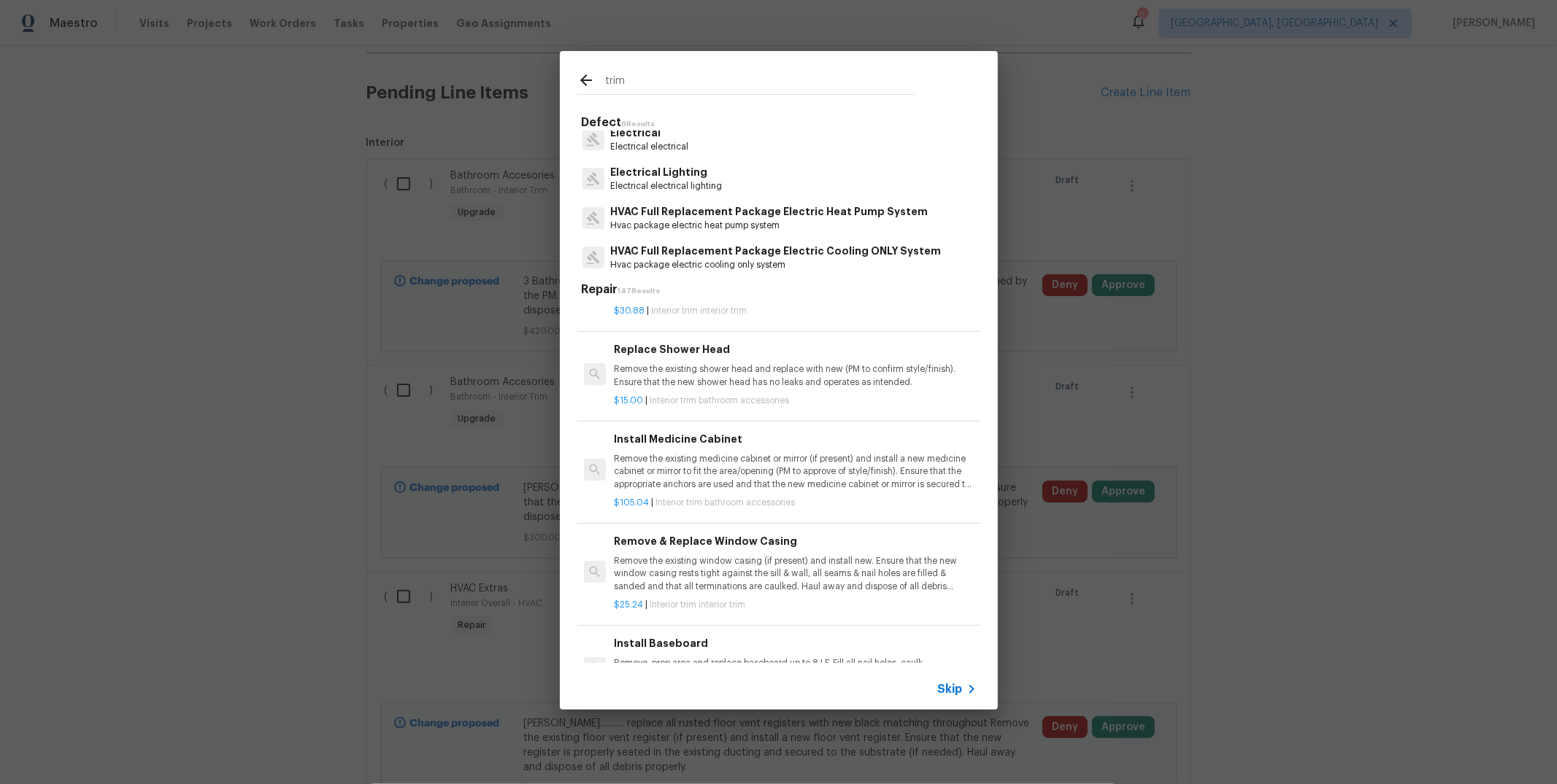
type input "trim"
click at [703, 327] on div "Replace Shower Head Remove the existing shower head and replace with new (PM to…" at bounding box center [779, 374] width 408 height 94
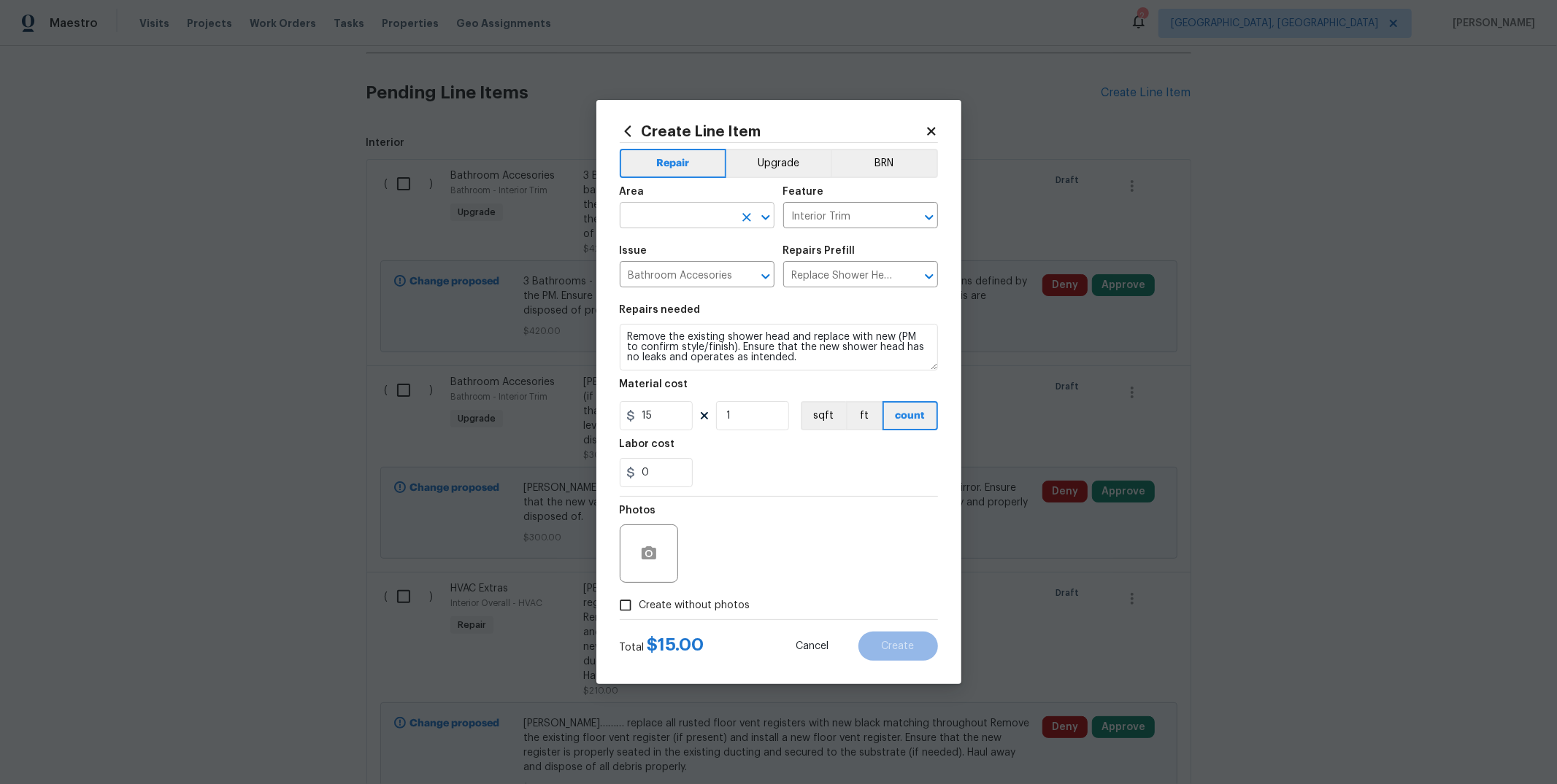
click at [731, 219] on input "text" at bounding box center [676, 217] width 114 height 22
click at [657, 242] on li "Bathroom" at bounding box center [696, 249] width 155 height 24
type input "Bathroom"
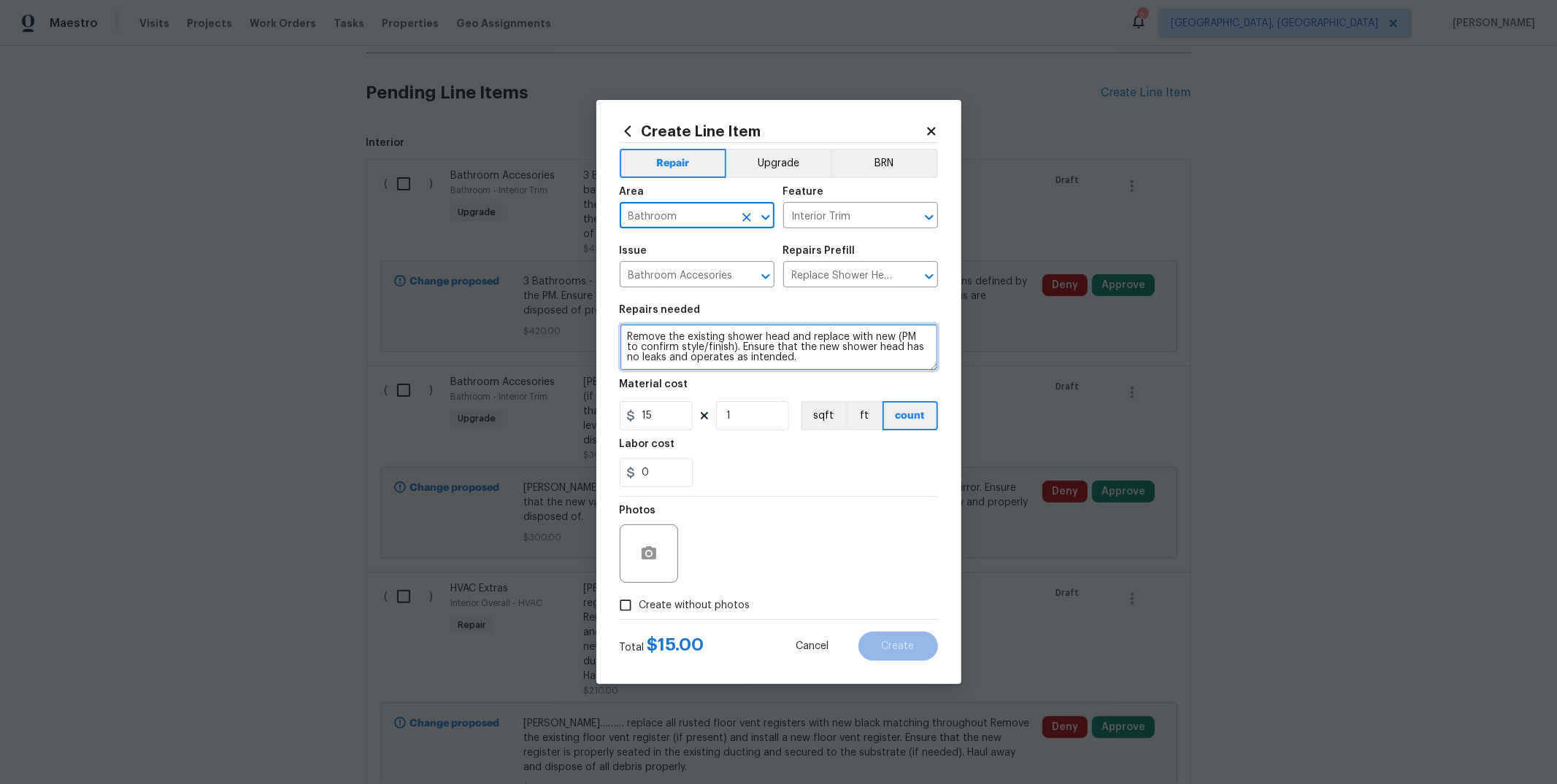
click at [623, 331] on textarea "Remove the existing shower head and replace with new (PM to confirm style/finis…" at bounding box center [778, 347] width 318 height 47
type textarea "[PERSON_NAME].....Shower kit and tub kit for 2 full baths and additional jetted…"
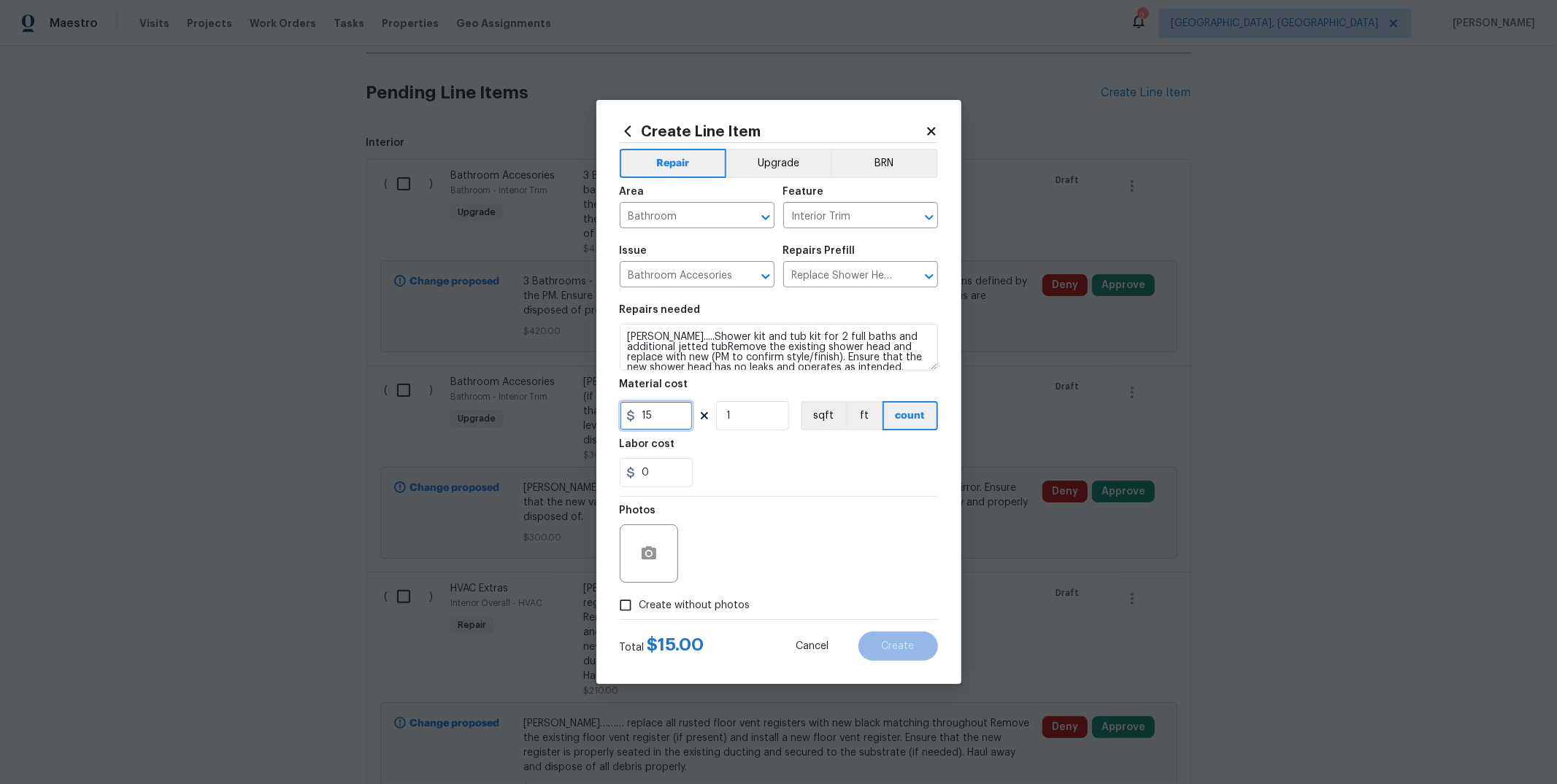
click at [690, 418] on input "15" at bounding box center [656, 415] width 73 height 29
click at [784, 164] on button "Upgrade" at bounding box center [778, 163] width 104 height 29
click at [658, 418] on input "350" at bounding box center [656, 415] width 73 height 29
type input "400"
click at [615, 613] on input "Create without photos" at bounding box center [625, 605] width 28 height 28
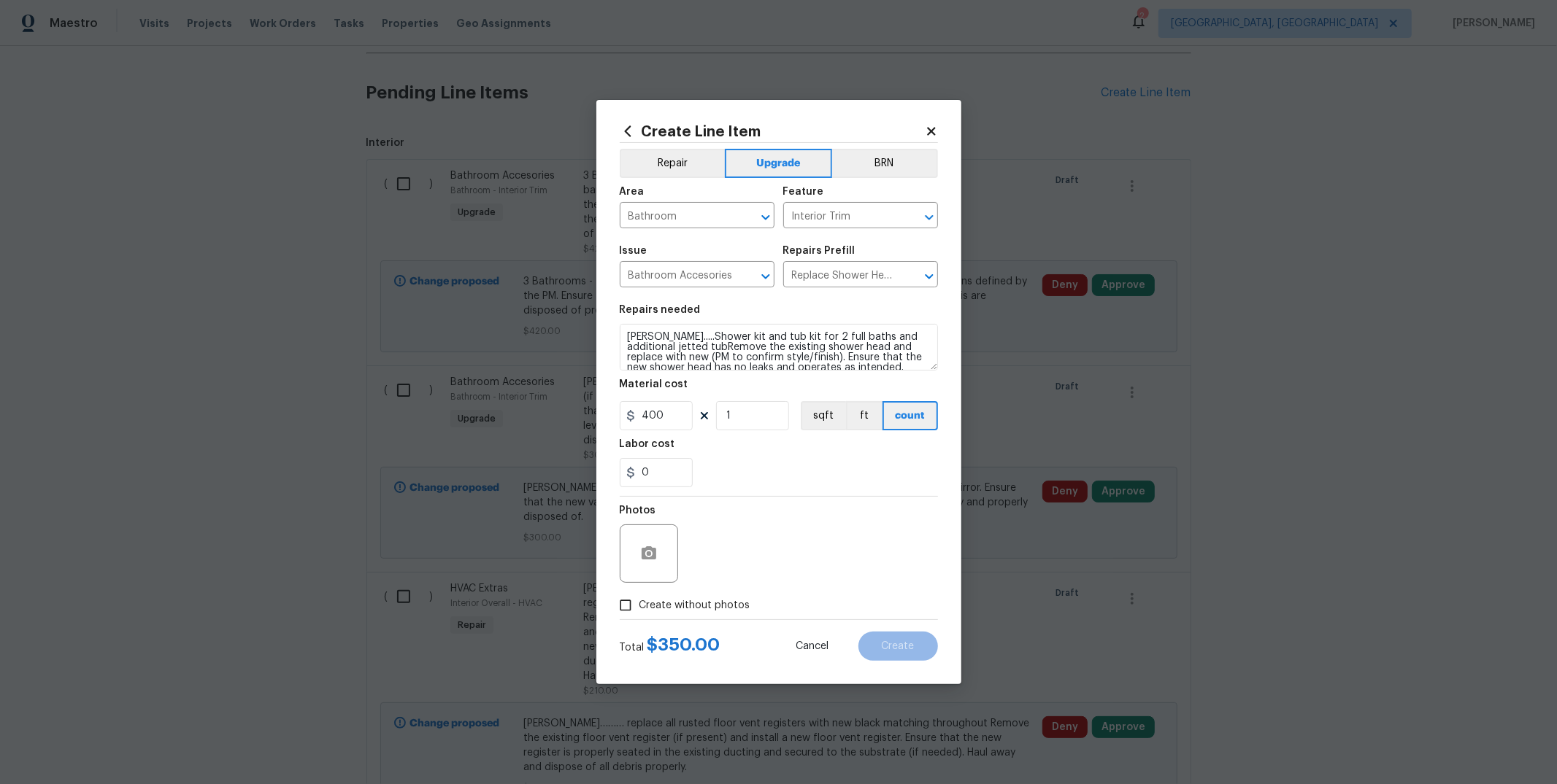
checkbox input "true"
click at [737, 570] on textarea at bounding box center [814, 553] width 249 height 58
type textarea "to add"
click at [904, 653] on button "Create" at bounding box center [898, 646] width 80 height 29
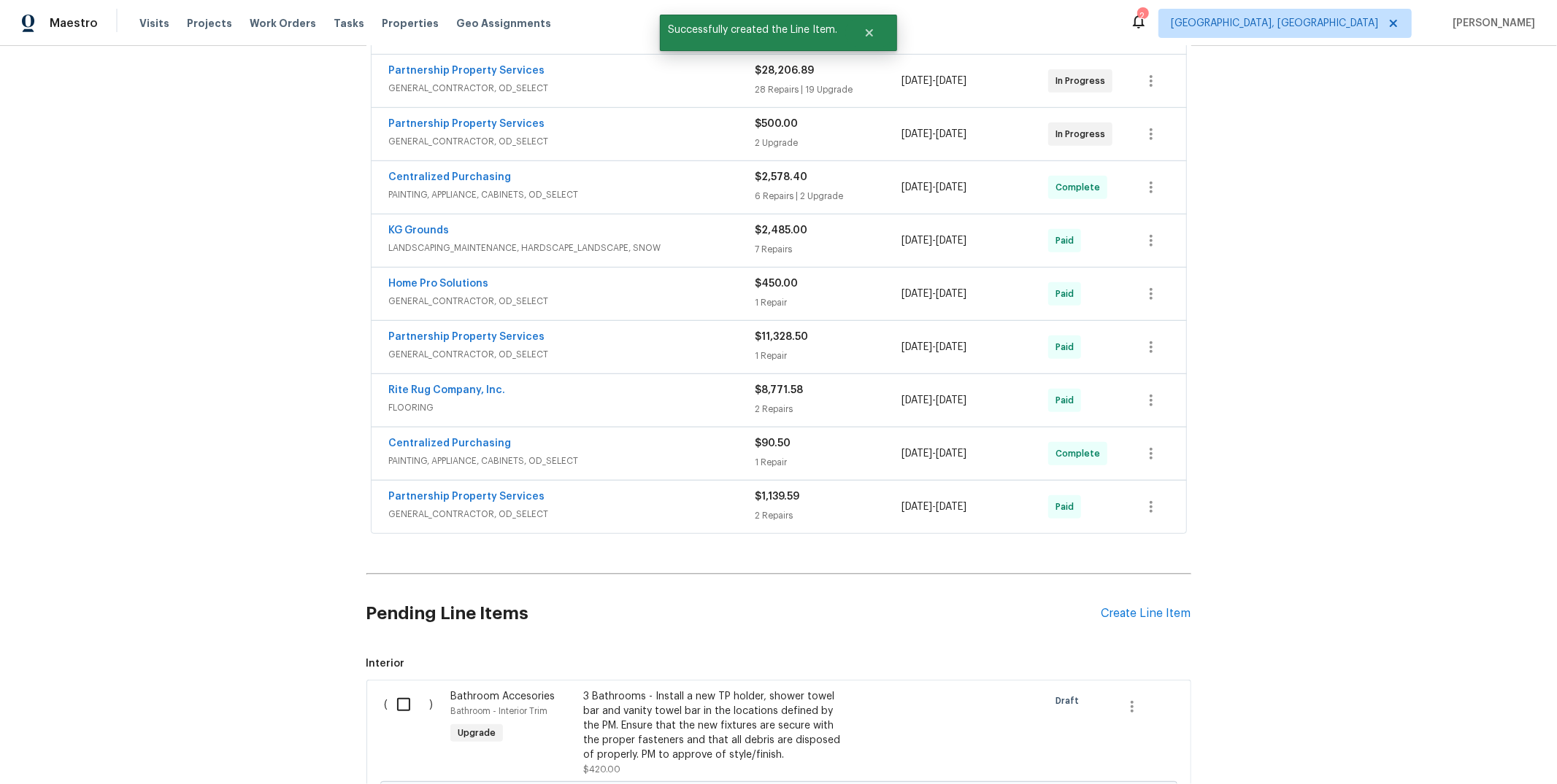
scroll to position [1059, 0]
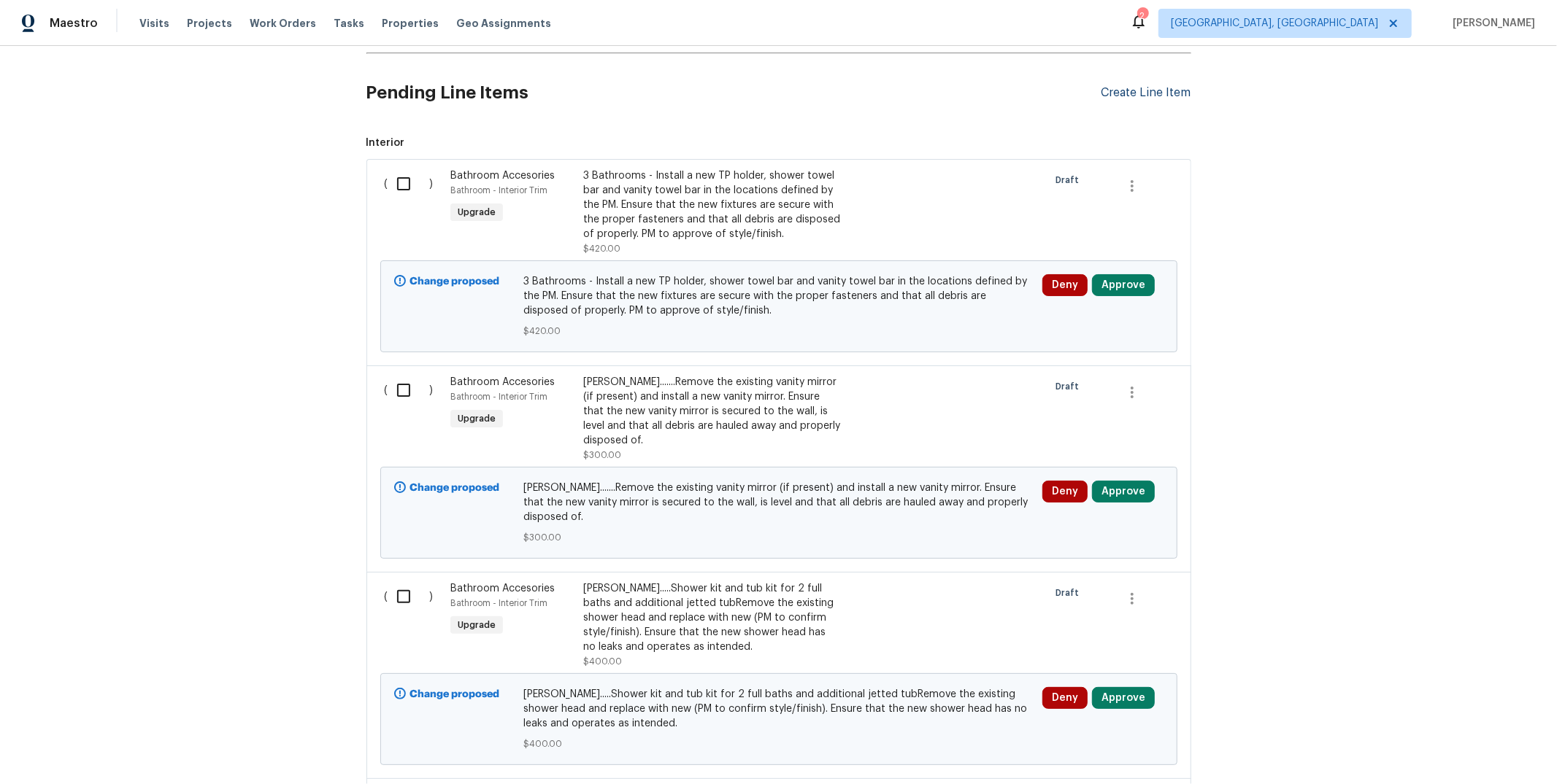
click at [1140, 100] on div "Create Line Item" at bounding box center [1146, 92] width 90 height 14
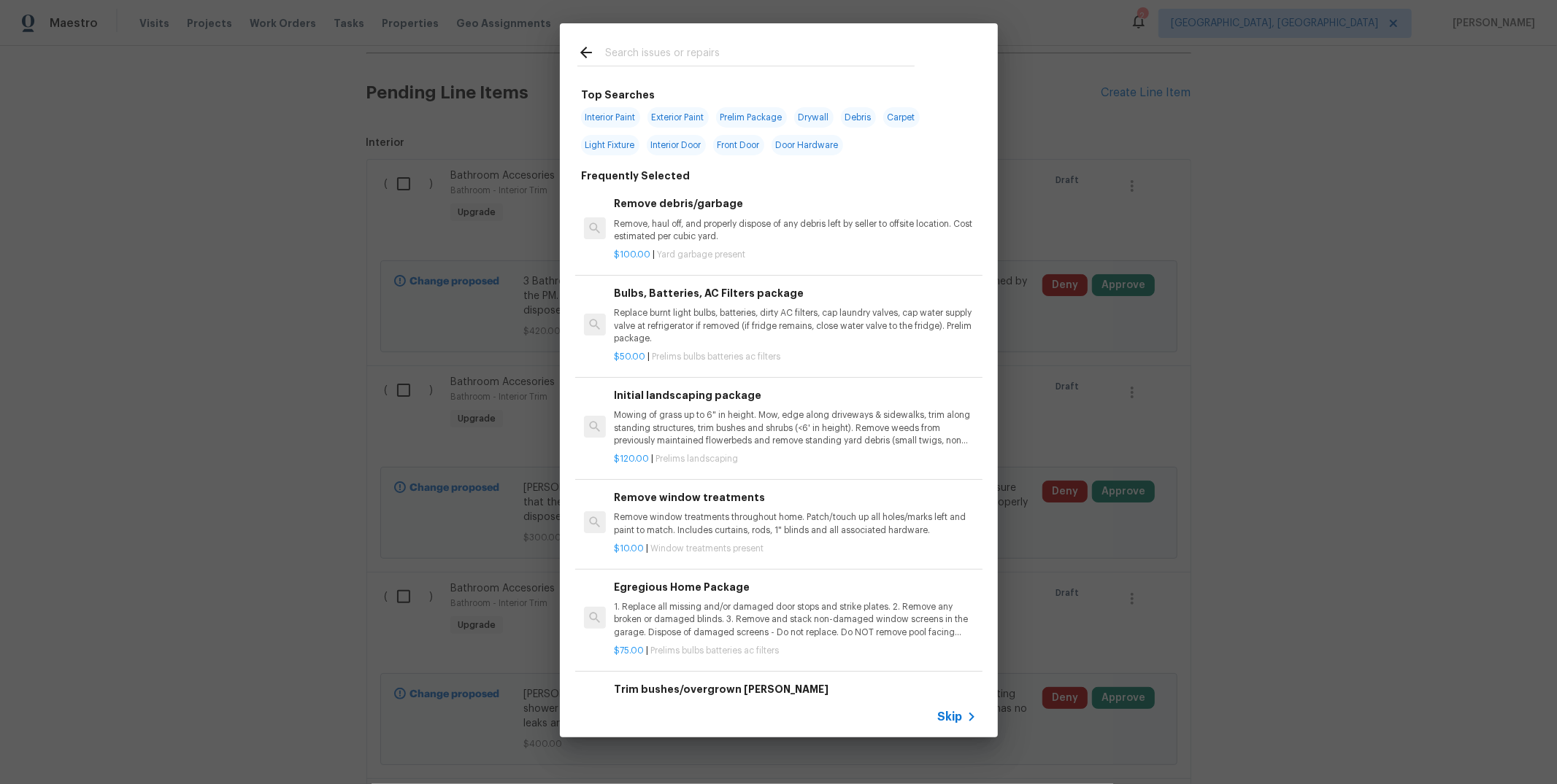
click at [708, 49] on input "text" at bounding box center [760, 54] width 310 height 22
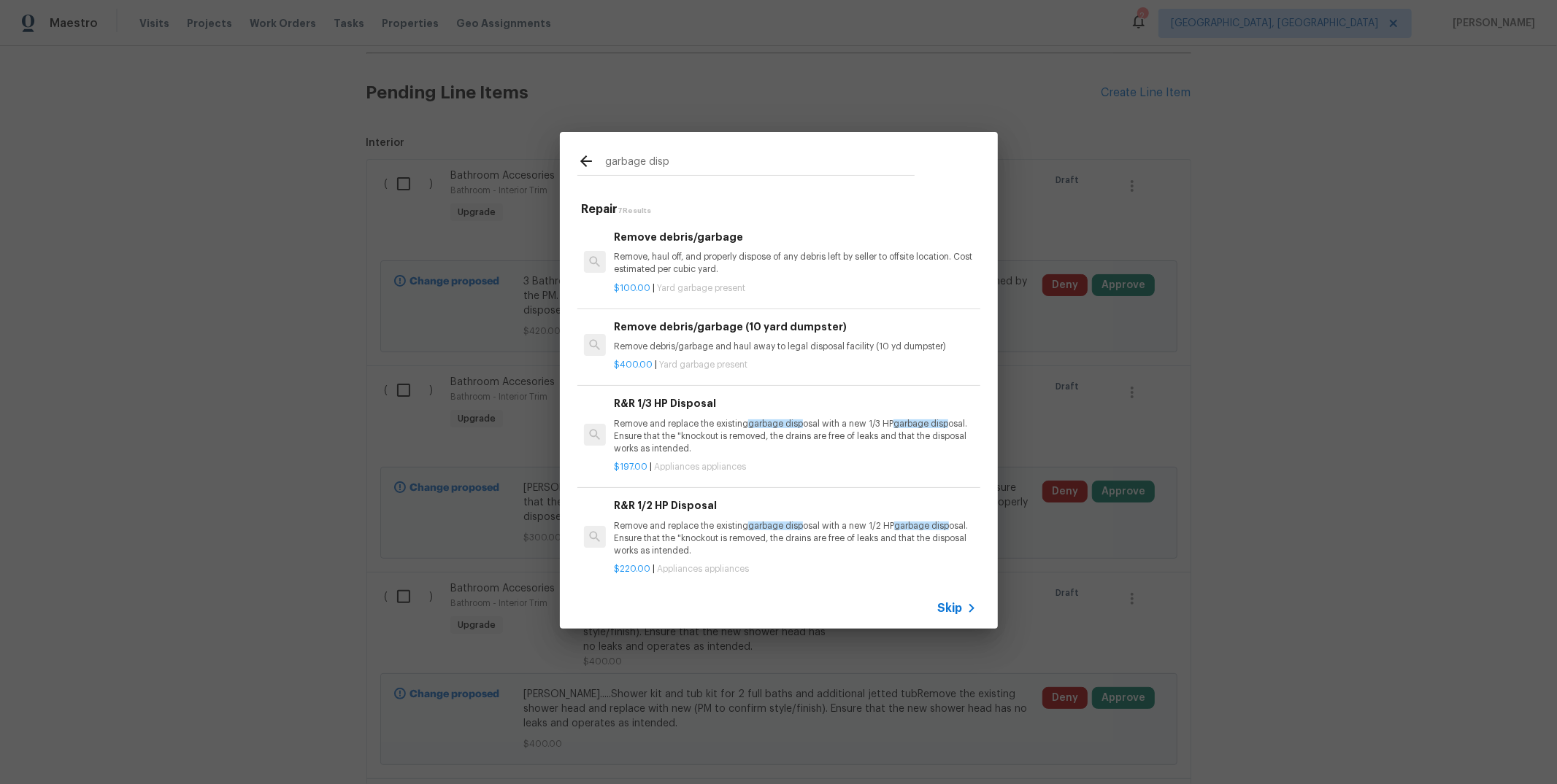
type input "garbage disp"
click at [670, 517] on div "R&R 1/2 HP Disposal Remove and replace the existing garbage disp osal with a ne…" at bounding box center [795, 527] width 362 height 60
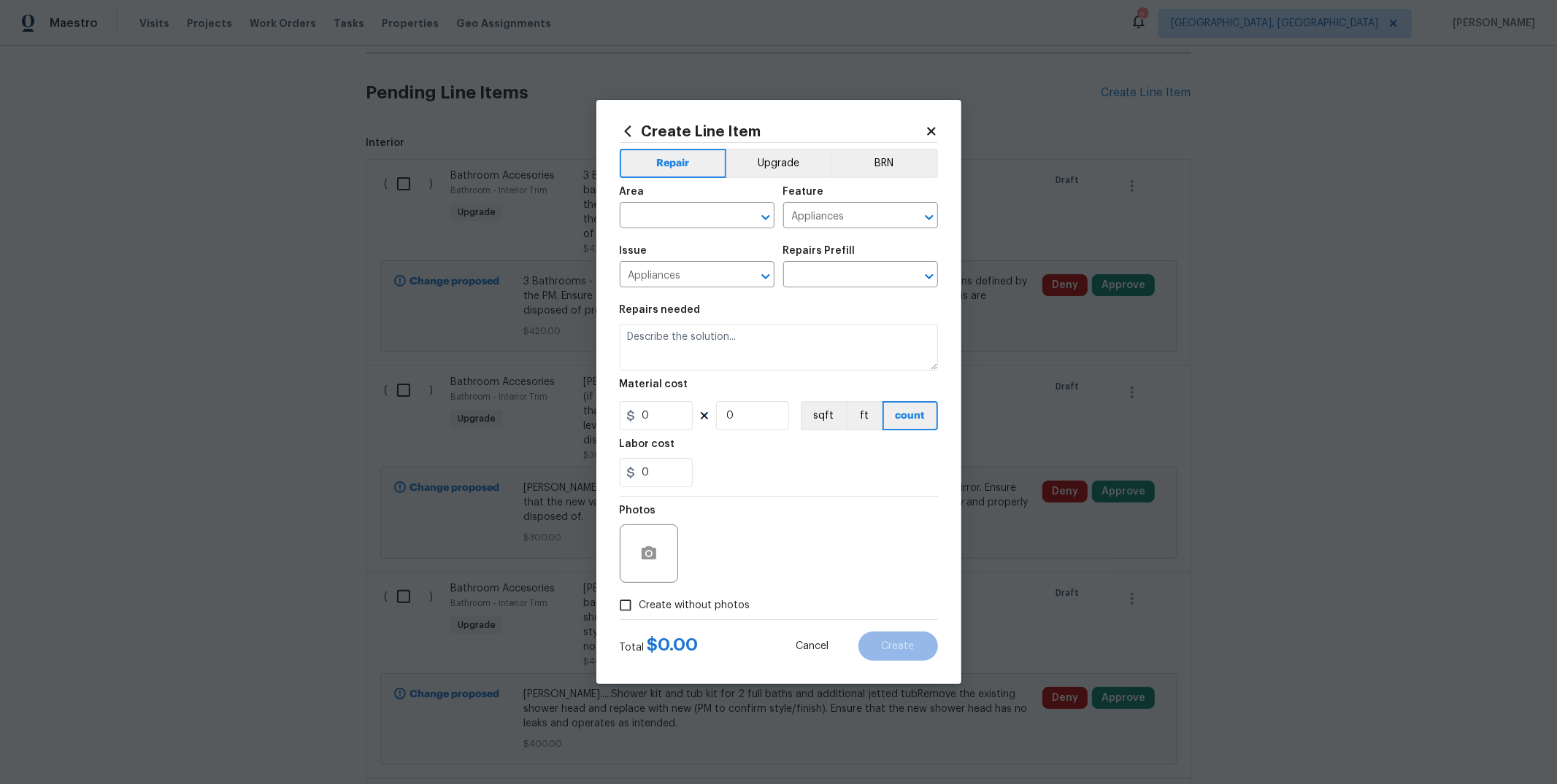
type input "R&R 1/2 HP Disposal $220.00"
type textarea "Remove and replace the existing garbage disposal with a new 1/2 HP garbage disp…"
type input "220"
type input "1"
click at [718, 212] on input "text" at bounding box center [676, 217] width 114 height 22
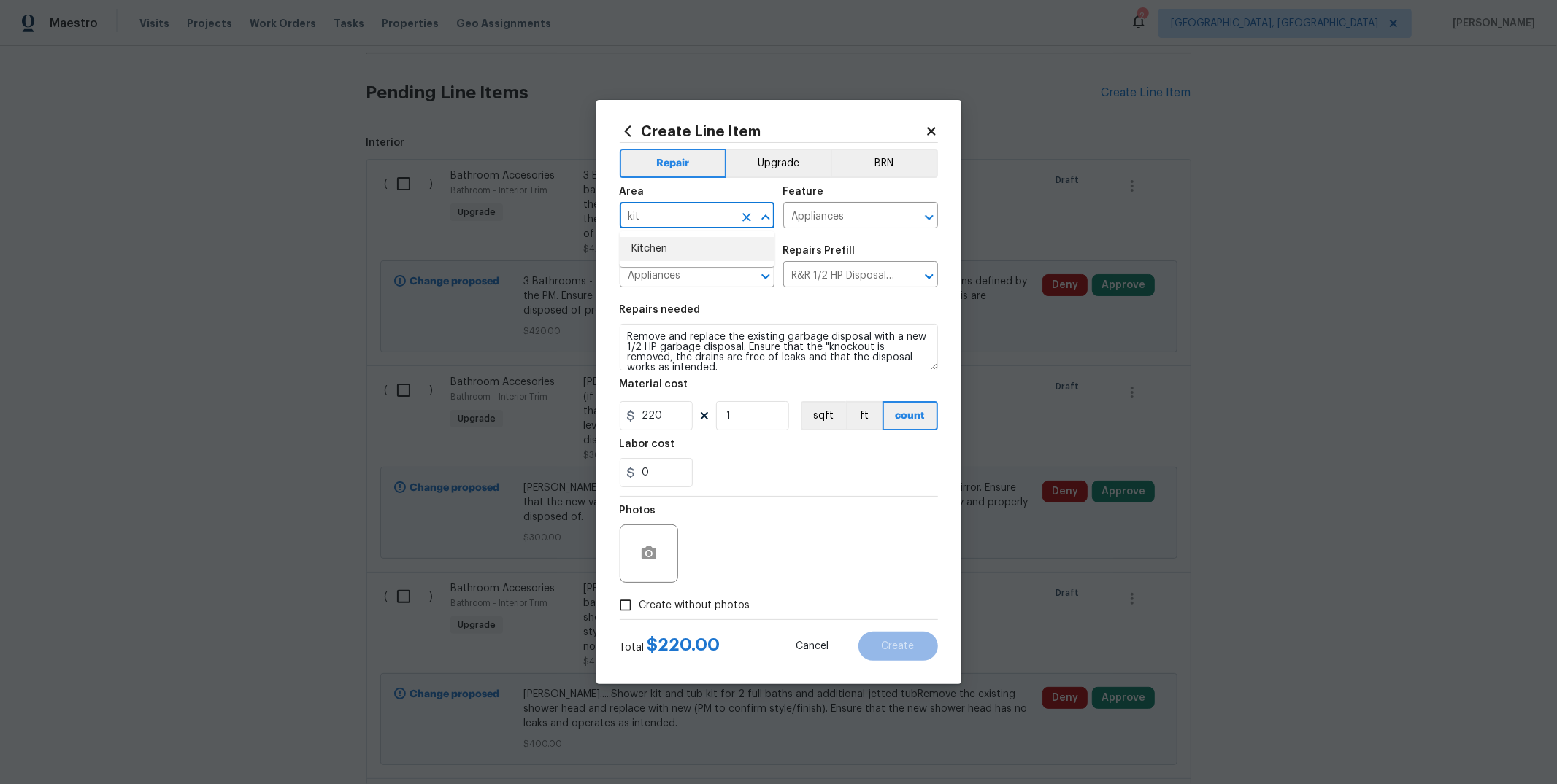
click at [705, 254] on li "Kitchen" at bounding box center [696, 249] width 155 height 24
type input "Kitchen"
click at [629, 336] on textarea "Remove and replace the existing garbage disposal with a new 1/2 HP garbage disp…" at bounding box center [778, 347] width 318 height 47
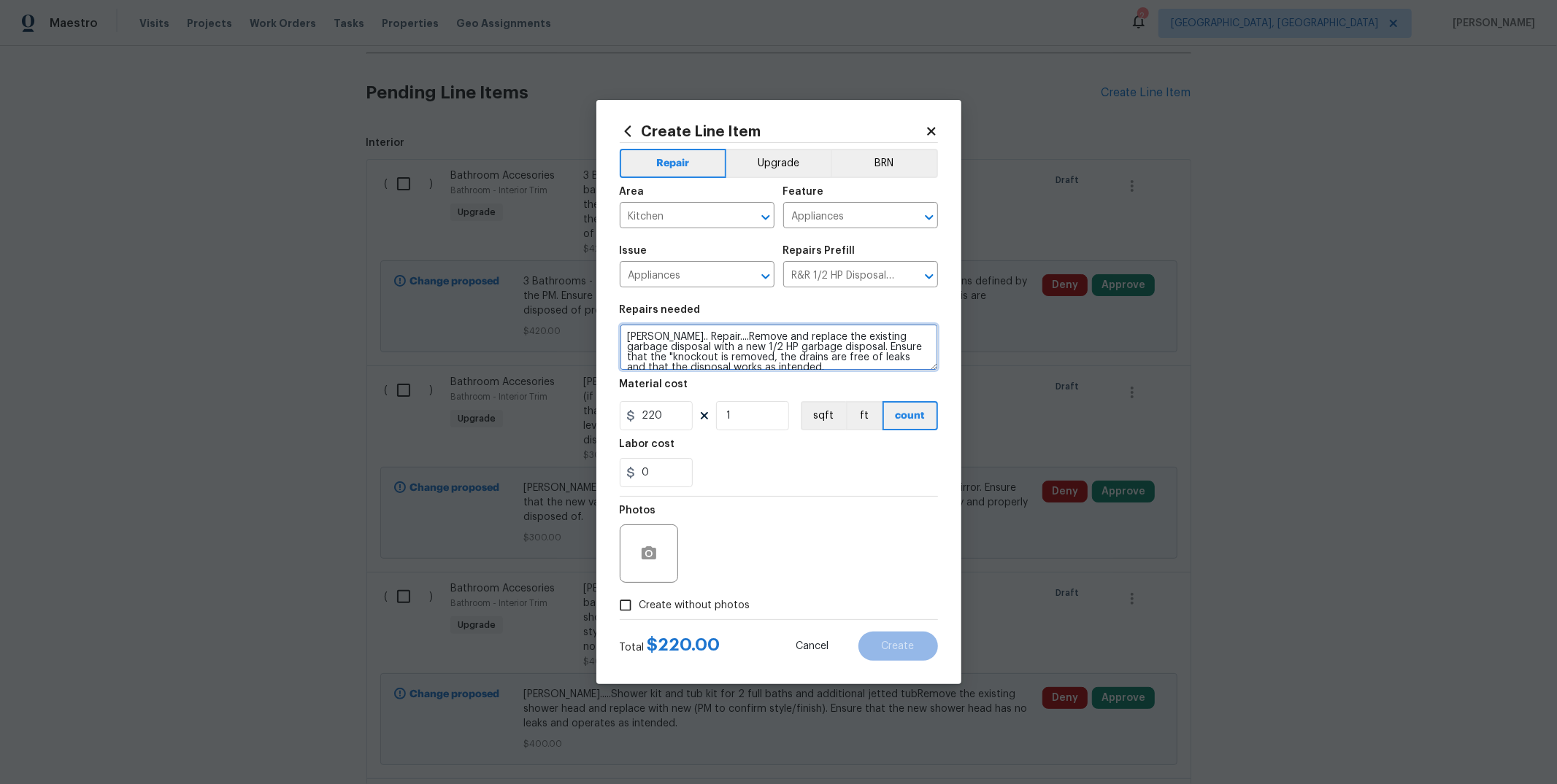
type textarea "[PERSON_NAME].. Repair....Remove and replace the existing garbage disposal with…"
click at [637, 606] on input "Create without photos" at bounding box center [625, 605] width 28 height 28
checkbox input "true"
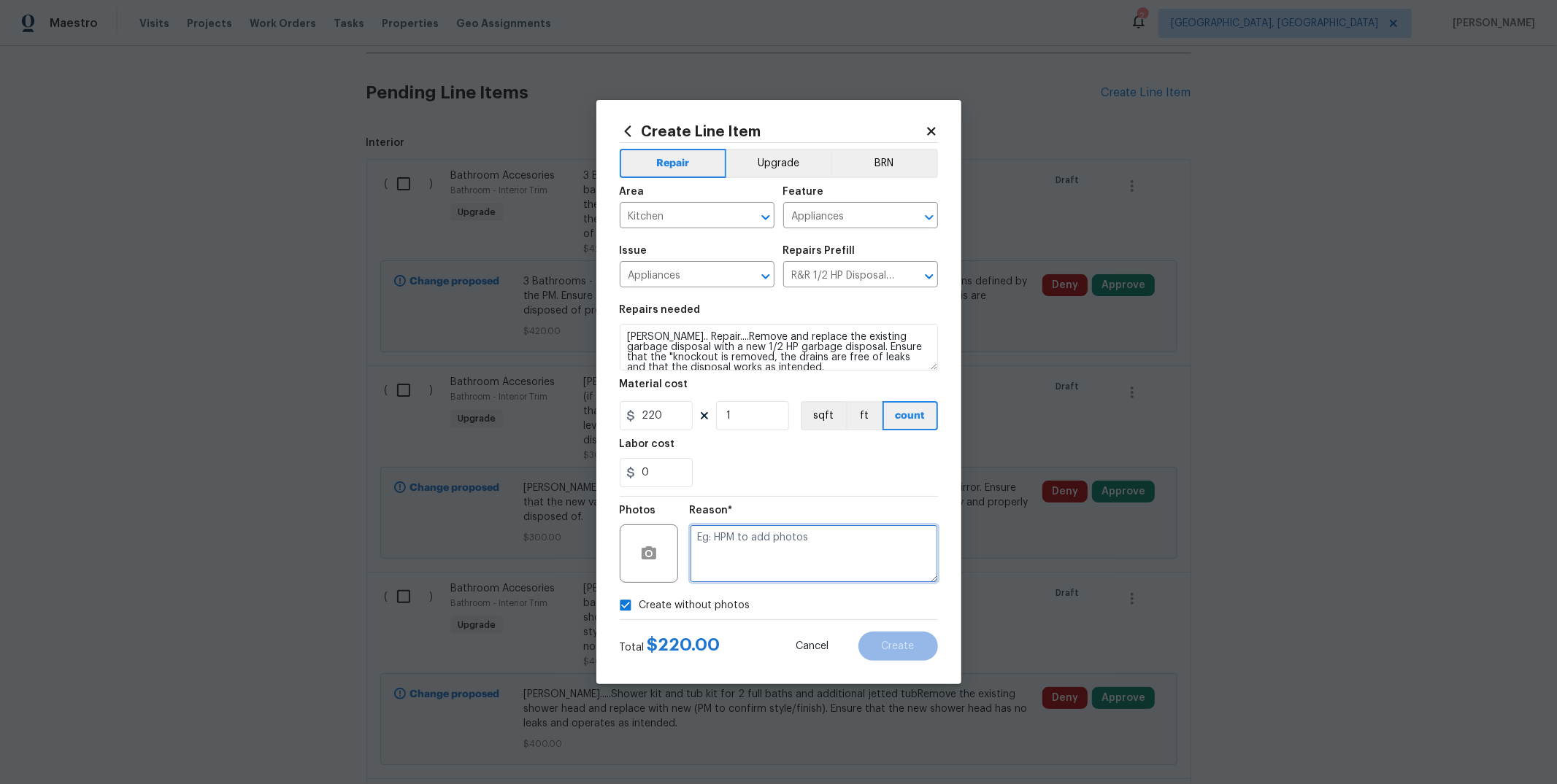
click at [717, 566] on textarea at bounding box center [814, 553] width 249 height 58
type textarea "to add"
click at [887, 657] on button "Create" at bounding box center [898, 646] width 80 height 29
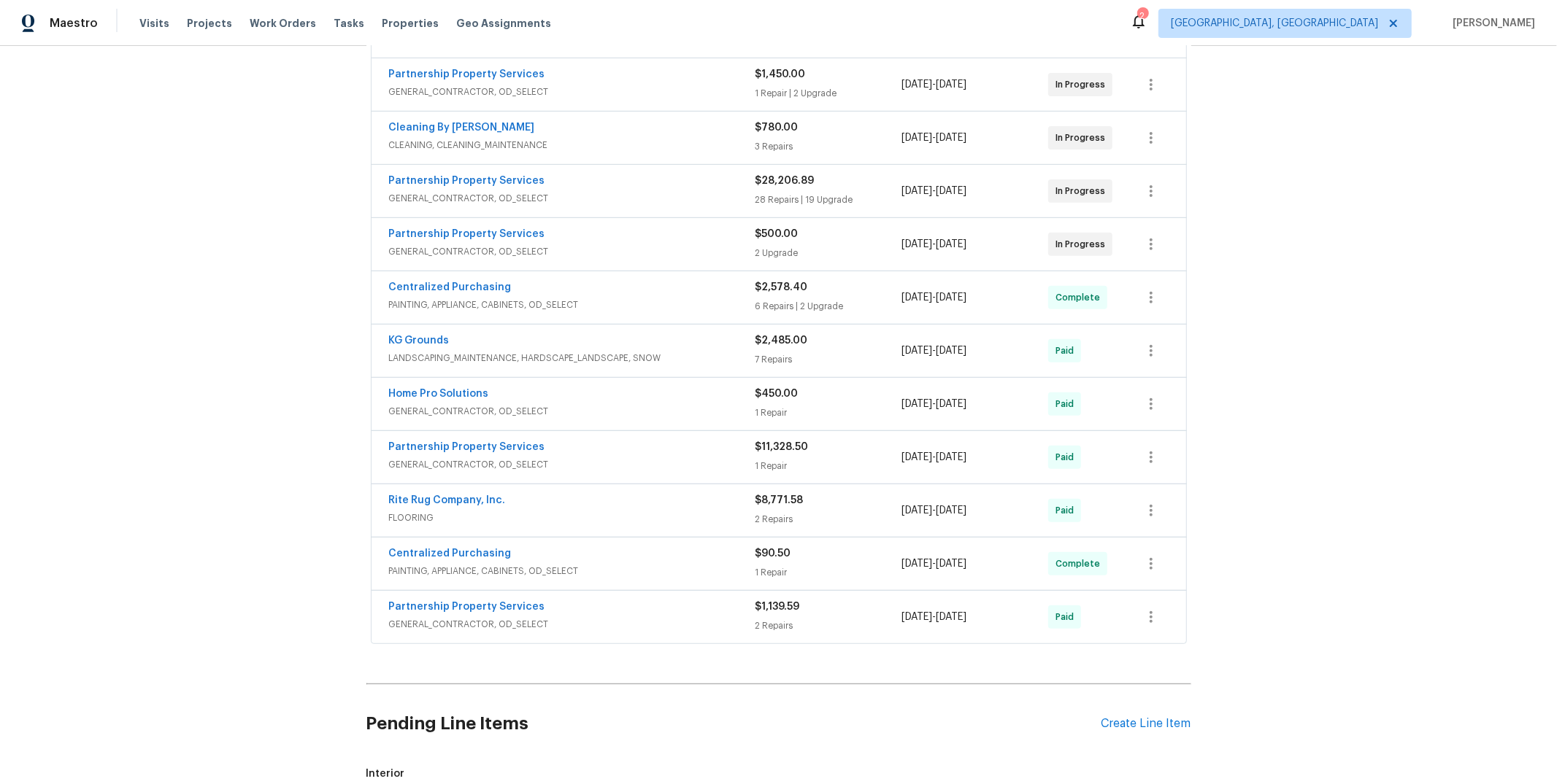
scroll to position [0, 0]
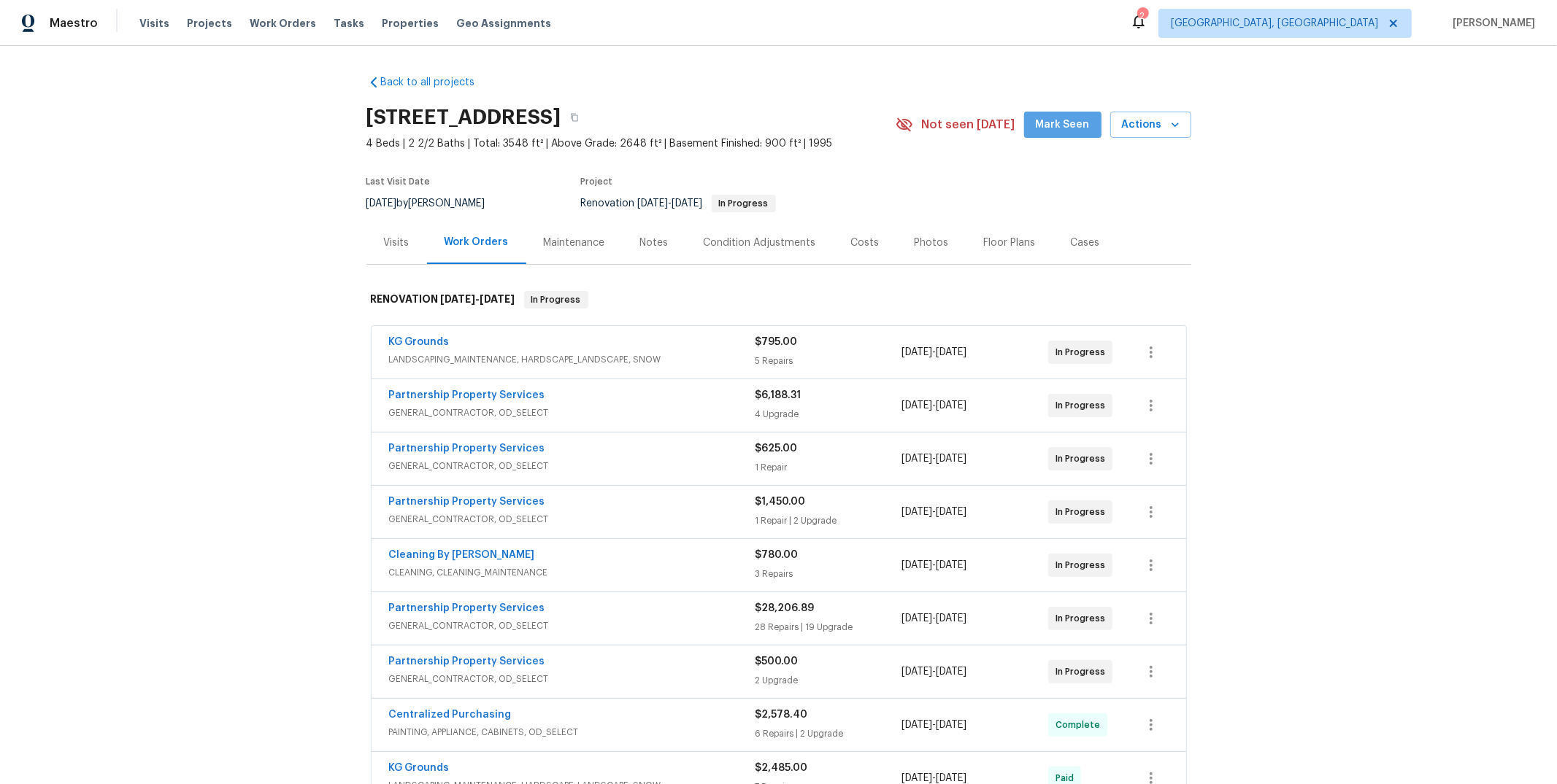
click at [1061, 136] on button "Mark Seen" at bounding box center [1063, 125] width 78 height 27
click at [375, 239] on div "Visits" at bounding box center [396, 242] width 60 height 43
